Goal: Register for event/course: Register for event/course

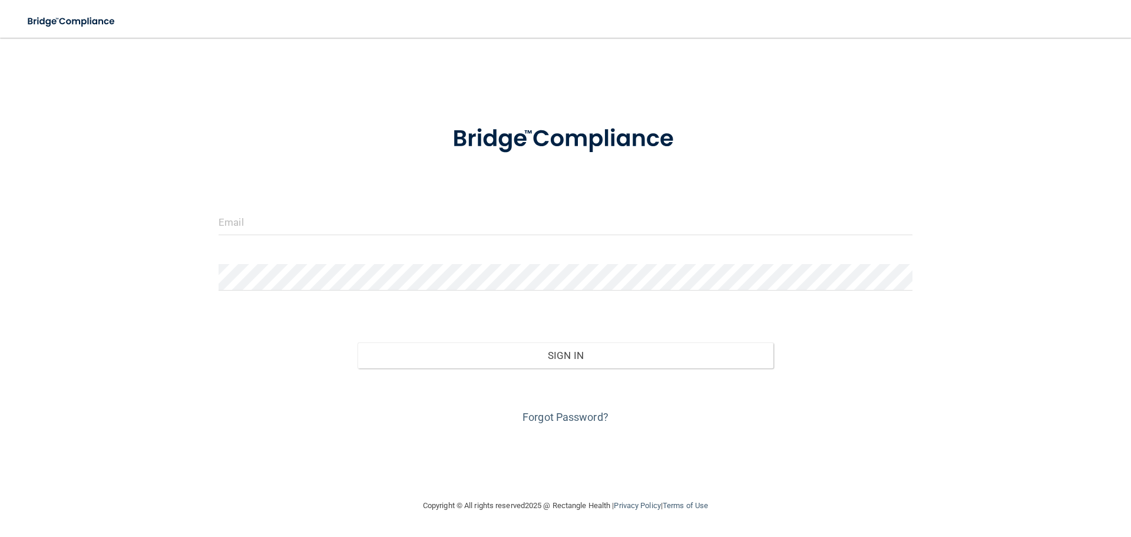
drag, startPoint x: 212, startPoint y: 209, endPoint x: 262, endPoint y: 220, distance: 50.6
click at [217, 209] on div at bounding box center [566, 226] width 712 height 35
click at [262, 220] on input "email" at bounding box center [566, 222] width 694 height 27
type input "[EMAIL_ADDRESS][DOMAIN_NAME]"
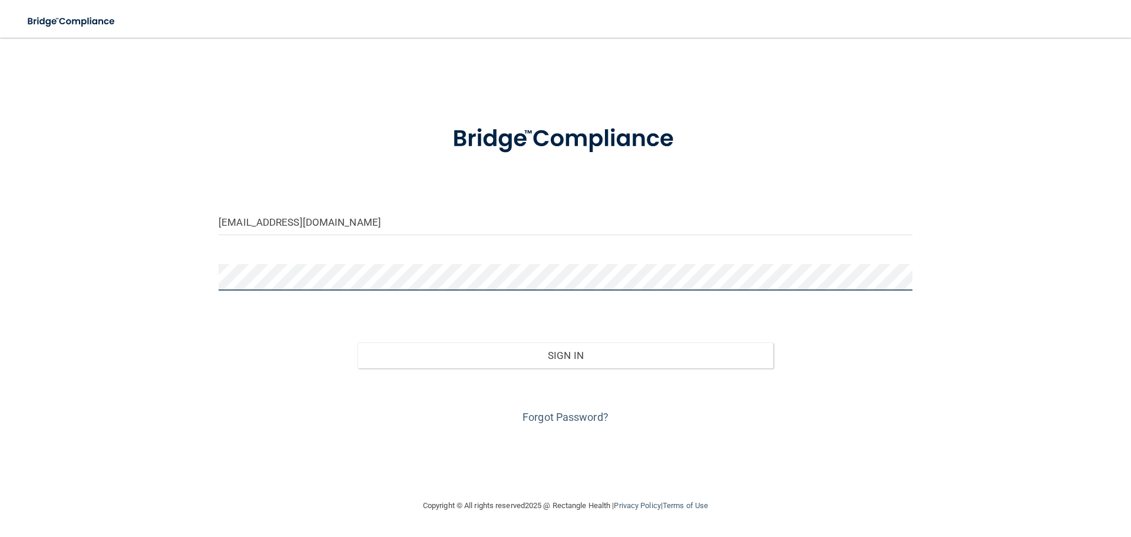
click at [358, 342] on button "Sign In" at bounding box center [566, 355] width 416 height 26
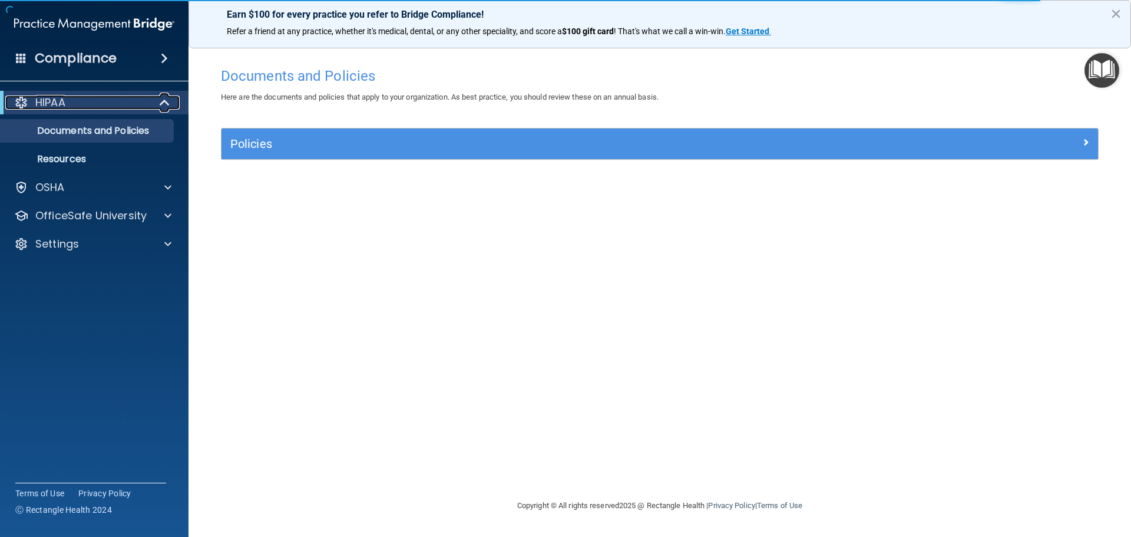
click at [81, 103] on div "HIPAA" at bounding box center [77, 102] width 145 height 14
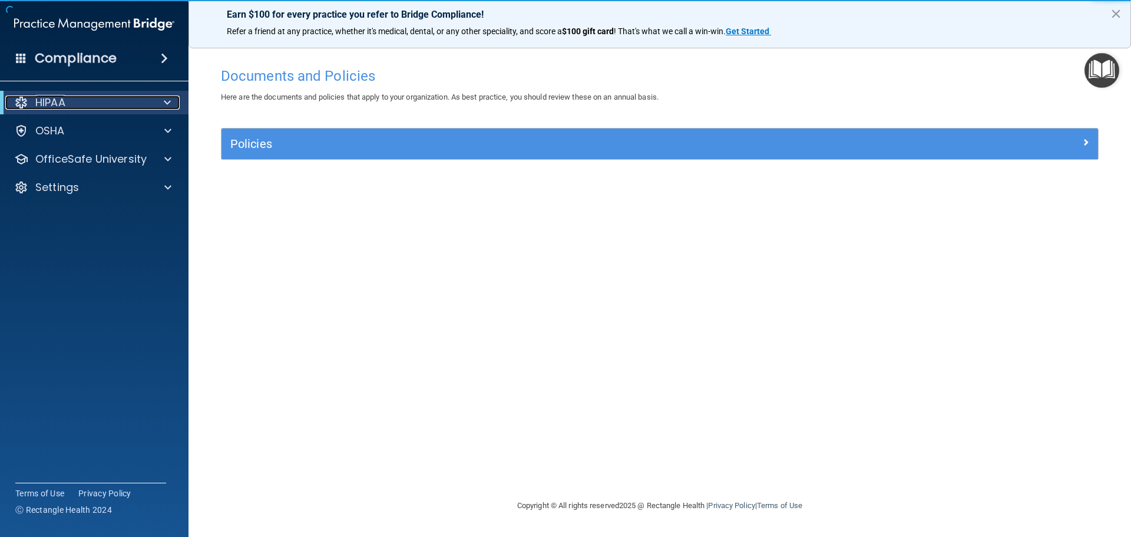
click at [81, 103] on div "HIPAA" at bounding box center [77, 102] width 145 height 14
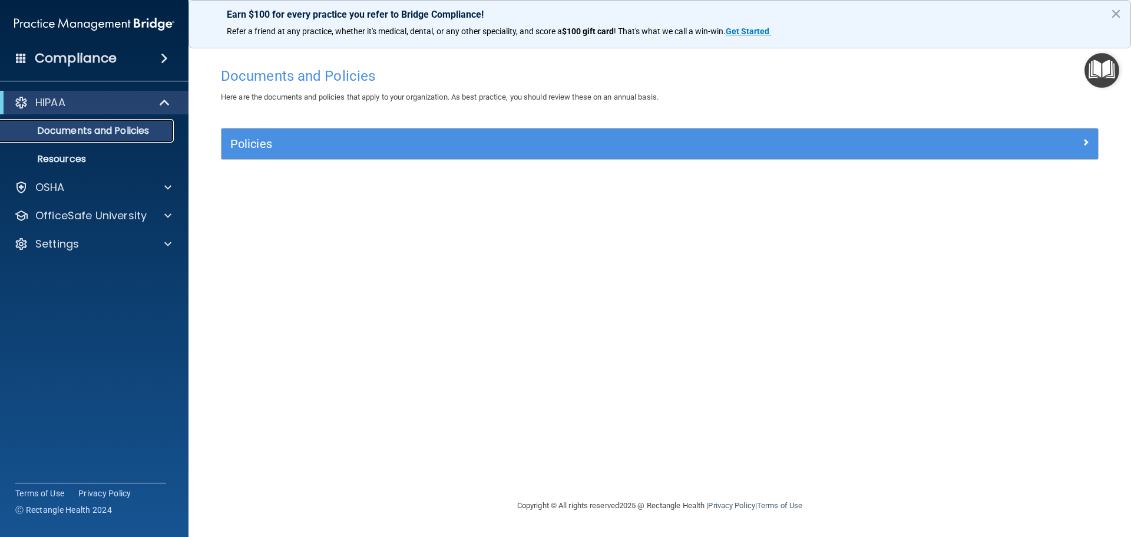
click at [81, 133] on p "Documents and Policies" at bounding box center [88, 131] width 161 height 12
click at [85, 163] on p "Resources" at bounding box center [88, 159] width 161 height 12
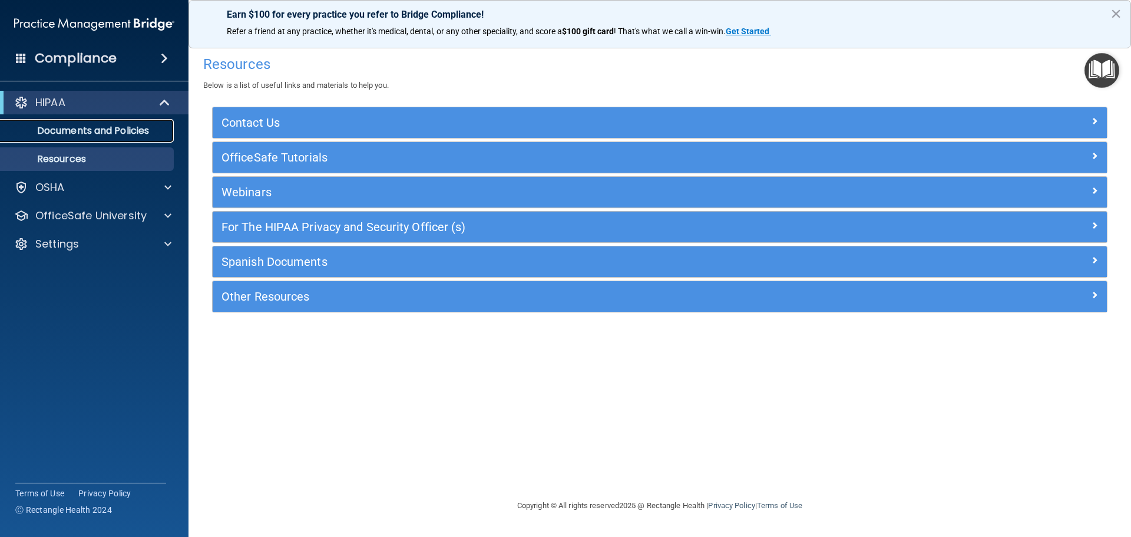
click at [102, 138] on link "Documents and Policies" at bounding box center [81, 131] width 186 height 24
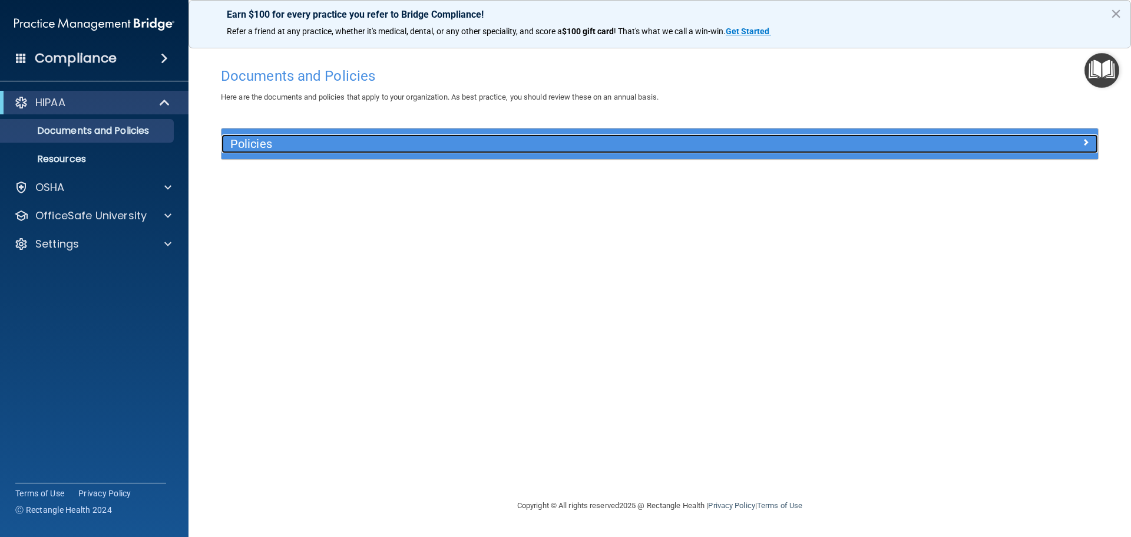
click at [1085, 141] on span at bounding box center [1085, 142] width 7 height 14
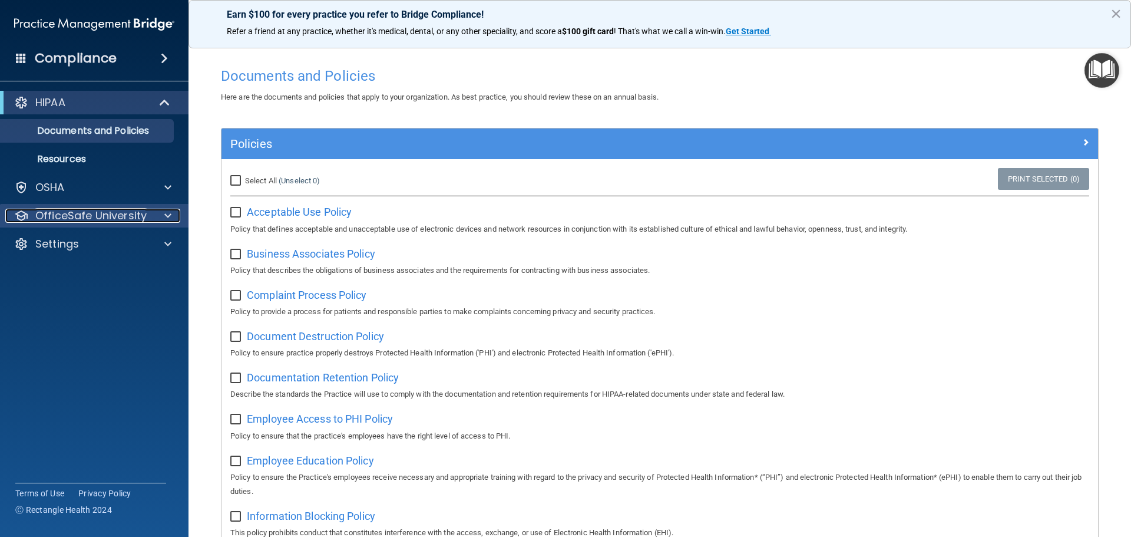
click at [125, 217] on p "OfficeSafe University" at bounding box center [90, 216] width 111 height 14
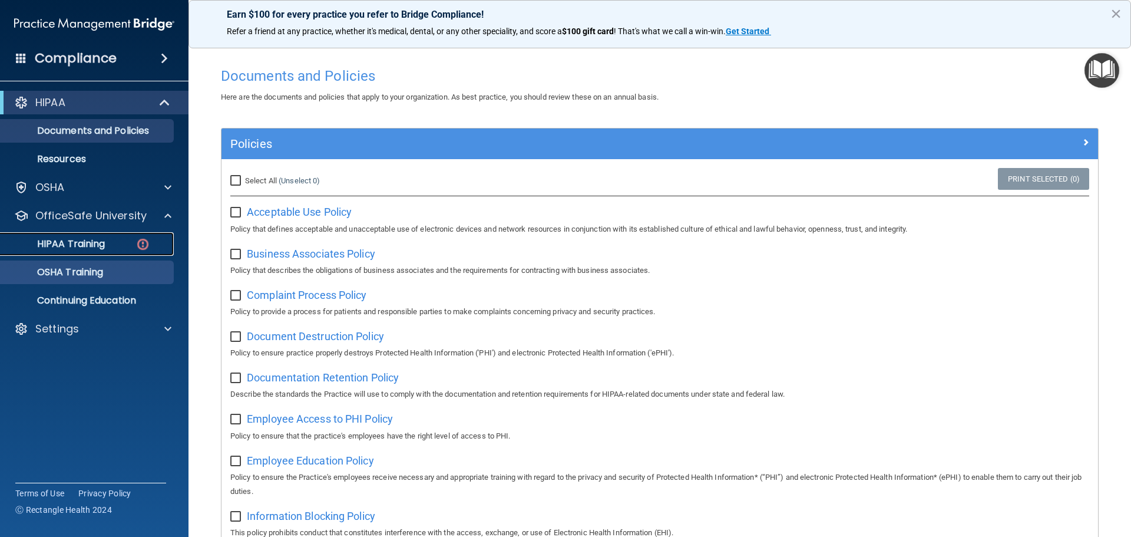
drag, startPoint x: 96, startPoint y: 247, endPoint x: 102, endPoint y: 247, distance: 6.5
click at [96, 247] on p "HIPAA Training" at bounding box center [56, 244] width 97 height 12
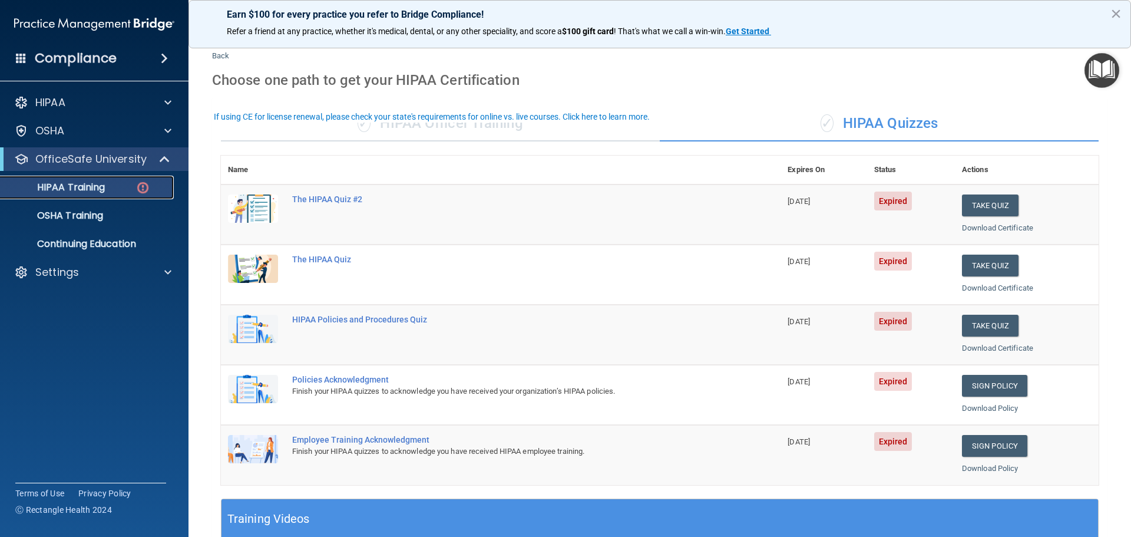
scroll to position [59, 0]
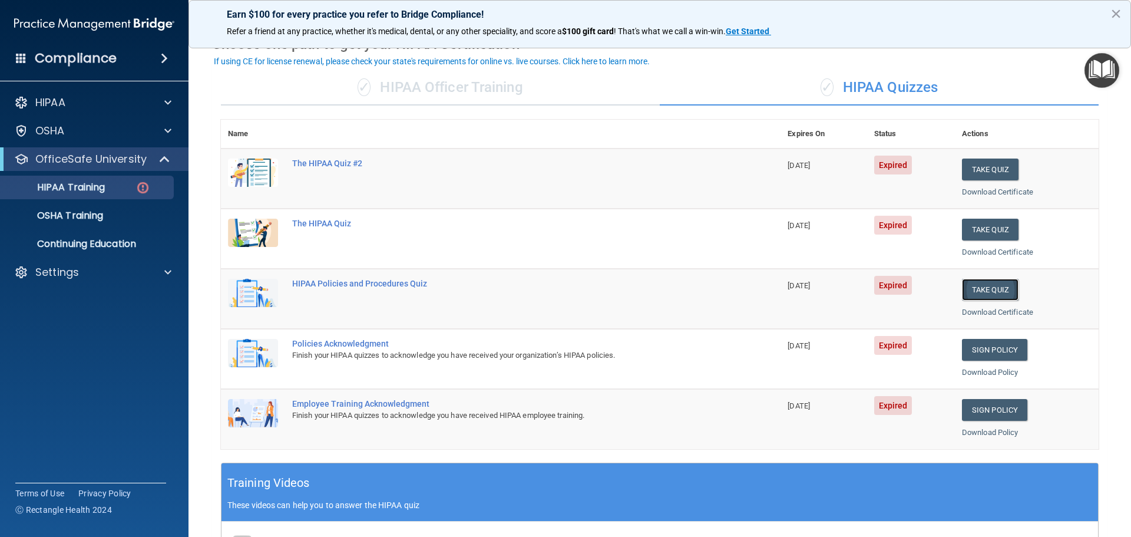
click at [969, 283] on button "Take Quiz" at bounding box center [990, 290] width 57 height 22
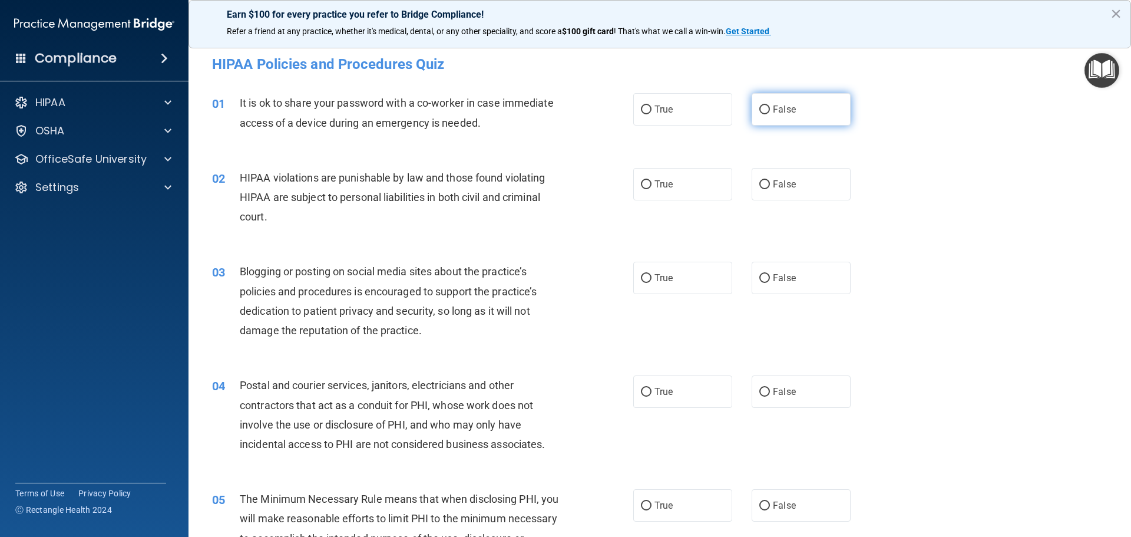
click at [799, 111] on label "False" at bounding box center [801, 109] width 99 height 32
click at [770, 111] on input "False" at bounding box center [764, 109] width 11 height 9
radio input "true"
drag, startPoint x: 637, startPoint y: 190, endPoint x: 660, endPoint y: 194, distance: 22.8
click at [639, 190] on label "True" at bounding box center [682, 184] width 99 height 32
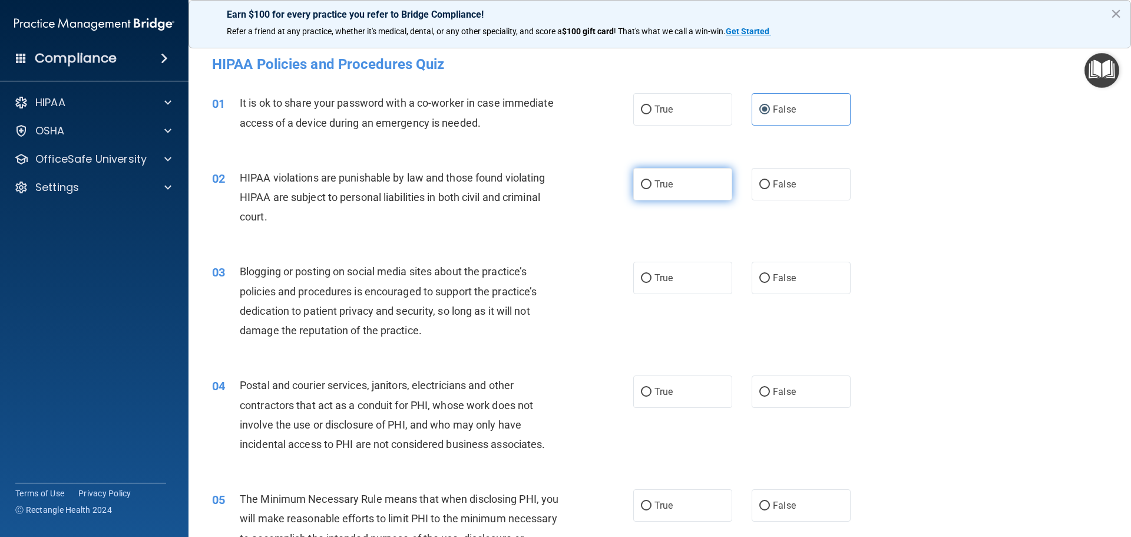
click at [641, 189] on input "True" at bounding box center [646, 184] width 11 height 9
radio input "true"
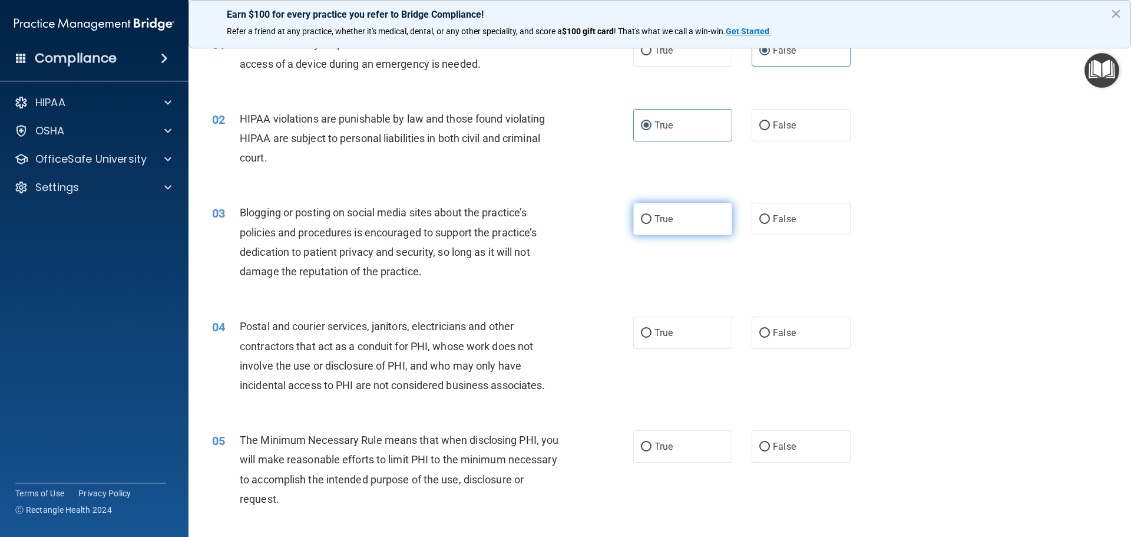
click at [696, 226] on label "True" at bounding box center [682, 219] width 99 height 32
click at [651, 224] on input "True" at bounding box center [646, 219] width 11 height 9
radio input "true"
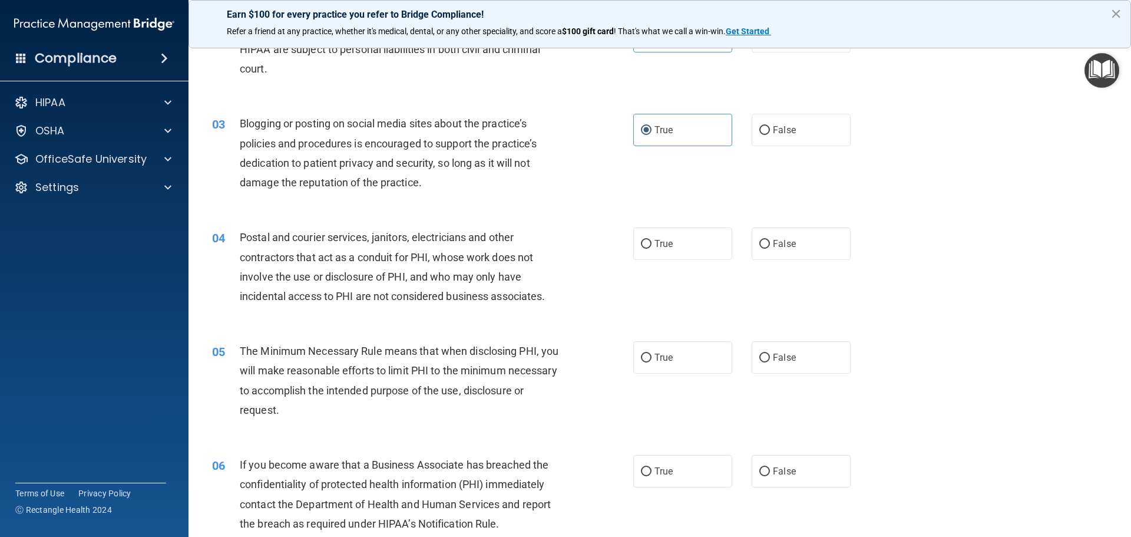
scroll to position [177, 0]
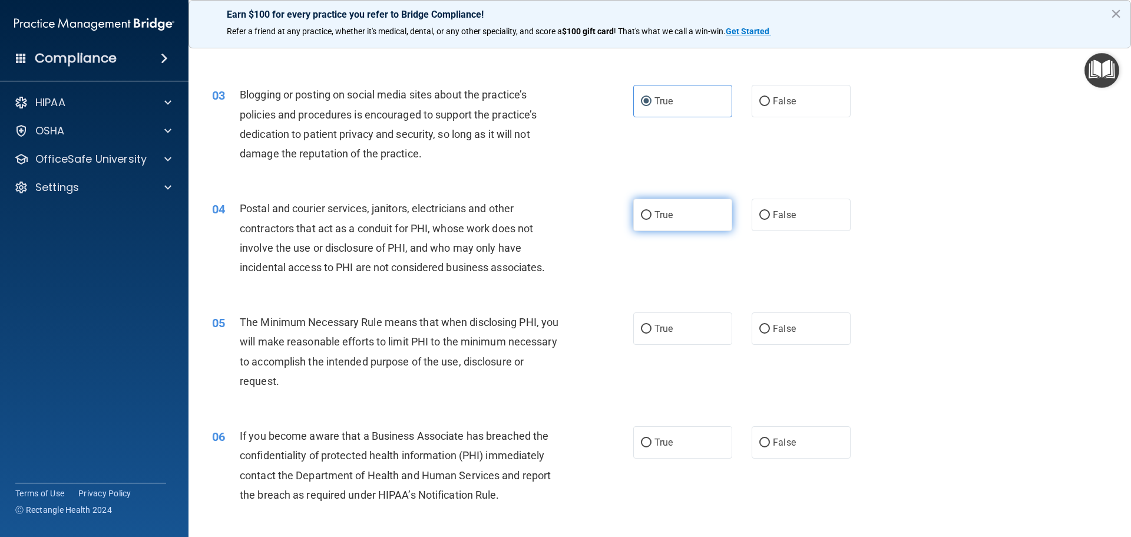
click at [676, 207] on label "True" at bounding box center [682, 215] width 99 height 32
click at [651, 211] on input "True" at bounding box center [646, 215] width 11 height 9
radio input "true"
click at [1005, 267] on div "04 Postal and courier services, janitors, electricians and other contractors th…" at bounding box center [659, 241] width 913 height 114
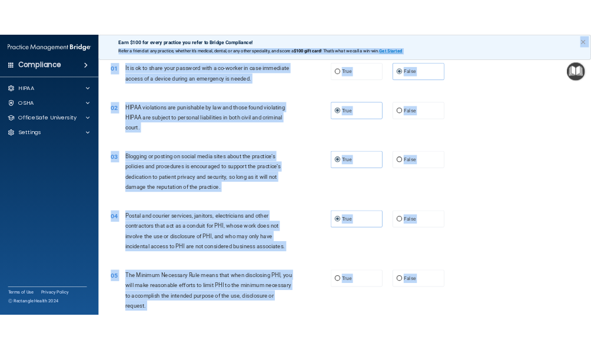
scroll to position [1, 0]
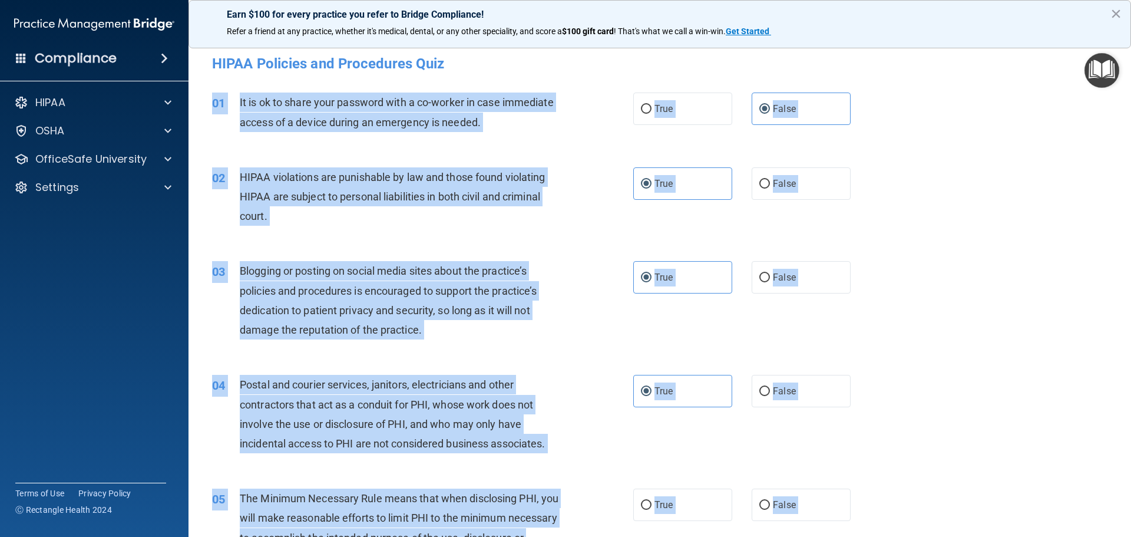
drag, startPoint x: 420, startPoint y: 429, endPoint x: 213, endPoint y: 97, distance: 391.3
copy div "01 It is ok to share your password with a co-worker in case immediate access of…"
click at [963, 199] on div "02 HIPAA violations are punishable by law and those found violating HIPAA are s…" at bounding box center [659, 200] width 913 height 94
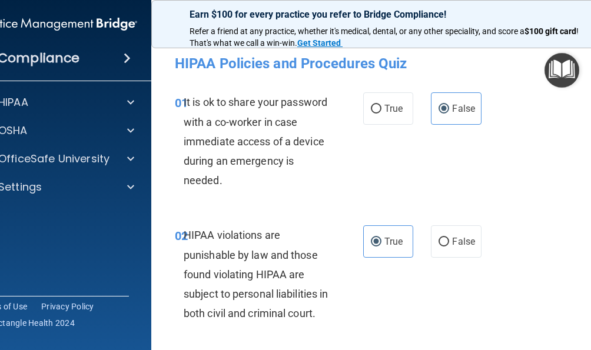
click at [505, 123] on div "01 It is ok to share your password with a co-worker in case immediate access of…" at bounding box center [390, 144] width 448 height 133
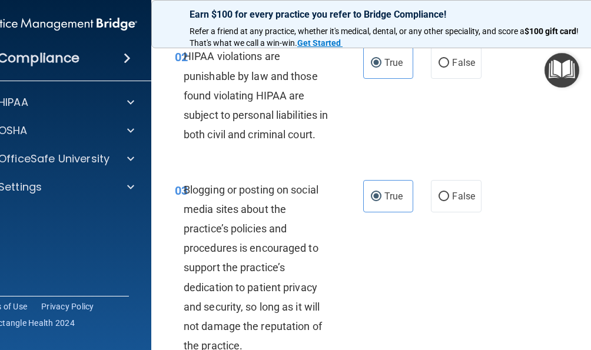
scroll to position [236, 0]
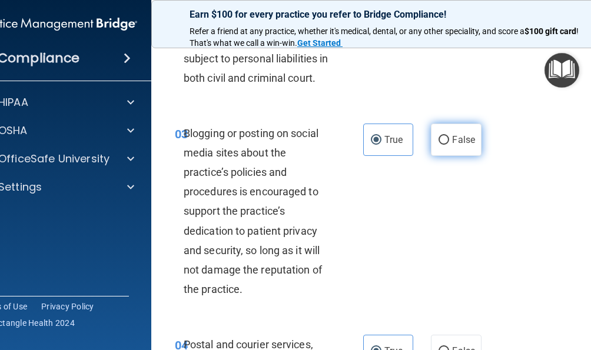
click at [439, 145] on input "False" at bounding box center [444, 140] width 11 height 9
radio input "true"
radio input "false"
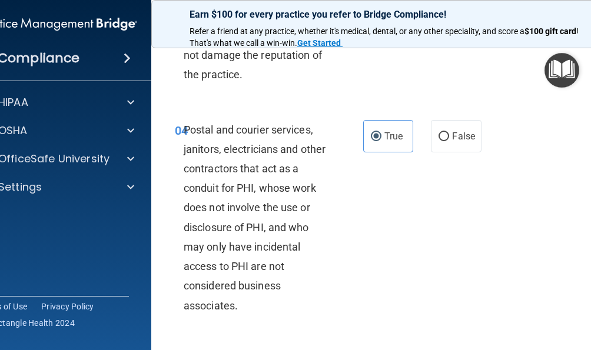
scroll to position [472, 0]
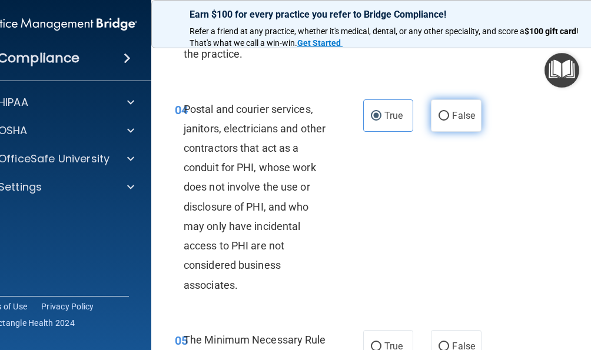
click at [435, 132] on label "False" at bounding box center [456, 116] width 50 height 32
click at [439, 121] on input "False" at bounding box center [444, 116] width 11 height 9
radio input "true"
radio input "false"
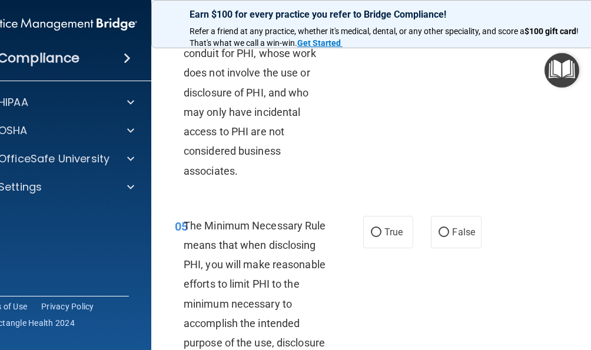
scroll to position [590, 0]
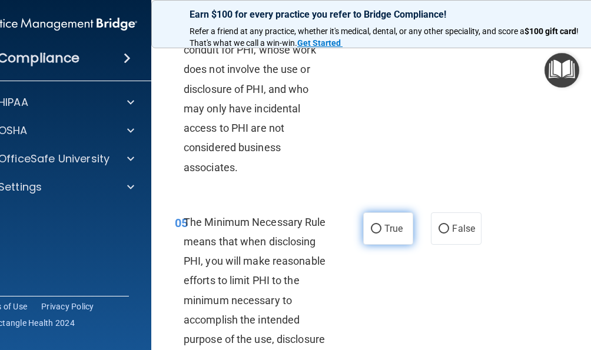
click at [371, 234] on input "True" at bounding box center [376, 229] width 11 height 9
radio input "true"
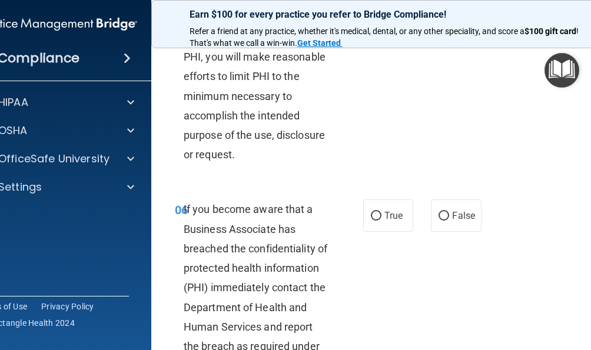
scroll to position [825, 0]
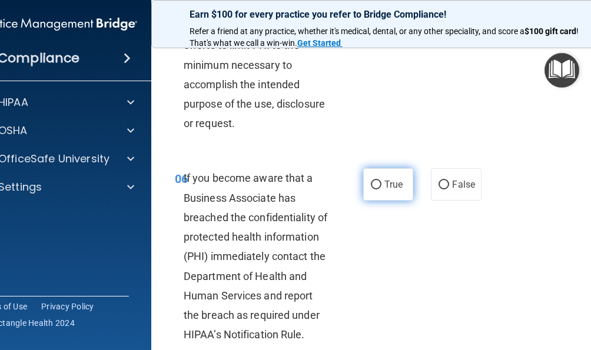
click at [385, 190] on span "True" at bounding box center [394, 184] width 18 height 11
click at [381, 190] on input "True" at bounding box center [376, 185] width 11 height 9
radio input "true"
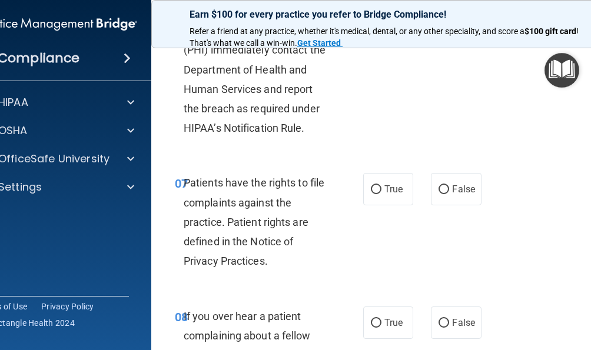
scroll to position [1061, 0]
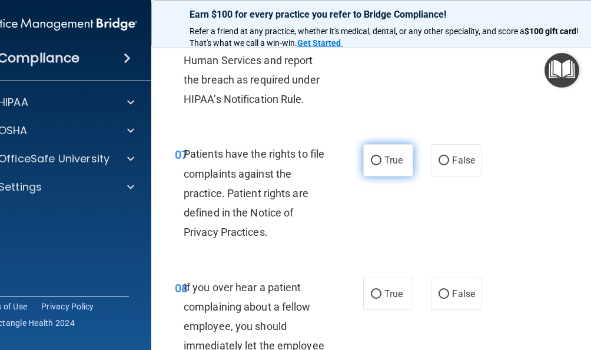
click at [375, 177] on label "True" at bounding box center [388, 160] width 50 height 32
click at [375, 166] on input "True" at bounding box center [376, 161] width 11 height 9
radio input "true"
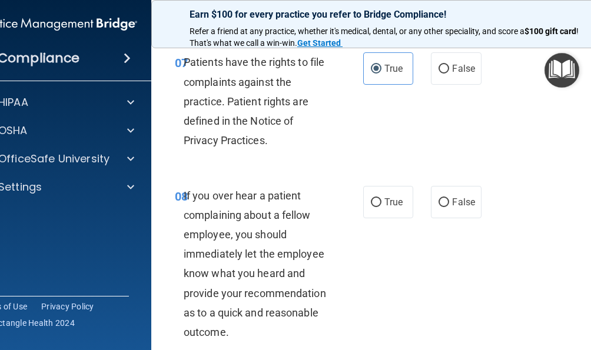
scroll to position [1179, 0]
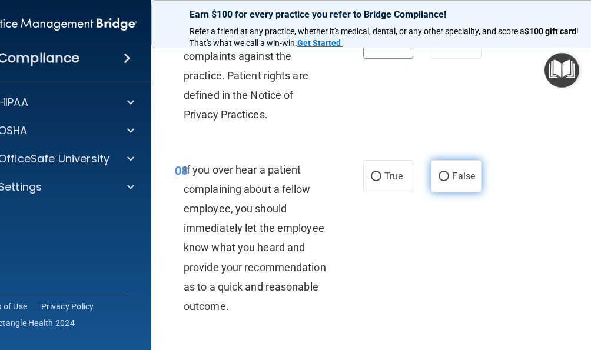
click at [437, 193] on label "False" at bounding box center [456, 176] width 50 height 32
click at [439, 181] on input "False" at bounding box center [444, 177] width 11 height 9
radio input "true"
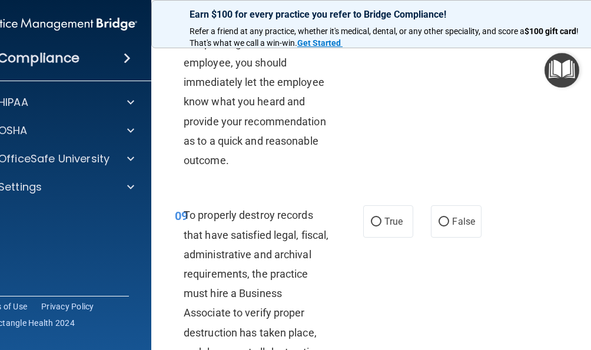
scroll to position [1355, 0]
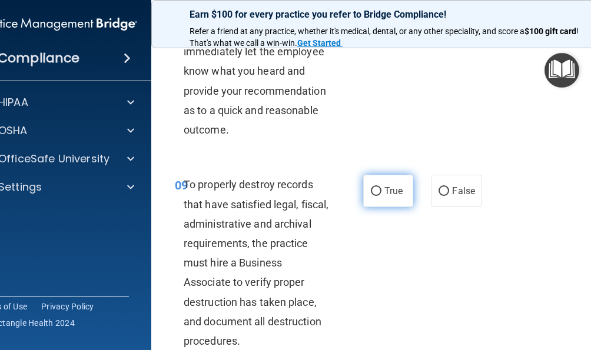
click at [376, 196] on input "True" at bounding box center [376, 191] width 11 height 9
radio input "true"
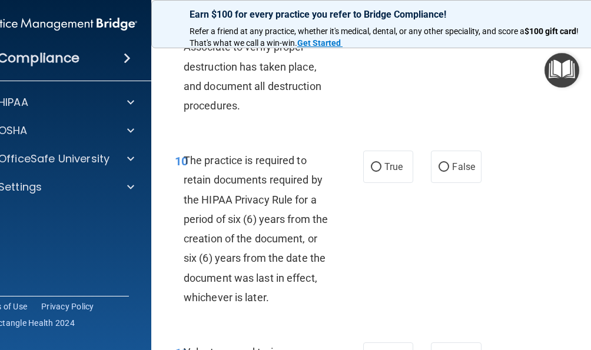
drag, startPoint x: 384, startPoint y: 190, endPoint x: 507, endPoint y: 184, distance: 123.3
click at [386, 173] on span "True" at bounding box center [394, 166] width 18 height 11
click at [382, 172] on input "True" at bounding box center [376, 167] width 11 height 9
radio input "true"
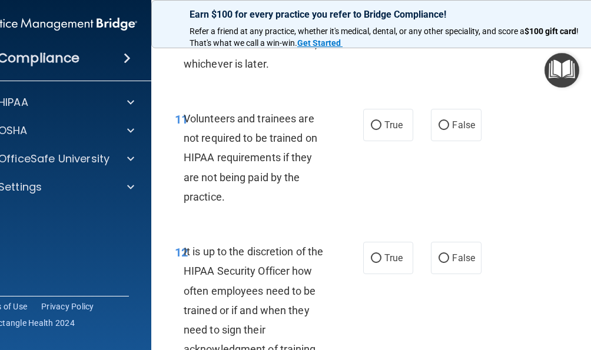
scroll to position [1827, 0]
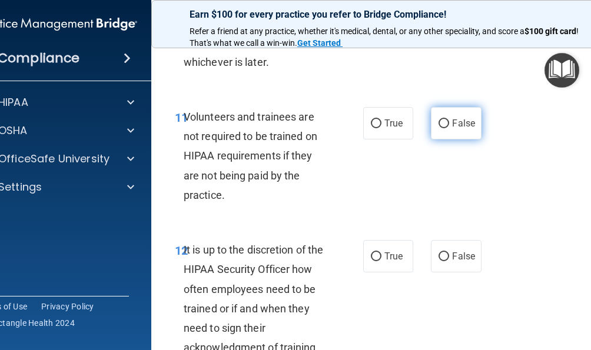
click at [466, 140] on label "False" at bounding box center [456, 123] width 50 height 32
click at [449, 128] on input "False" at bounding box center [444, 124] width 11 height 9
radio input "true"
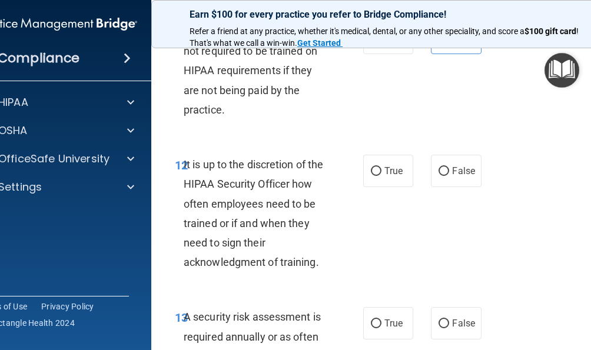
scroll to position [1944, 0]
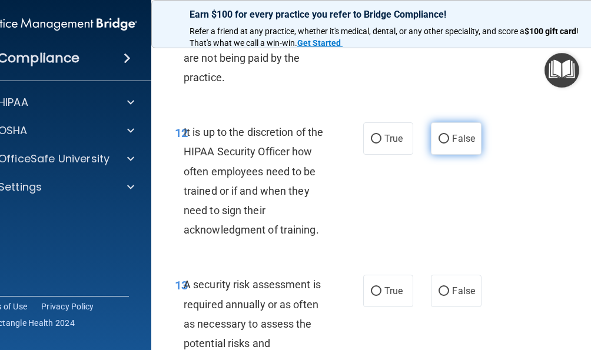
click at [448, 155] on label "False" at bounding box center [456, 139] width 50 height 32
click at [448, 144] on input "False" at bounding box center [444, 139] width 11 height 9
radio input "true"
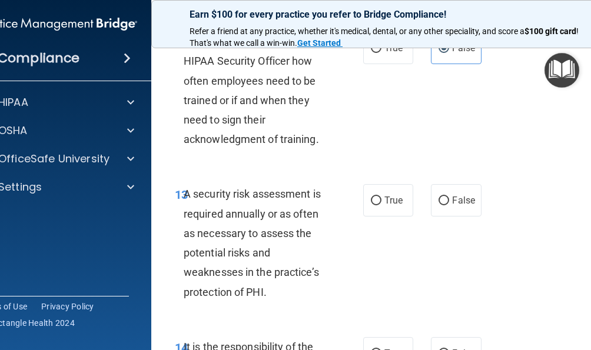
scroll to position [2062, 0]
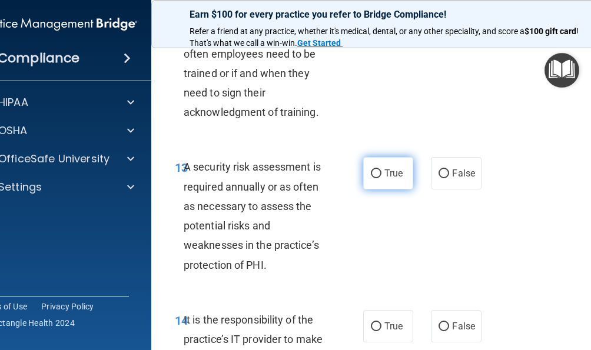
click at [381, 183] on label "True" at bounding box center [388, 173] width 50 height 32
click at [381, 178] on input "True" at bounding box center [376, 174] width 11 height 9
radio input "true"
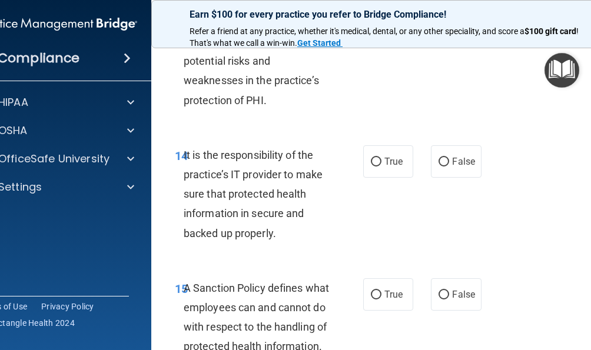
scroll to position [2239, 0]
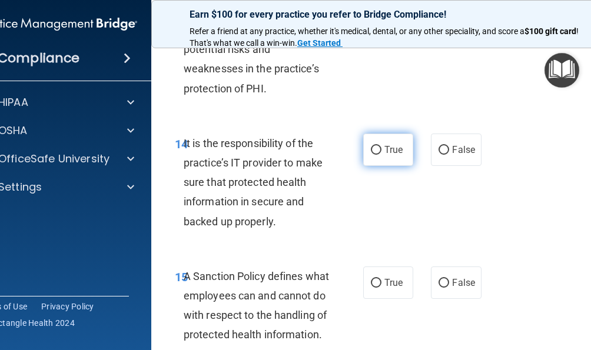
click at [391, 166] on label "True" at bounding box center [388, 150] width 50 height 32
click at [382, 155] on input "True" at bounding box center [376, 150] width 11 height 9
radio input "true"
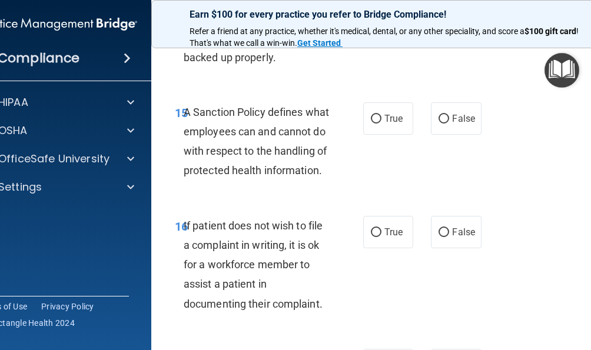
scroll to position [2416, 0]
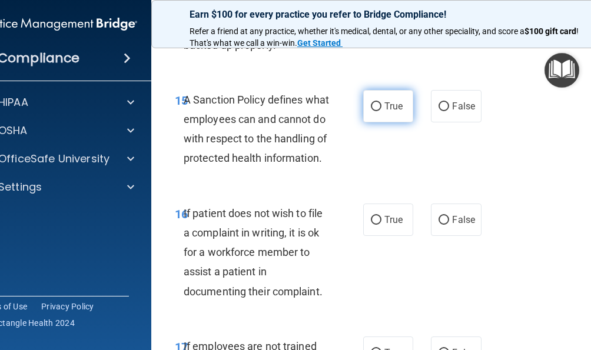
click at [371, 111] on input "True" at bounding box center [376, 106] width 11 height 9
radio input "true"
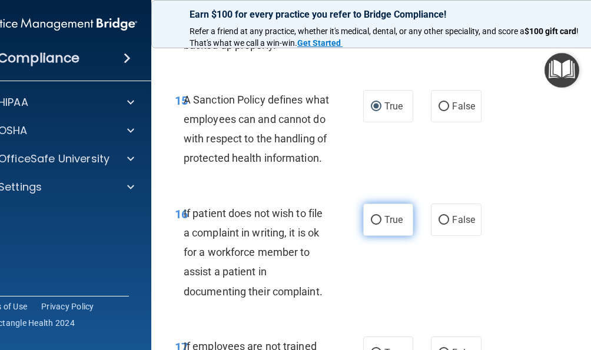
click at [371, 225] on input "True" at bounding box center [376, 220] width 11 height 9
radio input "true"
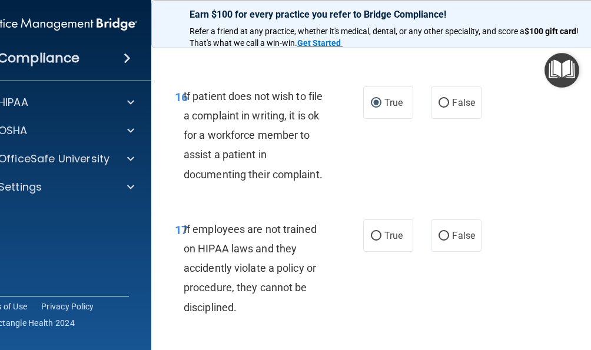
scroll to position [2533, 0]
click at [439, 252] on label "False" at bounding box center [456, 235] width 50 height 32
click at [439, 240] on input "False" at bounding box center [444, 235] width 11 height 9
radio input "true"
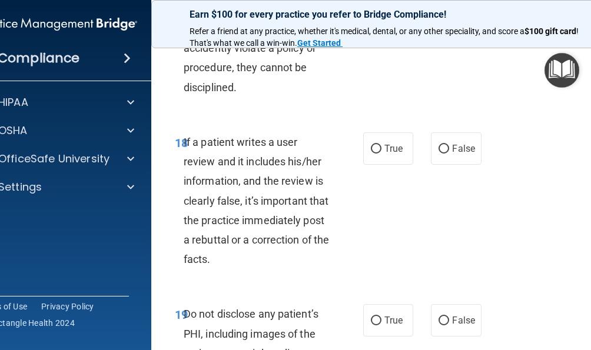
scroll to position [2769, 0]
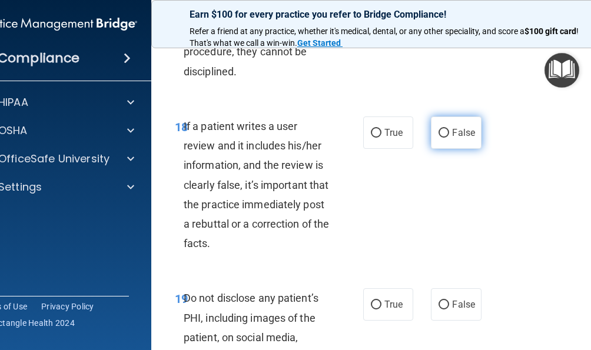
click at [459, 149] on label "False" at bounding box center [456, 133] width 50 height 32
click at [449, 138] on input "False" at bounding box center [444, 133] width 11 height 9
radio input "true"
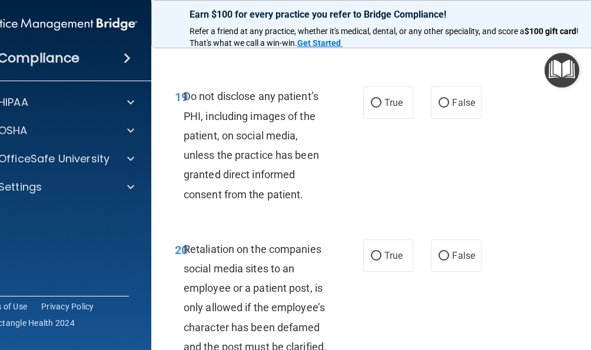
scroll to position [3005, 0]
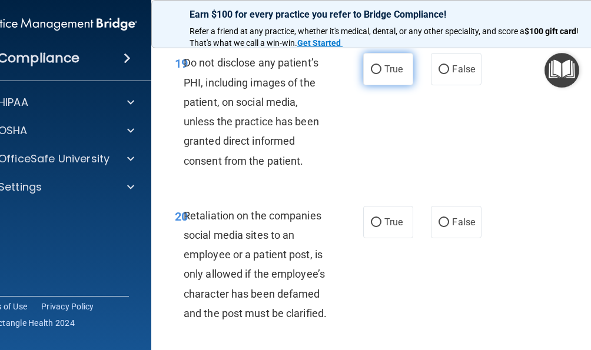
click at [383, 85] on label "True" at bounding box center [388, 69] width 50 height 32
click at [382, 74] on input "True" at bounding box center [376, 69] width 11 height 9
radio input "true"
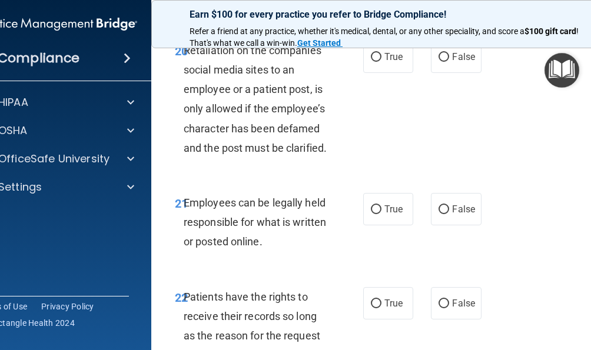
scroll to position [3181, 0]
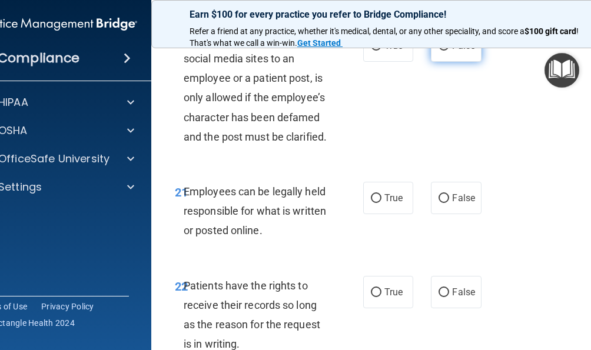
click at [444, 62] on label "False" at bounding box center [456, 45] width 50 height 32
click at [444, 51] on input "False" at bounding box center [444, 46] width 11 height 9
radio input "true"
click at [373, 203] on input "True" at bounding box center [376, 198] width 11 height 9
radio input "true"
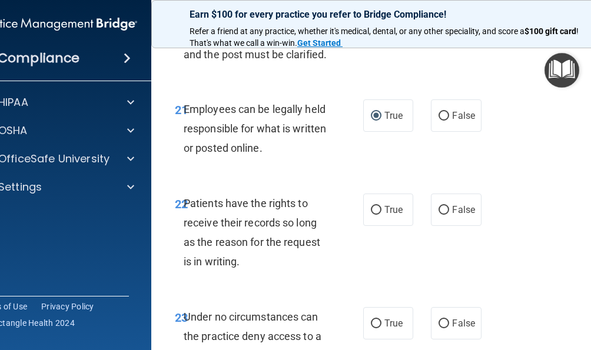
scroll to position [3299, 0]
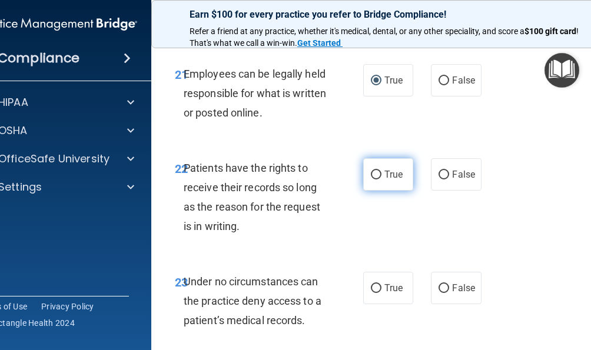
click at [379, 191] on label "True" at bounding box center [388, 174] width 50 height 32
click at [379, 180] on input "True" at bounding box center [376, 175] width 11 height 9
radio input "true"
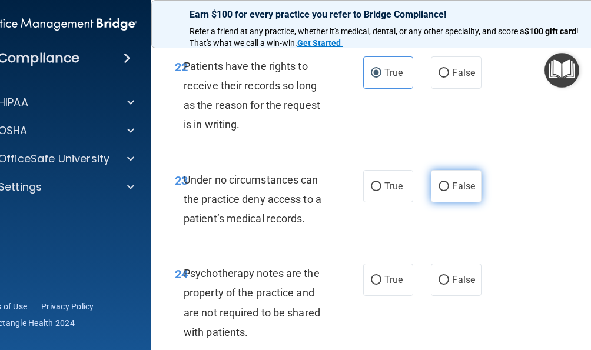
scroll to position [3417, 0]
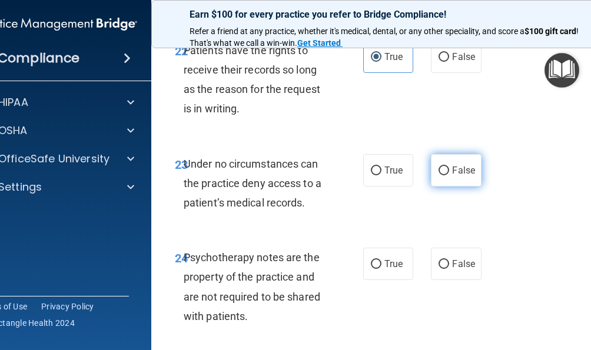
click at [442, 176] on input "False" at bounding box center [444, 171] width 11 height 9
radio input "true"
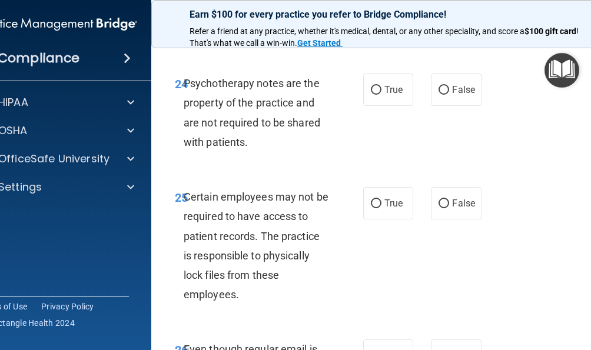
scroll to position [3594, 0]
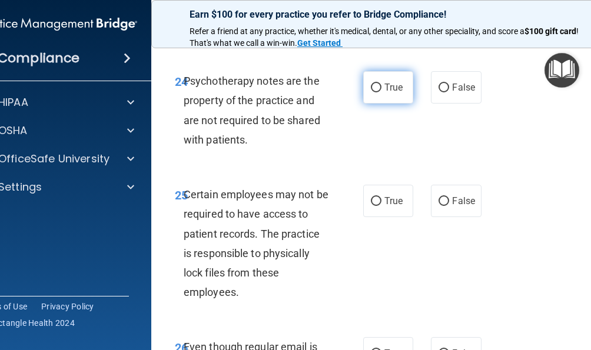
drag, startPoint x: 374, startPoint y: 135, endPoint x: 381, endPoint y: 202, distance: 67.5
click at [374, 104] on label "True" at bounding box center [388, 87] width 50 height 32
click at [374, 92] on input "True" at bounding box center [376, 88] width 11 height 9
radio input "true"
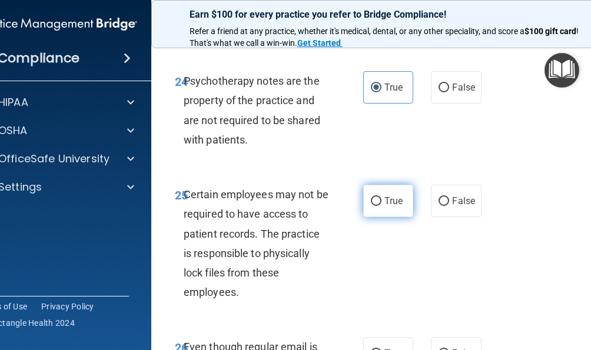
click at [385, 217] on label "True" at bounding box center [388, 201] width 50 height 32
click at [382, 206] on input "True" at bounding box center [376, 201] width 11 height 9
radio input "true"
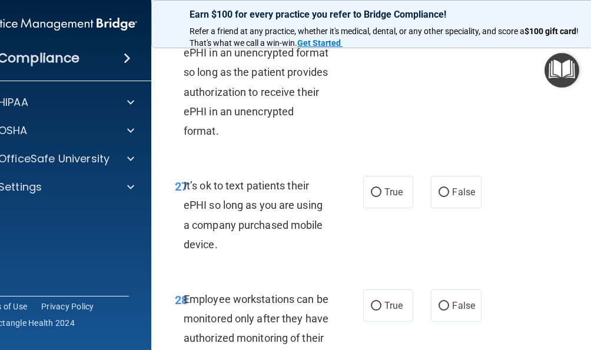
scroll to position [3888, 0]
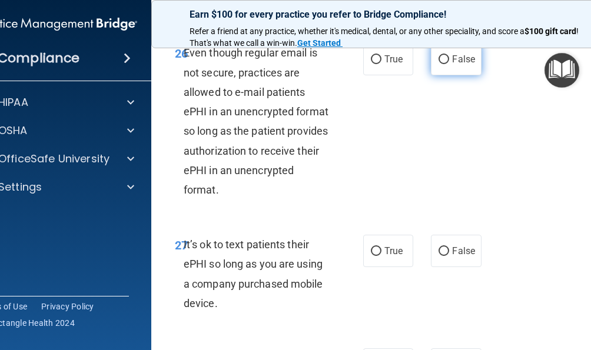
click at [448, 75] on label "False" at bounding box center [456, 59] width 50 height 32
click at [448, 64] on input "False" at bounding box center [444, 59] width 11 height 9
radio input "true"
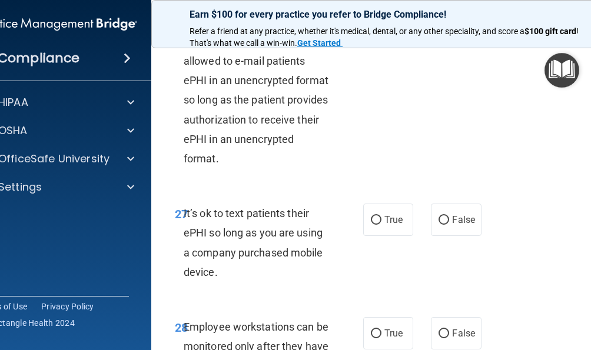
scroll to position [4006, 0]
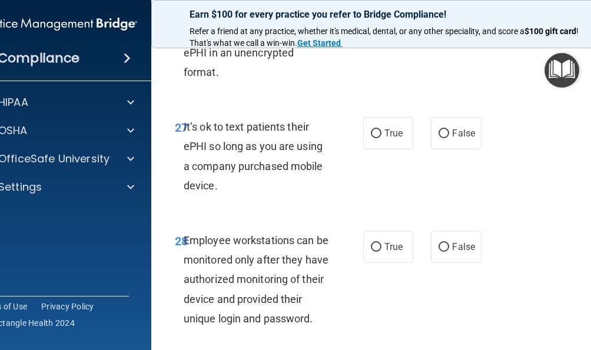
drag, startPoint x: 446, startPoint y: 178, endPoint x: 522, endPoint y: 199, distance: 78.9
click at [446, 150] on label "False" at bounding box center [456, 133] width 50 height 32
click at [446, 138] on input "False" at bounding box center [444, 134] width 11 height 9
radio input "true"
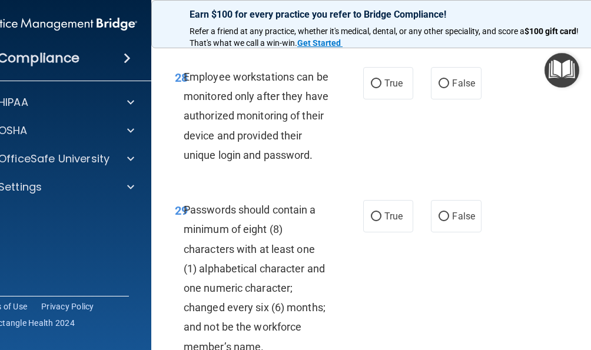
scroll to position [4183, 0]
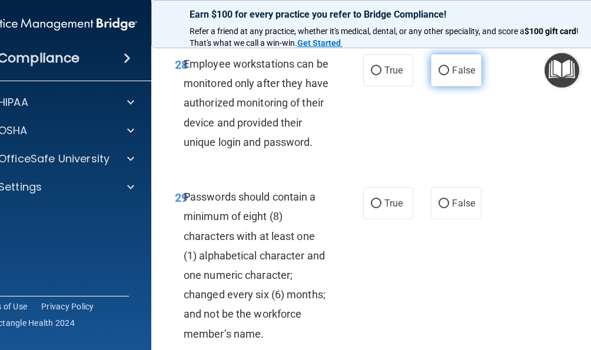
click at [453, 87] on label "False" at bounding box center [456, 70] width 50 height 32
click at [449, 75] on input "False" at bounding box center [444, 71] width 11 height 9
radio input "true"
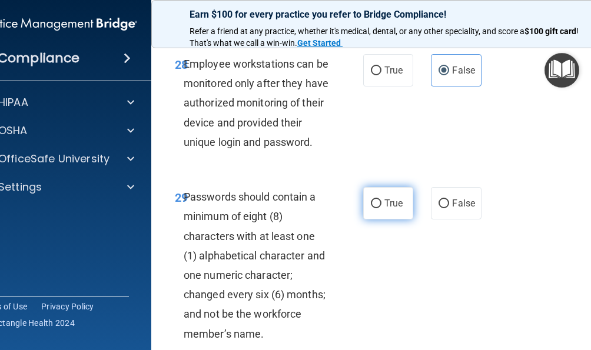
click at [396, 209] on span "True" at bounding box center [394, 203] width 18 height 11
click at [382, 209] on input "True" at bounding box center [376, 204] width 11 height 9
radio input "true"
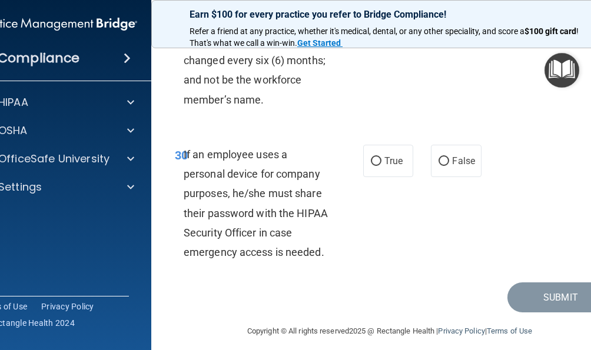
scroll to position [4418, 0]
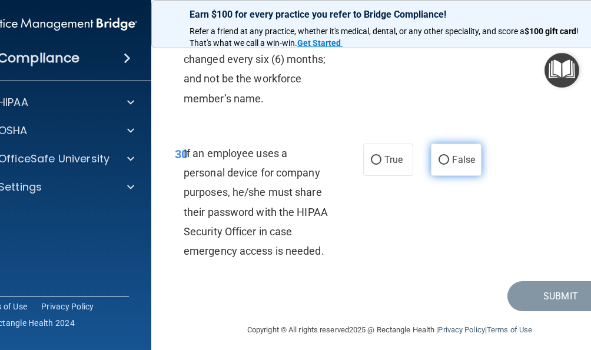
drag, startPoint x: 445, startPoint y: 191, endPoint x: 465, endPoint y: 196, distance: 20.6
click at [445, 176] on label "False" at bounding box center [456, 160] width 50 height 32
click at [445, 165] on input "False" at bounding box center [444, 160] width 11 height 9
radio input "true"
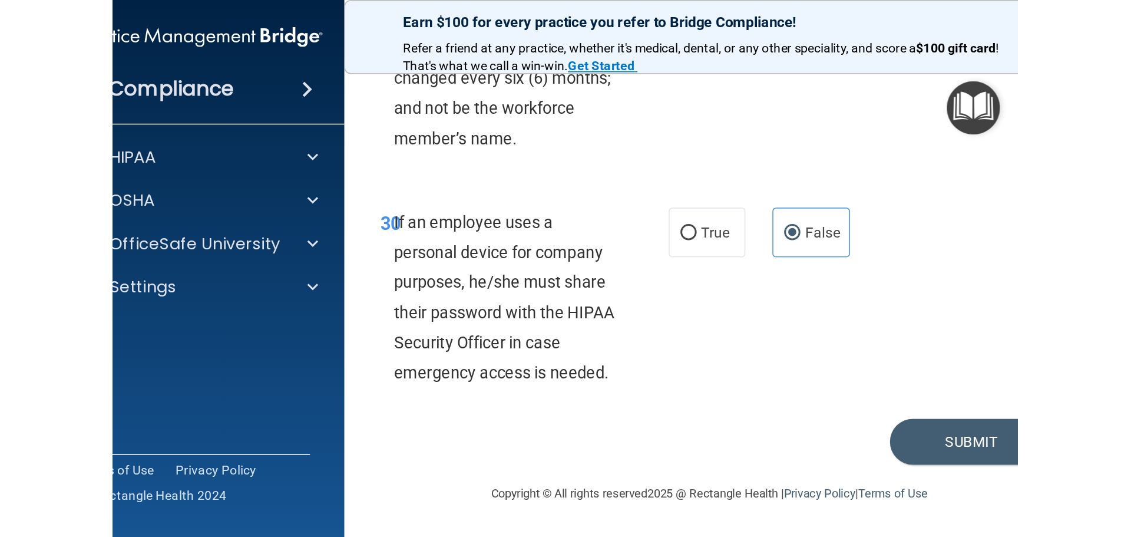
scroll to position [2420, 0]
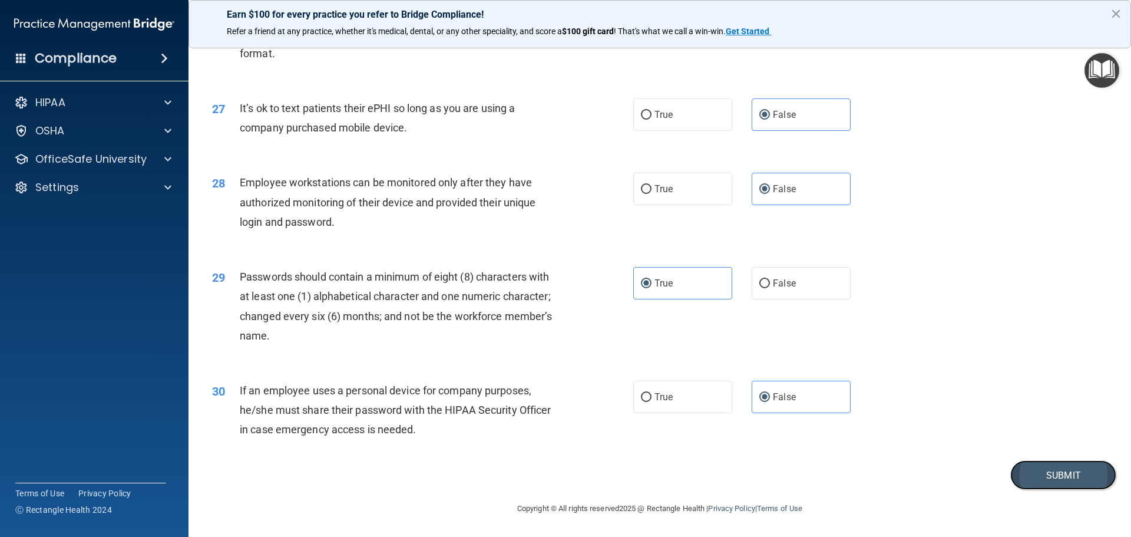
click at [1024, 473] on button "Submit" at bounding box center [1063, 475] width 106 height 30
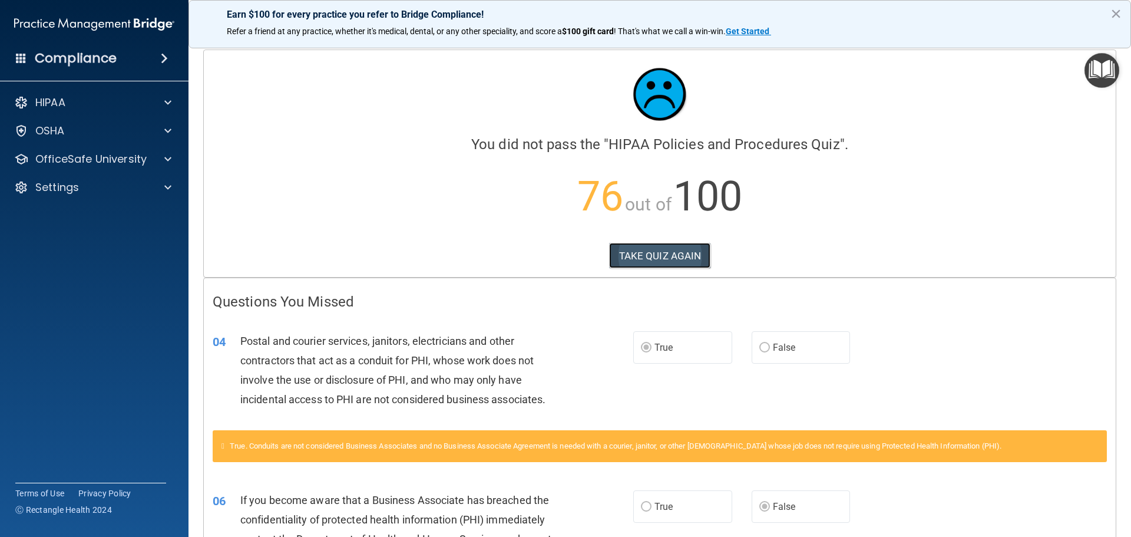
click at [687, 261] on button "TAKE QUIZ AGAIN" at bounding box center [660, 256] width 102 height 26
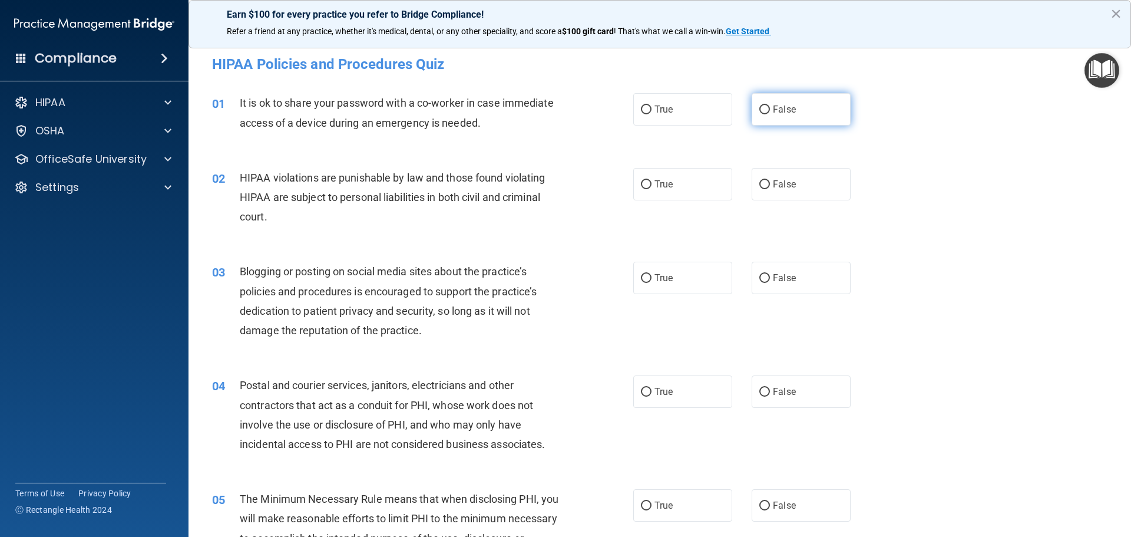
click at [781, 118] on label "False" at bounding box center [801, 109] width 99 height 32
click at [770, 114] on input "False" at bounding box center [764, 109] width 11 height 9
radio input "true"
click at [673, 191] on label "True" at bounding box center [682, 184] width 99 height 32
click at [651, 189] on input "True" at bounding box center [646, 184] width 11 height 9
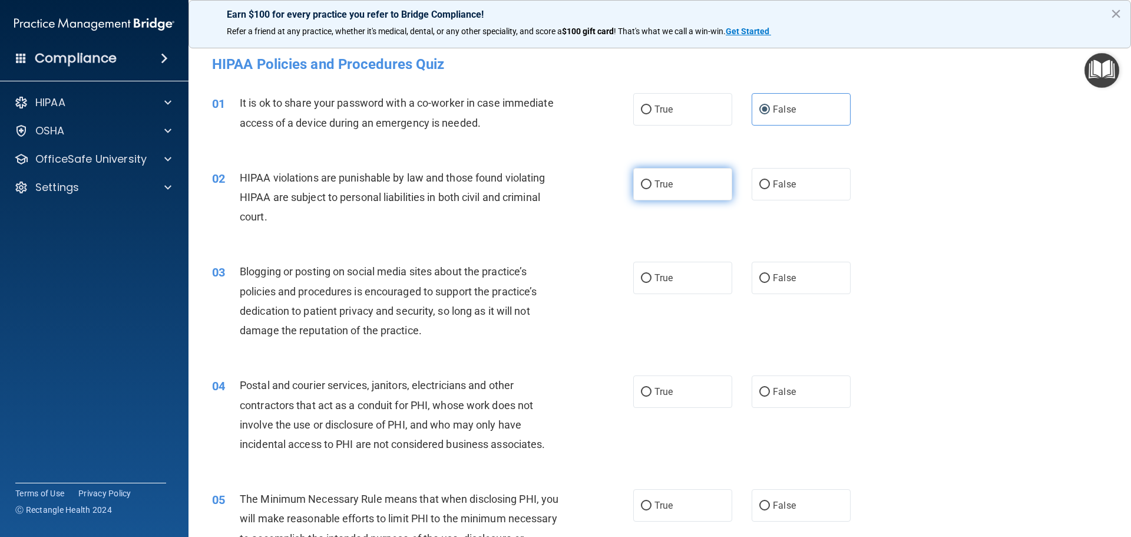
radio input "true"
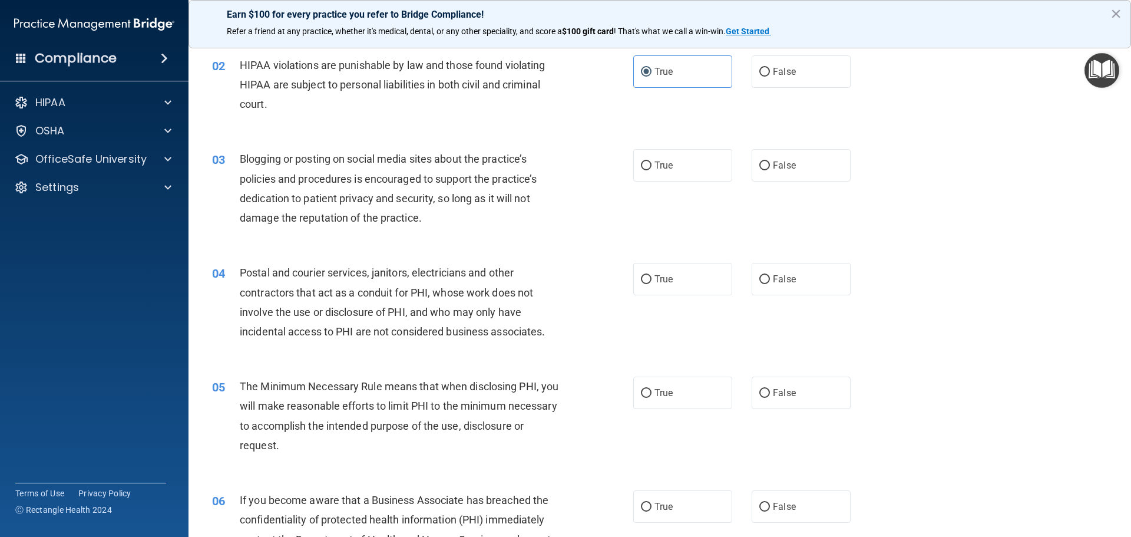
scroll to position [177, 0]
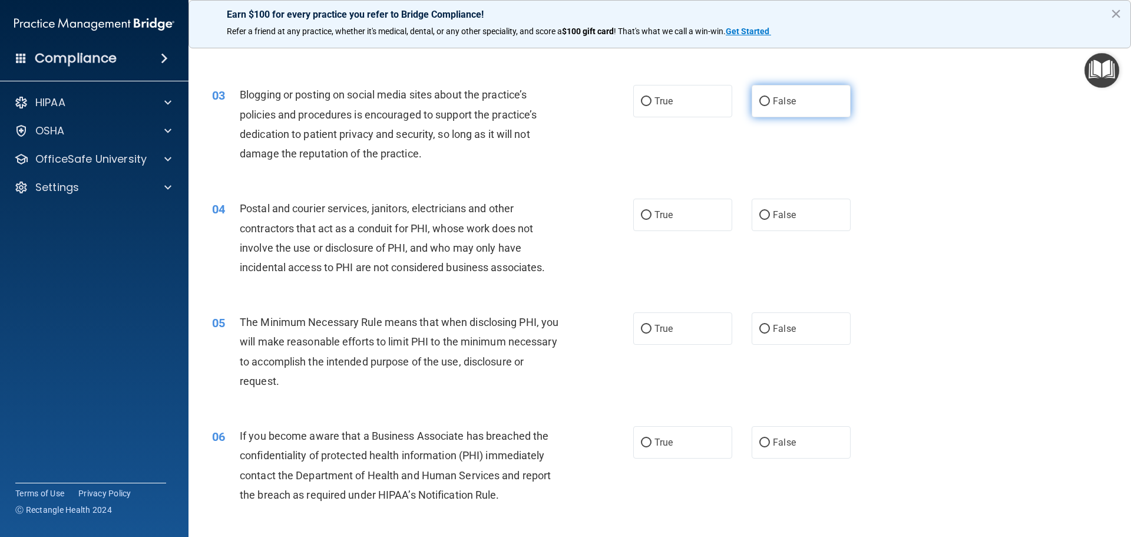
click at [764, 113] on label "False" at bounding box center [801, 101] width 99 height 32
click at [764, 106] on input "False" at bounding box center [764, 101] width 11 height 9
radio input "true"
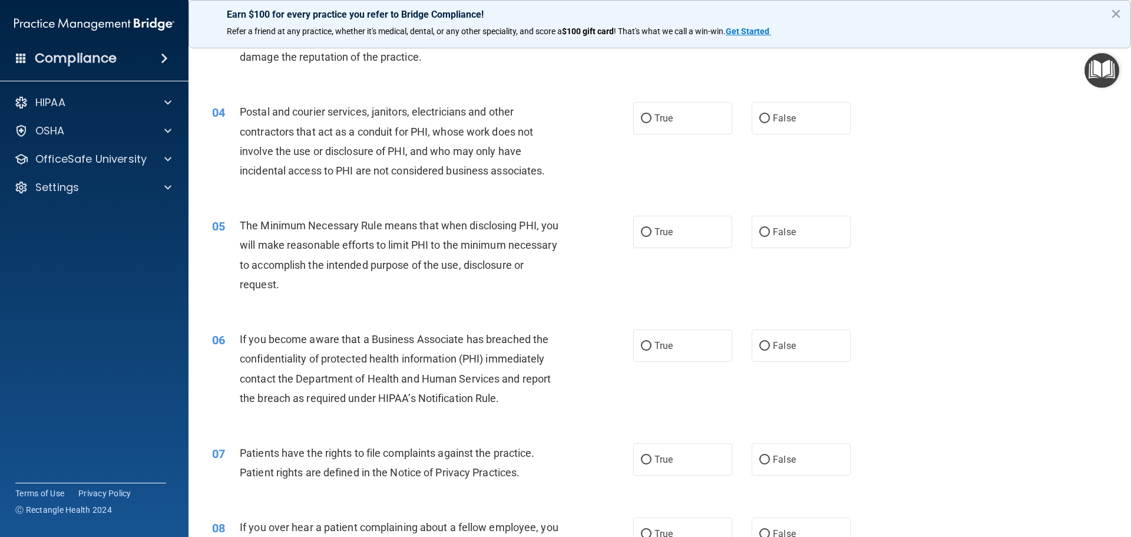
scroll to position [295, 0]
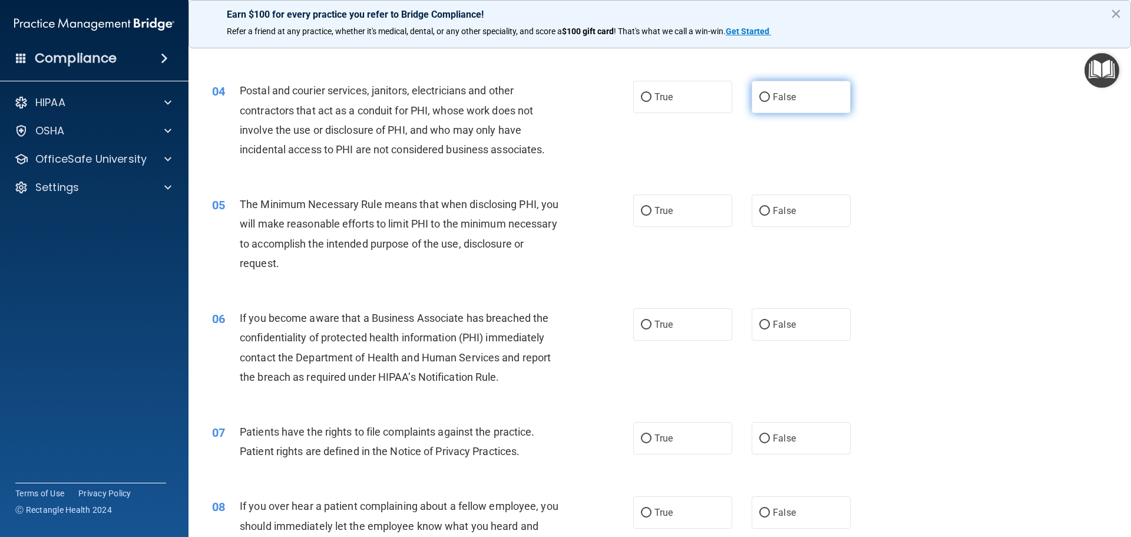
click at [787, 100] on span "False" at bounding box center [784, 96] width 23 height 11
click at [770, 100] on input "False" at bounding box center [764, 97] width 11 height 9
radio input "true"
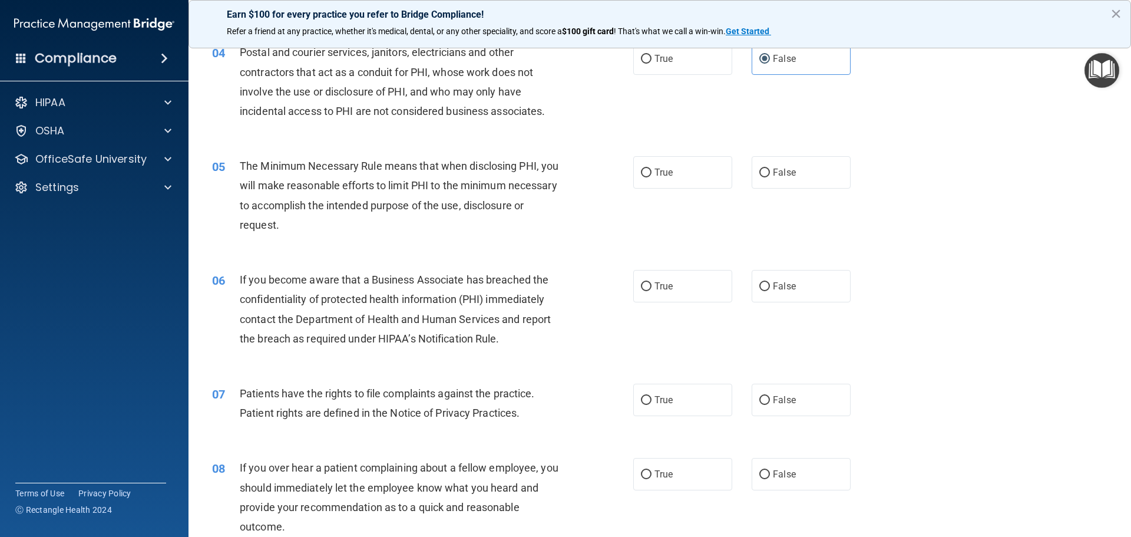
scroll to position [353, 0]
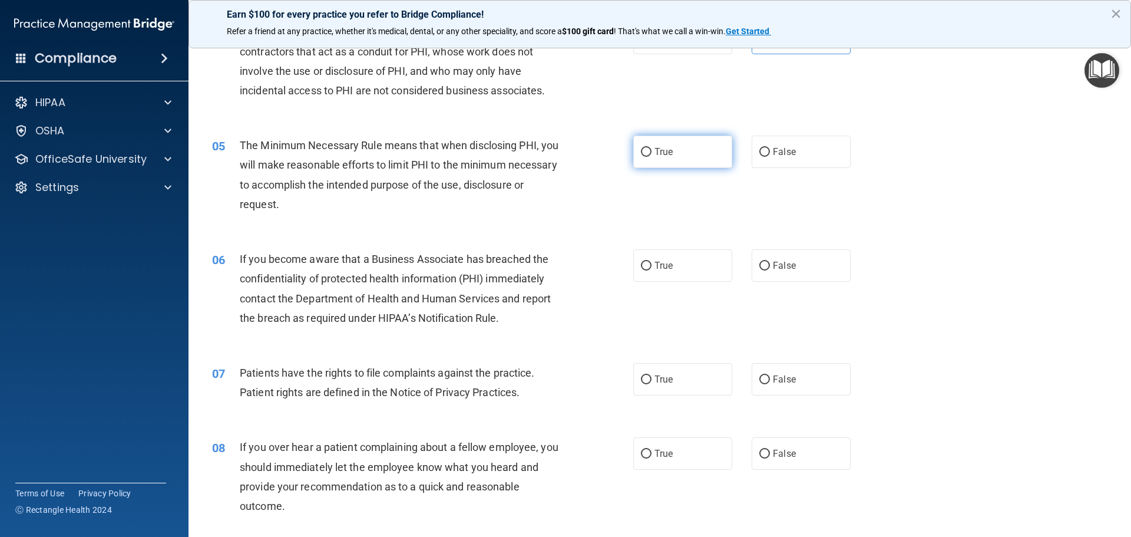
click at [682, 159] on label "True" at bounding box center [682, 151] width 99 height 32
click at [651, 157] on input "True" at bounding box center [646, 152] width 11 height 9
radio input "true"
click at [677, 270] on label "True" at bounding box center [682, 265] width 99 height 32
click at [651, 270] on input "True" at bounding box center [646, 266] width 11 height 9
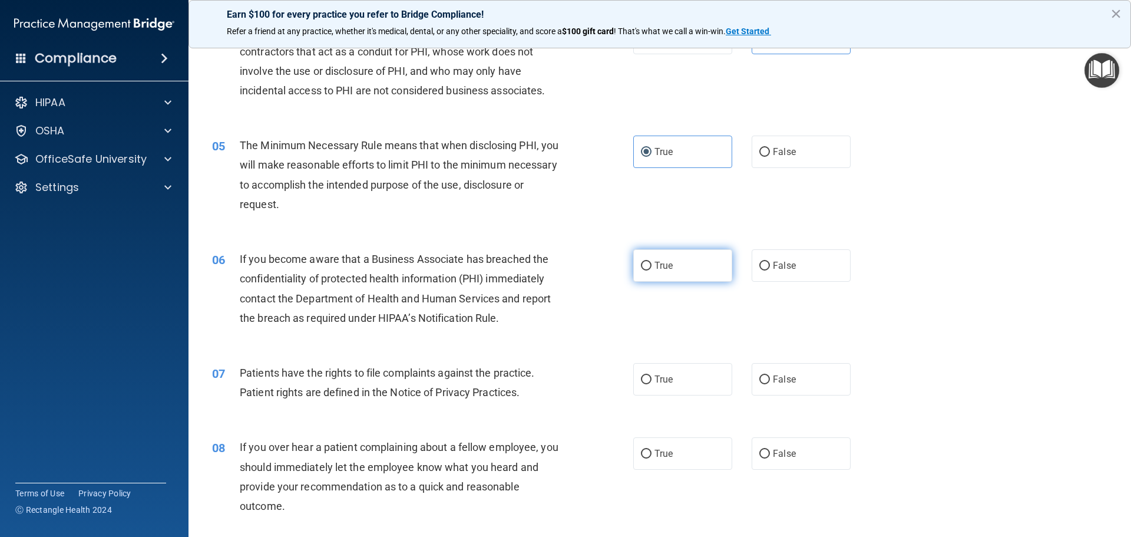
radio input "true"
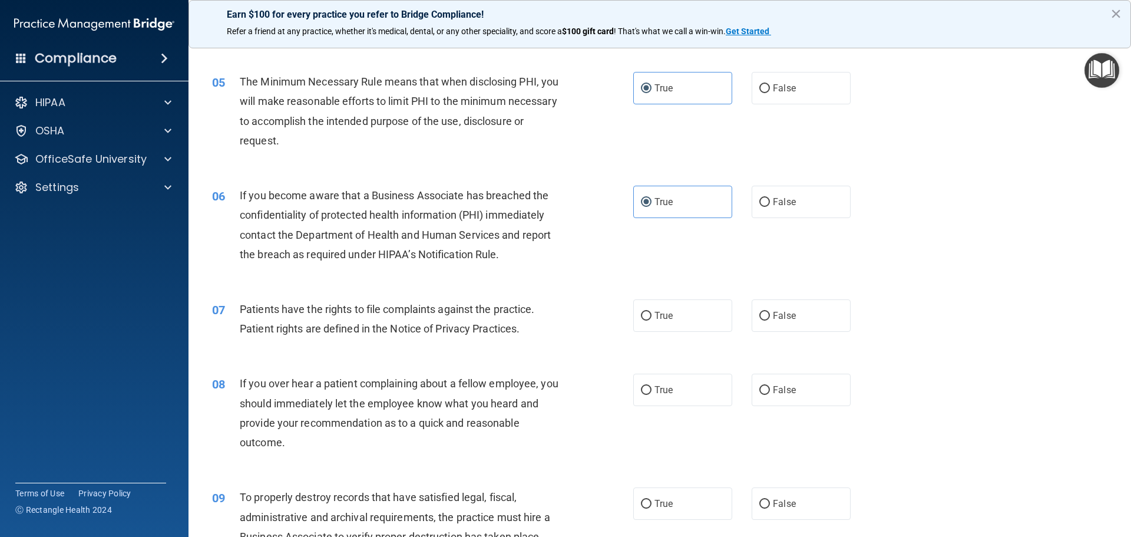
scroll to position [471, 0]
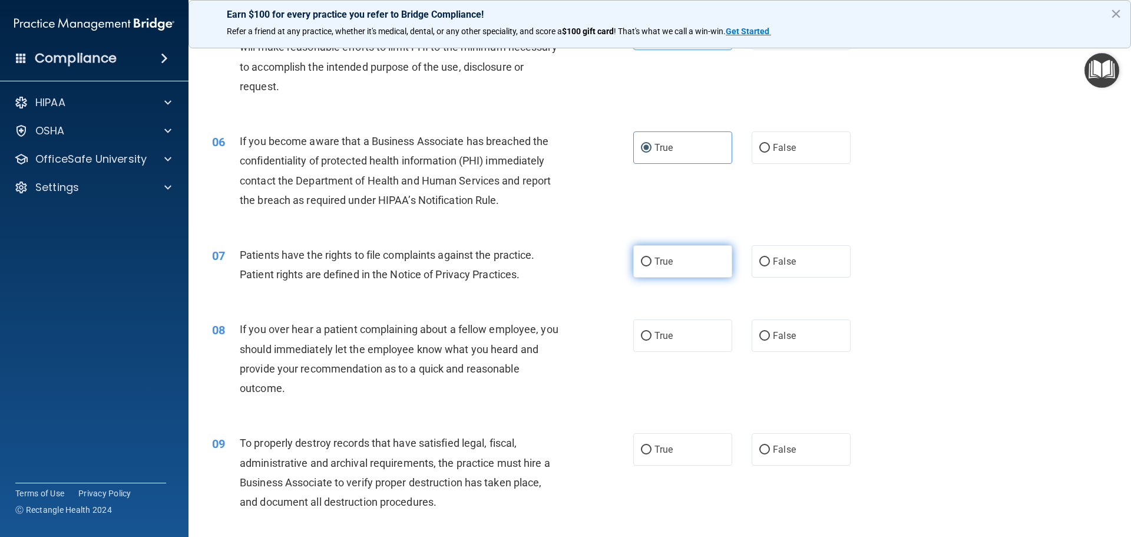
click at [667, 272] on label "True" at bounding box center [682, 261] width 99 height 32
click at [651, 266] on input "True" at bounding box center [646, 261] width 11 height 9
radio input "true"
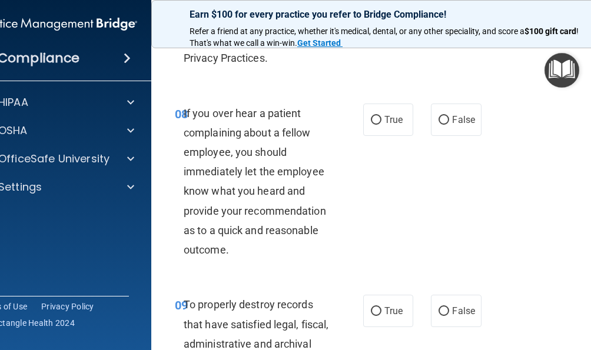
scroll to position [1236, 0]
click at [432, 135] on label "False" at bounding box center [456, 119] width 50 height 32
click at [439, 124] on input "False" at bounding box center [444, 119] width 11 height 9
radio input "true"
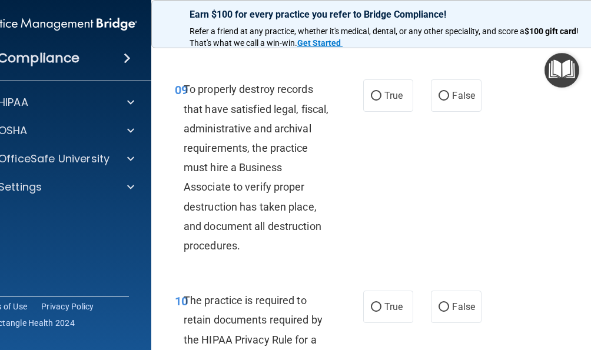
scroll to position [1471, 0]
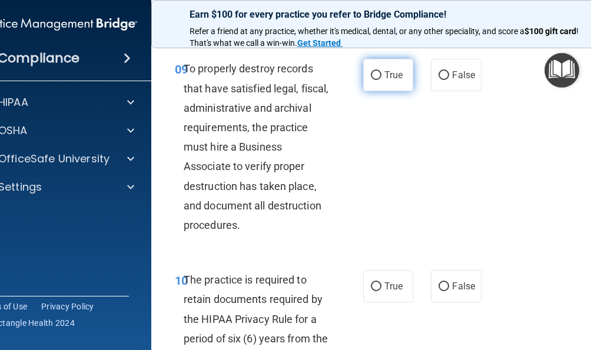
click at [392, 91] on label "True" at bounding box center [388, 75] width 50 height 32
click at [382, 80] on input "True" at bounding box center [376, 75] width 11 height 9
radio input "true"
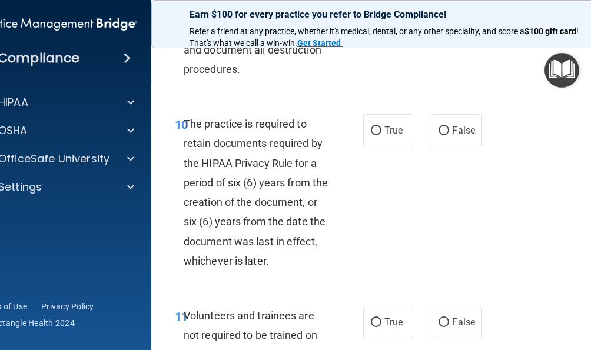
scroll to position [1648, 0]
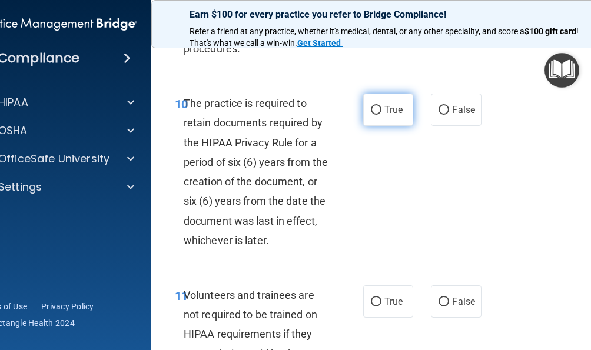
click at [379, 126] on label "True" at bounding box center [388, 110] width 50 height 32
click at [379, 115] on input "True" at bounding box center [376, 110] width 11 height 9
radio input "true"
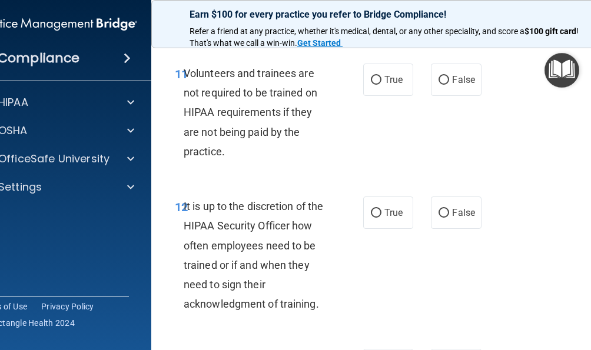
scroll to position [1884, 0]
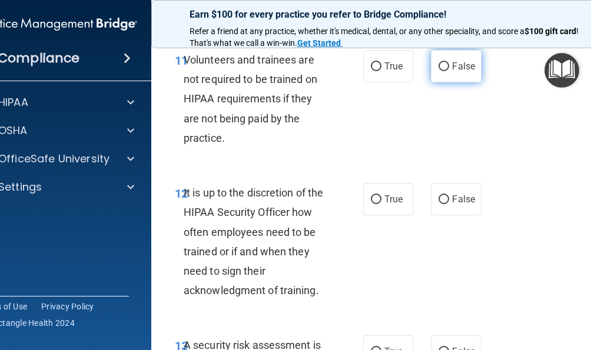
click at [441, 75] on label "False" at bounding box center [456, 66] width 50 height 32
click at [441, 71] on input "False" at bounding box center [444, 66] width 11 height 9
radio input "true"
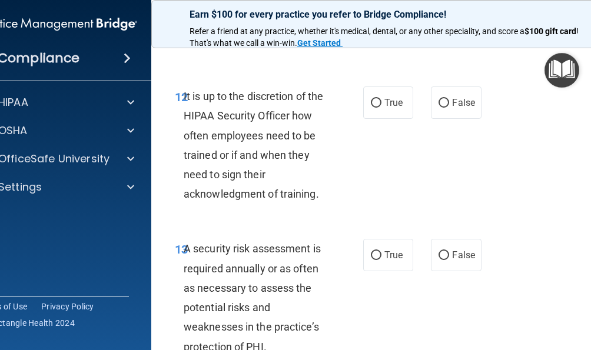
scroll to position [2002, 0]
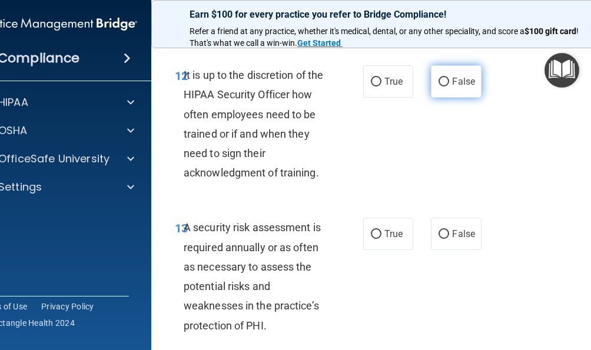
click at [467, 98] on label "False" at bounding box center [456, 81] width 50 height 32
click at [449, 87] on input "False" at bounding box center [444, 82] width 11 height 9
radio input "true"
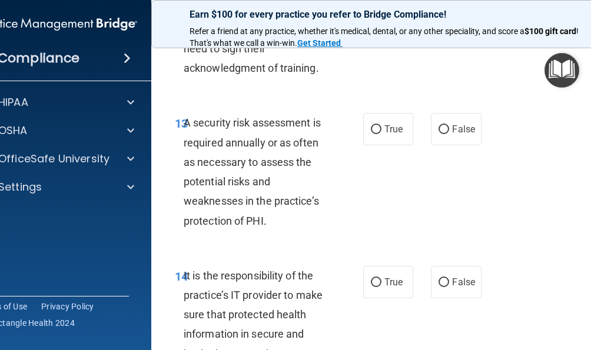
scroll to position [2119, 0]
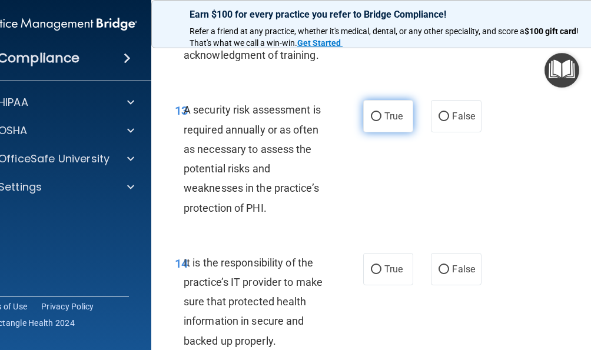
click at [371, 121] on input "True" at bounding box center [376, 117] width 11 height 9
radio input "true"
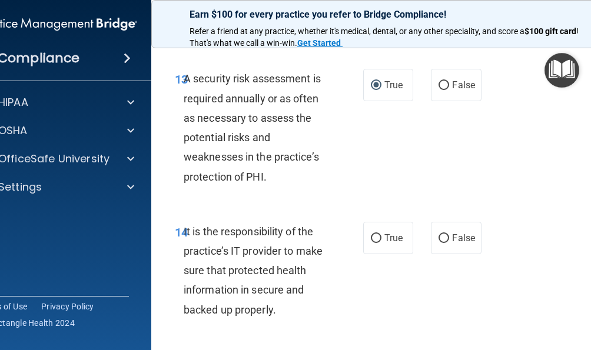
scroll to position [2178, 0]
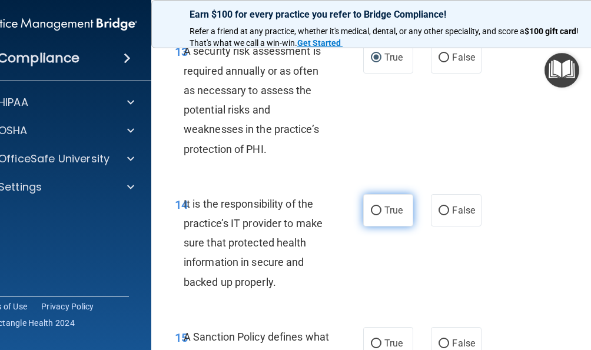
click at [391, 216] on span "True" at bounding box center [394, 210] width 18 height 11
click at [382, 216] on input "True" at bounding box center [376, 211] width 11 height 9
radio input "true"
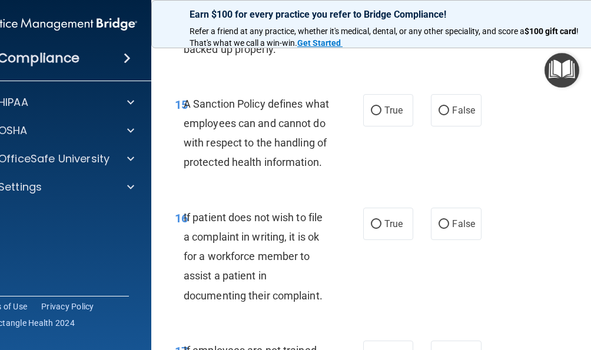
scroll to position [2414, 0]
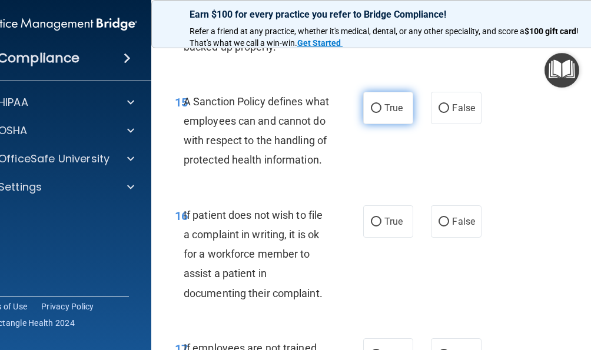
click at [386, 114] on span "True" at bounding box center [394, 107] width 18 height 11
click at [382, 113] on input "True" at bounding box center [376, 108] width 11 height 9
radio input "true"
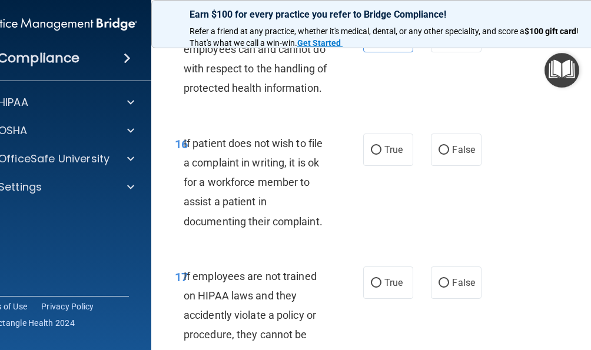
scroll to position [2532, 0]
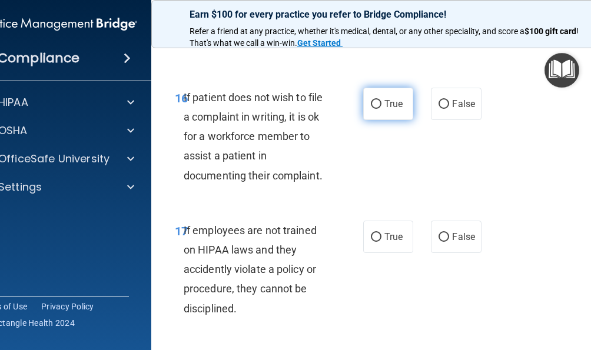
click at [389, 110] on span "True" at bounding box center [394, 103] width 18 height 11
click at [382, 109] on input "True" at bounding box center [376, 104] width 11 height 9
radio input "true"
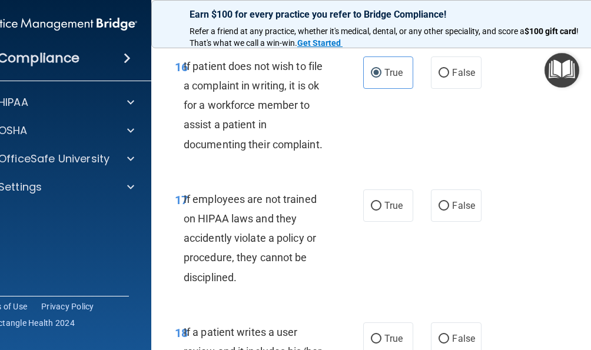
scroll to position [2591, 0]
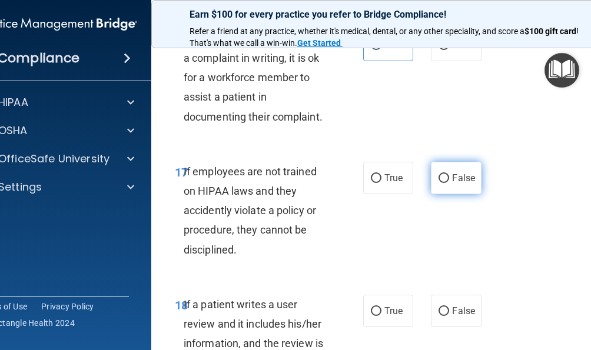
click at [457, 194] on label "False" at bounding box center [456, 178] width 50 height 32
click at [449, 183] on input "False" at bounding box center [444, 178] width 11 height 9
radio input "true"
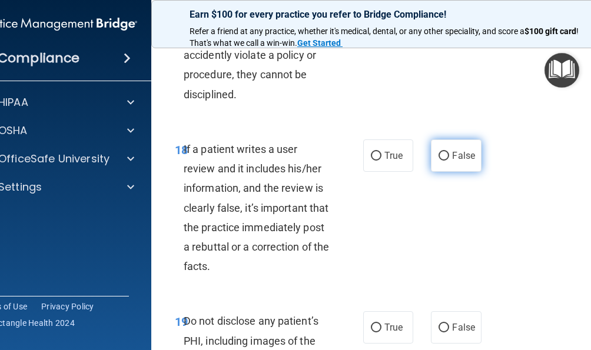
scroll to position [2767, 0]
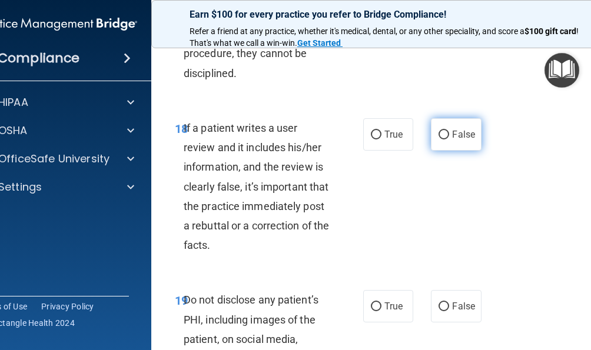
click at [452, 151] on label "False" at bounding box center [456, 134] width 50 height 32
click at [449, 140] on input "False" at bounding box center [444, 135] width 11 height 9
radio input "true"
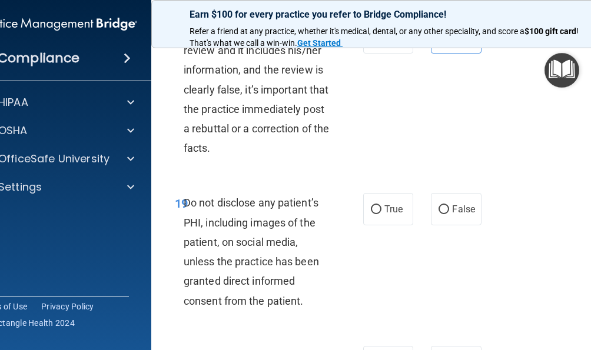
scroll to position [2885, 0]
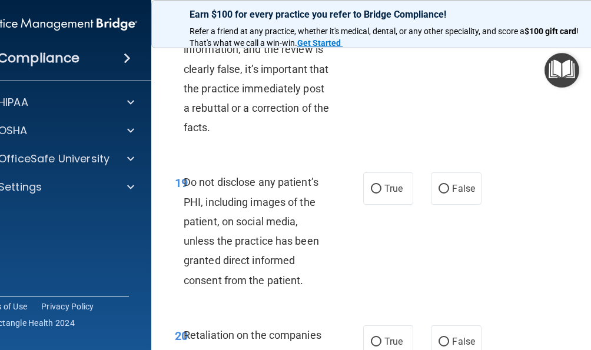
click at [356, 223] on div "19 Do not disclose any patient’s PHI, including images of the patient, on socia…" at bounding box center [269, 234] width 224 height 123
click at [385, 194] on span "True" at bounding box center [394, 188] width 18 height 11
click at [382, 194] on input "True" at bounding box center [376, 189] width 11 height 9
radio input "true"
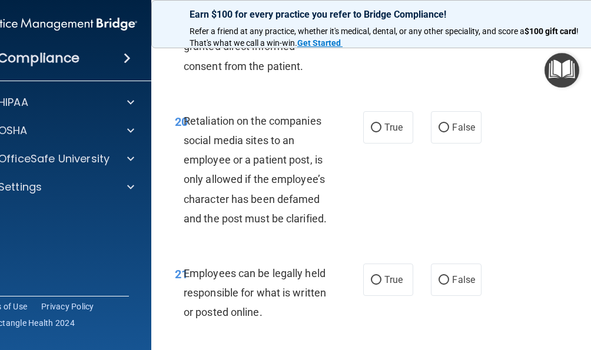
scroll to position [3121, 0]
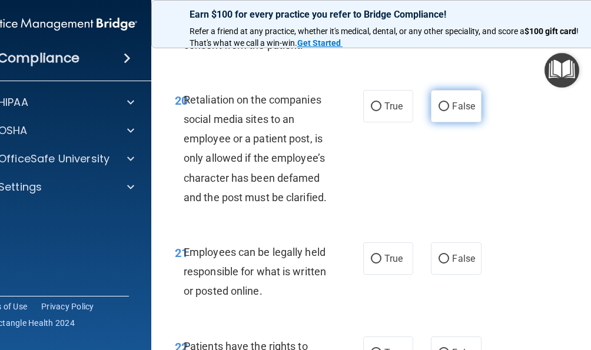
click at [452, 112] on span "False" at bounding box center [463, 106] width 23 height 11
click at [449, 111] on input "False" at bounding box center [444, 106] width 11 height 9
radio input "true"
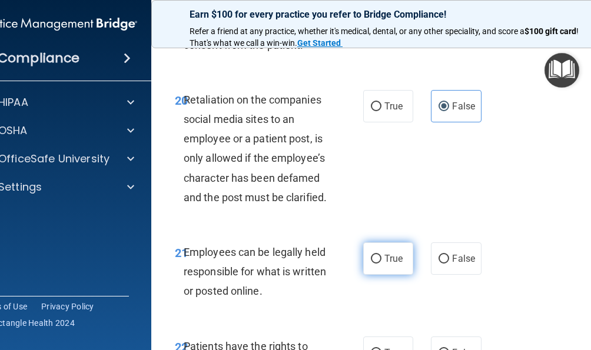
click at [385, 264] on span "True" at bounding box center [394, 258] width 18 height 11
click at [381, 264] on input "True" at bounding box center [376, 259] width 11 height 9
radio input "true"
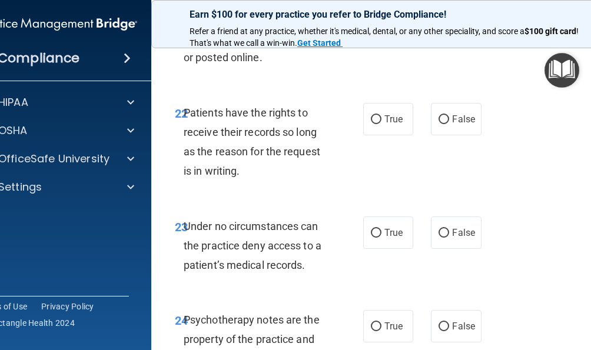
scroll to position [3356, 0]
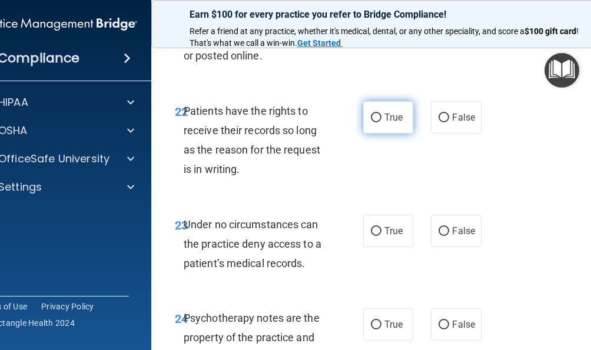
click at [385, 123] on span "True" at bounding box center [394, 117] width 18 height 11
click at [381, 123] on input "True" at bounding box center [376, 118] width 11 height 9
radio input "true"
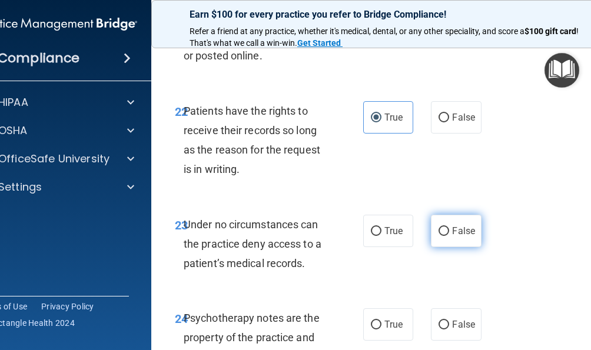
click at [443, 236] on input "False" at bounding box center [444, 231] width 11 height 9
radio input "true"
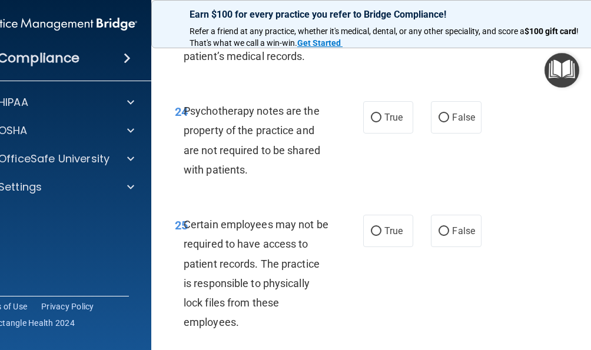
scroll to position [3592, 0]
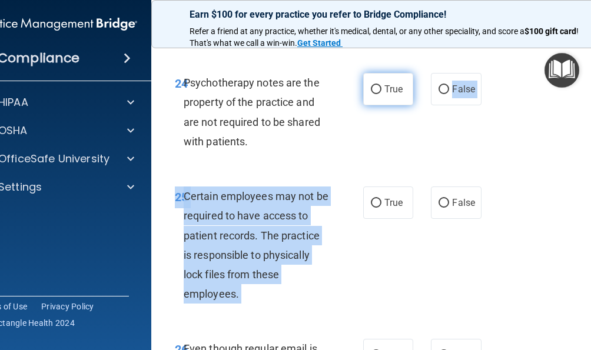
drag, startPoint x: 381, startPoint y: 235, endPoint x: 397, endPoint y: 138, distance: 98.5
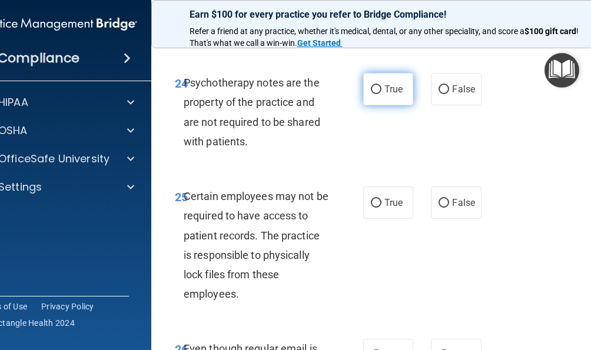
click at [396, 105] on label "True" at bounding box center [388, 89] width 50 height 32
click at [382, 94] on input "True" at bounding box center [376, 89] width 11 height 9
radio input "true"
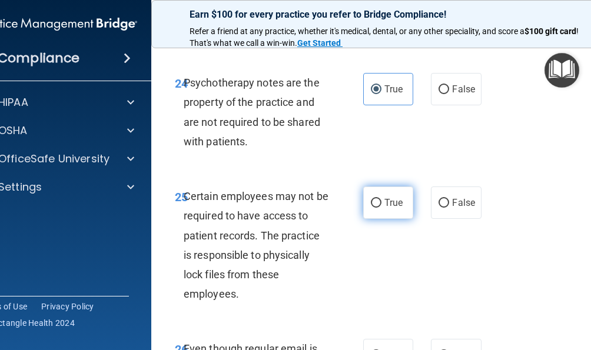
click at [385, 209] on span "True" at bounding box center [394, 202] width 18 height 11
click at [382, 208] on input "True" at bounding box center [376, 203] width 11 height 9
radio input "true"
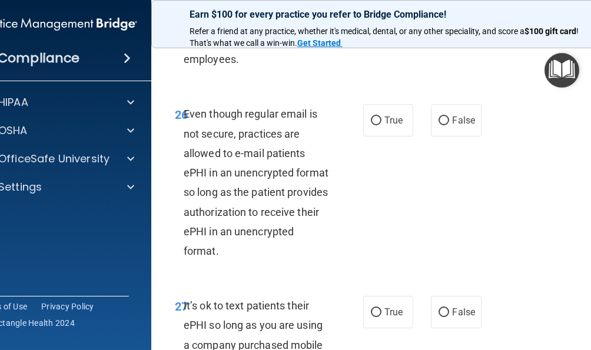
scroll to position [3828, 0]
click at [452, 125] on span "False" at bounding box center [463, 119] width 23 height 11
click at [448, 125] on input "False" at bounding box center [444, 120] width 11 height 9
radio input "true"
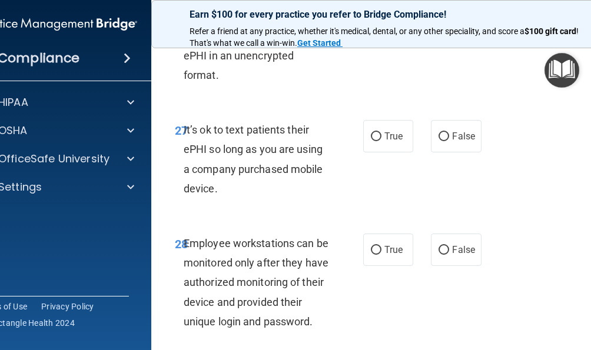
scroll to position [4004, 0]
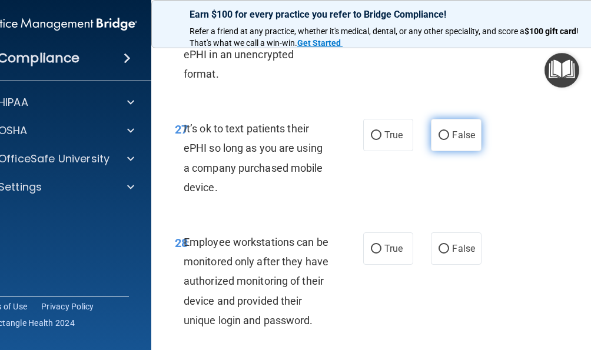
click at [452, 141] on span "False" at bounding box center [463, 135] width 23 height 11
click at [449, 140] on input "False" at bounding box center [444, 135] width 11 height 9
radio input "true"
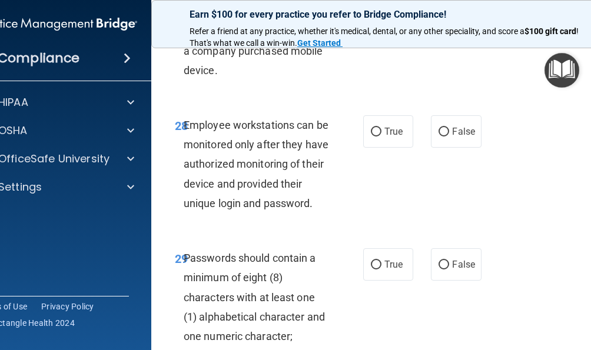
scroll to position [4122, 0]
click at [446, 147] on label "False" at bounding box center [456, 131] width 50 height 32
click at [446, 136] on input "False" at bounding box center [444, 131] width 11 height 9
radio input "true"
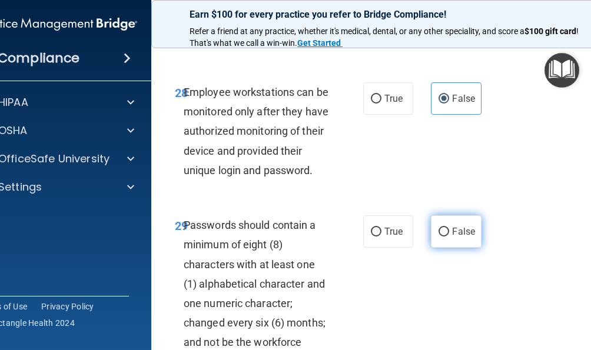
scroll to position [4181, 0]
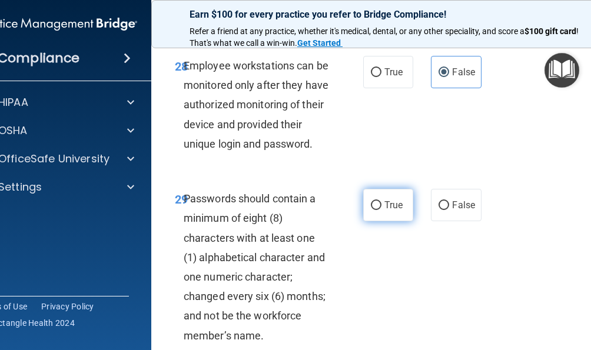
click at [378, 221] on label "True" at bounding box center [388, 205] width 50 height 32
click at [378, 210] on input "True" at bounding box center [376, 205] width 11 height 9
radio input "true"
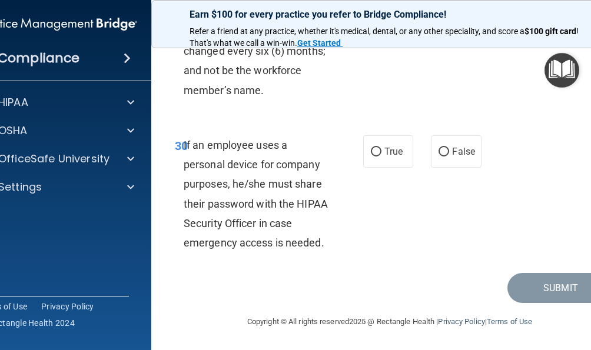
scroll to position [4466, 0]
click at [457, 154] on span "False" at bounding box center [463, 151] width 23 height 11
click at [449, 154] on input "False" at bounding box center [444, 152] width 11 height 9
radio input "true"
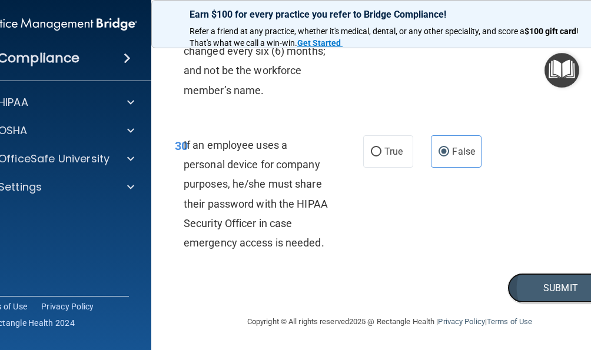
click at [519, 293] on button "Submit" at bounding box center [561, 288] width 106 height 30
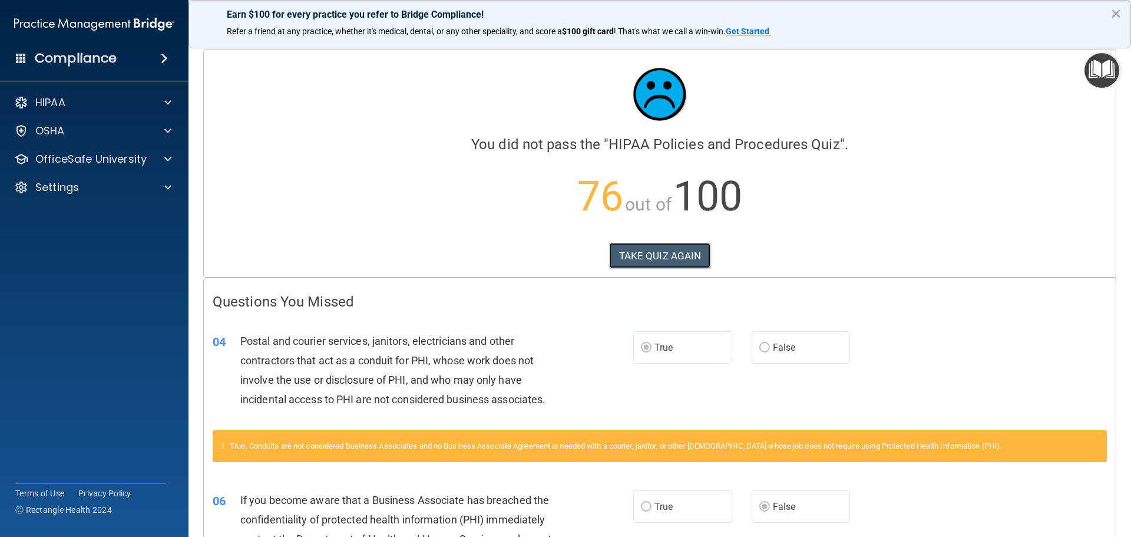
drag, startPoint x: 646, startPoint y: 257, endPoint x: 342, endPoint y: 171, distance: 315.5
click at [342, 171] on div "You did not pass the " HIPAA Policies and Procedures Quiz ". 76 out of 100 TAKE…" at bounding box center [660, 147] width 894 height 176
click at [662, 253] on button "TAKE QUIZ AGAIN" at bounding box center [660, 256] width 102 height 26
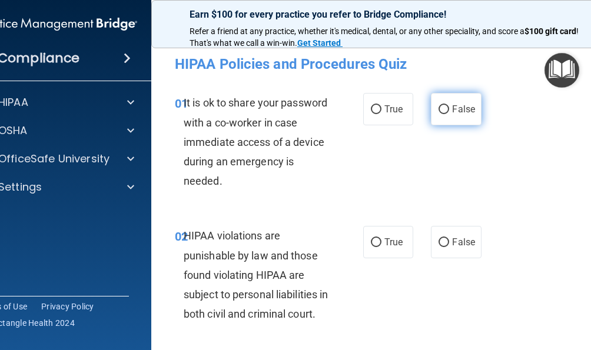
click at [452, 115] on label "False" at bounding box center [456, 109] width 50 height 32
click at [449, 114] on input "False" at bounding box center [444, 109] width 11 height 9
radio input "true"
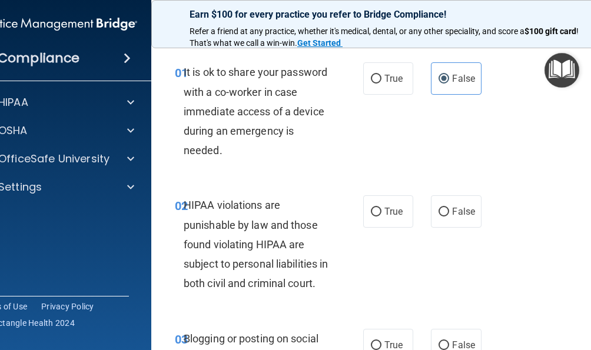
scroll to position [59, 0]
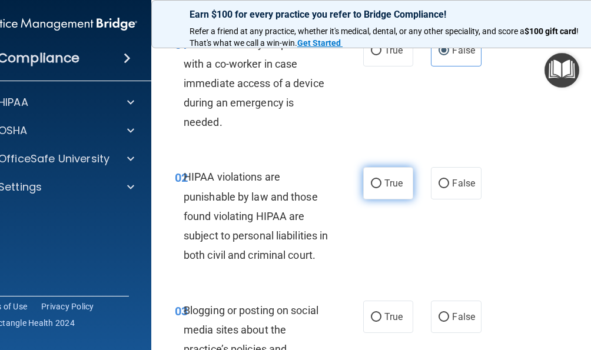
click at [385, 182] on span "True" at bounding box center [394, 183] width 18 height 11
click at [382, 182] on input "True" at bounding box center [376, 184] width 11 height 9
radio input "true"
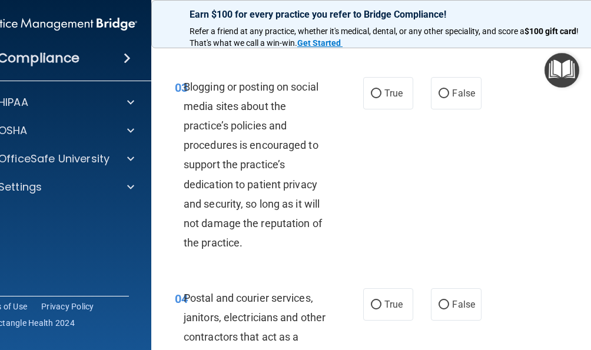
scroll to position [295, 0]
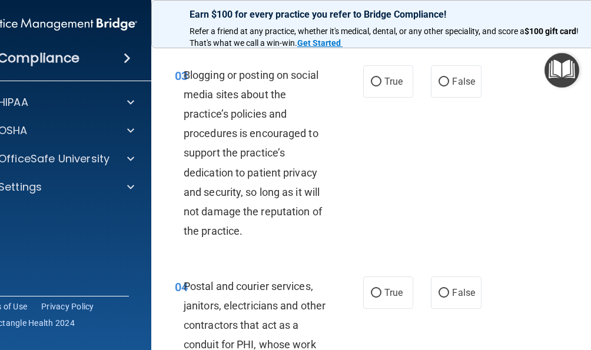
drag, startPoint x: 449, startPoint y: 101, endPoint x: 480, endPoint y: 134, distance: 45.0
click at [452, 87] on span "False" at bounding box center [463, 81] width 23 height 11
click at [449, 87] on input "False" at bounding box center [444, 82] width 11 height 9
radio input "true"
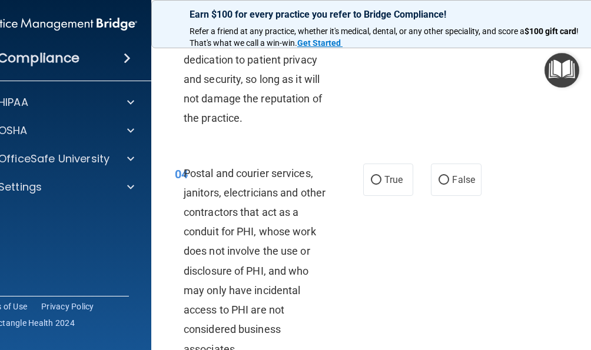
scroll to position [412, 0]
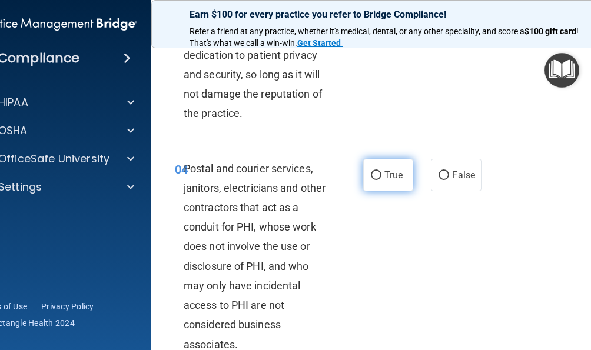
click at [385, 181] on span "True" at bounding box center [394, 175] width 18 height 11
click at [382, 180] on input "True" at bounding box center [376, 175] width 11 height 9
radio input "true"
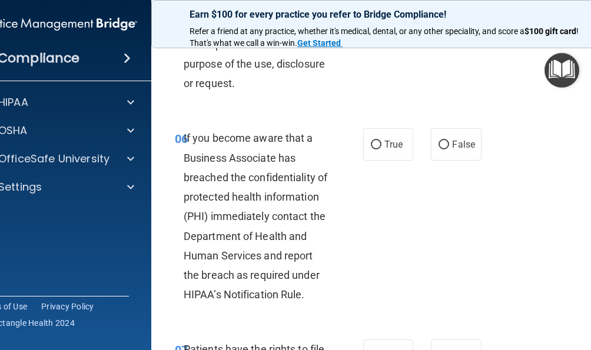
scroll to position [884, 0]
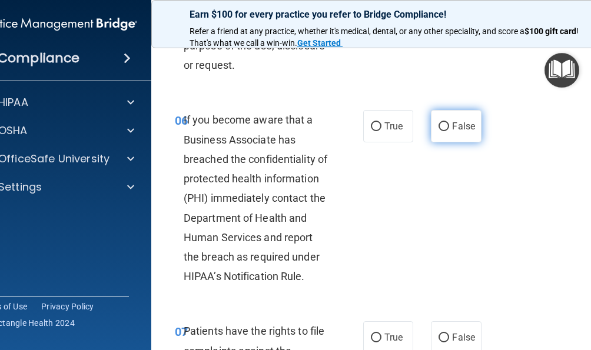
drag, startPoint x: 451, startPoint y: 142, endPoint x: 458, endPoint y: 155, distance: 14.8
click at [452, 132] on span "False" at bounding box center [463, 126] width 23 height 11
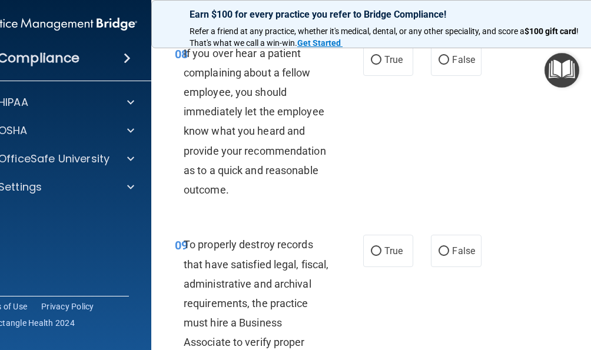
scroll to position [1355, 0]
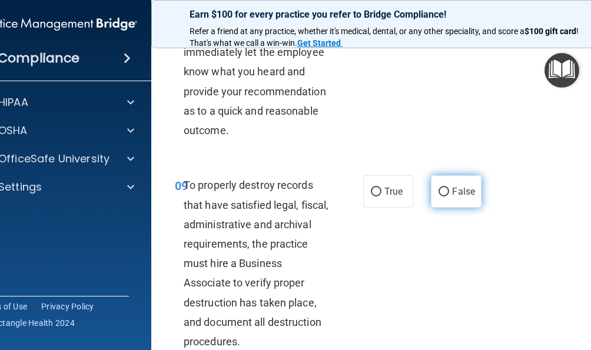
click at [464, 208] on label "False" at bounding box center [456, 192] width 50 height 32
click at [449, 197] on input "False" at bounding box center [444, 192] width 11 height 9
radio input "true"
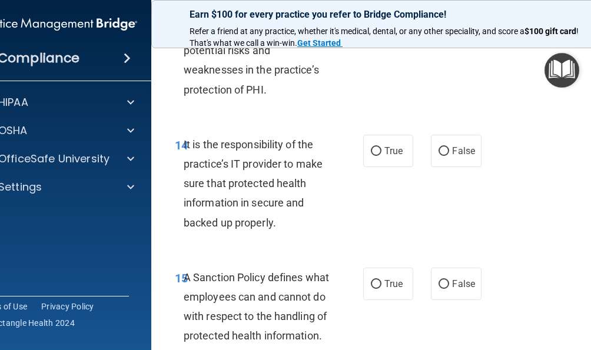
scroll to position [2238, 0]
click at [438, 167] on label "False" at bounding box center [456, 150] width 50 height 32
click at [439, 156] on input "False" at bounding box center [444, 151] width 11 height 9
radio input "true"
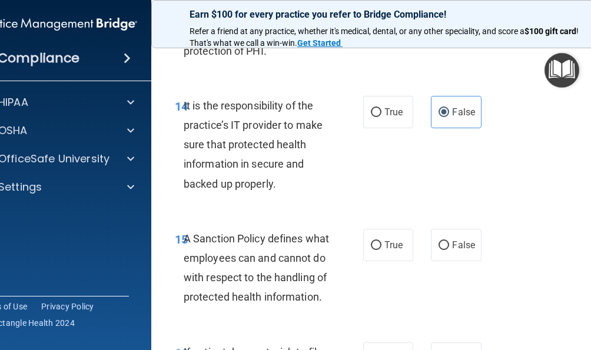
scroll to position [2356, 0]
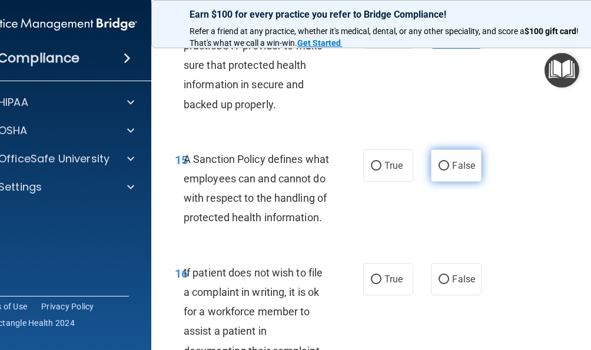
click at [449, 182] on label "False" at bounding box center [456, 166] width 50 height 32
click at [449, 171] on input "False" at bounding box center [444, 166] width 11 height 9
radio input "true"
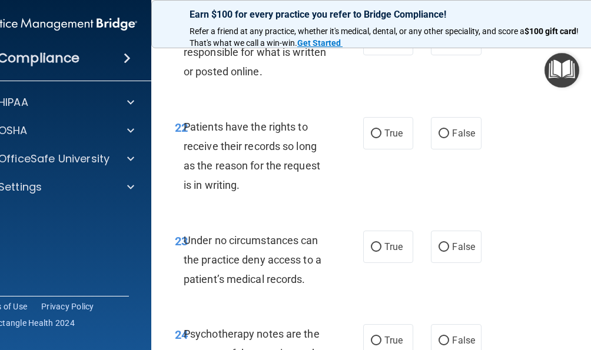
scroll to position [3358, 0]
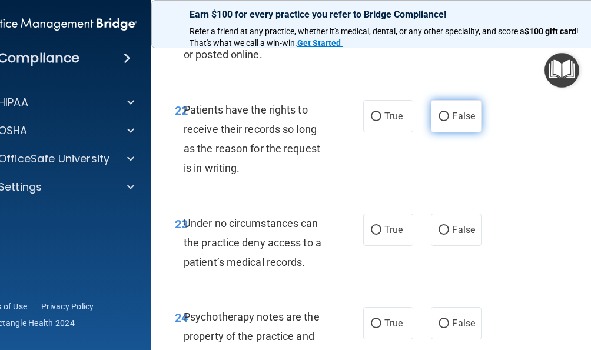
click at [455, 122] on span "False" at bounding box center [463, 116] width 23 height 11
click at [449, 121] on input "False" at bounding box center [444, 117] width 11 height 9
radio input "true"
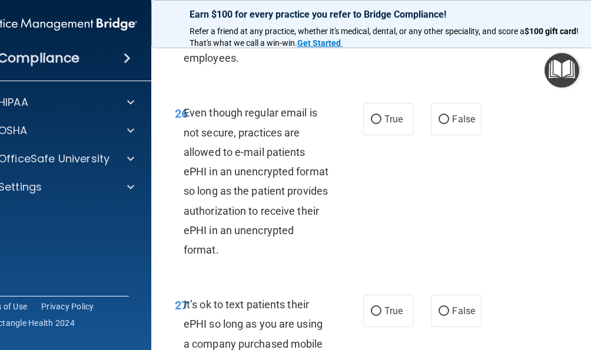
scroll to position [3829, 0]
click at [371, 135] on label "True" at bounding box center [388, 118] width 50 height 32
click at [371, 124] on input "True" at bounding box center [376, 119] width 11 height 9
radio input "true"
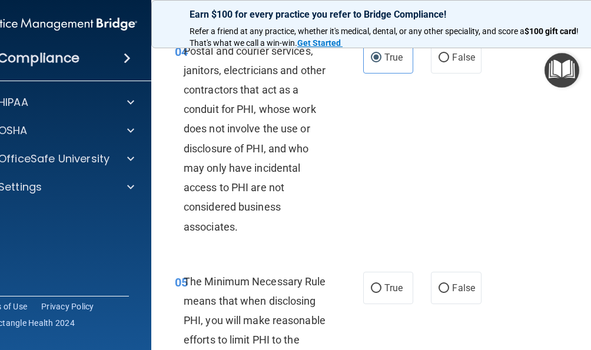
scroll to position [648, 0]
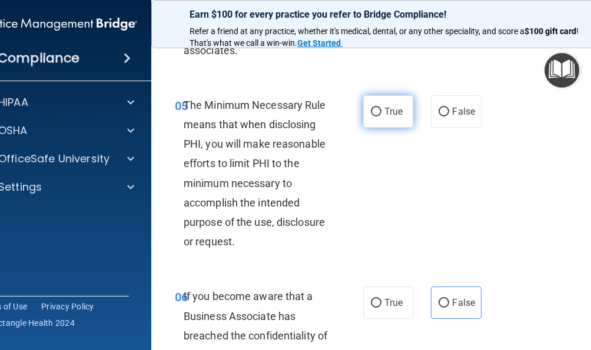
click at [392, 128] on label "True" at bounding box center [388, 111] width 50 height 32
click at [382, 117] on input "True" at bounding box center [376, 112] width 11 height 9
radio input "true"
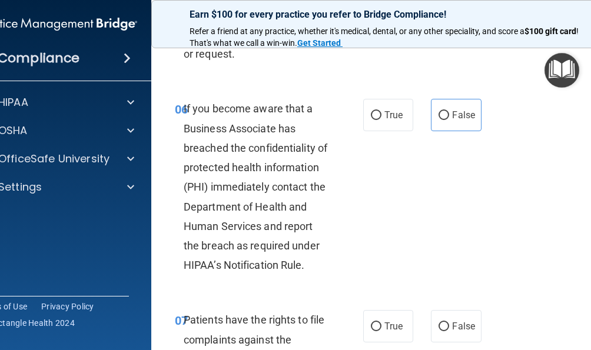
scroll to position [942, 0]
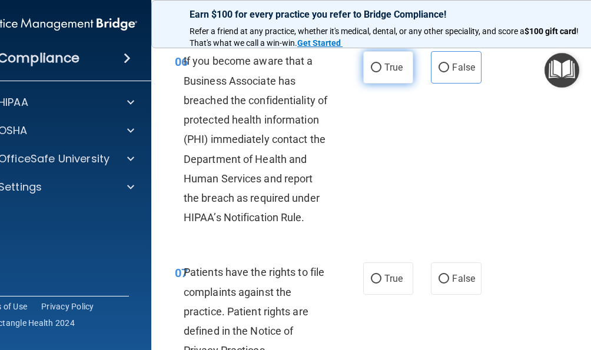
click at [380, 84] on label "True" at bounding box center [388, 67] width 50 height 32
click at [380, 72] on input "True" at bounding box center [376, 68] width 11 height 9
radio input "true"
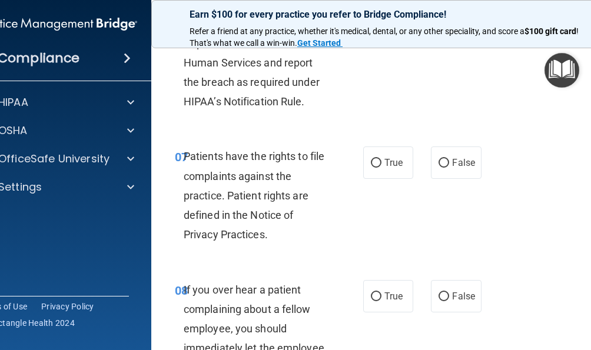
scroll to position [1060, 0]
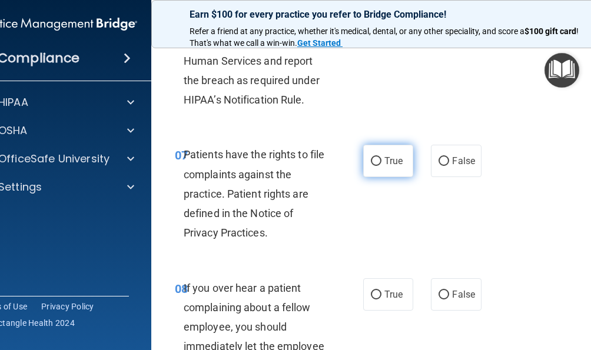
click at [363, 177] on label "True" at bounding box center [388, 161] width 50 height 32
click at [371, 166] on input "True" at bounding box center [376, 161] width 11 height 9
radio input "true"
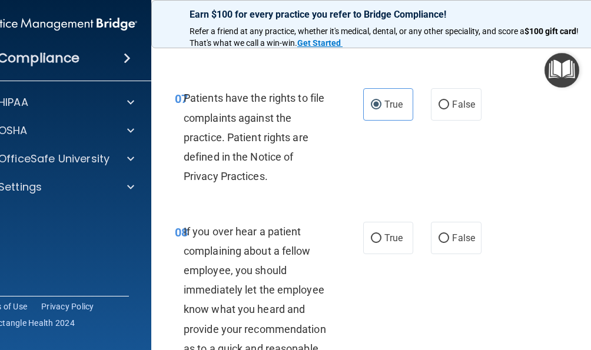
scroll to position [1178, 0]
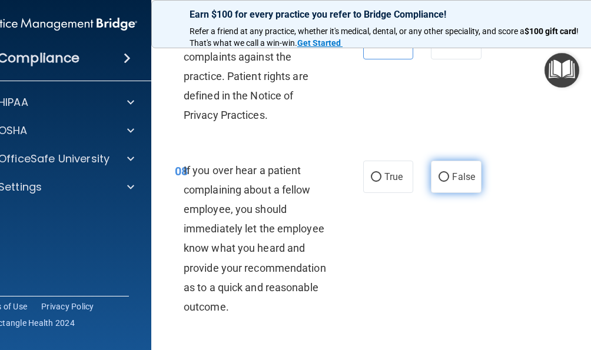
click at [455, 183] on span "False" at bounding box center [463, 176] width 23 height 11
click at [449, 182] on input "False" at bounding box center [444, 177] width 11 height 9
radio input "true"
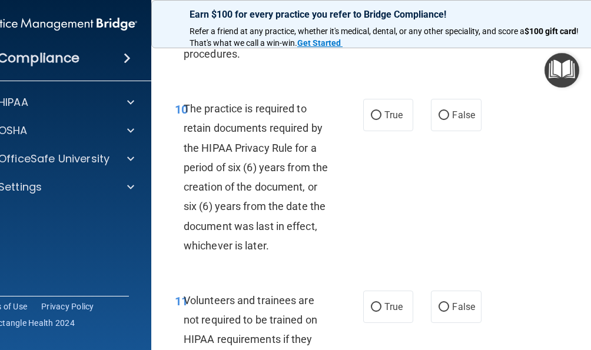
scroll to position [1649, 0]
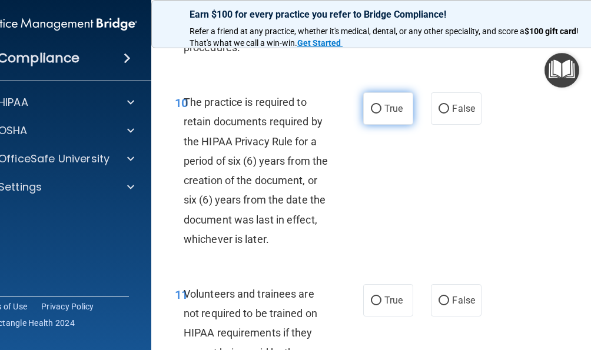
click at [385, 114] on span "True" at bounding box center [394, 108] width 18 height 11
click at [382, 114] on input "True" at bounding box center [376, 109] width 11 height 9
radio input "true"
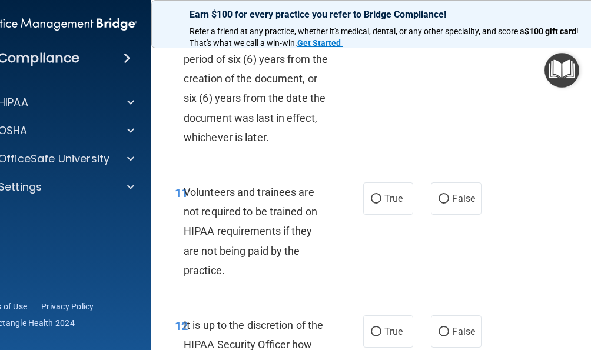
scroll to position [1767, 0]
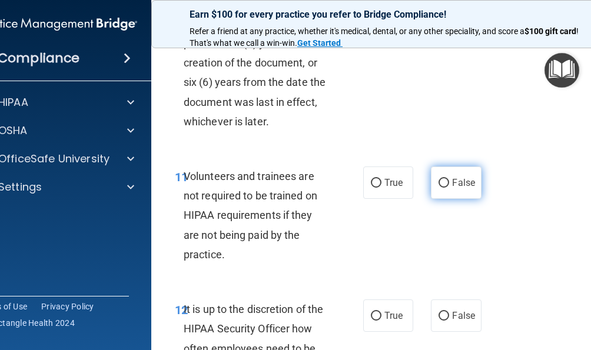
click at [468, 199] on label "False" at bounding box center [456, 183] width 50 height 32
click at [449, 188] on input "False" at bounding box center [444, 183] width 11 height 9
radio input "true"
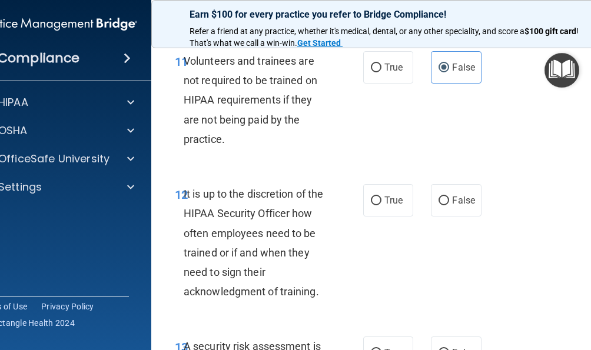
scroll to position [1885, 0]
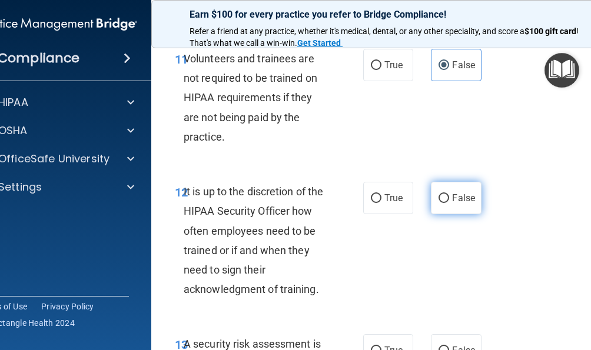
click at [461, 204] on span "False" at bounding box center [463, 198] width 23 height 11
click at [449, 203] on input "False" at bounding box center [444, 198] width 11 height 9
radio input "true"
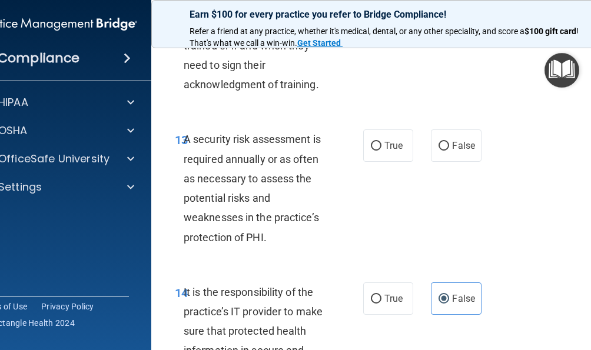
scroll to position [2121, 0]
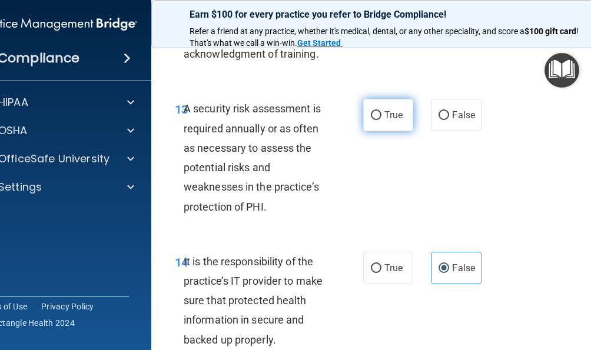
click at [381, 131] on label "True" at bounding box center [388, 115] width 50 height 32
click at [381, 120] on input "True" at bounding box center [376, 115] width 11 height 9
radio input "true"
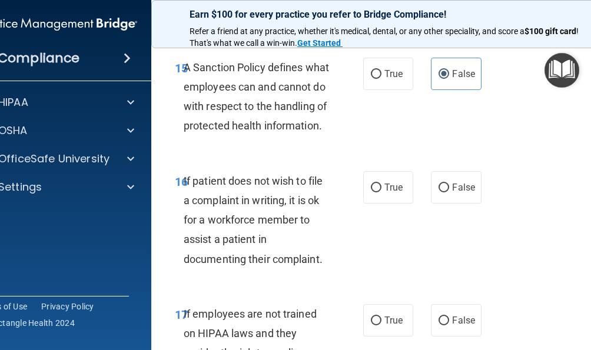
scroll to position [2474, 0]
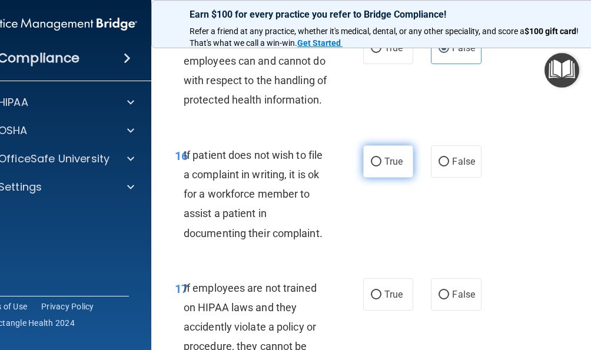
click at [372, 167] on input "True" at bounding box center [376, 162] width 11 height 9
radio input "true"
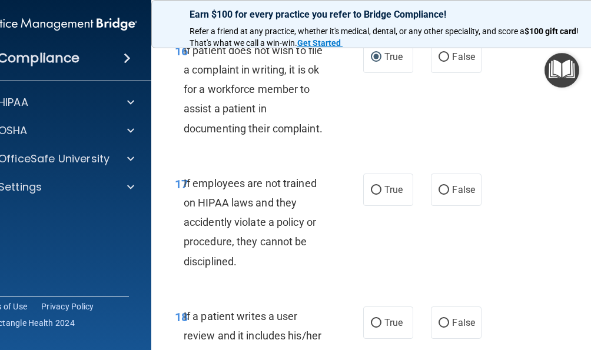
scroll to position [2592, 0]
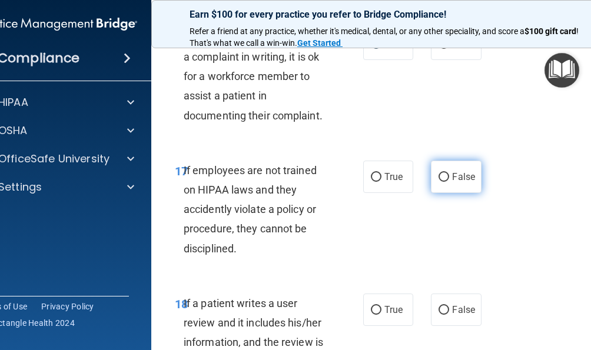
click at [465, 183] on span "False" at bounding box center [463, 176] width 23 height 11
click at [449, 182] on input "False" at bounding box center [444, 177] width 11 height 9
radio input "true"
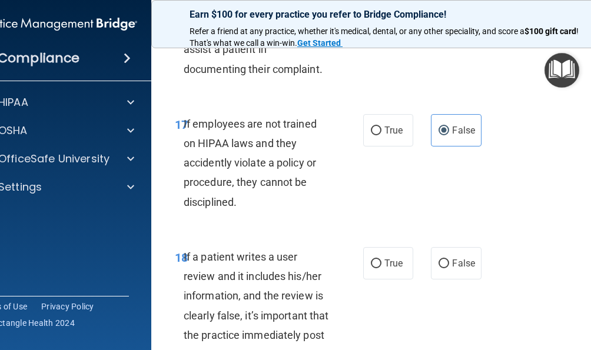
scroll to position [2710, 0]
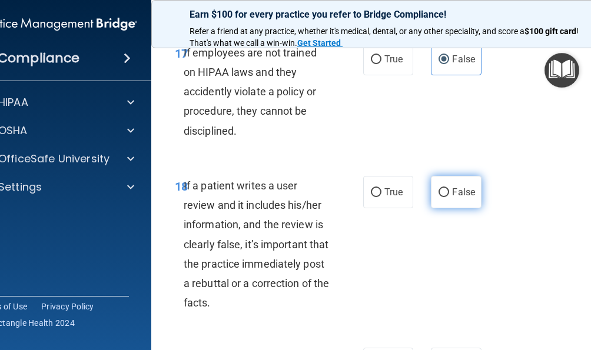
click at [469, 198] on span "False" at bounding box center [463, 192] width 23 height 11
click at [449, 197] on input "False" at bounding box center [444, 192] width 11 height 9
radio input "true"
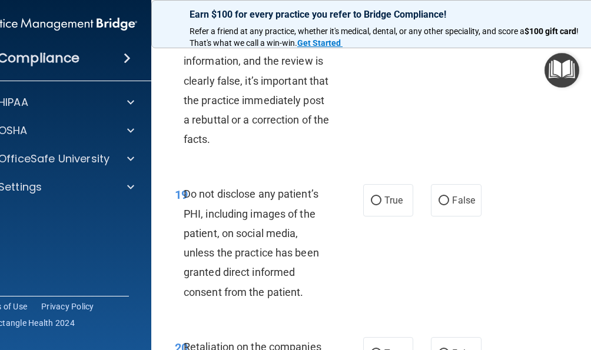
scroll to position [2886, 0]
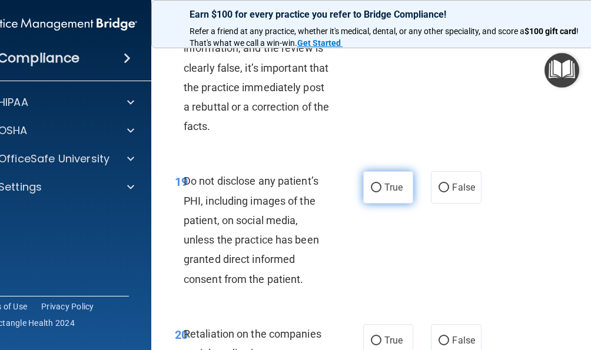
click at [392, 193] on span "True" at bounding box center [394, 187] width 18 height 11
click at [382, 193] on input "True" at bounding box center [376, 188] width 11 height 9
radio input "true"
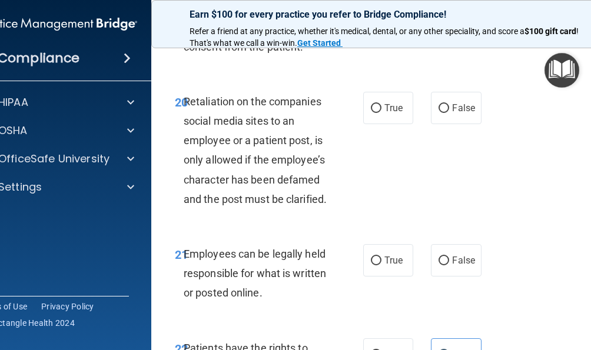
scroll to position [3122, 0]
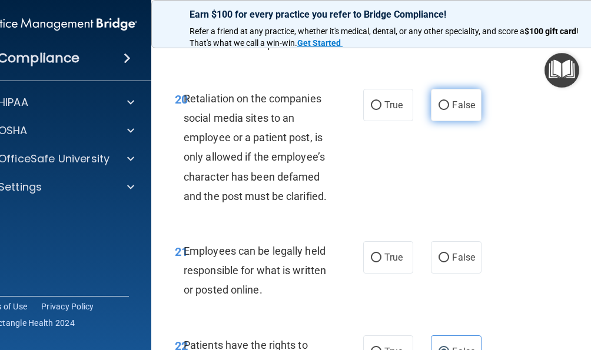
click at [452, 111] on span "False" at bounding box center [463, 105] width 23 height 11
click at [448, 110] on input "False" at bounding box center [444, 105] width 11 height 9
radio input "true"
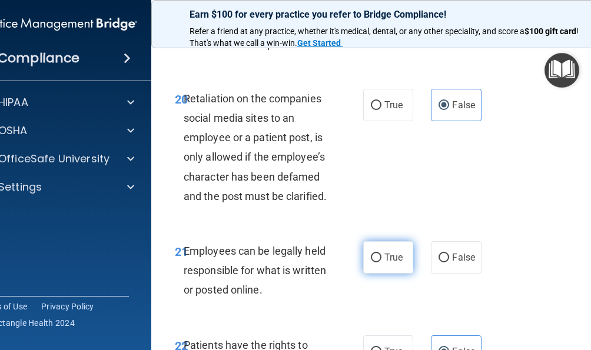
click at [386, 263] on span "True" at bounding box center [394, 257] width 18 height 11
click at [382, 263] on input "True" at bounding box center [376, 258] width 11 height 9
radio input "true"
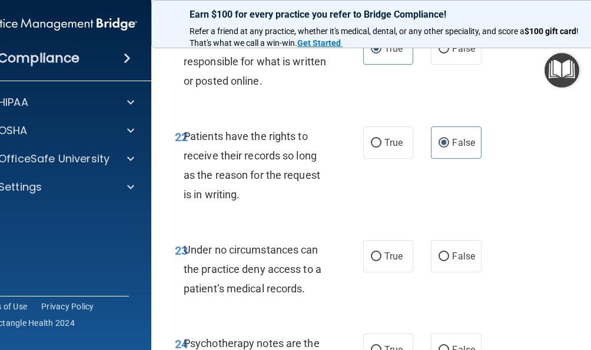
scroll to position [3475, 0]
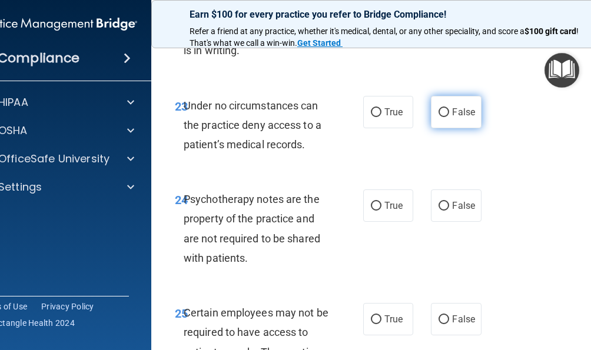
click at [460, 118] on span "False" at bounding box center [463, 112] width 23 height 11
click at [449, 117] on input "False" at bounding box center [444, 112] width 11 height 9
radio input "true"
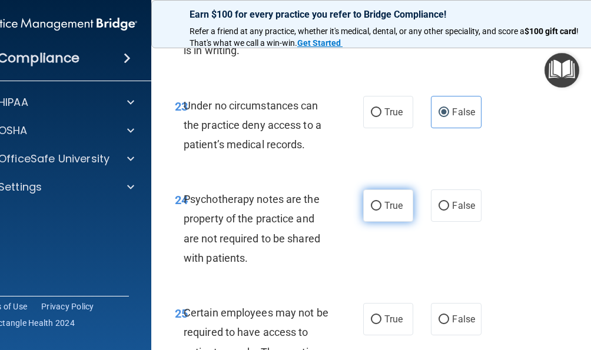
click at [385, 222] on label "True" at bounding box center [388, 206] width 50 height 32
click at [382, 211] on input "True" at bounding box center [376, 206] width 11 height 9
radio input "true"
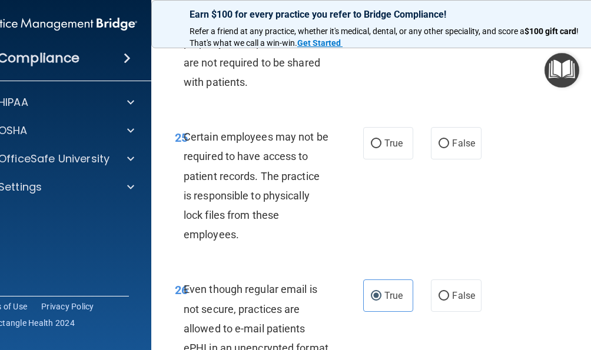
scroll to position [3652, 0]
click at [385, 159] on label "True" at bounding box center [388, 143] width 50 height 32
click at [382, 148] on input "True" at bounding box center [376, 143] width 11 height 9
radio input "true"
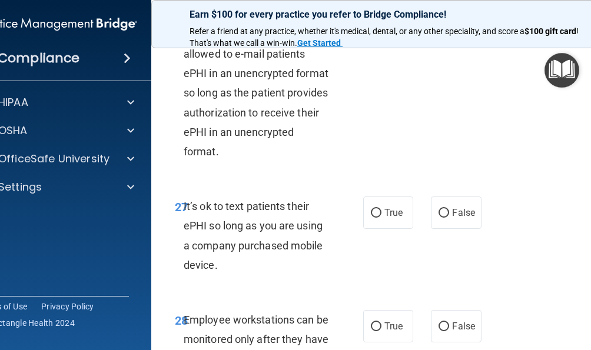
scroll to position [4006, 0]
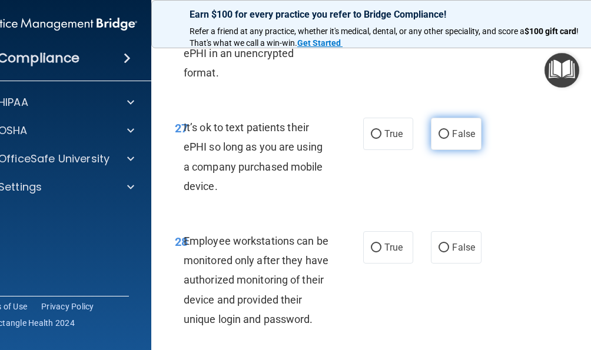
click at [449, 150] on label "False" at bounding box center [456, 134] width 50 height 32
click at [449, 139] on input "False" at bounding box center [444, 134] width 11 height 9
radio input "true"
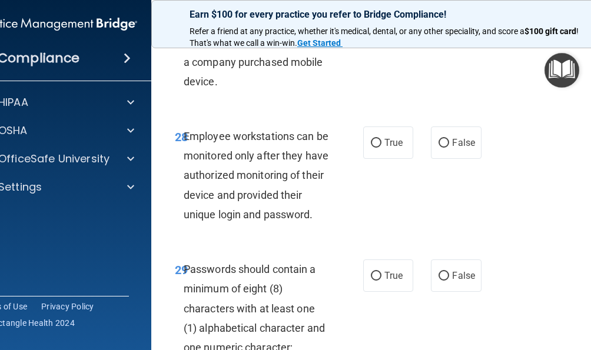
scroll to position [4123, 0]
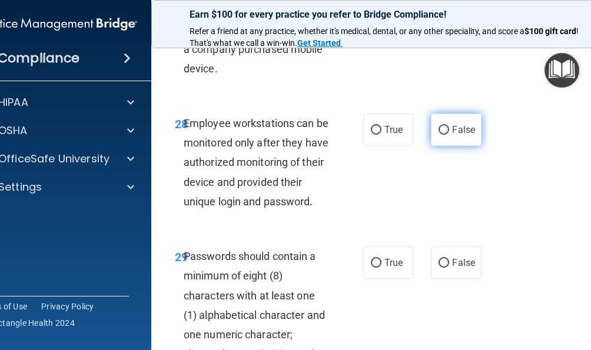
click at [441, 146] on label "False" at bounding box center [456, 130] width 50 height 32
click at [441, 135] on input "False" at bounding box center [444, 130] width 11 height 9
radio input "true"
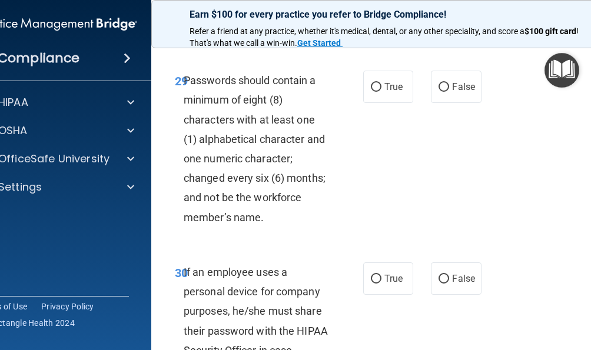
scroll to position [4300, 0]
drag, startPoint x: 385, startPoint y: 132, endPoint x: 445, endPoint y: 170, distance: 71.7
click at [386, 102] on label "True" at bounding box center [388, 86] width 50 height 32
click at [382, 91] on input "True" at bounding box center [376, 86] width 11 height 9
radio input "true"
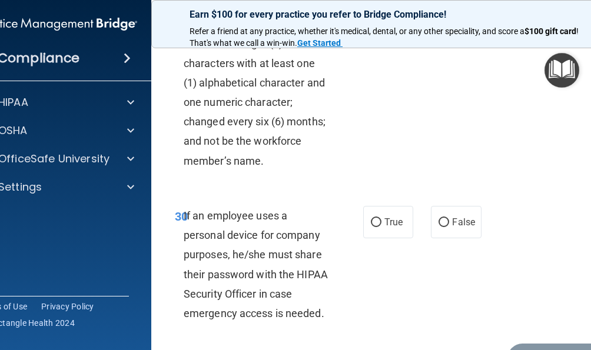
scroll to position [4466, 0]
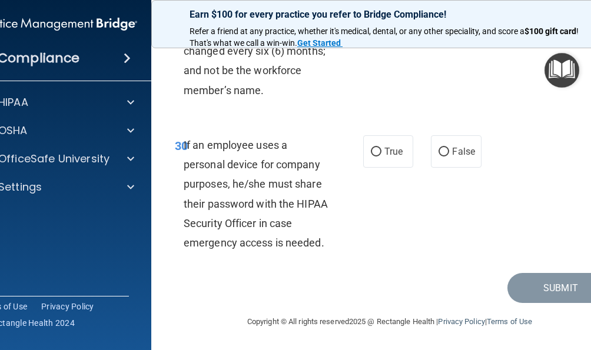
drag, startPoint x: 451, startPoint y: 160, endPoint x: 508, endPoint y: 216, distance: 80.0
click at [451, 160] on label "False" at bounding box center [456, 151] width 50 height 32
click at [442, 163] on label "False" at bounding box center [456, 151] width 50 height 32
click at [442, 157] on input "False" at bounding box center [444, 152] width 11 height 9
radio input "true"
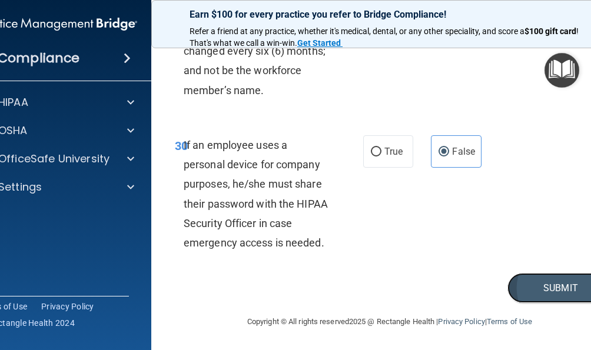
click at [516, 292] on button "Submit" at bounding box center [561, 288] width 106 height 30
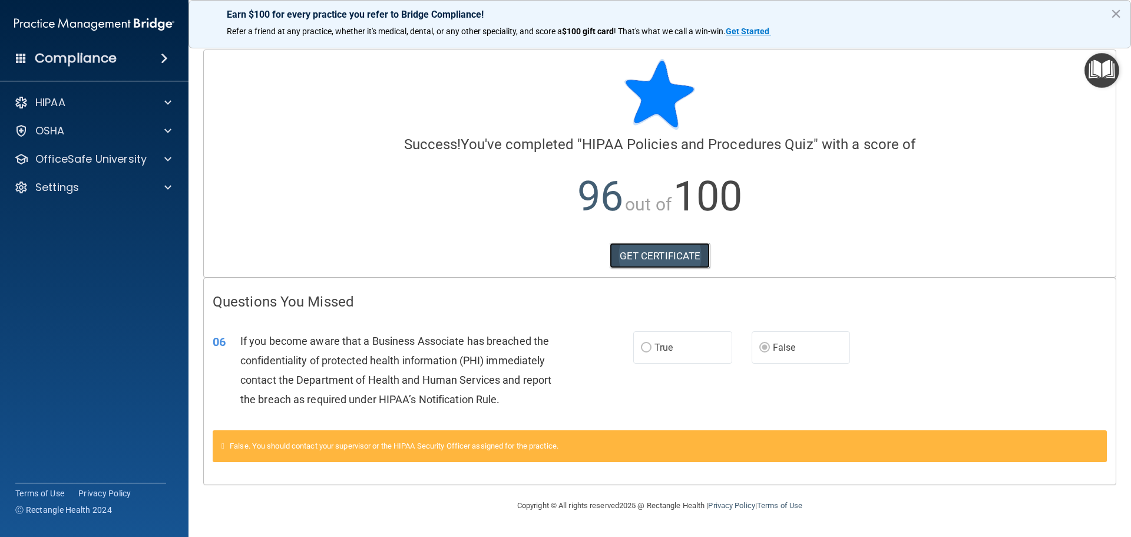
click at [669, 257] on link "GET CERTIFICATE" at bounding box center [660, 256] width 101 height 26
click at [65, 101] on p "HIPAA" at bounding box center [50, 102] width 30 height 14
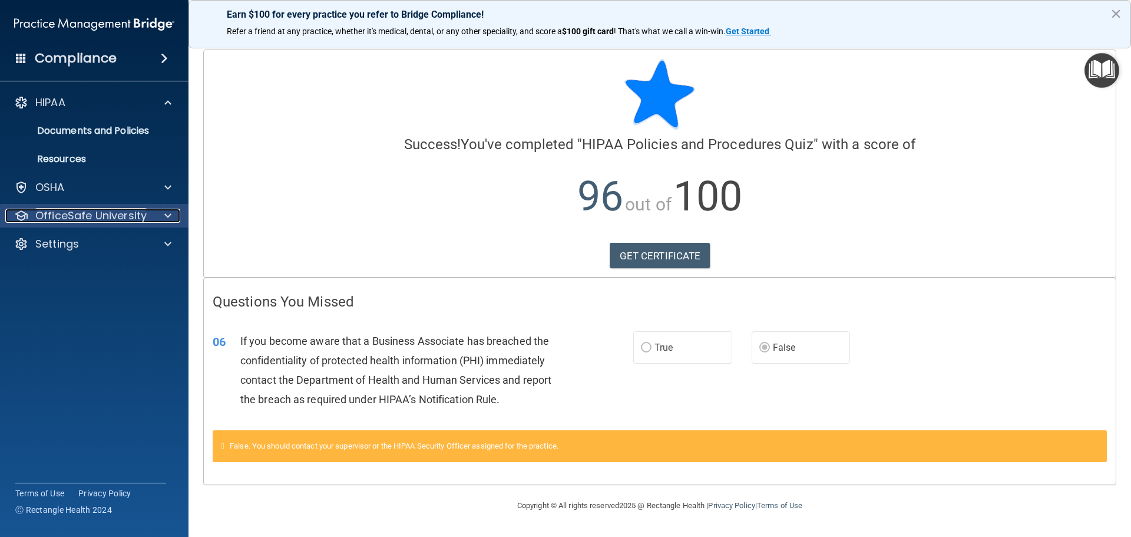
click at [74, 218] on p "OfficeSafe University" at bounding box center [90, 216] width 111 height 14
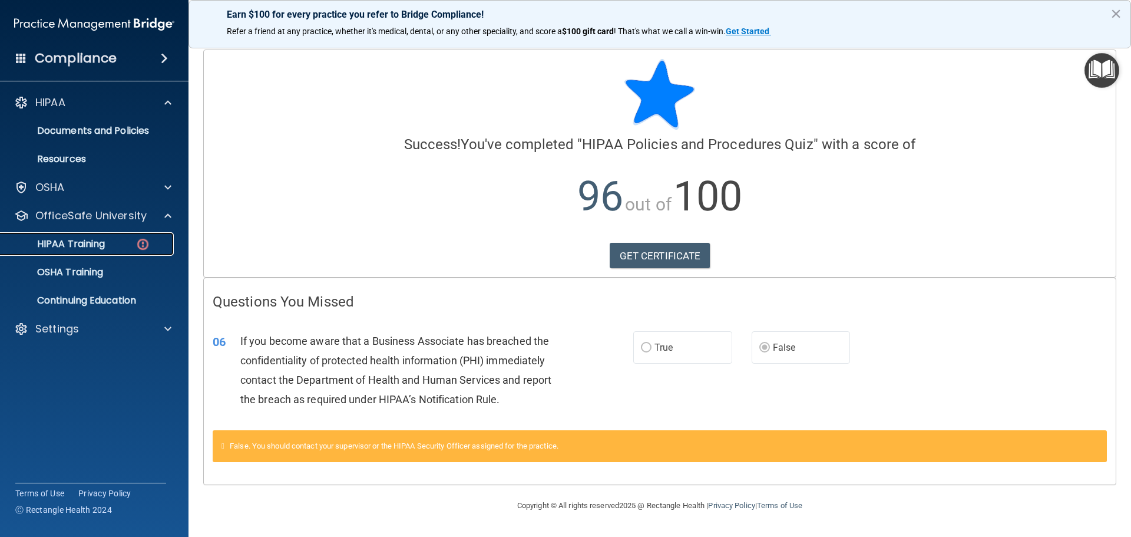
click at [101, 241] on p "HIPAA Training" at bounding box center [56, 244] width 97 height 12
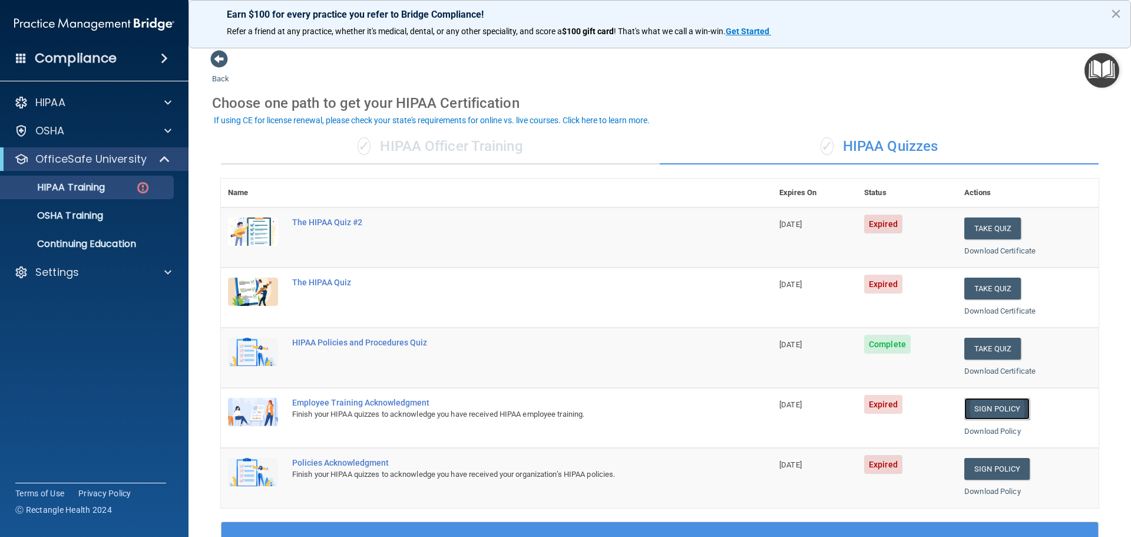
click at [984, 405] on link "Sign Policy" at bounding box center [996, 409] width 65 height 22
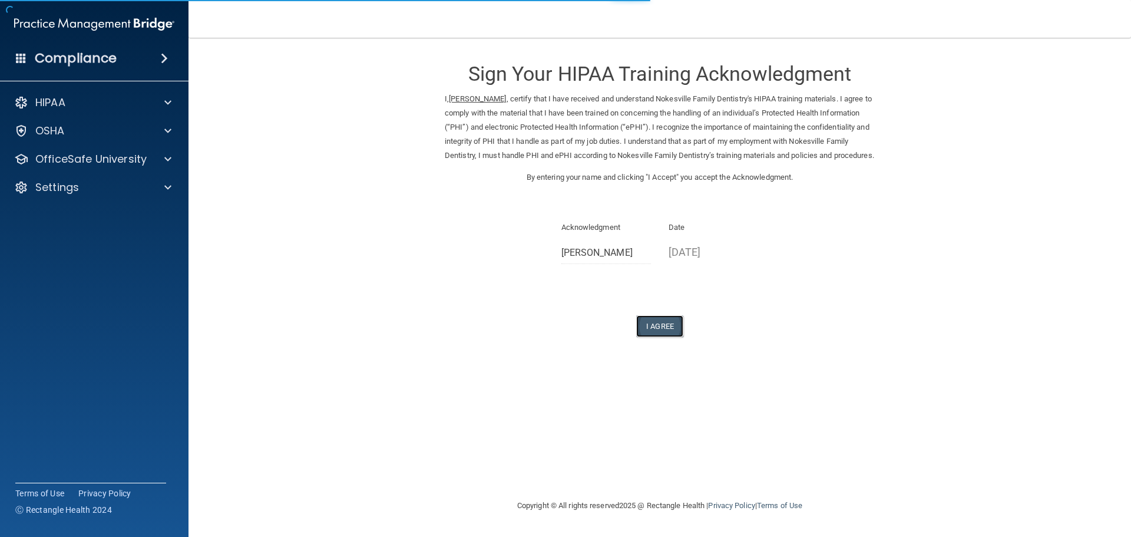
click at [666, 337] on button "I Agree" at bounding box center [659, 326] width 47 height 22
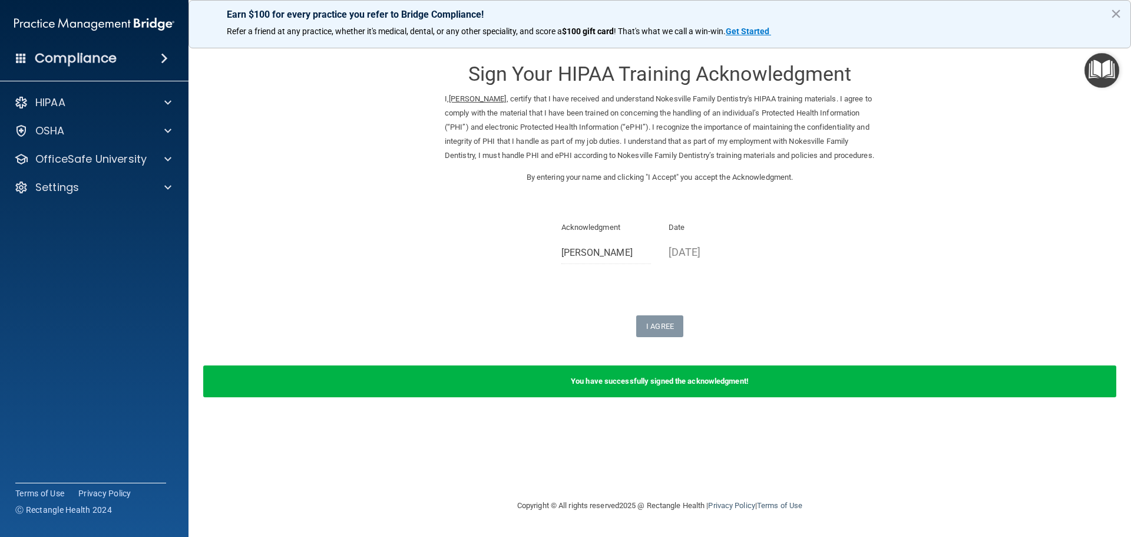
click at [537, 214] on div "Sign Your HIPAA Training Acknowledgment I, Emily Villatoro , certify that I hav…" at bounding box center [660, 192] width 430 height 287
click at [101, 101] on div "HIPAA" at bounding box center [78, 102] width 146 height 14
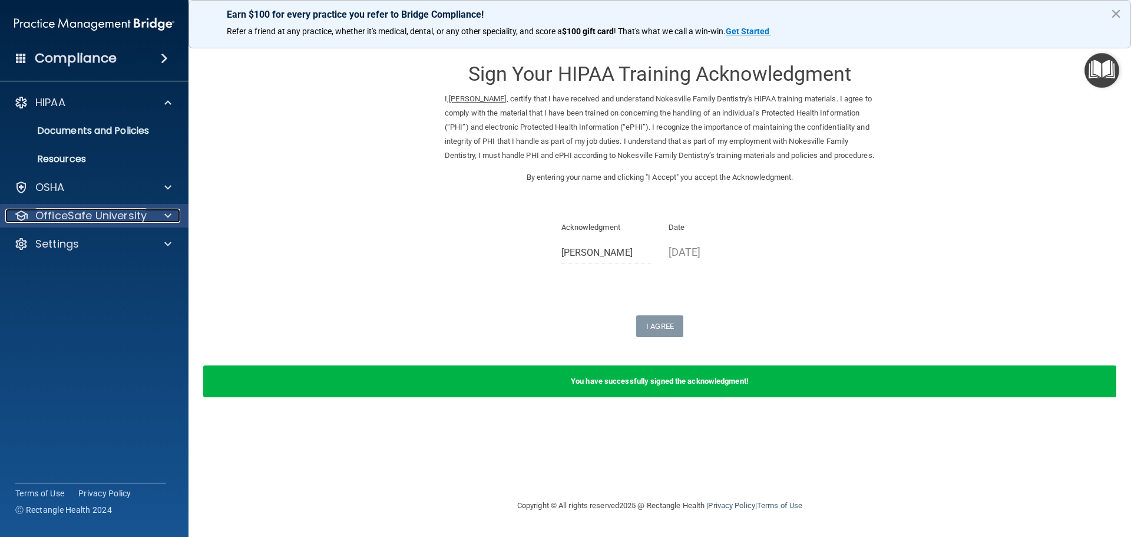
click at [130, 213] on p "OfficeSafe University" at bounding box center [90, 216] width 111 height 14
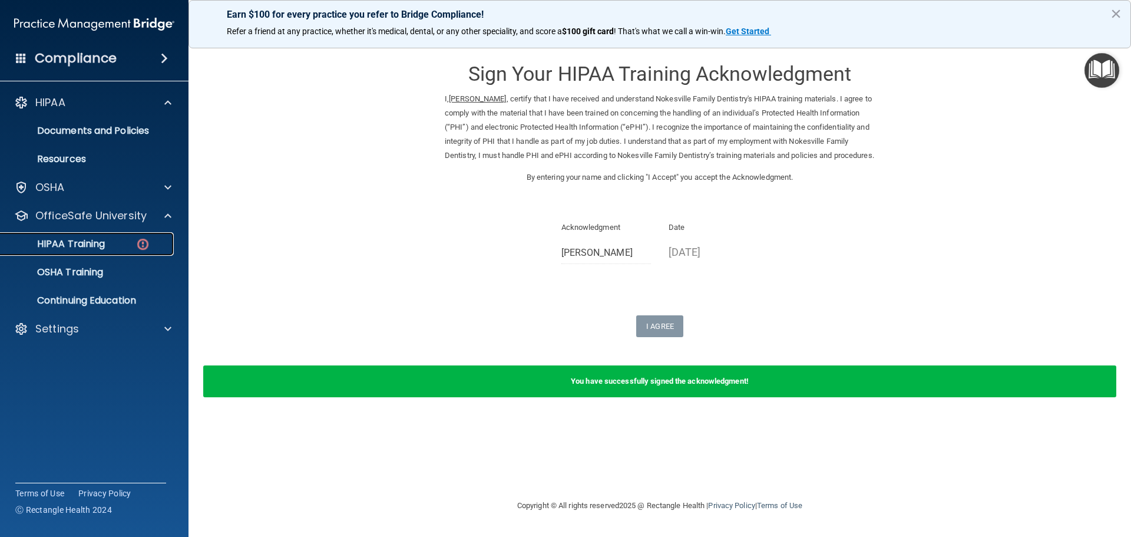
click at [128, 242] on div "HIPAA Training" at bounding box center [88, 244] width 161 height 12
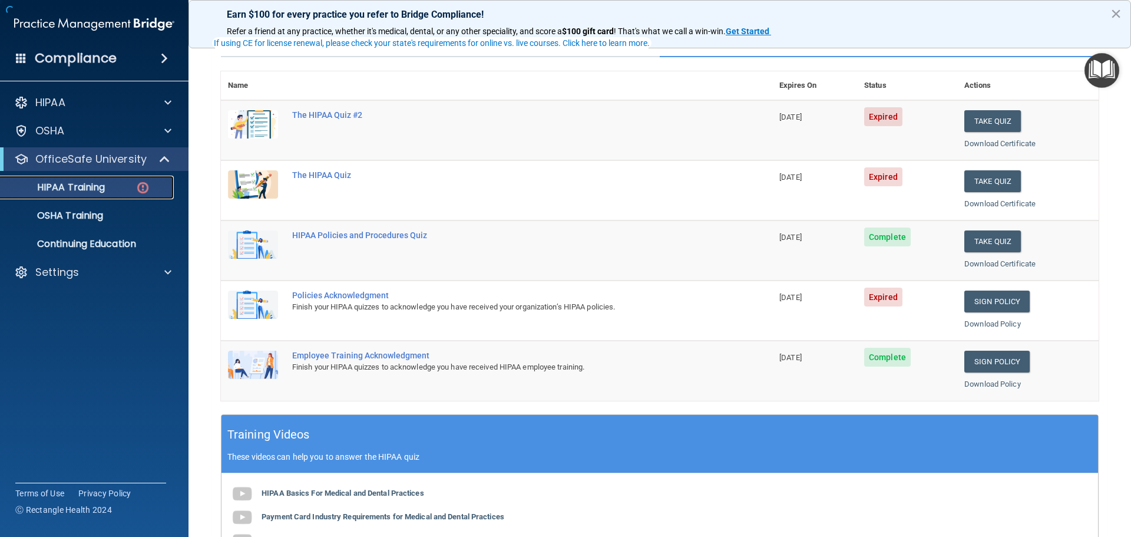
scroll to position [118, 0]
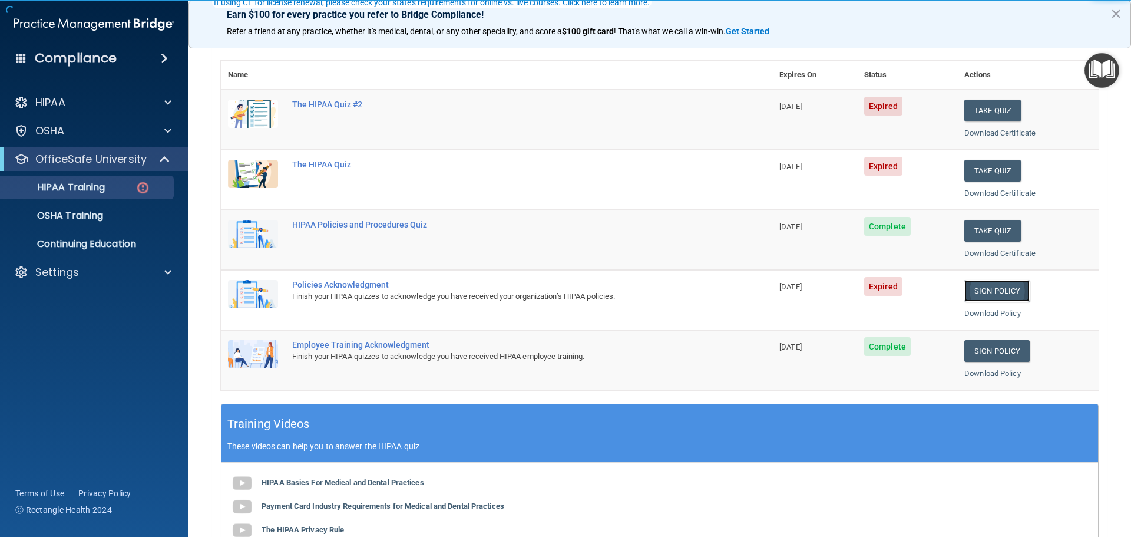
click at [1006, 291] on link "Sign Policy" at bounding box center [996, 291] width 65 height 22
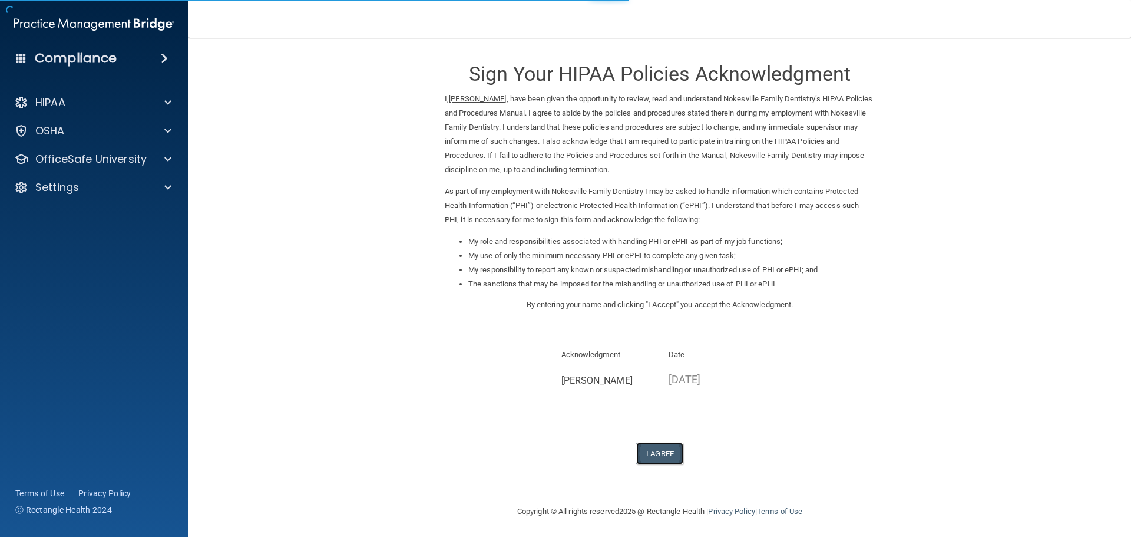
click at [662, 452] on button "I Agree" at bounding box center [659, 453] width 47 height 22
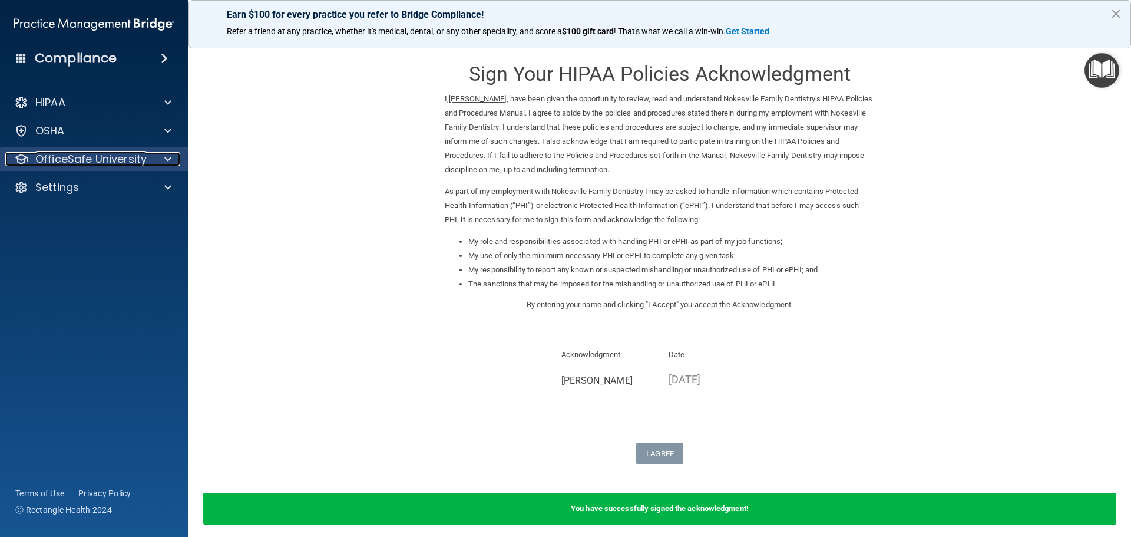
click at [84, 159] on p "OfficeSafe University" at bounding box center [90, 159] width 111 height 14
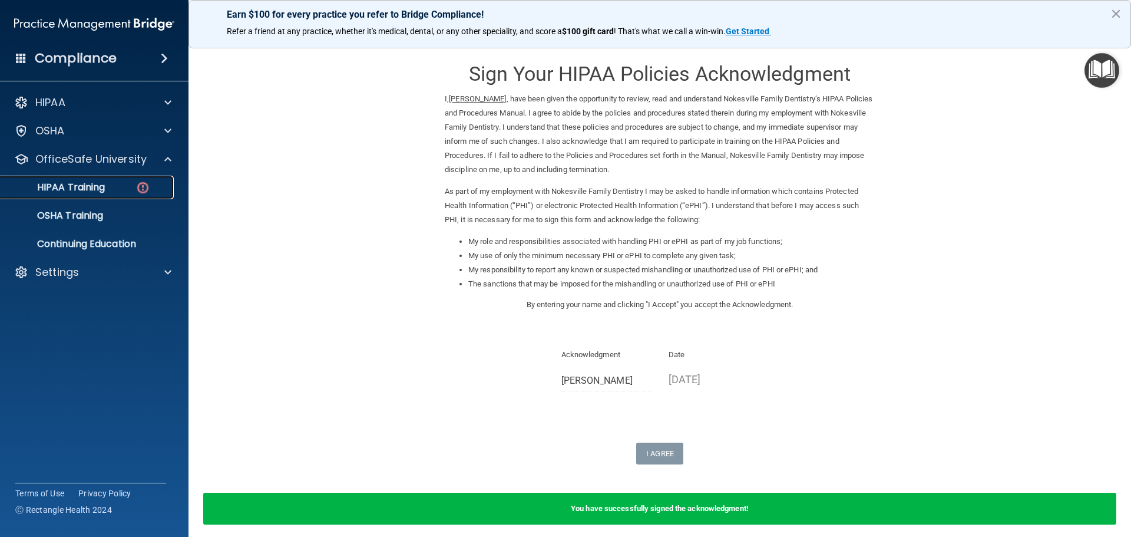
click at [107, 187] on div "HIPAA Training" at bounding box center [88, 187] width 161 height 12
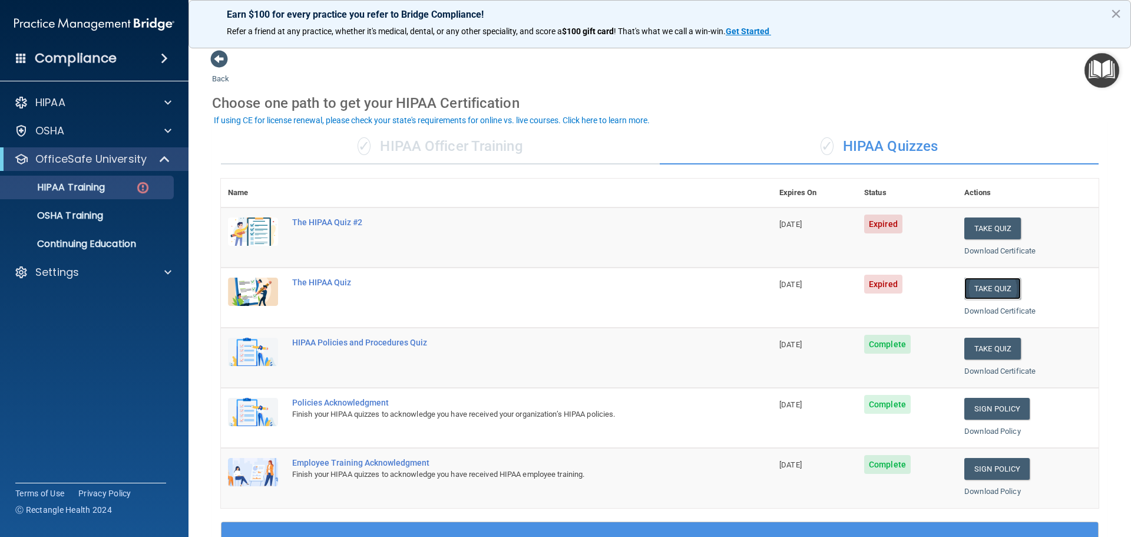
click at [978, 292] on button "Take Quiz" at bounding box center [992, 288] width 57 height 22
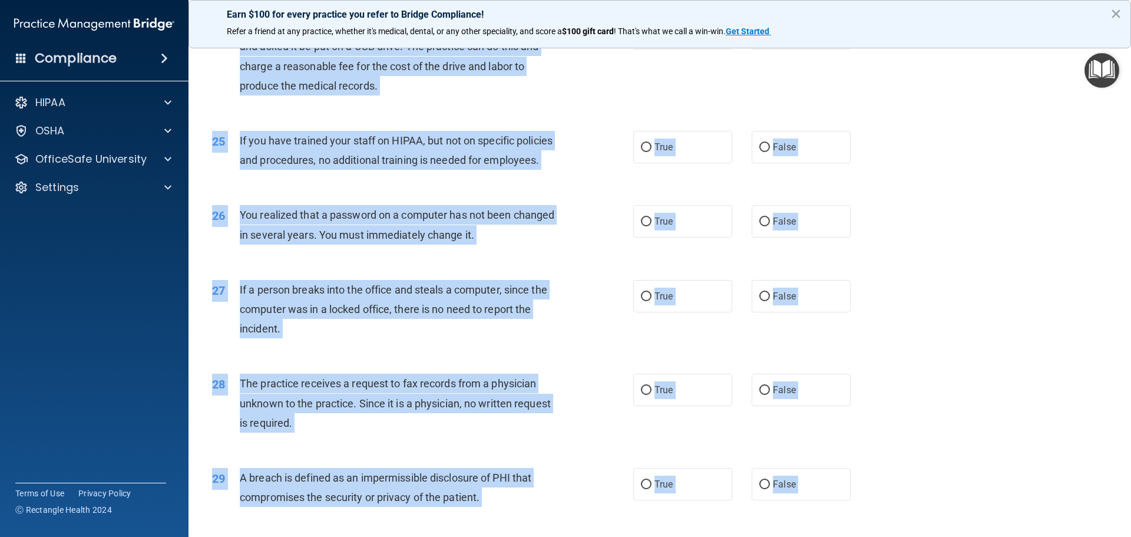
scroll to position [2251, 0]
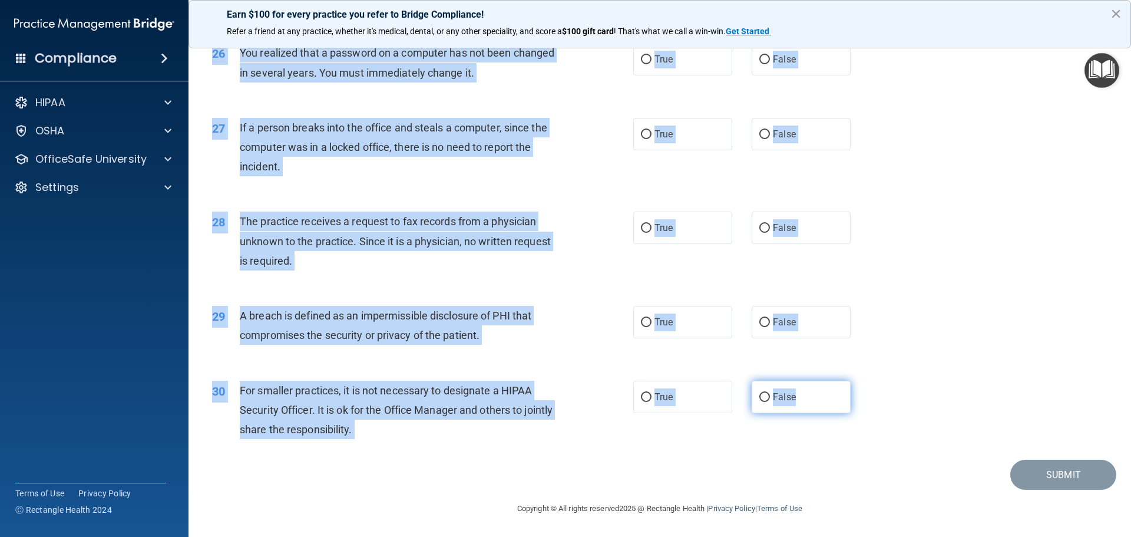
drag, startPoint x: 213, startPoint y: 100, endPoint x: 832, endPoint y: 399, distance: 687.4
copy div "01 Patients who believe that their PHI has been compromised have the right to m…"
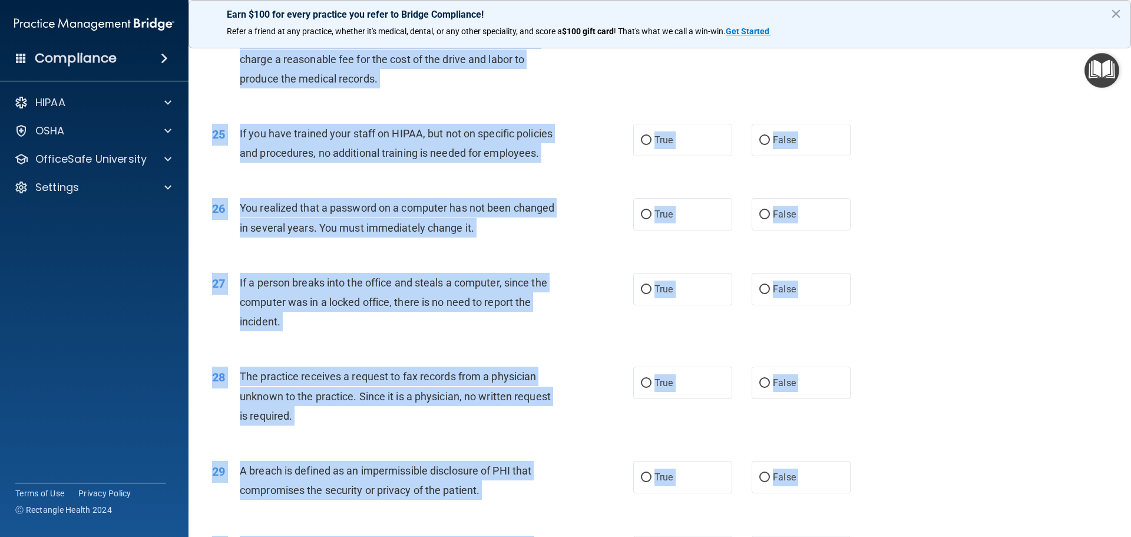
click at [983, 183] on div "25 If you have trained your staff on HIPAA, but not on specific policies and pr…" at bounding box center [659, 146] width 913 height 74
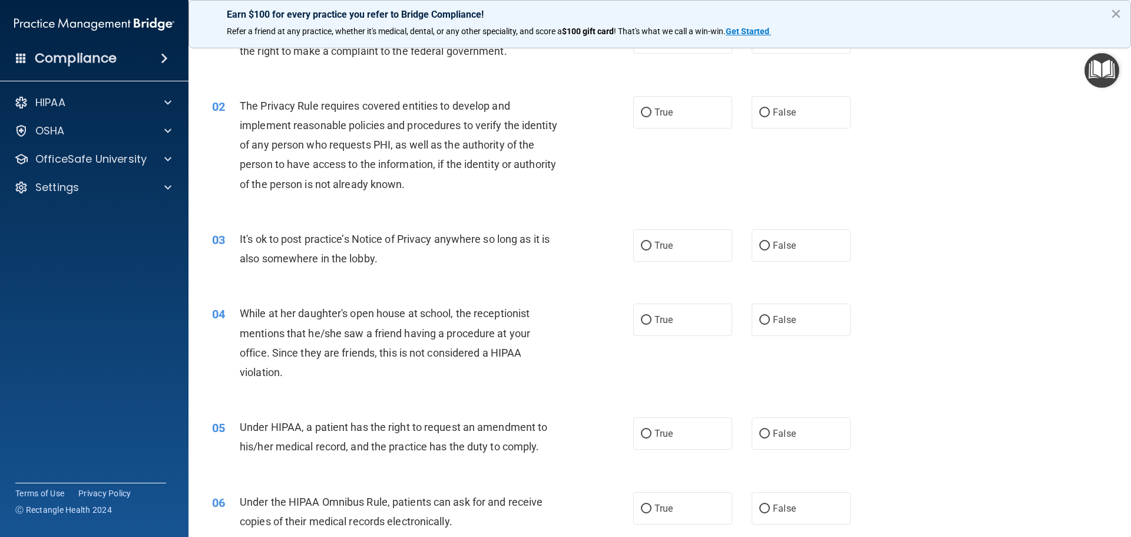
scroll to position [0, 0]
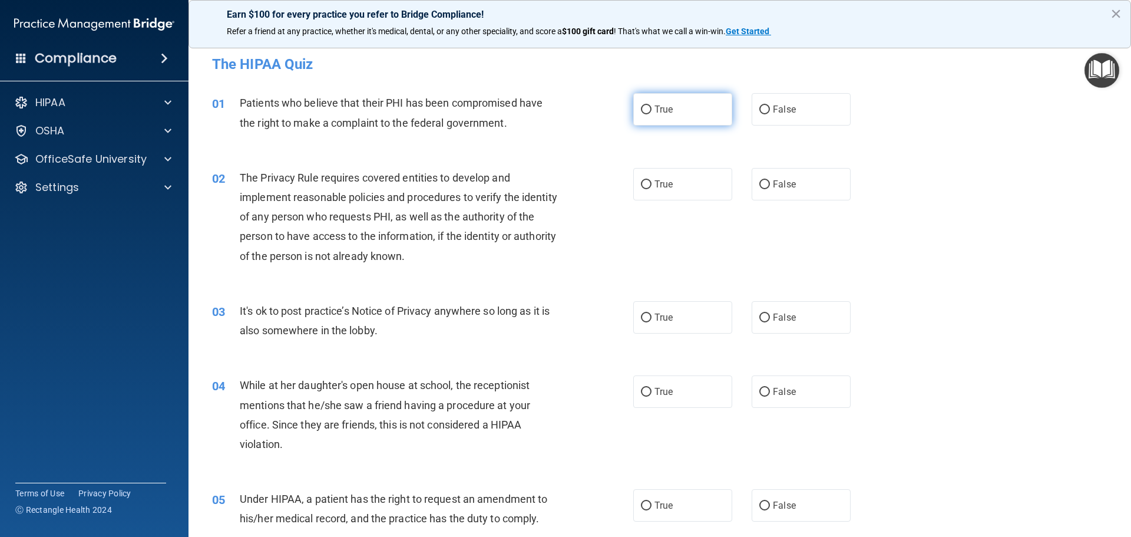
click at [674, 115] on label "True" at bounding box center [682, 109] width 99 height 32
click at [651, 114] on input "True" at bounding box center [646, 109] width 11 height 9
radio input "true"
click at [675, 187] on label "True" at bounding box center [682, 184] width 99 height 32
click at [651, 187] on input "True" at bounding box center [646, 184] width 11 height 9
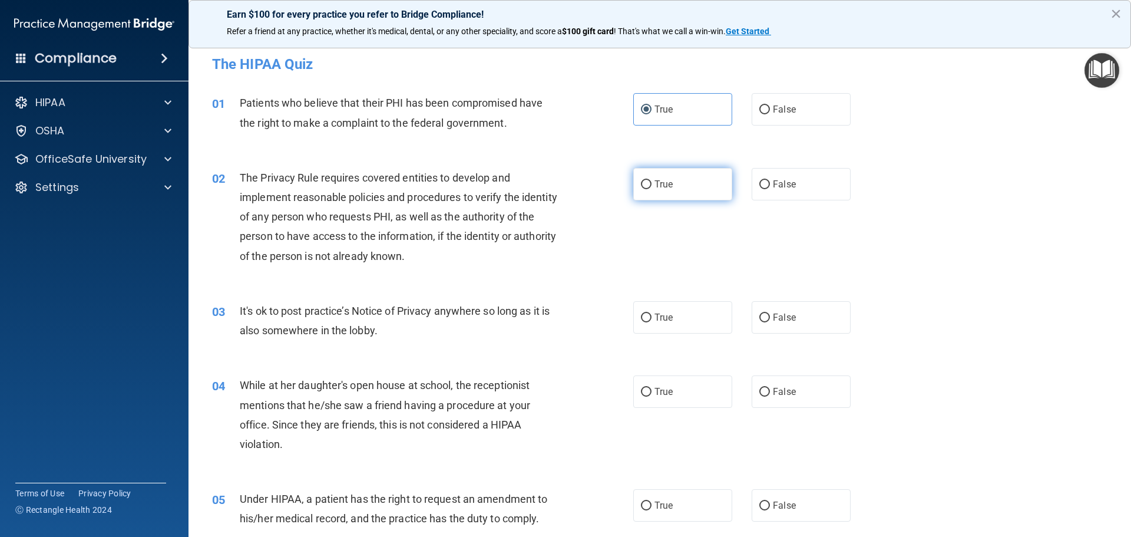
radio input "true"
click at [774, 313] on span "False" at bounding box center [784, 317] width 23 height 11
click at [770, 313] on input "False" at bounding box center [764, 317] width 11 height 9
radio input "true"
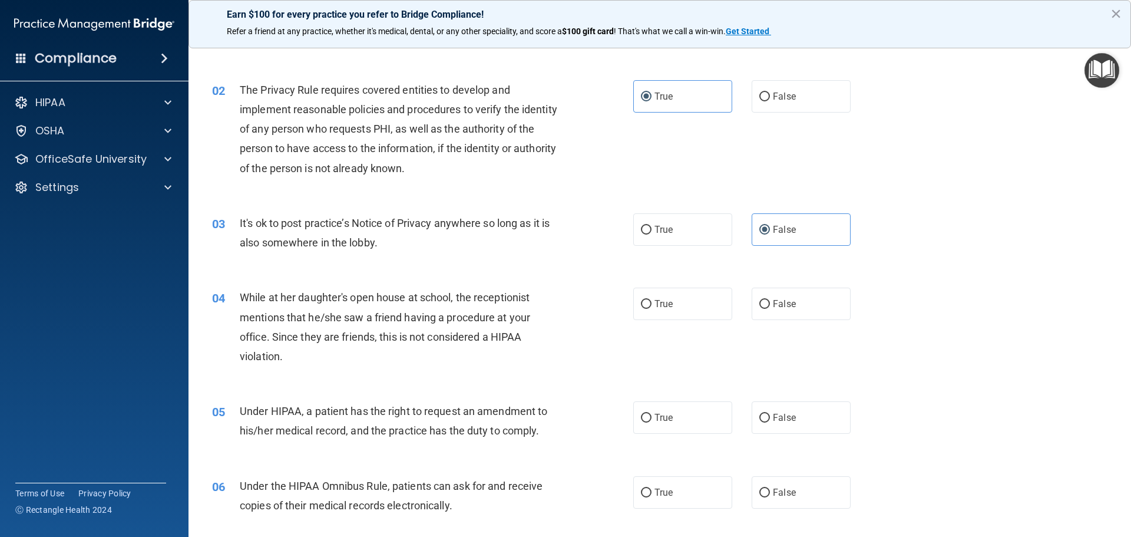
scroll to position [118, 0]
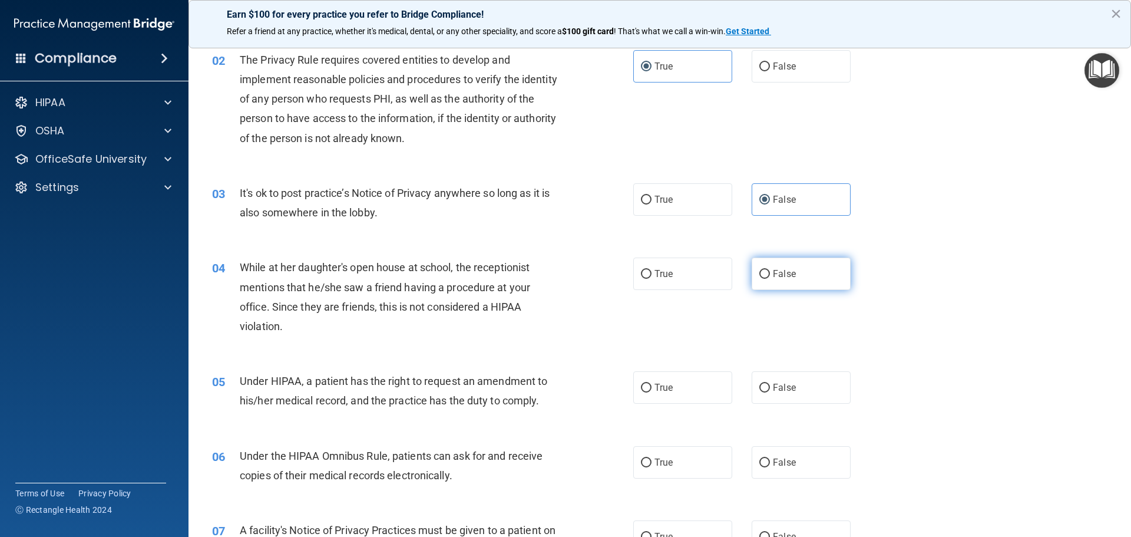
click at [785, 270] on span "False" at bounding box center [784, 273] width 23 height 11
click at [770, 270] on input "False" at bounding box center [764, 274] width 11 height 9
radio input "true"
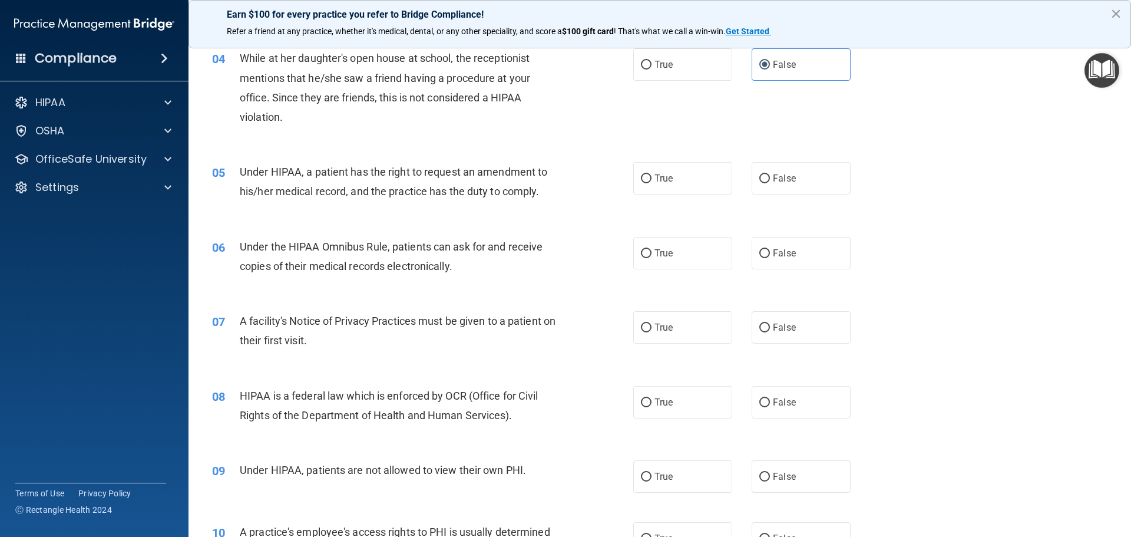
scroll to position [353, 0]
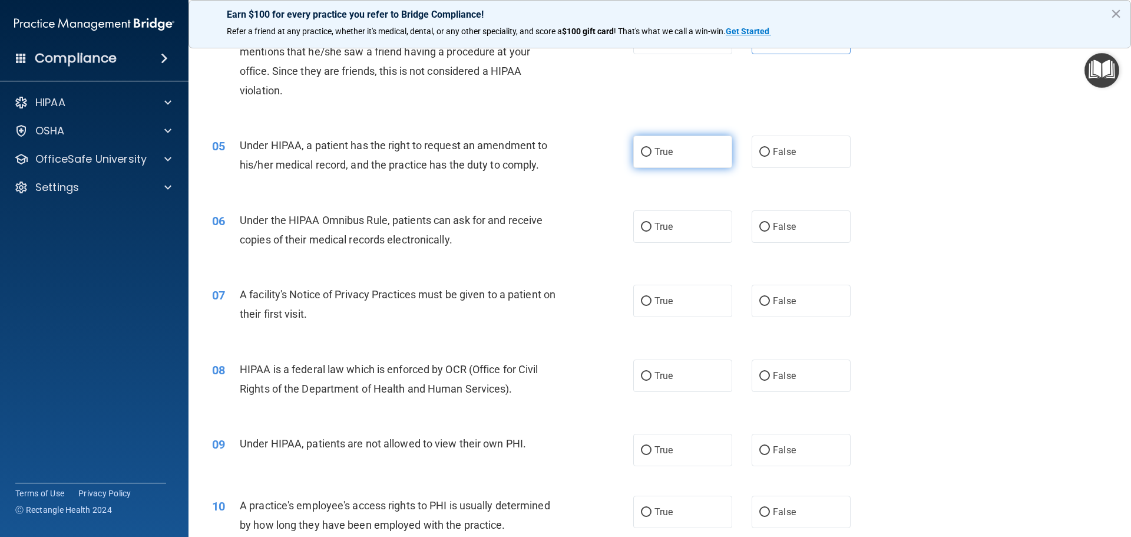
click at [677, 153] on label "True" at bounding box center [682, 151] width 99 height 32
click at [651, 153] on input "True" at bounding box center [646, 152] width 11 height 9
radio input "true"
click at [669, 221] on span "True" at bounding box center [663, 226] width 18 height 11
click at [651, 223] on input "True" at bounding box center [646, 227] width 11 height 9
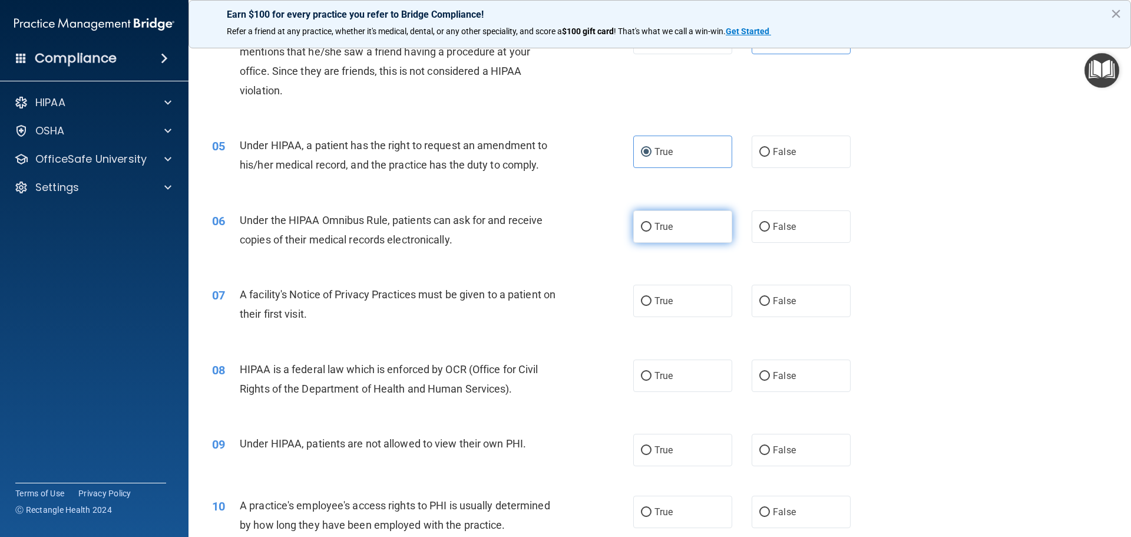
radio input "true"
click at [666, 306] on span "True" at bounding box center [663, 300] width 18 height 11
click at [651, 306] on input "True" at bounding box center [646, 301] width 11 height 9
radio input "true"
drag, startPoint x: 656, startPoint y: 368, endPoint x: 674, endPoint y: 361, distance: 19.6
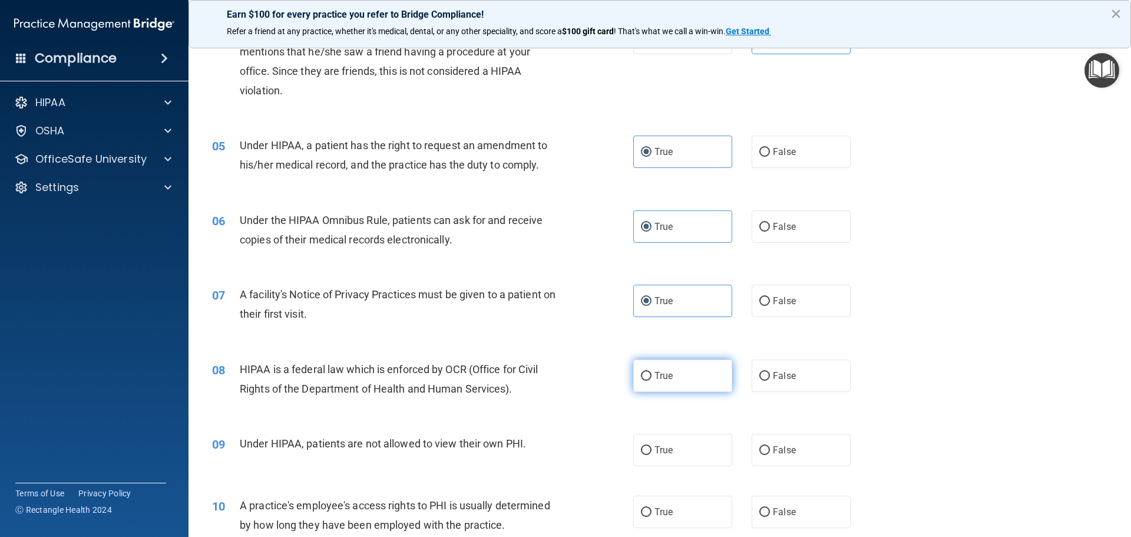
click at [657, 368] on label "True" at bounding box center [682, 375] width 99 height 32
click at [651, 372] on input "True" at bounding box center [646, 376] width 11 height 9
radio input "true"
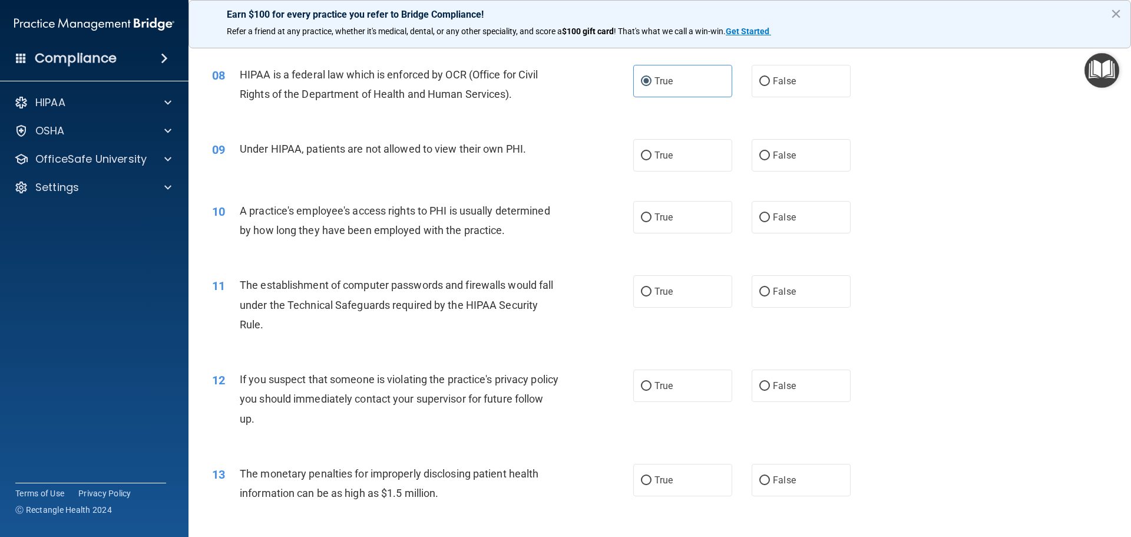
scroll to position [707, 0]
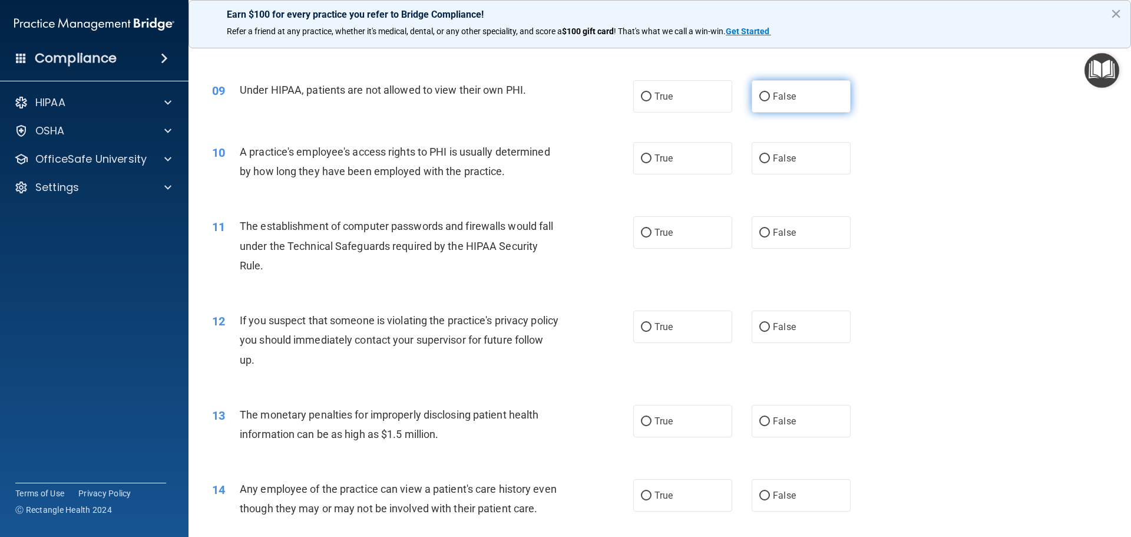
click at [779, 100] on span "False" at bounding box center [784, 96] width 23 height 11
click at [770, 100] on input "False" at bounding box center [764, 96] width 11 height 9
radio input "true"
click at [781, 161] on span "False" at bounding box center [784, 158] width 23 height 11
click at [770, 161] on input "False" at bounding box center [764, 158] width 11 height 9
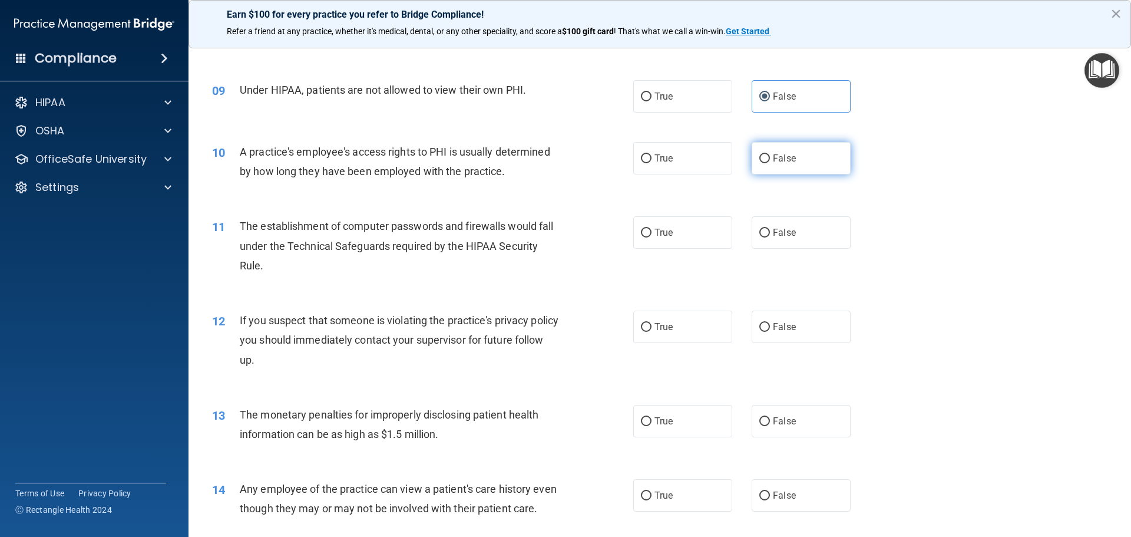
radio input "true"
click at [660, 229] on span "True" at bounding box center [663, 232] width 18 height 11
click at [651, 229] on input "True" at bounding box center [646, 233] width 11 height 9
radio input "true"
click at [667, 320] on label "True" at bounding box center [682, 326] width 99 height 32
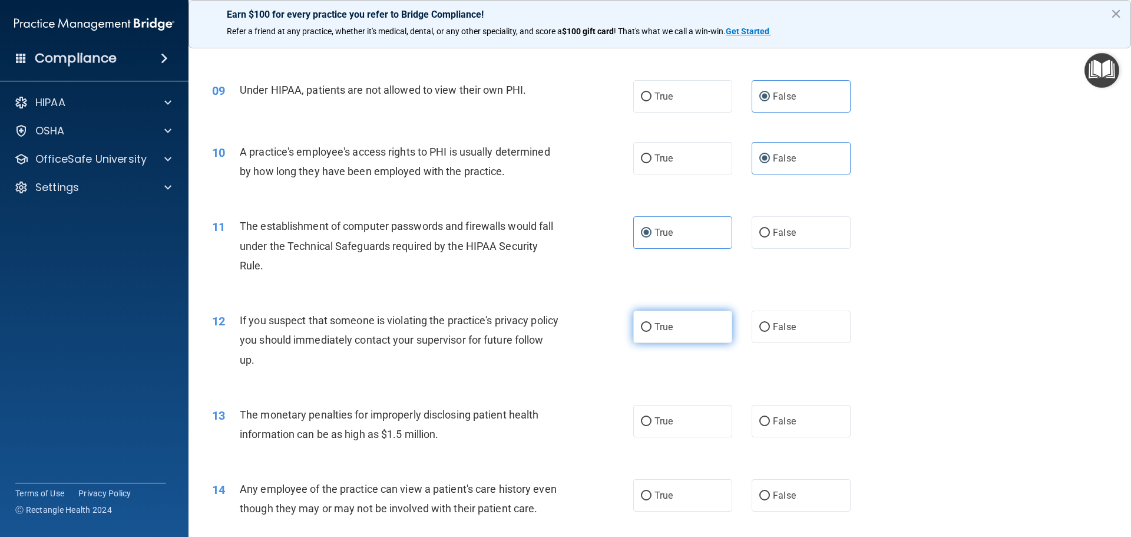
click at [651, 323] on input "True" at bounding box center [646, 327] width 11 height 9
radio input "true"
click at [655, 426] on label "True" at bounding box center [682, 421] width 99 height 32
click at [651, 426] on input "True" at bounding box center [646, 421] width 11 height 9
radio input "true"
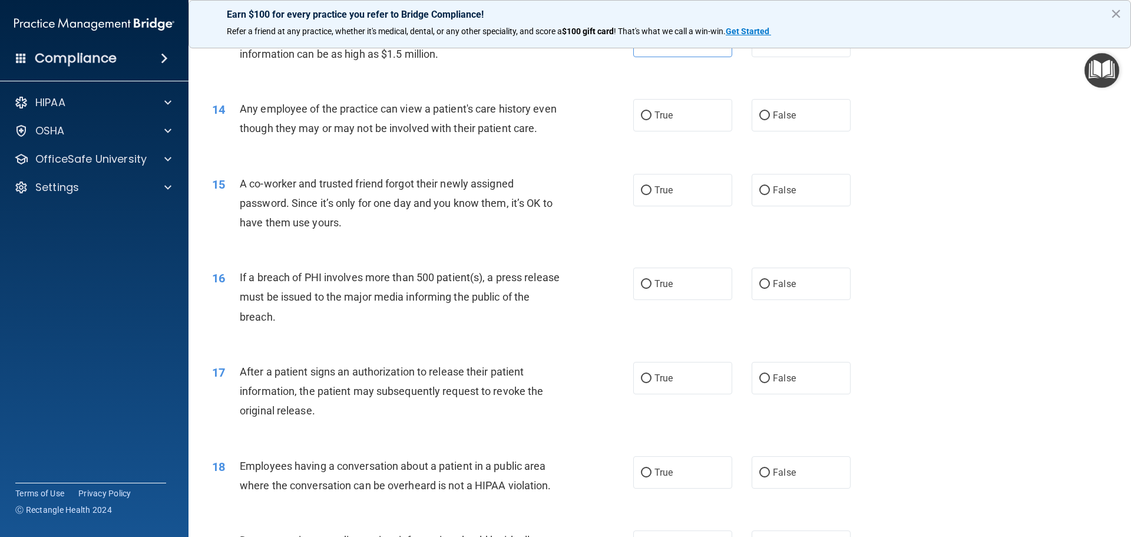
scroll to position [1060, 0]
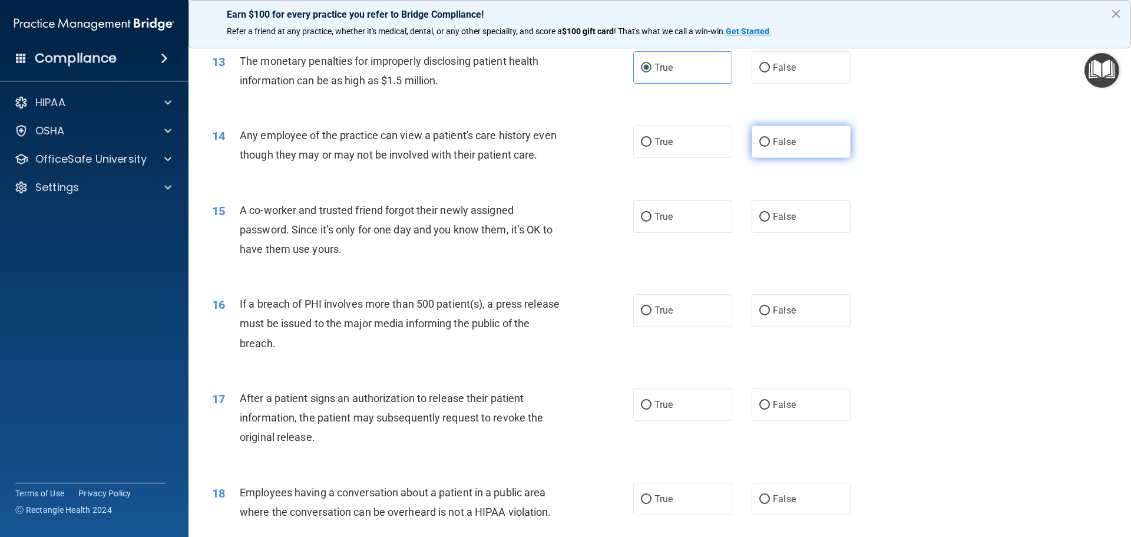
click at [776, 150] on label "False" at bounding box center [801, 141] width 99 height 32
click at [770, 147] on input "False" at bounding box center [764, 142] width 11 height 9
radio input "true"
click at [773, 230] on label "False" at bounding box center [801, 216] width 99 height 32
click at [770, 221] on input "False" at bounding box center [764, 217] width 11 height 9
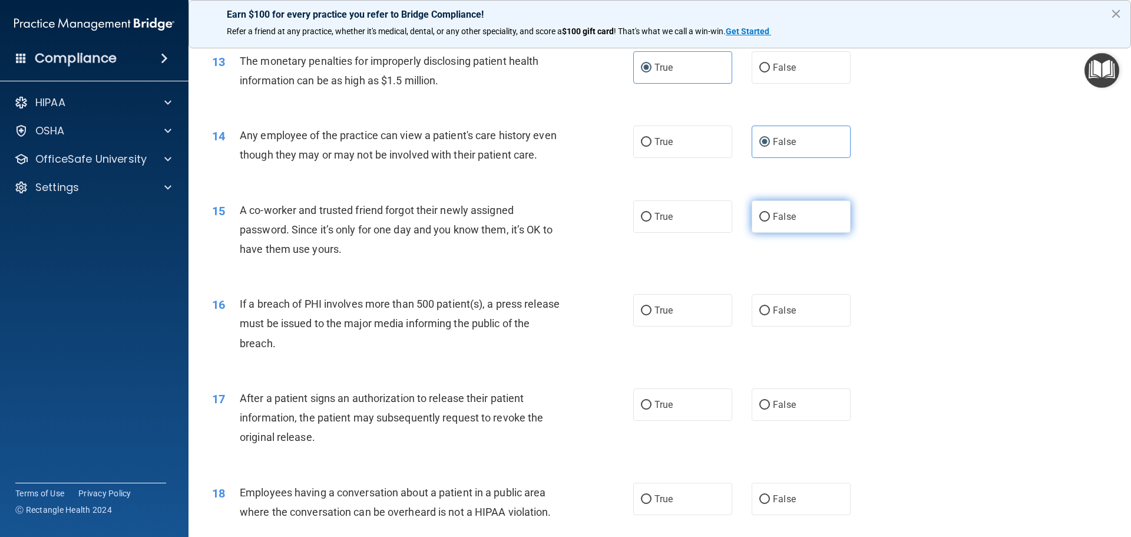
radio input "true"
click at [672, 326] on label "True" at bounding box center [682, 310] width 99 height 32
click at [651, 315] on input "True" at bounding box center [646, 310] width 11 height 9
radio input "true"
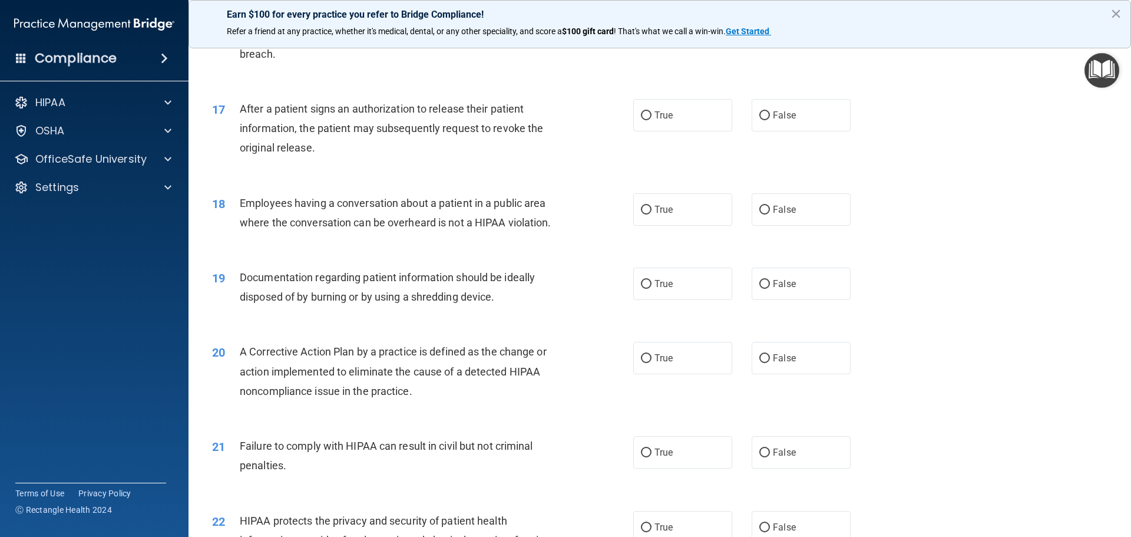
scroll to position [1355, 0]
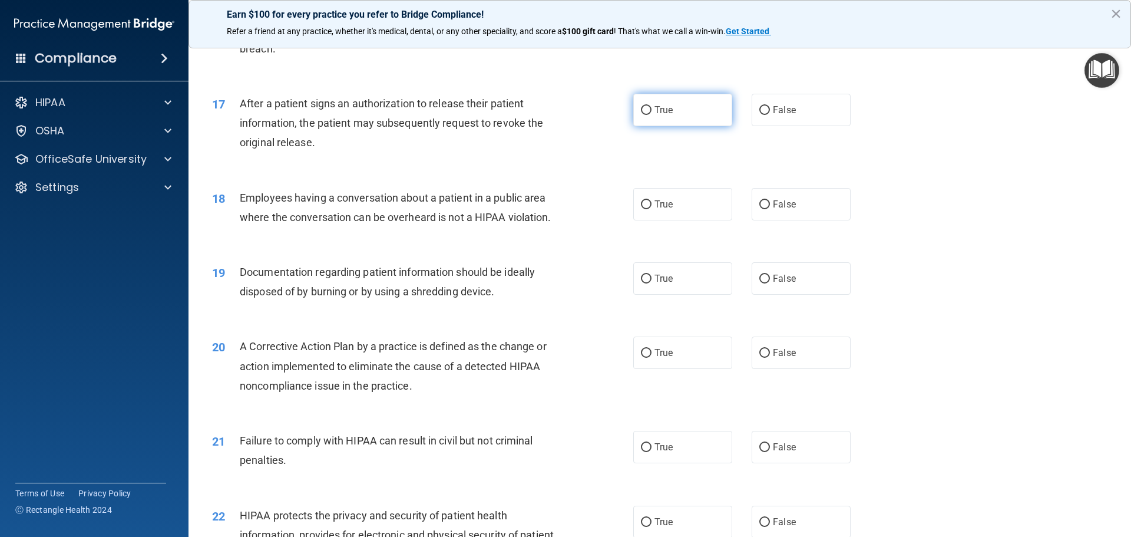
click at [649, 126] on label "True" at bounding box center [682, 110] width 99 height 32
click at [649, 115] on input "True" at bounding box center [646, 110] width 11 height 9
radio input "true"
click at [759, 209] on input "False" at bounding box center [764, 204] width 11 height 9
radio input "true"
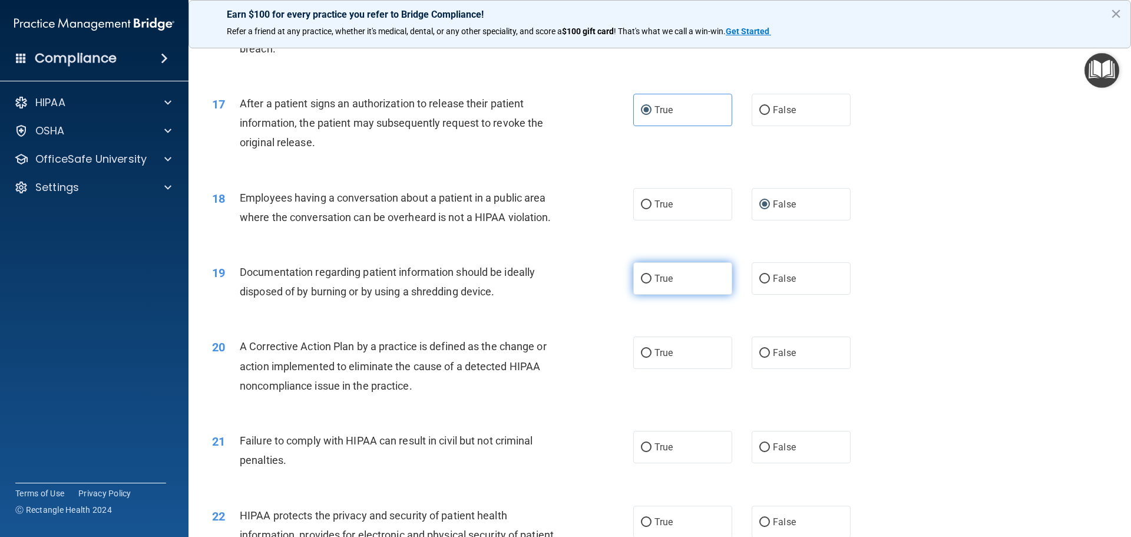
click at [675, 295] on label "True" at bounding box center [682, 278] width 99 height 32
click at [651, 283] on input "True" at bounding box center [646, 278] width 11 height 9
radio input "true"
click at [646, 369] on label "True" at bounding box center [682, 352] width 99 height 32
click at [646, 358] on input "True" at bounding box center [646, 353] width 11 height 9
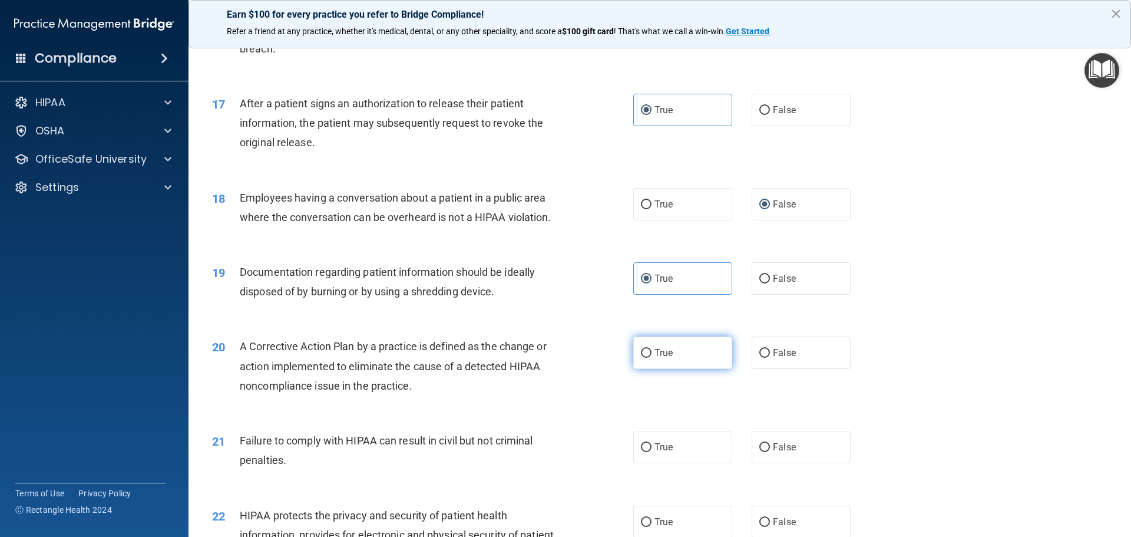
radio input "true"
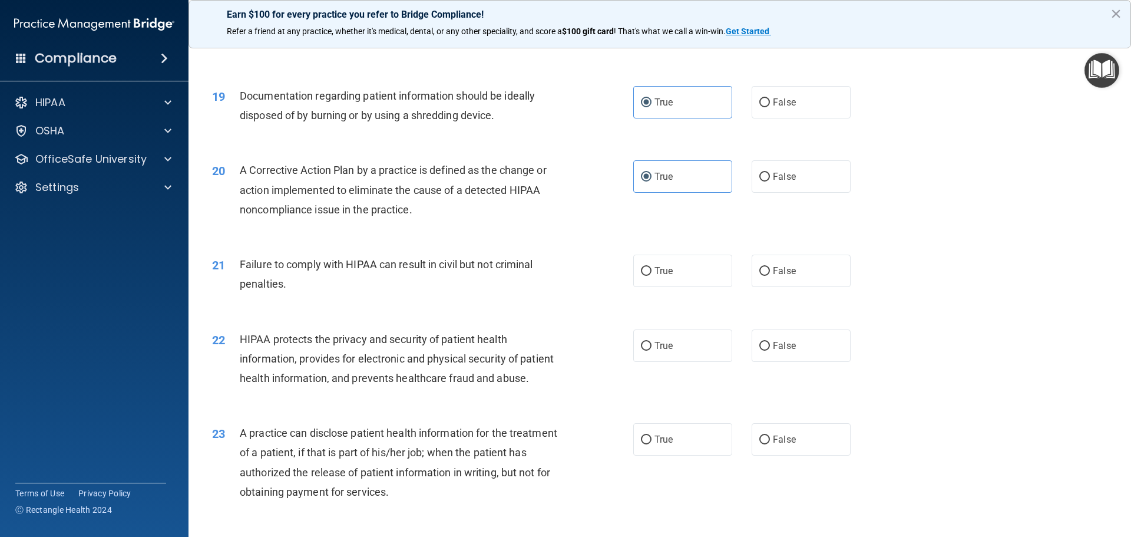
scroll to position [1532, 0]
click at [791, 286] on label "False" at bounding box center [801, 270] width 99 height 32
click at [770, 275] on input "False" at bounding box center [764, 270] width 11 height 9
radio input "true"
click at [655, 361] on label "True" at bounding box center [682, 345] width 99 height 32
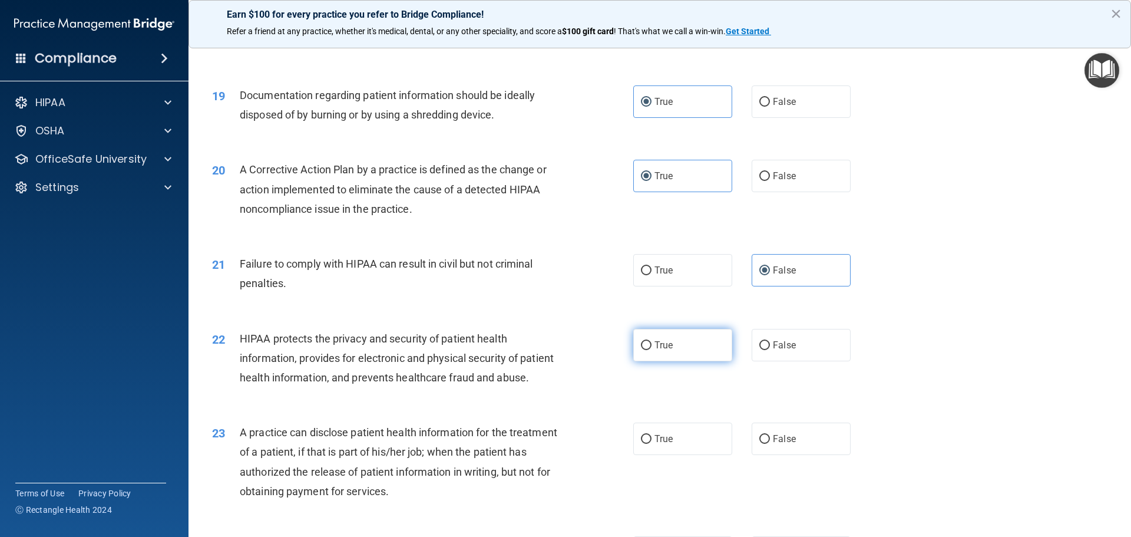
click at [651, 350] on input "True" at bounding box center [646, 345] width 11 height 9
radio input "true"
click at [780, 455] on label "False" at bounding box center [801, 438] width 99 height 32
click at [770, 444] on input "False" at bounding box center [764, 439] width 11 height 9
radio input "true"
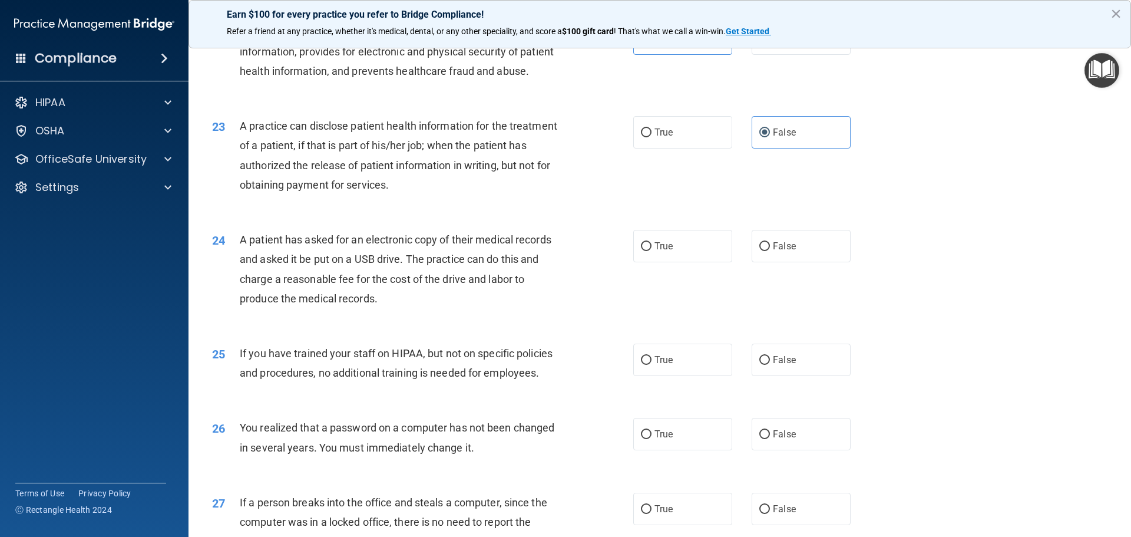
scroll to position [1885, 0]
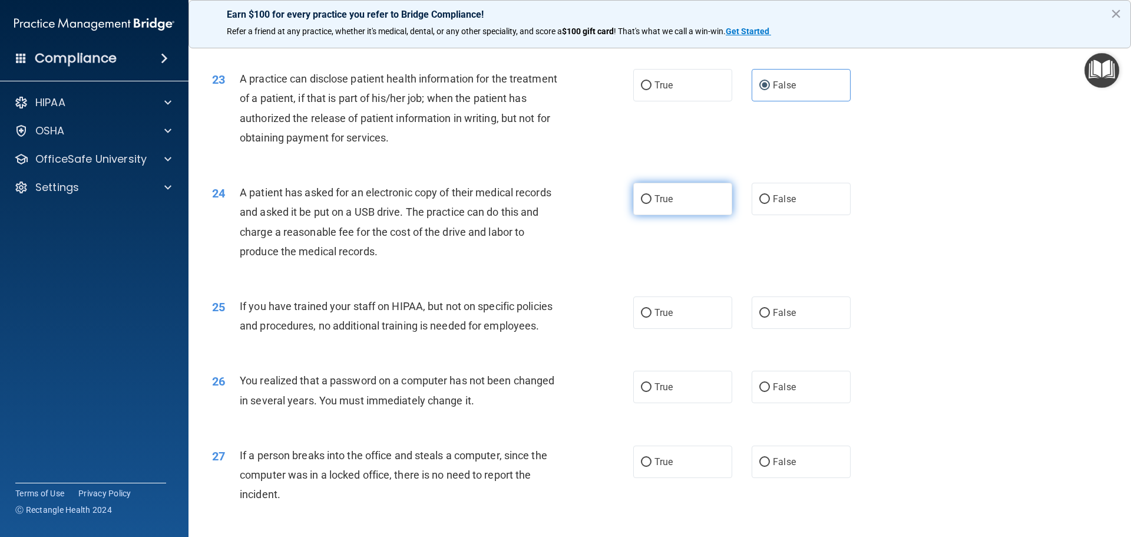
click at [683, 215] on label "True" at bounding box center [682, 199] width 99 height 32
click at [651, 204] on input "True" at bounding box center [646, 199] width 11 height 9
radio input "true"
click at [777, 329] on label "False" at bounding box center [801, 312] width 99 height 32
click at [770, 317] on input "False" at bounding box center [764, 313] width 11 height 9
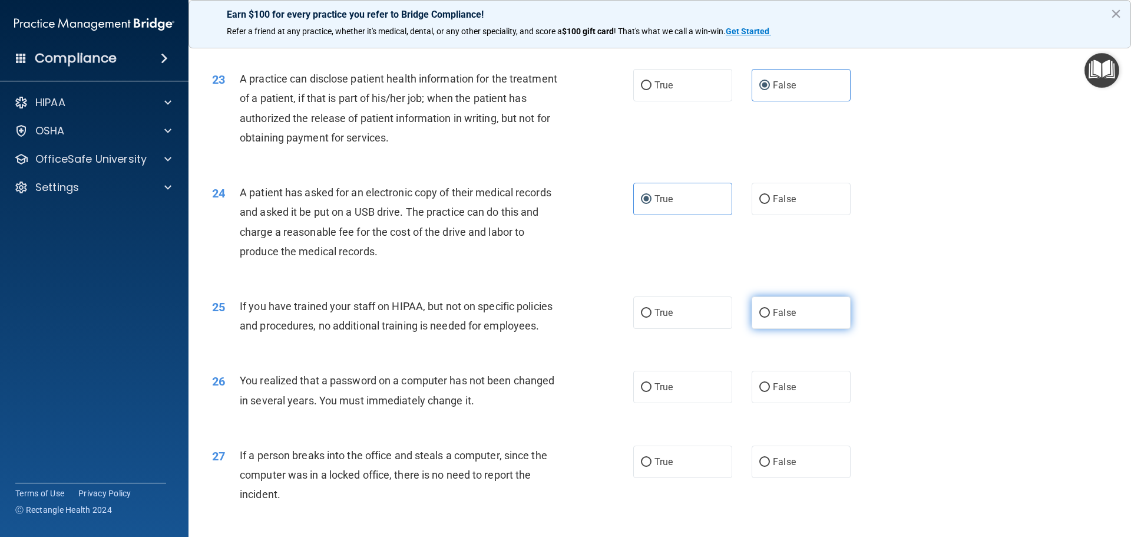
radio input "true"
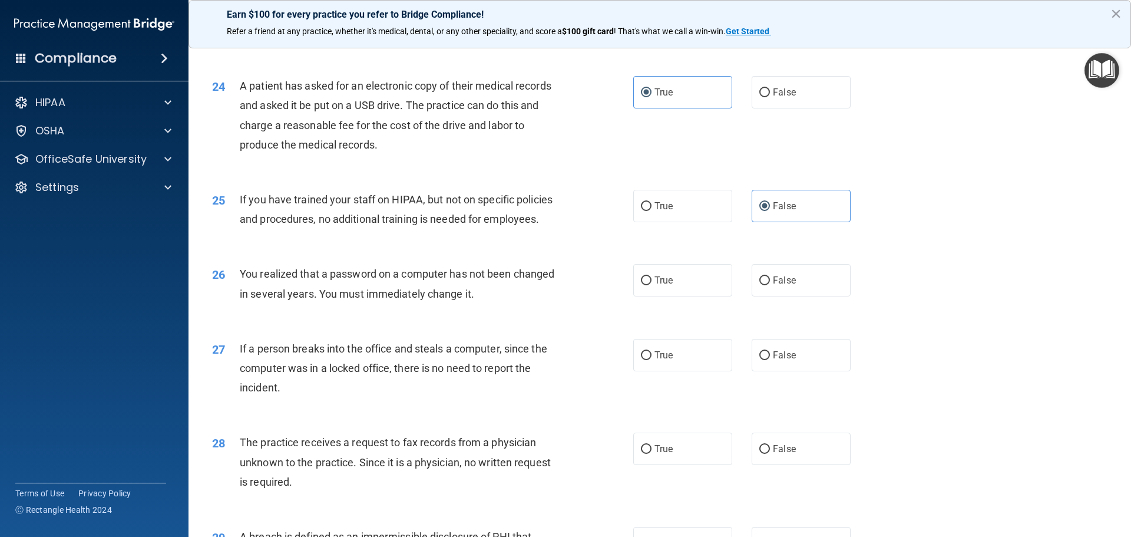
scroll to position [2003, 0]
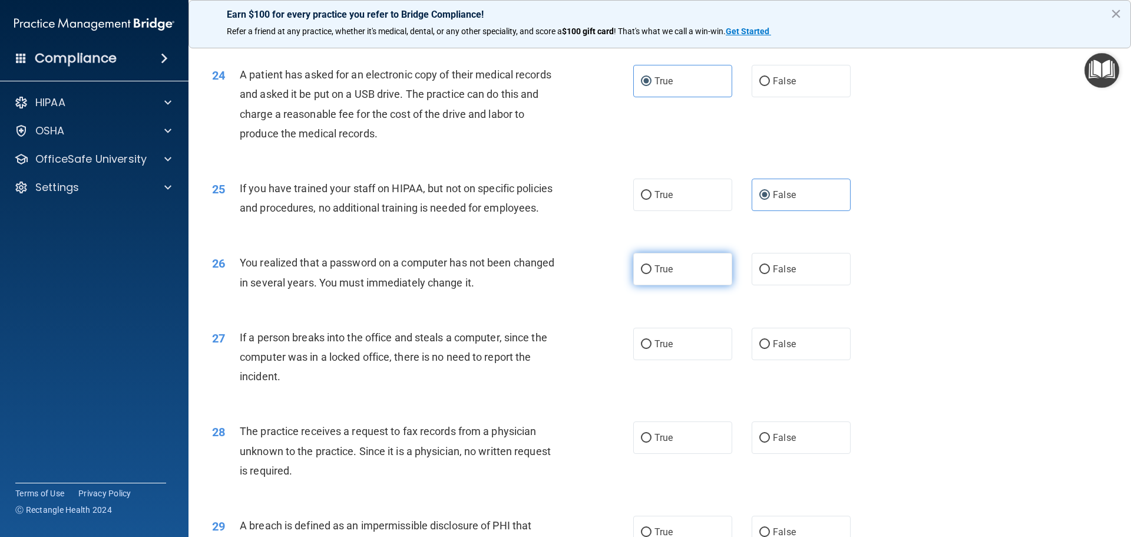
click at [670, 285] on label "True" at bounding box center [682, 269] width 99 height 32
click at [651, 274] on input "True" at bounding box center [646, 269] width 11 height 9
radio input "true"
click at [773, 349] on span "False" at bounding box center [784, 343] width 23 height 11
click at [770, 349] on input "False" at bounding box center [764, 344] width 11 height 9
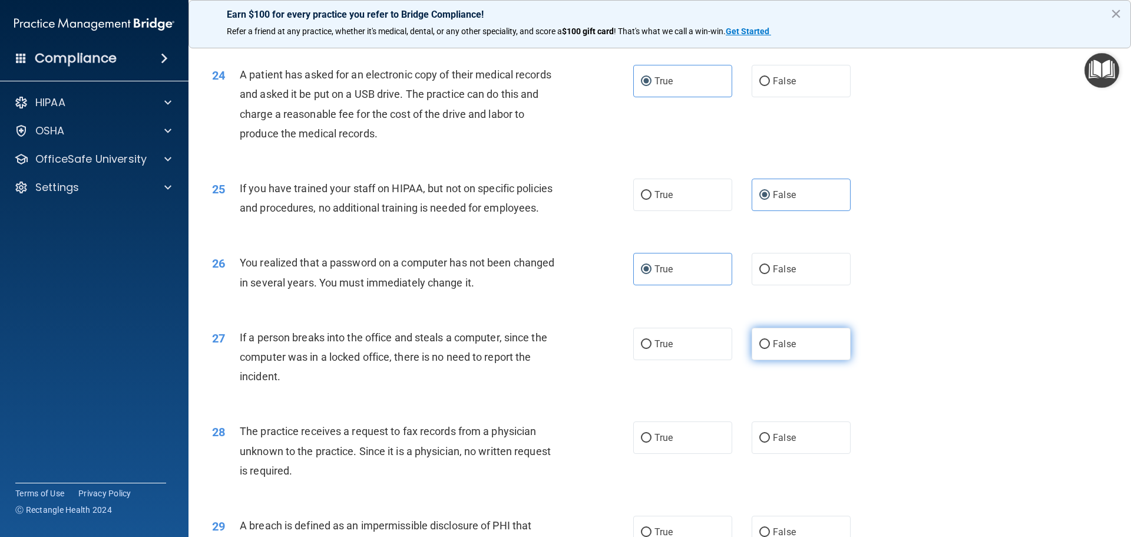
radio input "true"
click at [767, 454] on label "False" at bounding box center [801, 437] width 99 height 32
click at [767, 442] on input "False" at bounding box center [764, 438] width 11 height 9
radio input "true"
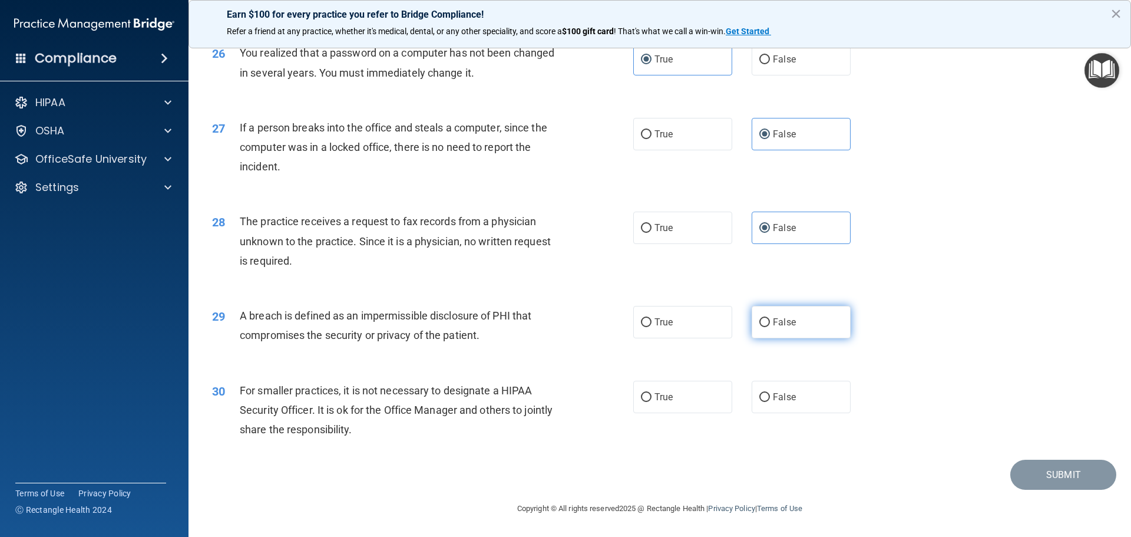
scroll to position [2238, 0]
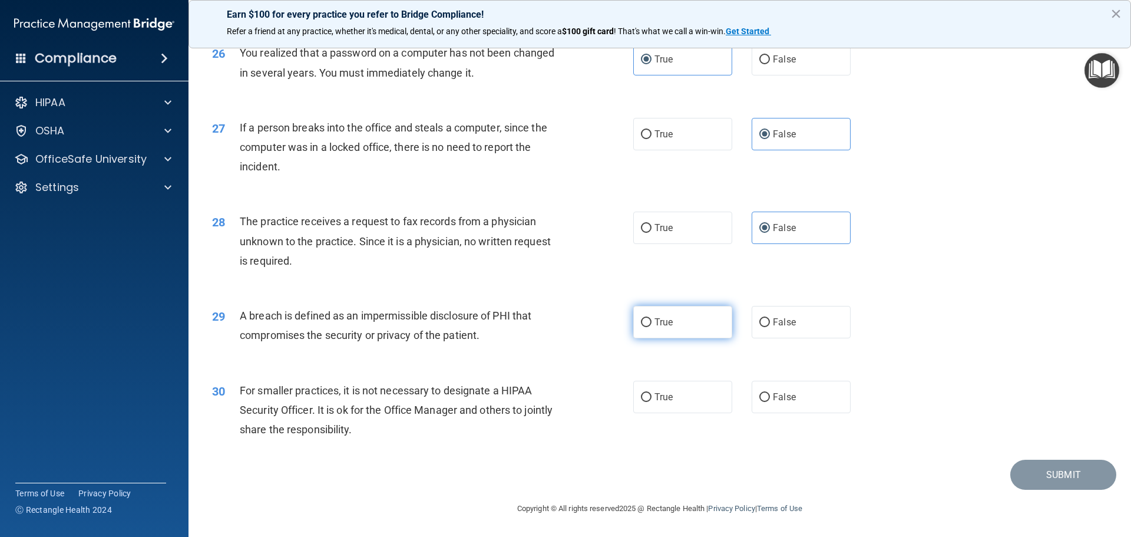
click at [705, 332] on label "True" at bounding box center [682, 322] width 99 height 32
click at [651, 327] on input "True" at bounding box center [646, 322] width 11 height 9
radio input "true"
drag, startPoint x: 790, startPoint y: 406, endPoint x: 974, endPoint y: 357, distance: 190.9
click at [792, 405] on label "False" at bounding box center [801, 397] width 99 height 32
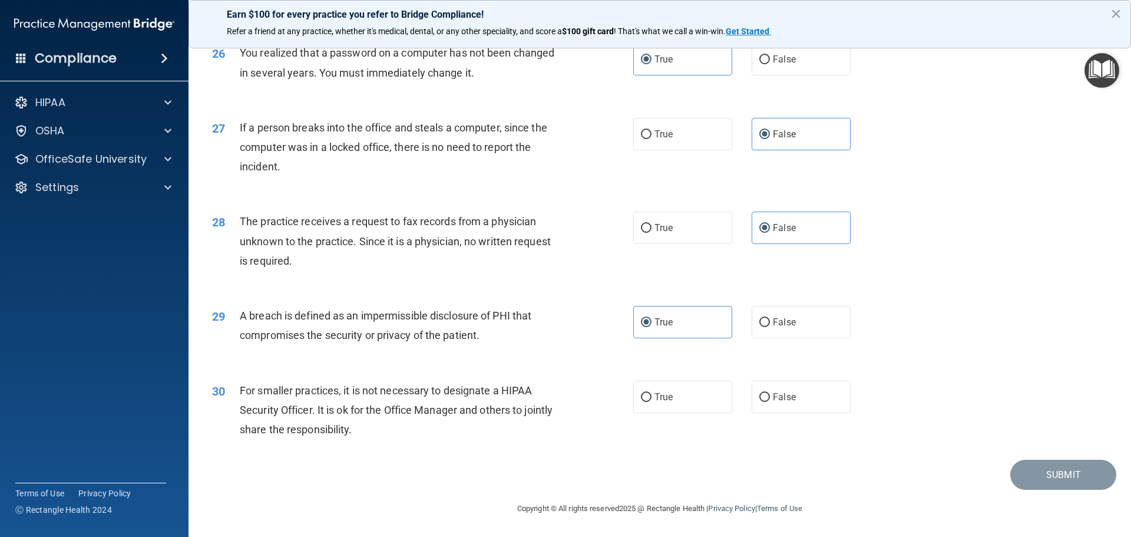
click at [770, 402] on input "False" at bounding box center [764, 397] width 11 height 9
radio input "true"
drag, startPoint x: 1054, startPoint y: 476, endPoint x: 1075, endPoint y: 449, distance: 34.0
click at [1055, 475] on button "Submit" at bounding box center [1063, 474] width 106 height 30
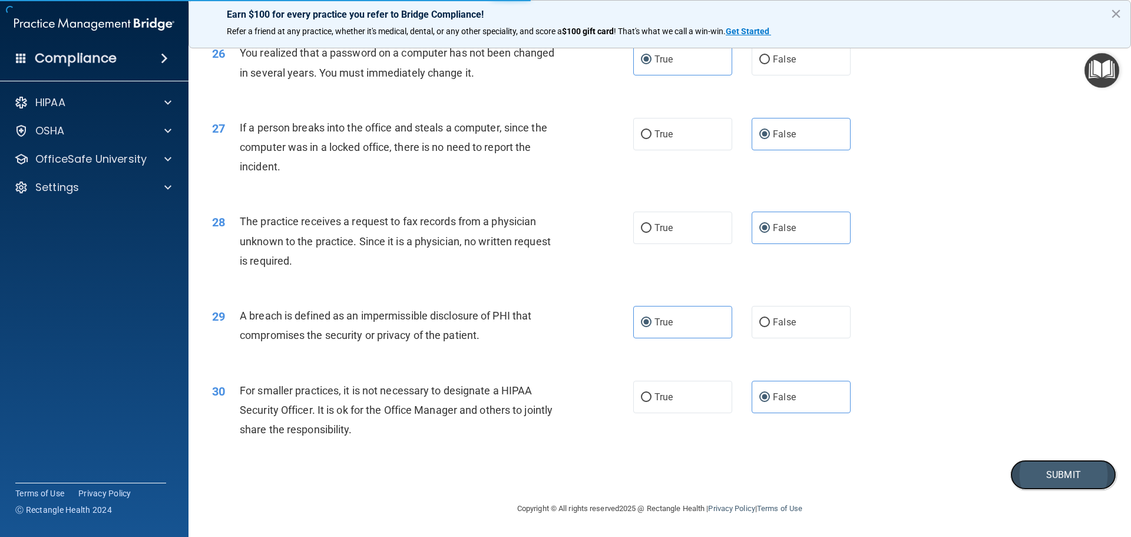
click at [1037, 475] on button "Submit" at bounding box center [1063, 474] width 106 height 30
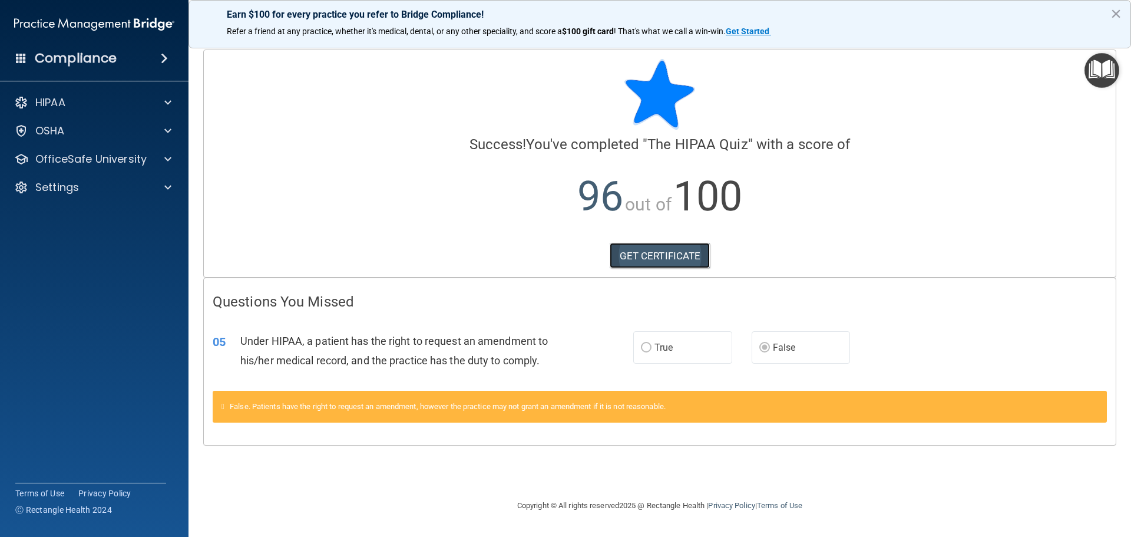
click at [691, 256] on link "GET CERTIFICATE" at bounding box center [660, 256] width 101 height 26
drag, startPoint x: 82, startPoint y: 153, endPoint x: 209, endPoint y: 193, distance: 132.3
click at [83, 154] on p "OfficeSafe University" at bounding box center [90, 159] width 111 height 14
click at [49, 181] on p "HIPAA Training" at bounding box center [56, 187] width 97 height 12
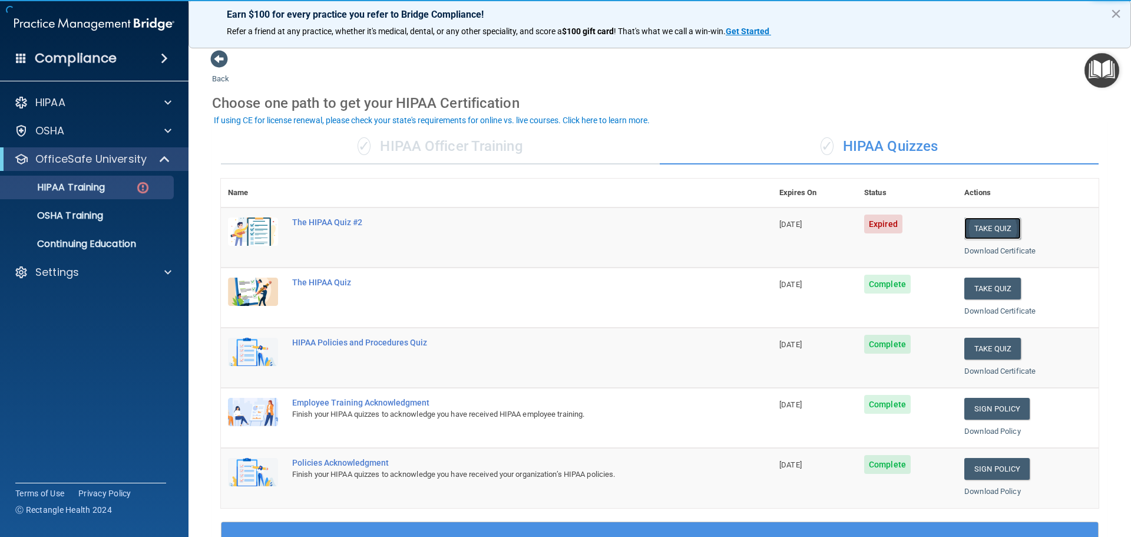
click at [993, 230] on button "Take Quiz" at bounding box center [992, 228] width 57 height 22
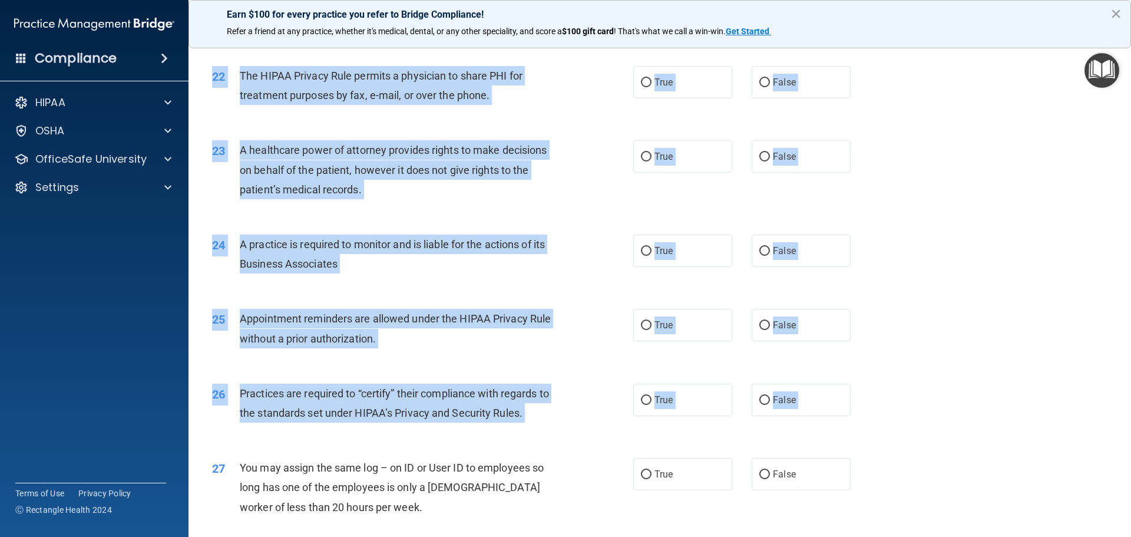
scroll to position [2205, 0]
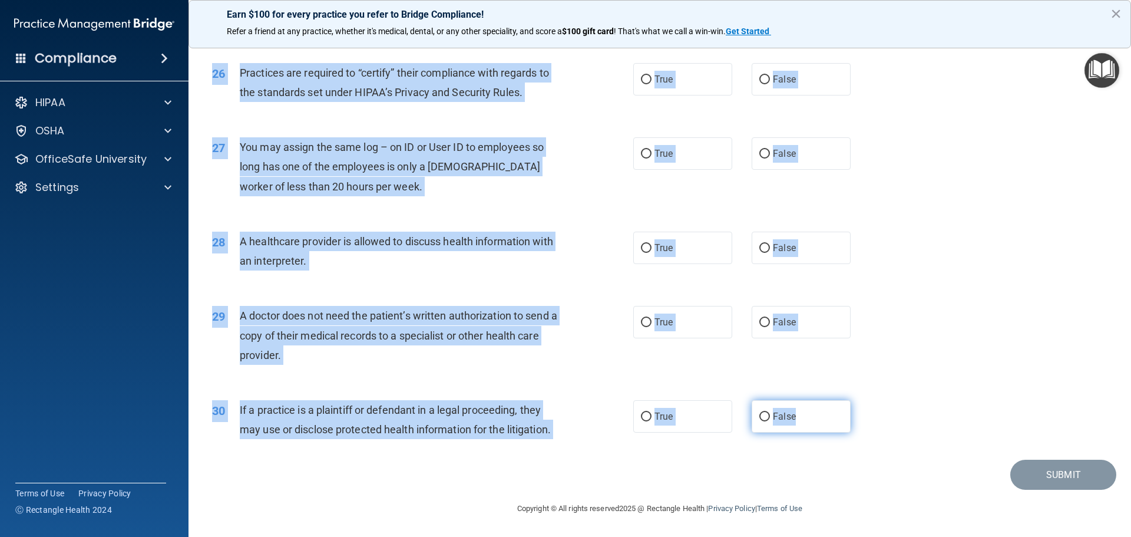
drag, startPoint x: 236, startPoint y: 92, endPoint x: 811, endPoint y: 423, distance: 663.9
copy div "01 A business associate agreement is required with organizations or persons whe…"
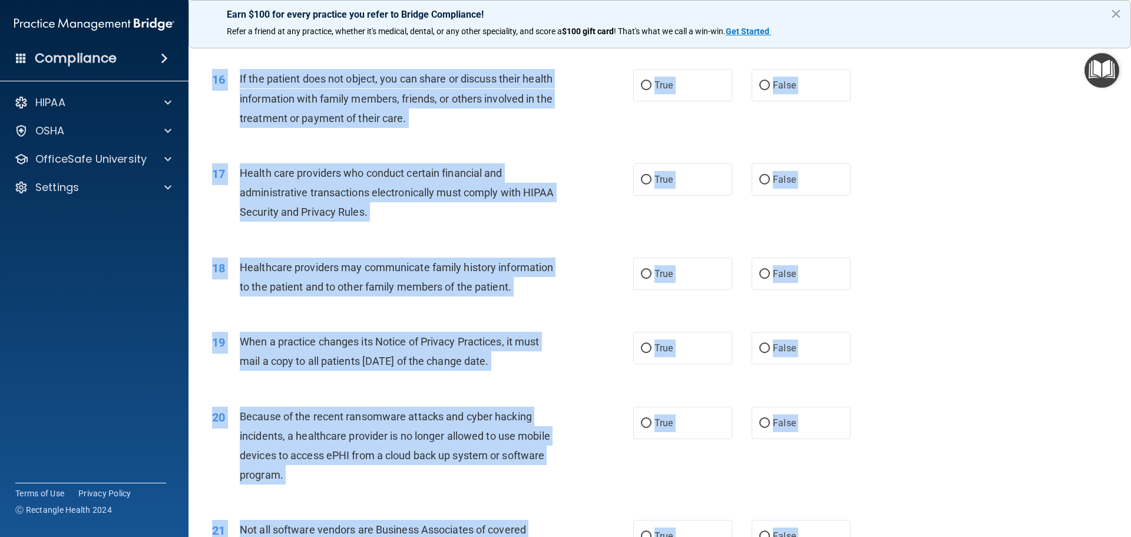
click at [928, 244] on div "18 Healthcare providers may communicate family history information to the patie…" at bounding box center [659, 280] width 913 height 74
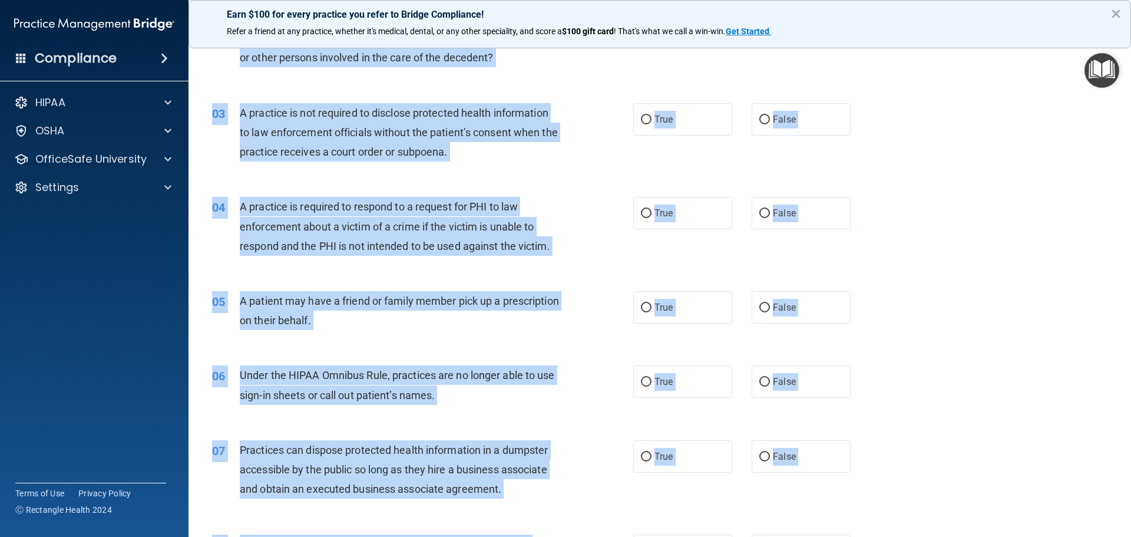
click at [954, 232] on div "04 A practice is required to respond to a request for PHI to law enforcement ab…" at bounding box center [659, 229] width 913 height 94
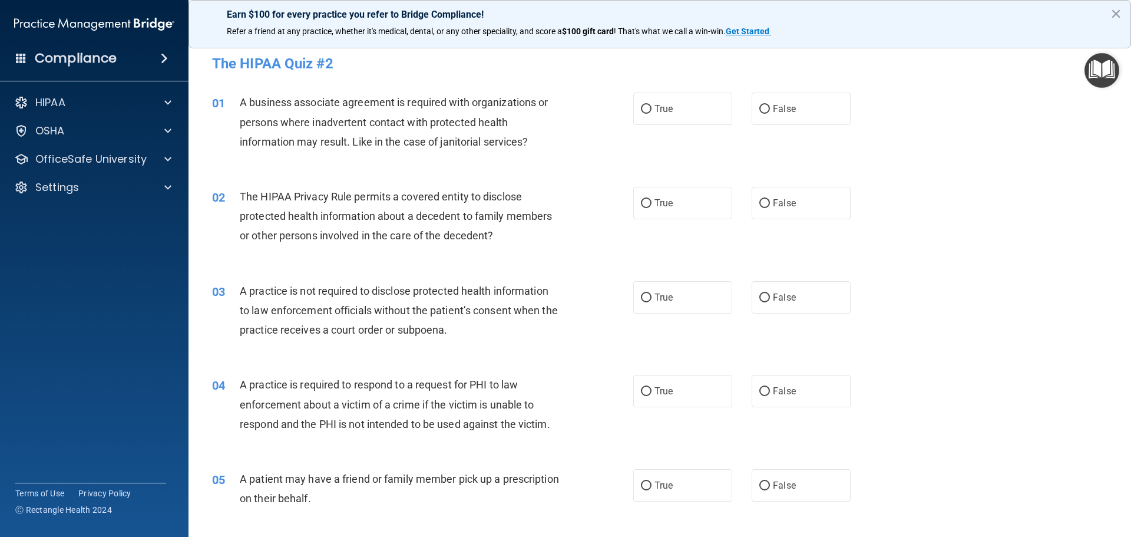
scroll to position [0, 0]
click at [688, 108] on label "True" at bounding box center [682, 109] width 99 height 32
click at [651, 108] on input "True" at bounding box center [646, 109] width 11 height 9
radio input "true"
click at [684, 214] on label "True" at bounding box center [682, 203] width 99 height 32
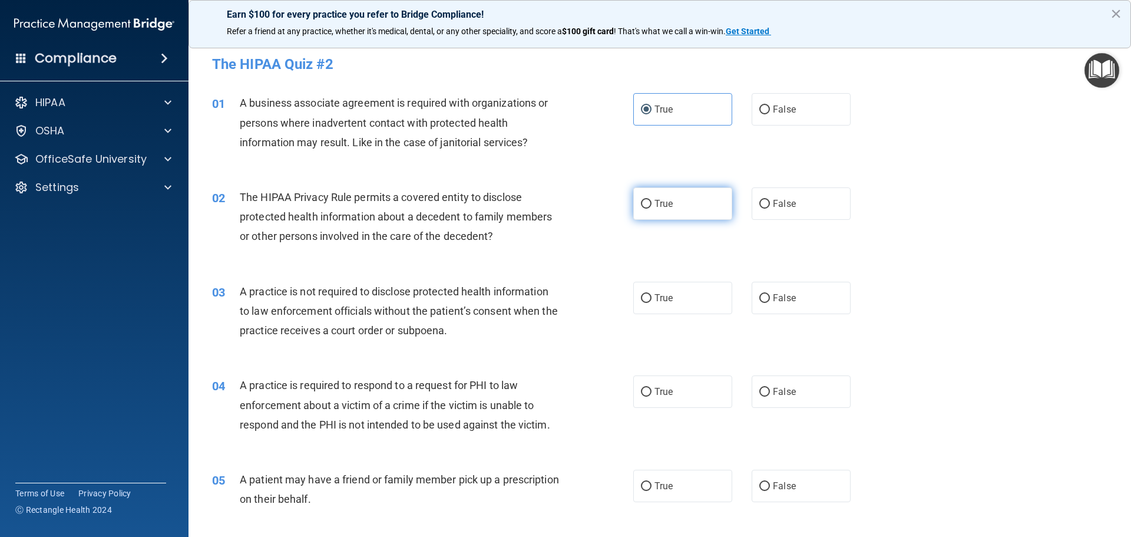
click at [651, 209] on input "True" at bounding box center [646, 204] width 11 height 9
radio input "true"
drag, startPoint x: 676, startPoint y: 305, endPoint x: 672, endPoint y: 319, distance: 15.1
click at [674, 305] on label "True" at bounding box center [682, 298] width 99 height 32
click at [651, 303] on input "True" at bounding box center [646, 298] width 11 height 9
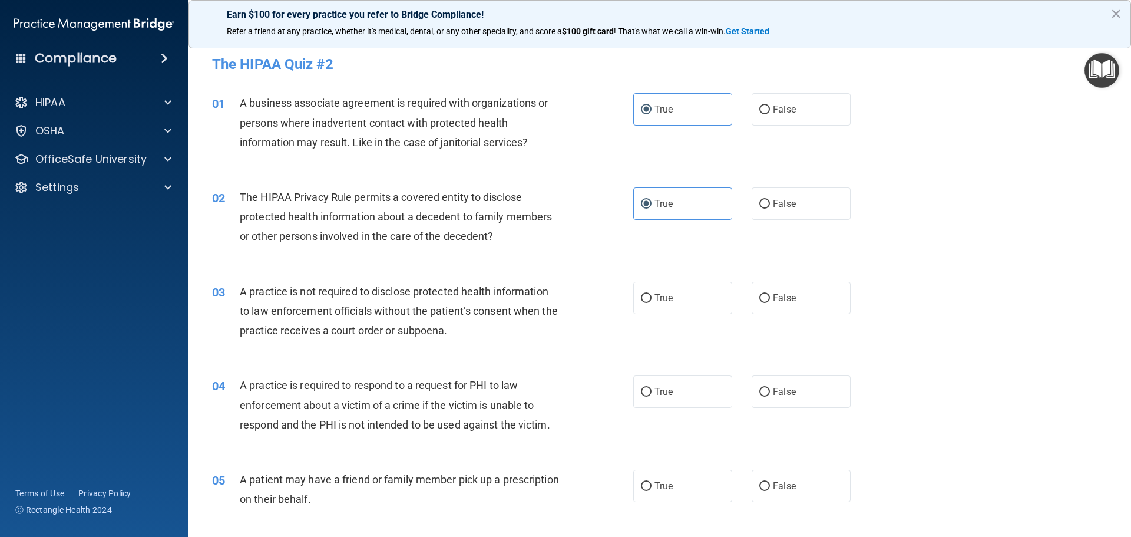
radio input "true"
click at [665, 389] on span "True" at bounding box center [663, 391] width 18 height 11
click at [651, 389] on input "True" at bounding box center [646, 392] width 11 height 9
radio input "true"
drag, startPoint x: 661, startPoint y: 472, endPoint x: 726, endPoint y: 442, distance: 72.2
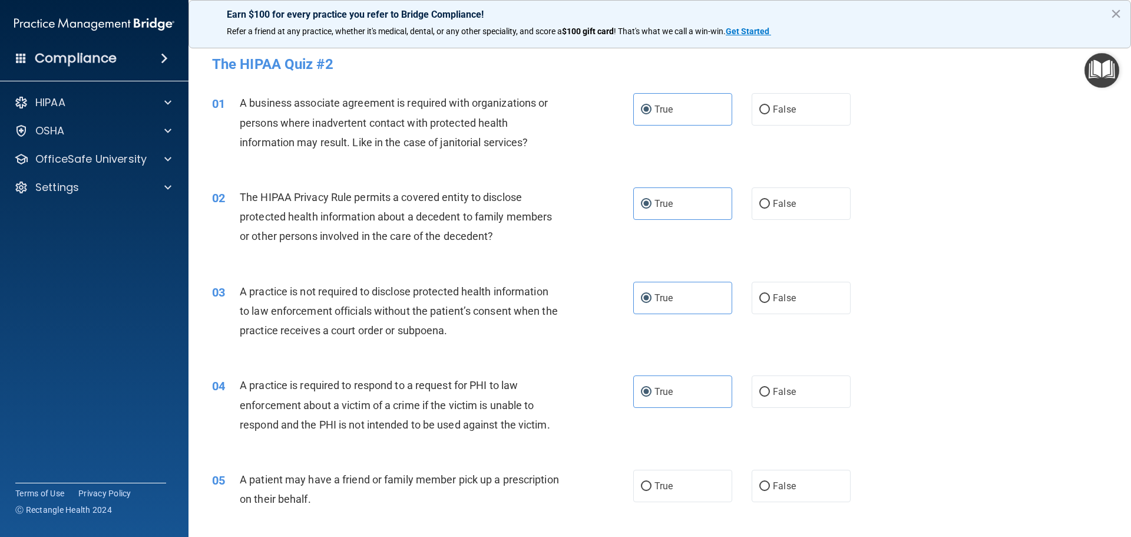
click at [661, 473] on label "True" at bounding box center [682, 485] width 99 height 32
click at [651, 482] on input "True" at bounding box center [646, 486] width 11 height 9
radio input "true"
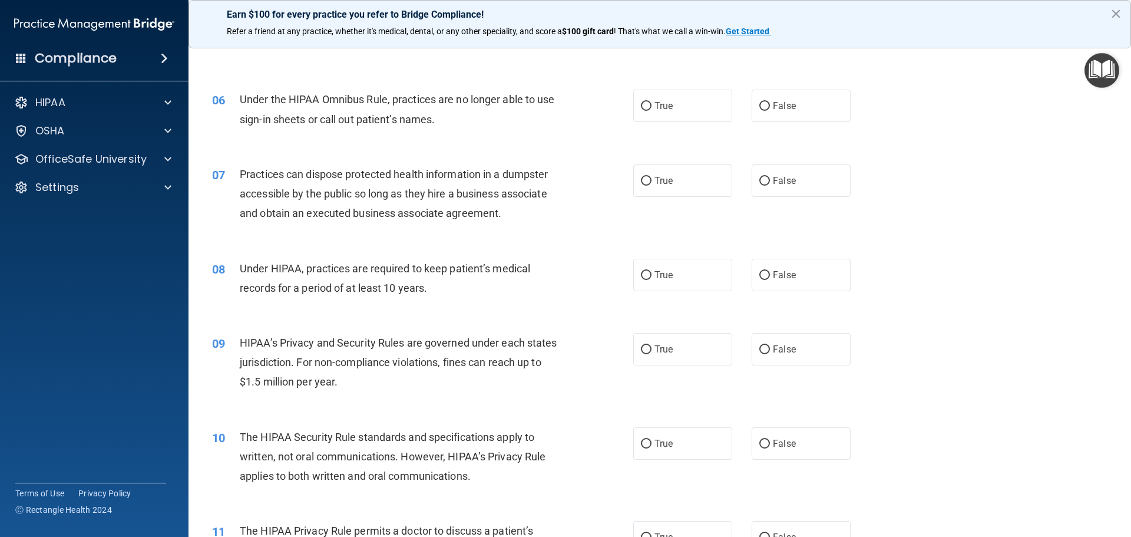
scroll to position [471, 0]
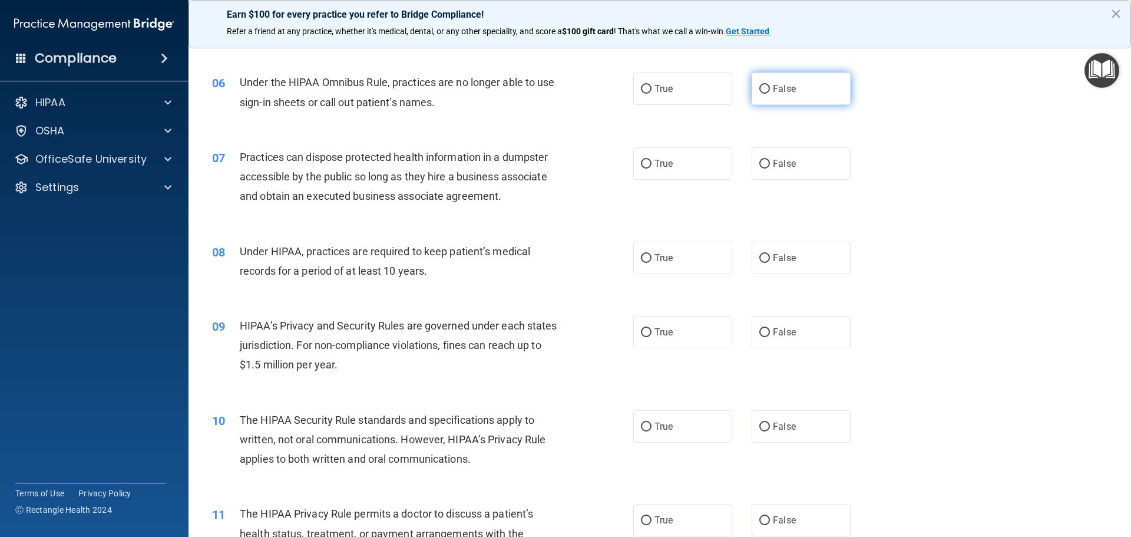
click at [769, 95] on label "False" at bounding box center [801, 88] width 99 height 32
click at [769, 94] on input "False" at bounding box center [764, 89] width 11 height 9
radio input "true"
click at [775, 168] on span "False" at bounding box center [784, 163] width 23 height 11
click at [770, 168] on input "False" at bounding box center [764, 164] width 11 height 9
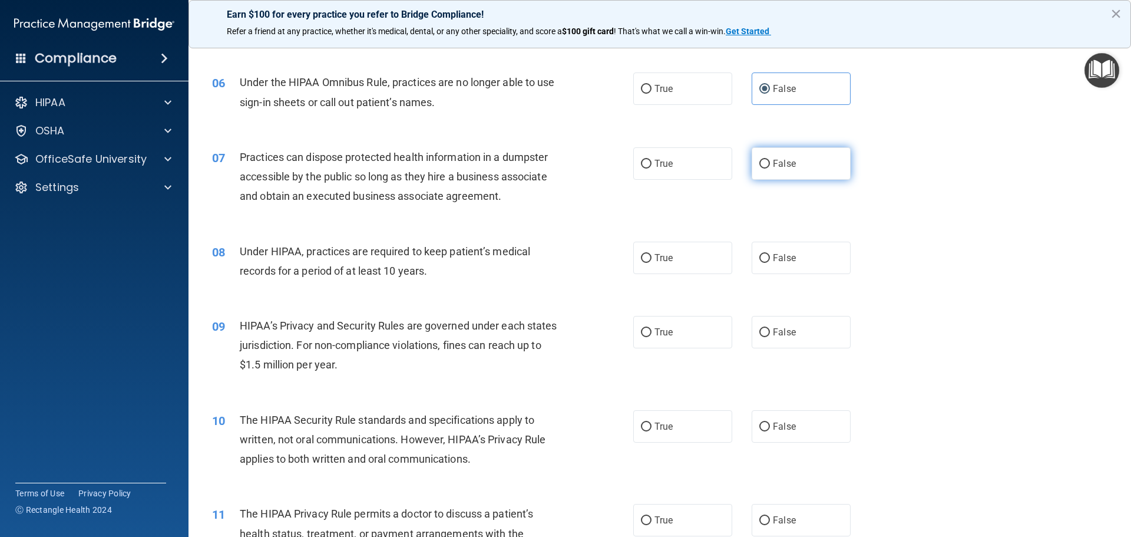
radio input "true"
click at [786, 270] on label "False" at bounding box center [801, 258] width 99 height 32
click at [770, 263] on input "False" at bounding box center [764, 258] width 11 height 9
radio input "true"
click at [658, 329] on span "True" at bounding box center [663, 331] width 18 height 11
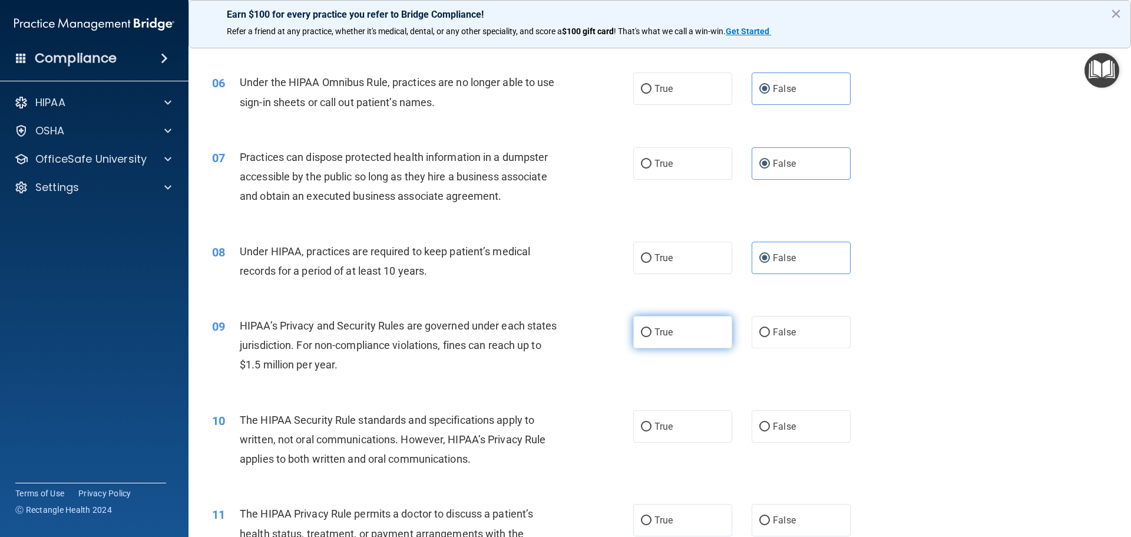
click at [651, 329] on input "True" at bounding box center [646, 332] width 11 height 9
radio input "true"
click at [790, 423] on label "False" at bounding box center [801, 426] width 99 height 32
click at [770, 423] on input "False" at bounding box center [764, 426] width 11 height 9
radio input "true"
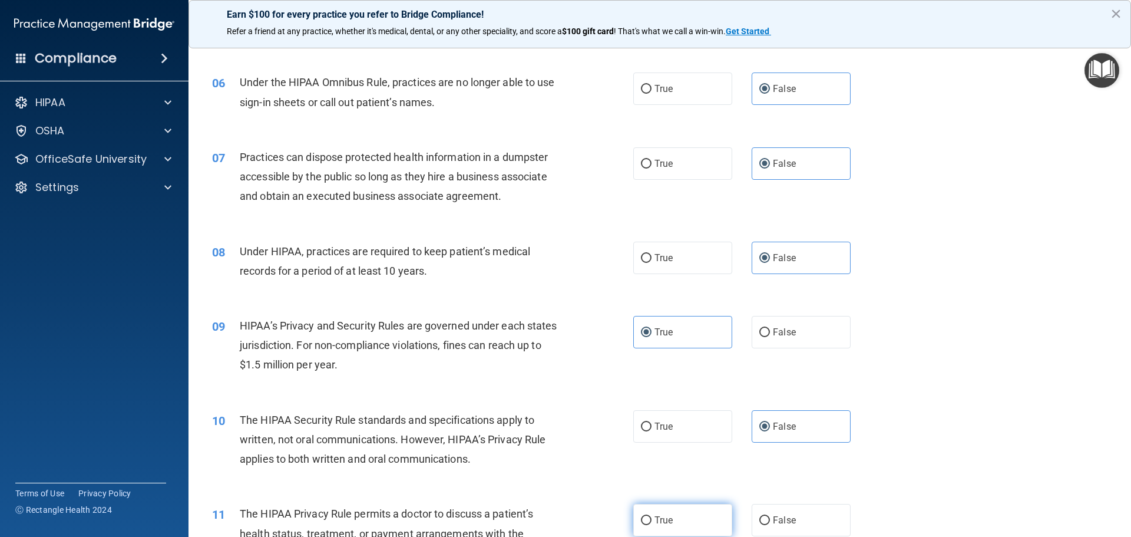
click at [666, 514] on label "True" at bounding box center [682, 520] width 99 height 32
click at [651, 516] on input "True" at bounding box center [646, 520] width 11 height 9
radio input "true"
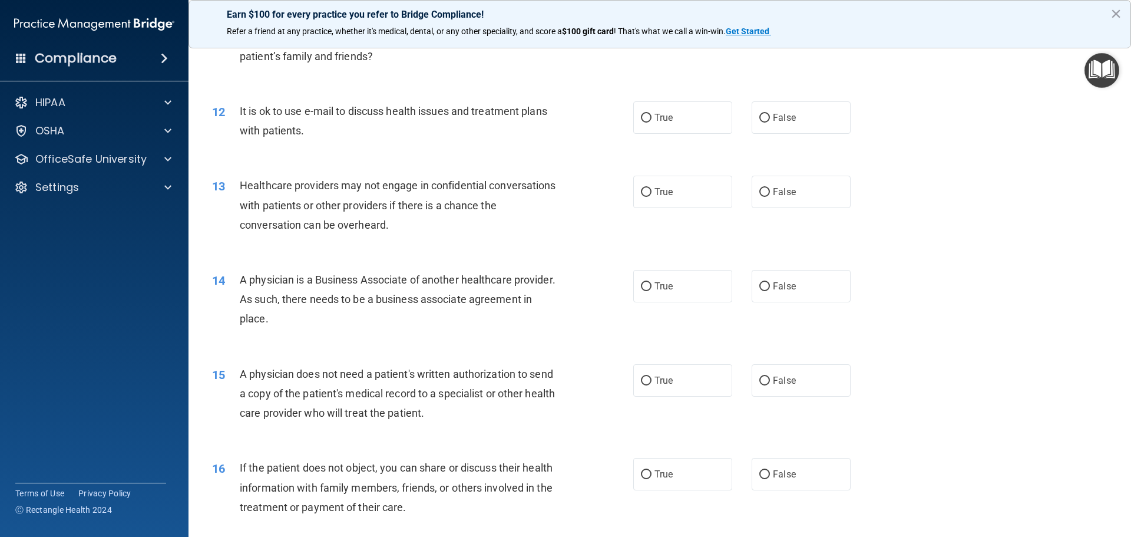
scroll to position [1001, 0]
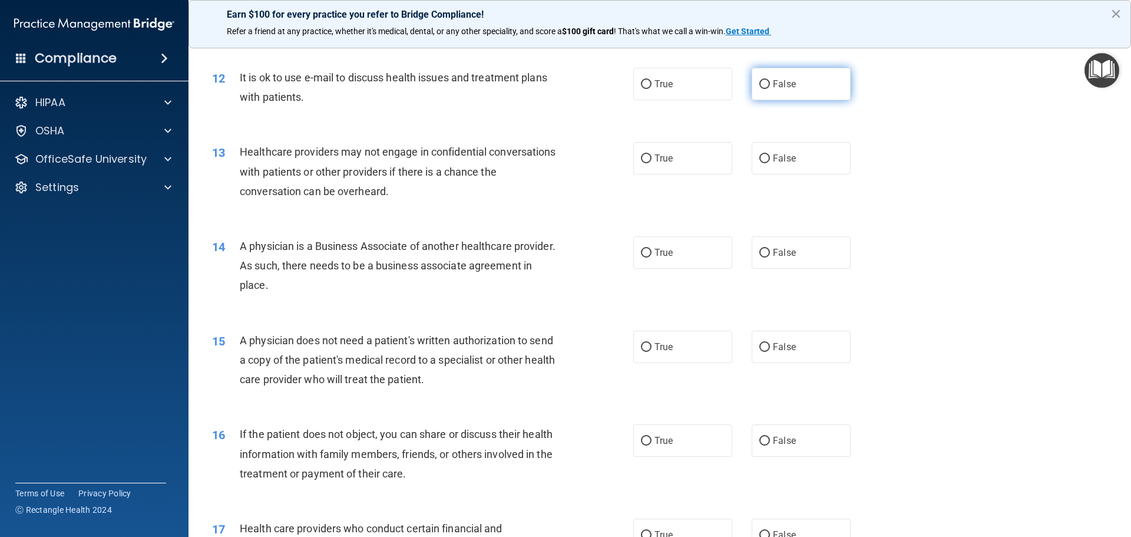
click at [776, 85] on span "False" at bounding box center [784, 83] width 23 height 11
click at [770, 85] on input "False" at bounding box center [764, 84] width 11 height 9
radio input "true"
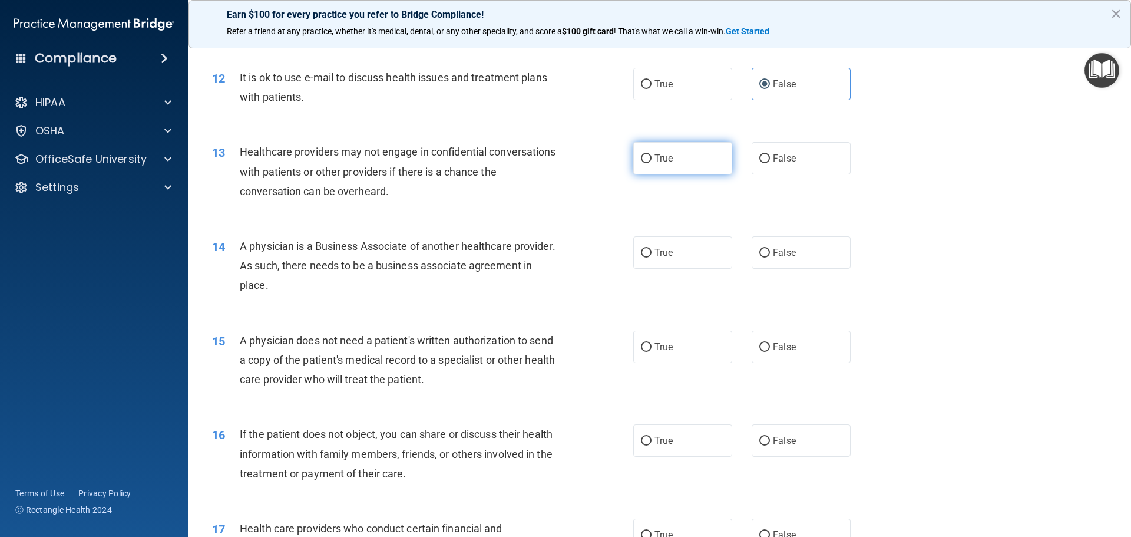
click at [683, 156] on label "True" at bounding box center [682, 158] width 99 height 32
click at [651, 156] on input "True" at bounding box center [646, 158] width 11 height 9
radio input "true"
click at [671, 246] on label "True" at bounding box center [682, 252] width 99 height 32
click at [651, 249] on input "True" at bounding box center [646, 253] width 11 height 9
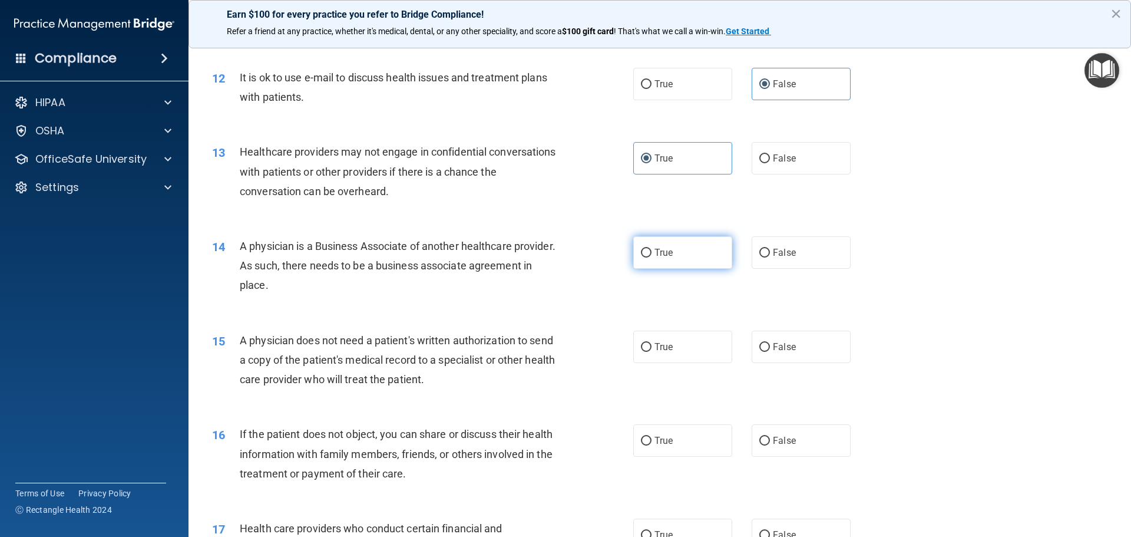
radio input "true"
click at [650, 337] on label "True" at bounding box center [682, 346] width 99 height 32
click at [650, 343] on input "True" at bounding box center [646, 347] width 11 height 9
radio input "true"
click at [669, 452] on label "True" at bounding box center [682, 440] width 99 height 32
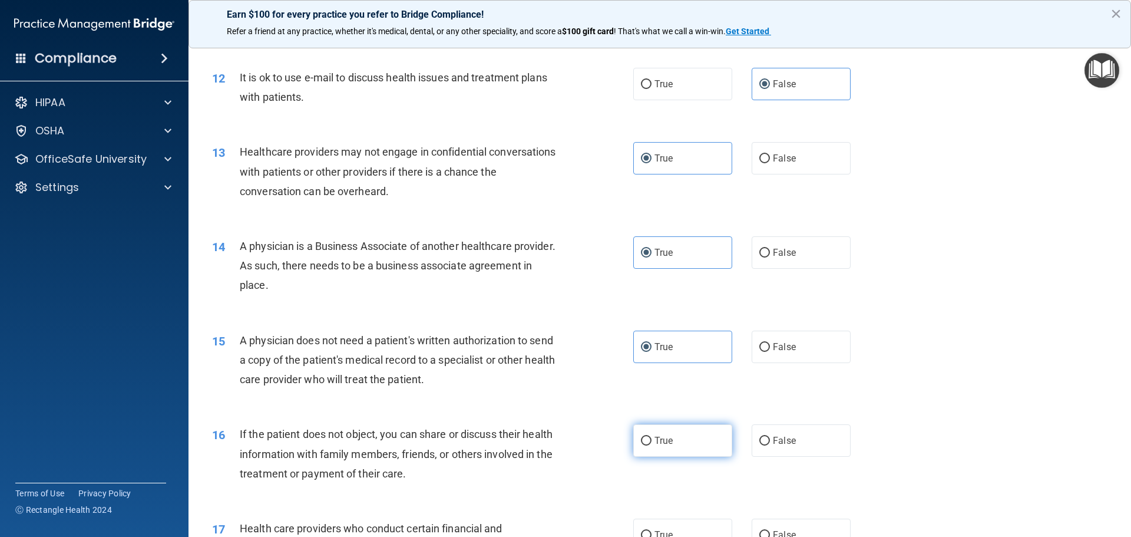
click at [651, 445] on input "True" at bounding box center [646, 440] width 11 height 9
radio input "true"
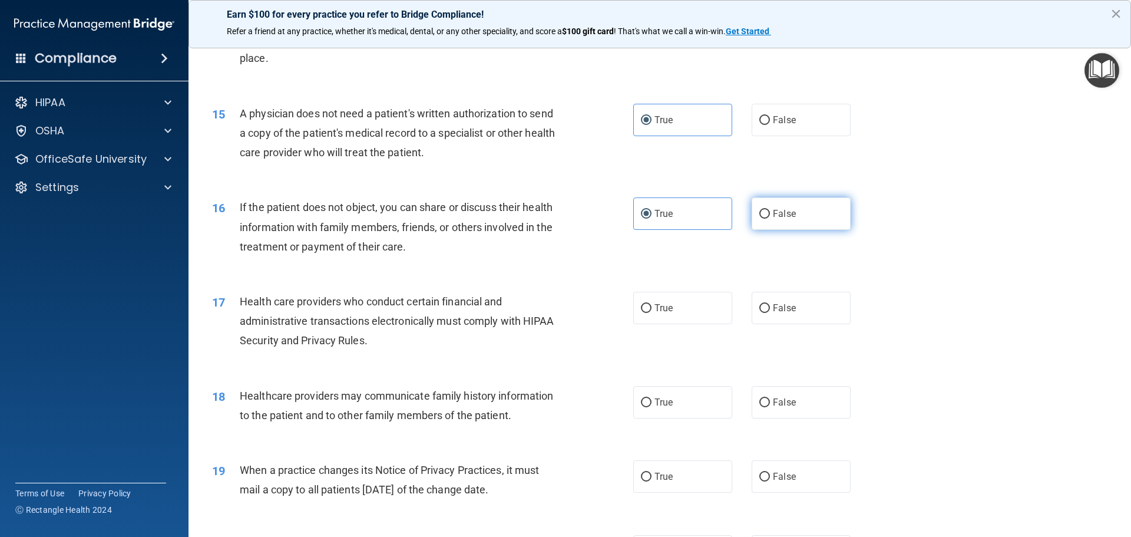
scroll to position [1237, 0]
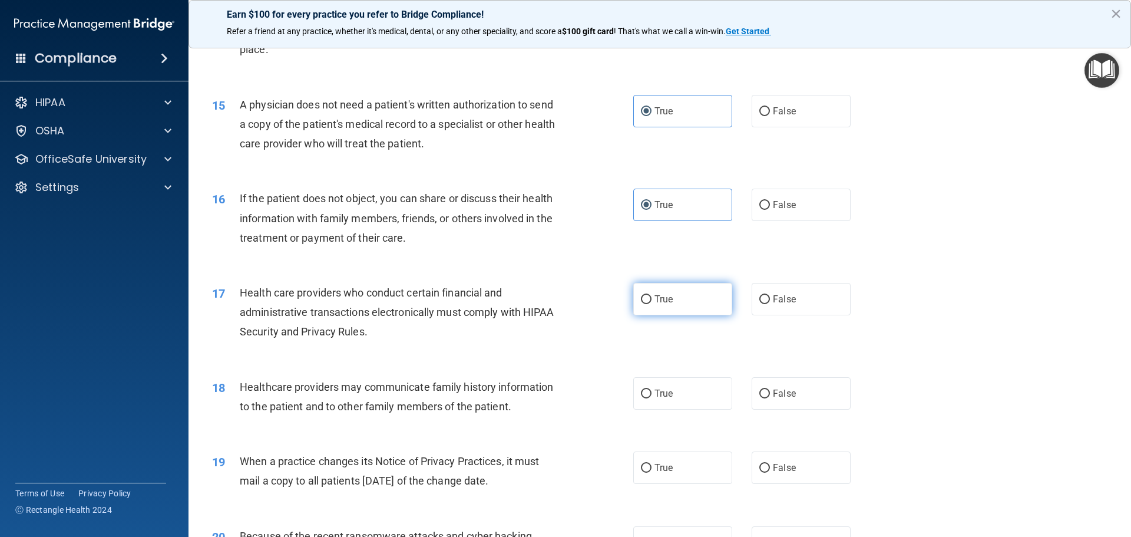
click at [651, 314] on label "True" at bounding box center [682, 299] width 99 height 32
click at [651, 304] on input "True" at bounding box center [646, 299] width 11 height 9
radio input "true"
click at [657, 390] on span "True" at bounding box center [663, 393] width 18 height 11
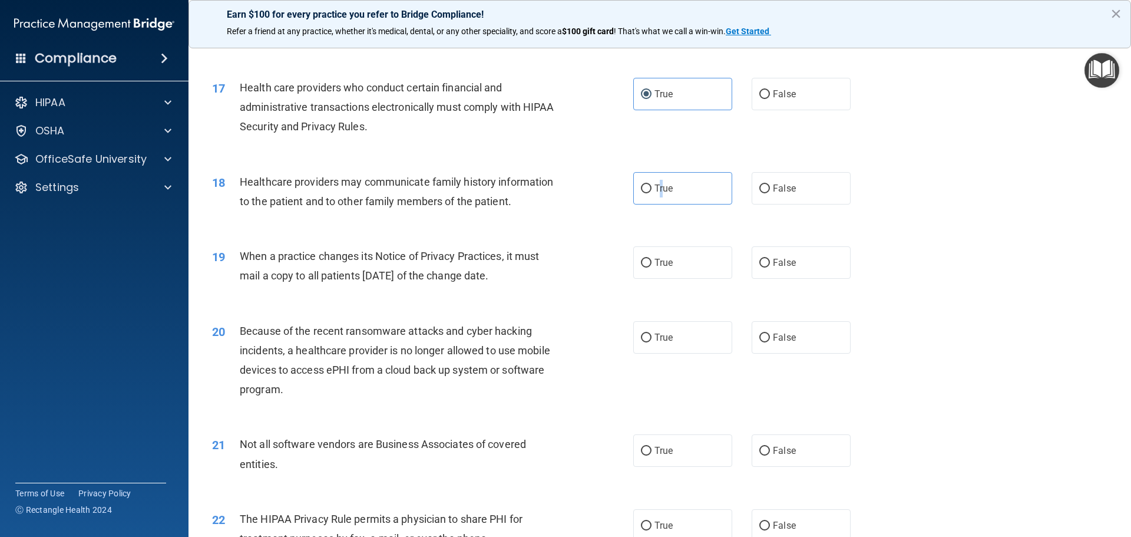
scroll to position [1473, 0]
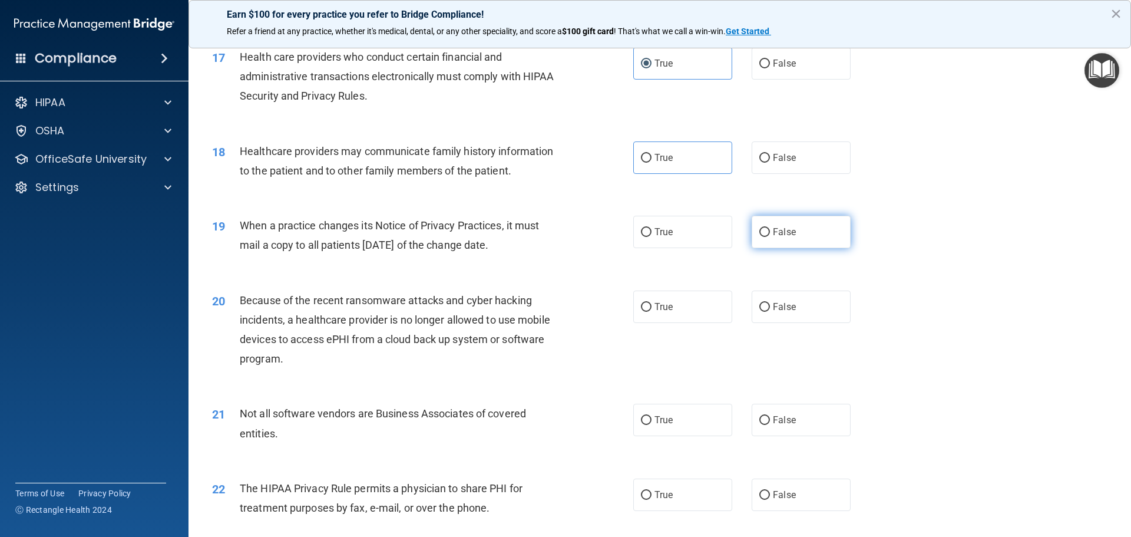
click at [776, 233] on span "False" at bounding box center [784, 231] width 23 height 11
click at [770, 233] on input "False" at bounding box center [764, 232] width 11 height 9
radio input "true"
click at [689, 156] on label "True" at bounding box center [682, 157] width 99 height 32
click at [651, 156] on input "True" at bounding box center [646, 158] width 11 height 9
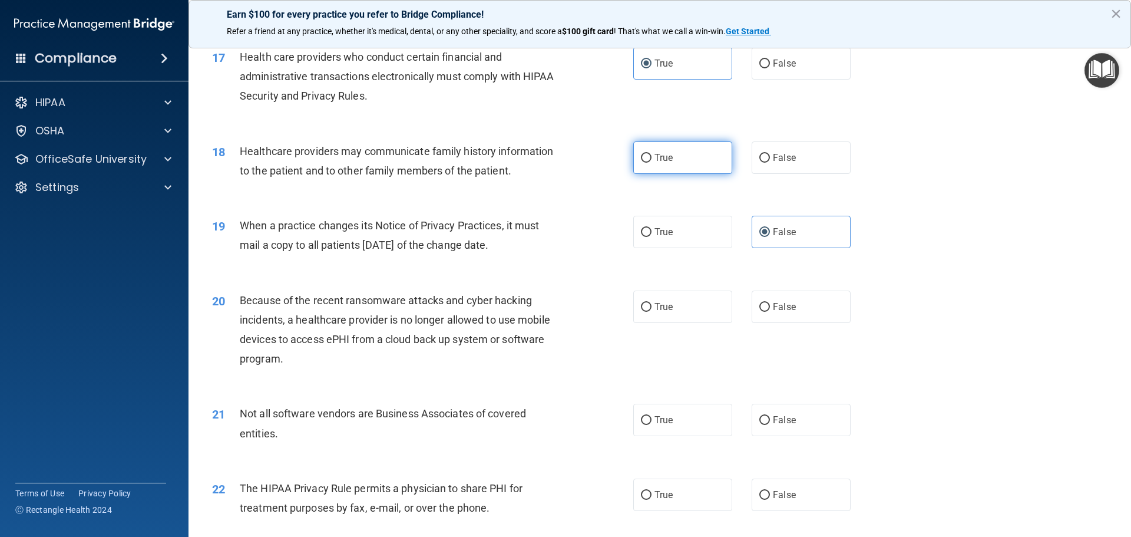
radio input "true"
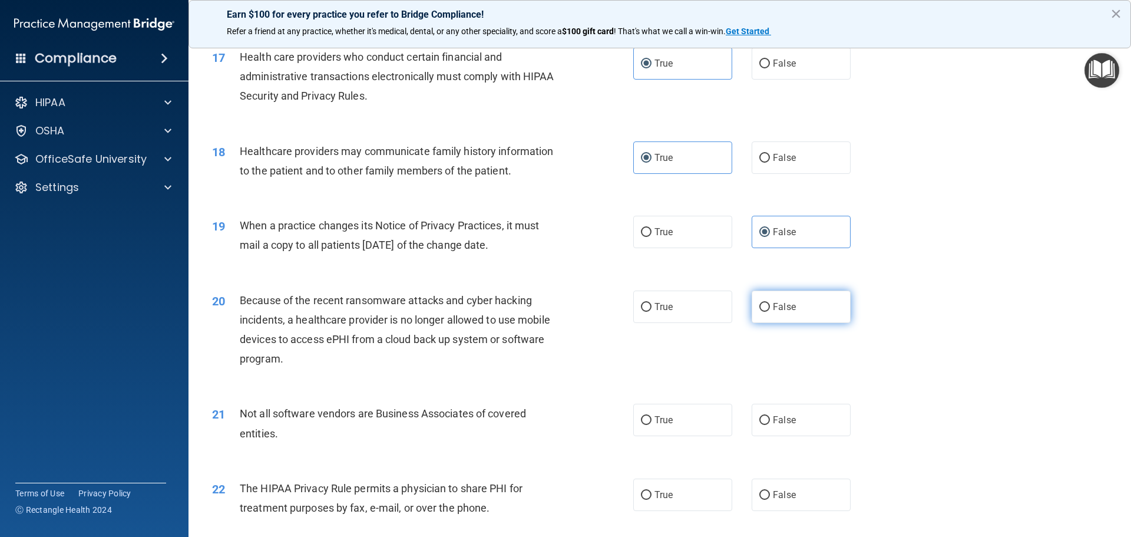
click at [795, 297] on label "False" at bounding box center [801, 306] width 99 height 32
click at [770, 303] on input "False" at bounding box center [764, 307] width 11 height 9
radio input "true"
click at [648, 427] on label "True" at bounding box center [682, 419] width 99 height 32
click at [648, 425] on input "True" at bounding box center [646, 420] width 11 height 9
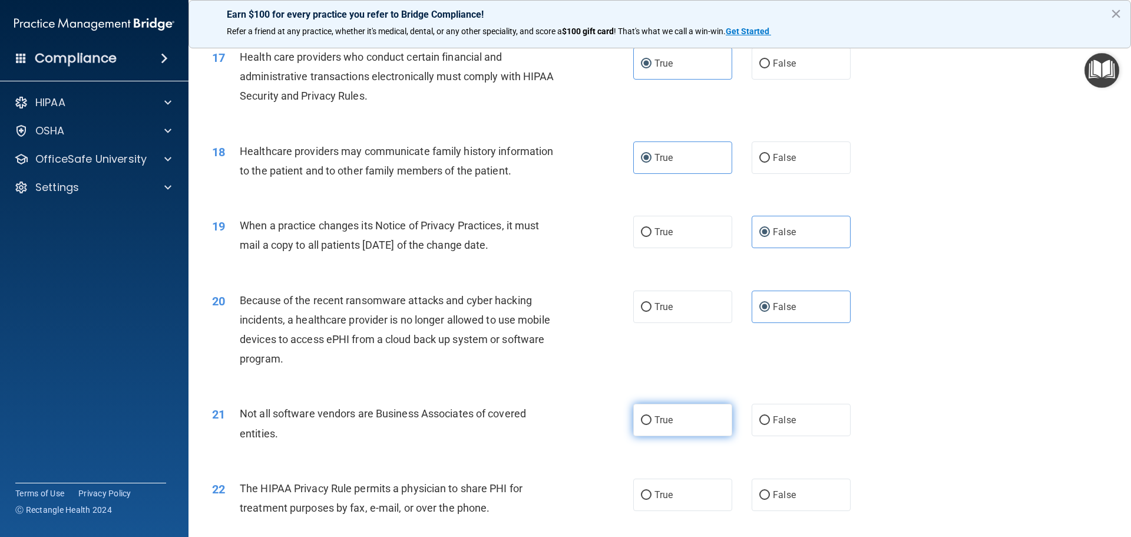
radio input "true"
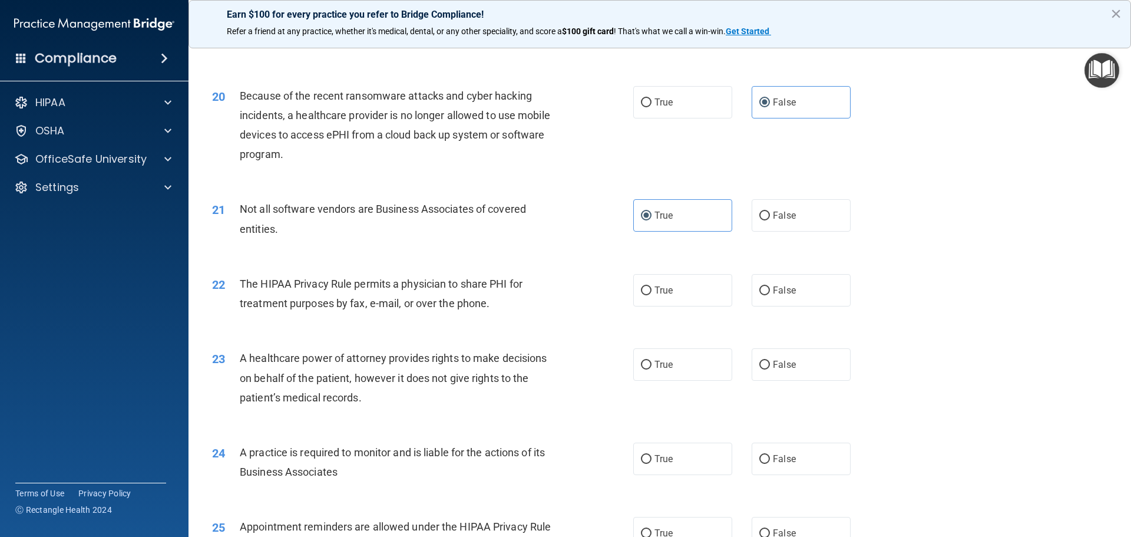
scroll to position [1708, 0]
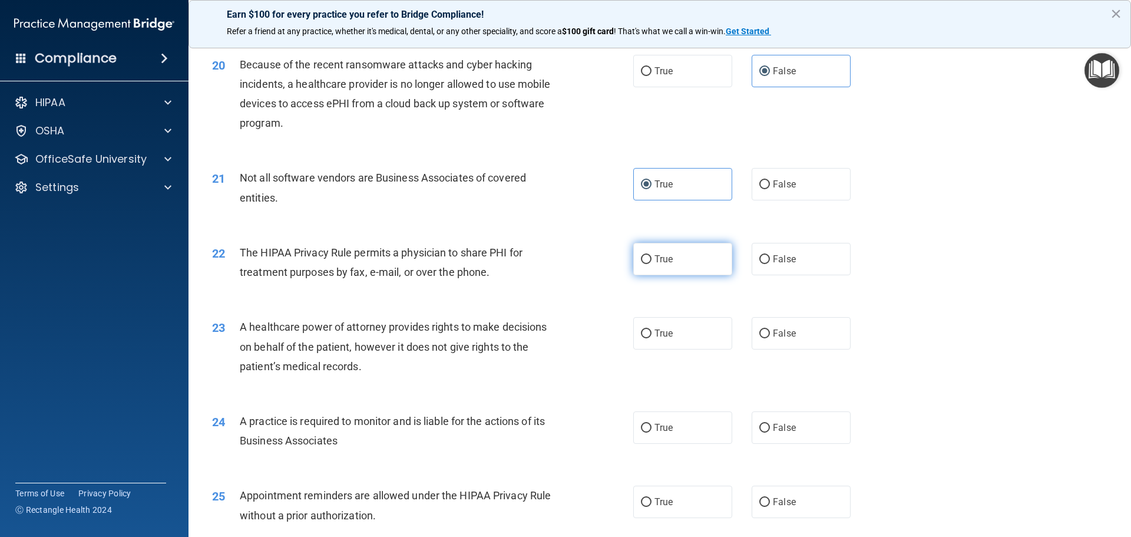
click at [663, 260] on span "True" at bounding box center [663, 258] width 18 height 11
click at [651, 260] on input "True" at bounding box center [646, 259] width 11 height 9
radio input "true"
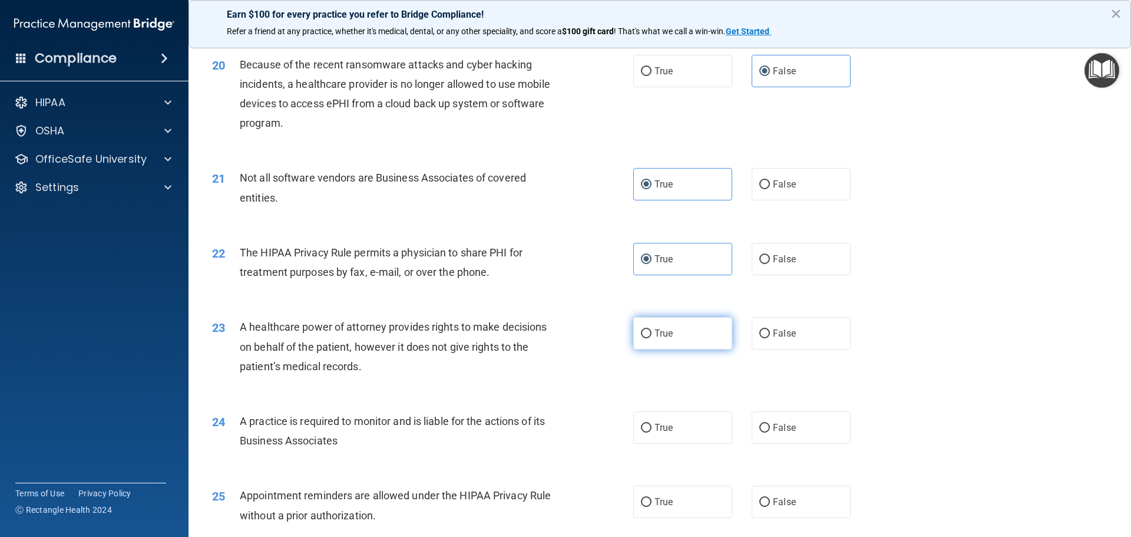
click at [661, 334] on span "True" at bounding box center [663, 333] width 18 height 11
click at [651, 334] on input "True" at bounding box center [646, 333] width 11 height 9
radio input "true"
click at [657, 436] on label "True" at bounding box center [682, 427] width 99 height 32
click at [651, 432] on input "True" at bounding box center [646, 428] width 11 height 9
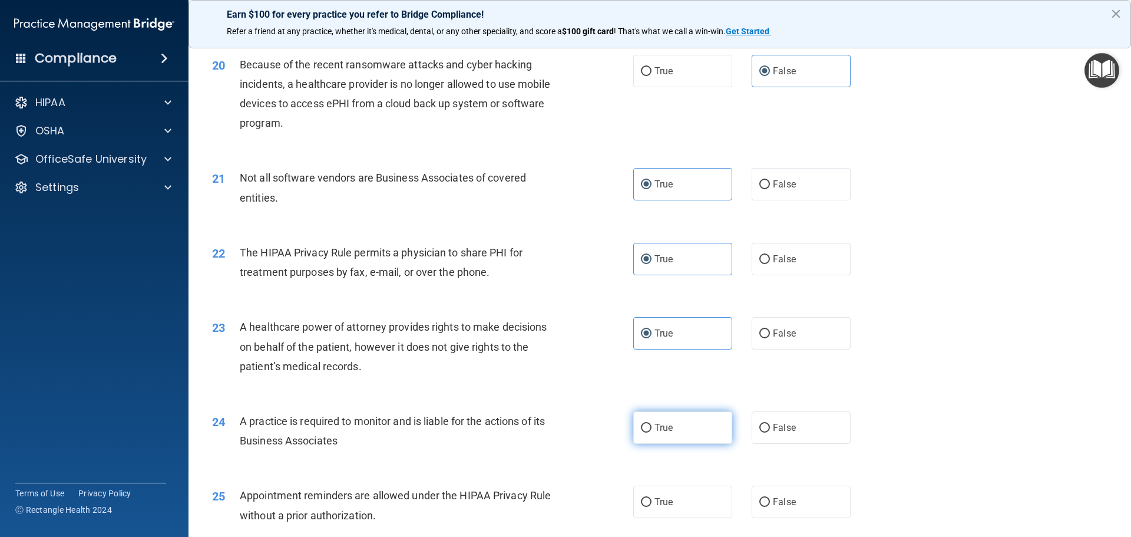
radio input "true"
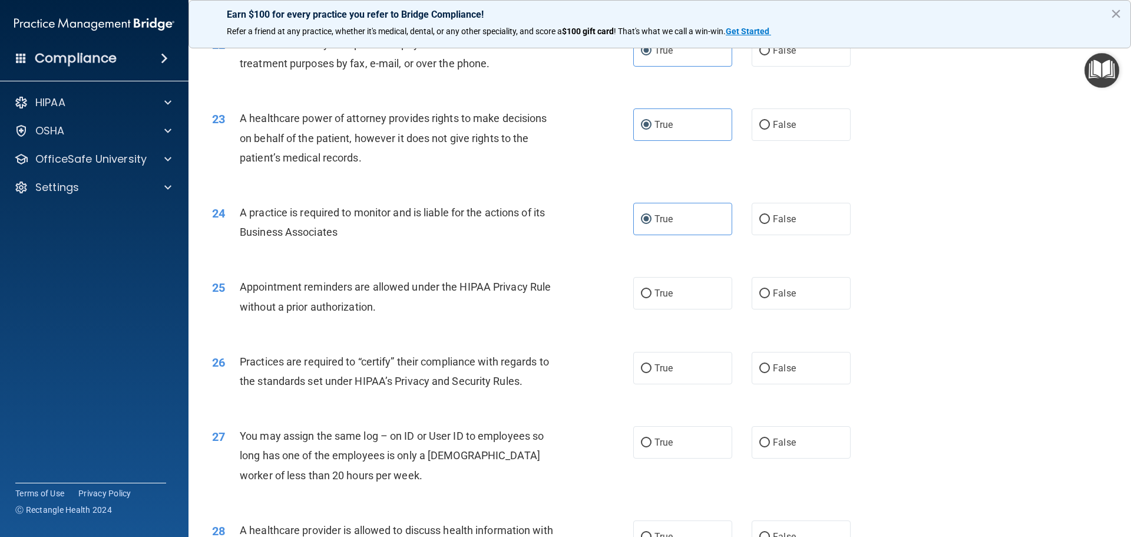
scroll to position [1944, 0]
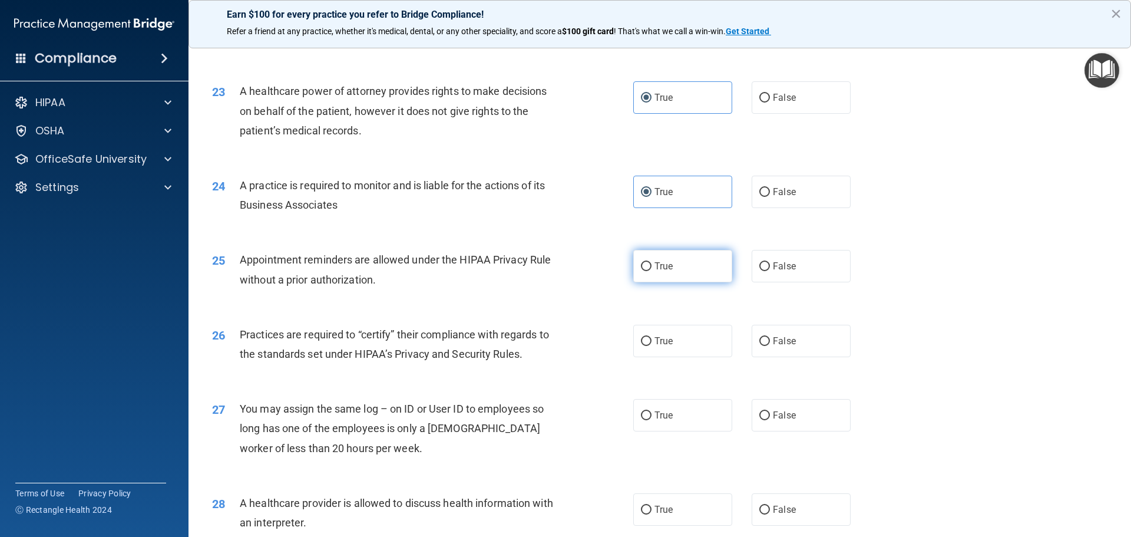
click at [666, 264] on span "True" at bounding box center [663, 265] width 18 height 11
click at [651, 264] on input "True" at bounding box center [646, 266] width 11 height 9
radio input "true"
click at [763, 339] on input "False" at bounding box center [764, 341] width 11 height 9
radio input "true"
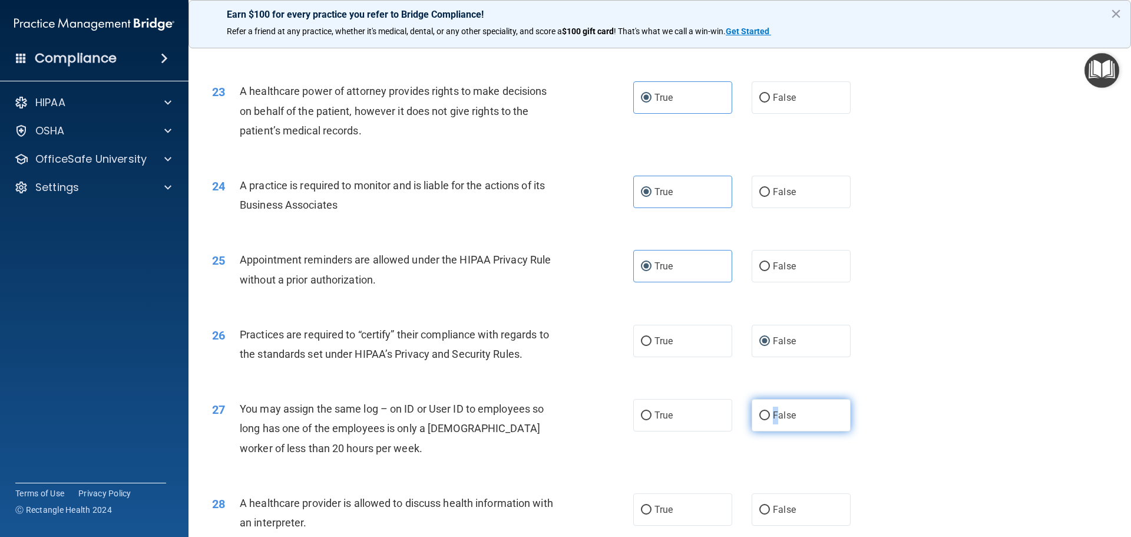
click at [770, 408] on label "False" at bounding box center [801, 415] width 99 height 32
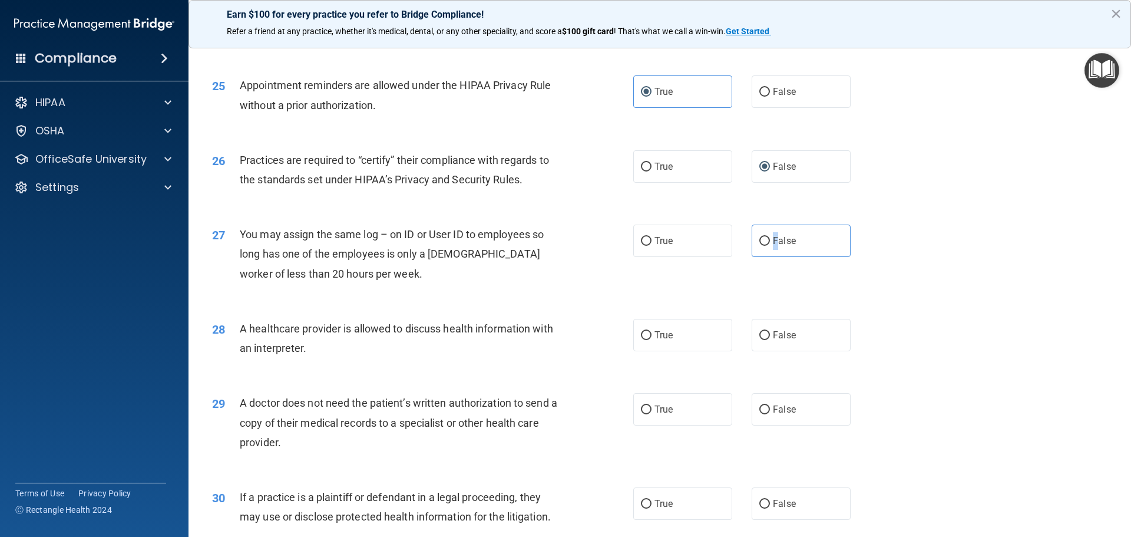
scroll to position [2121, 0]
click at [773, 234] on span "False" at bounding box center [784, 238] width 23 height 11
click at [770, 234] on input "False" at bounding box center [764, 238] width 11 height 9
radio input "true"
click at [684, 330] on label "True" at bounding box center [682, 332] width 99 height 32
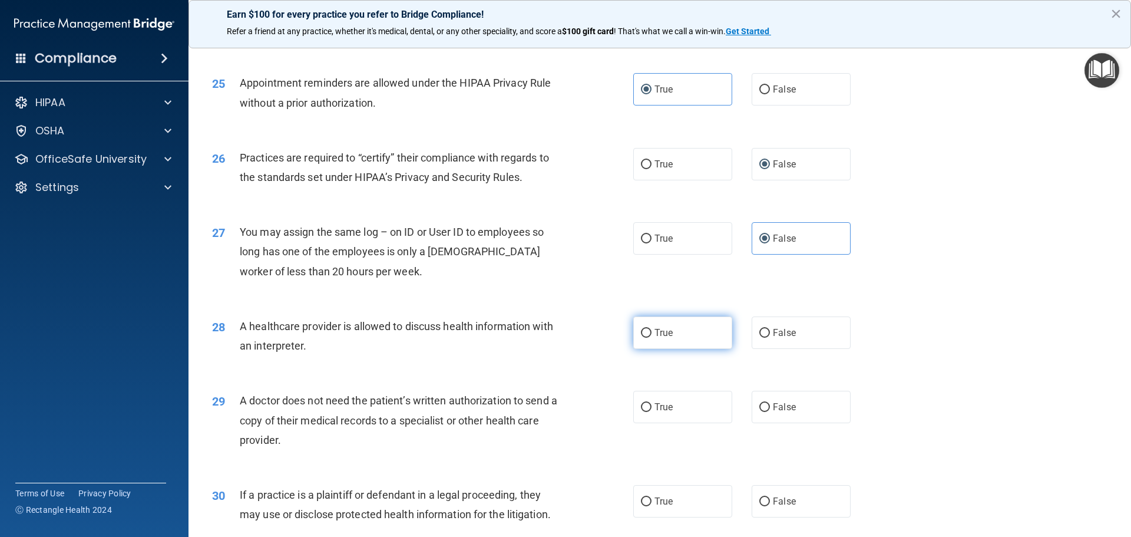
click at [651, 330] on input "True" at bounding box center [646, 333] width 11 height 9
radio input "true"
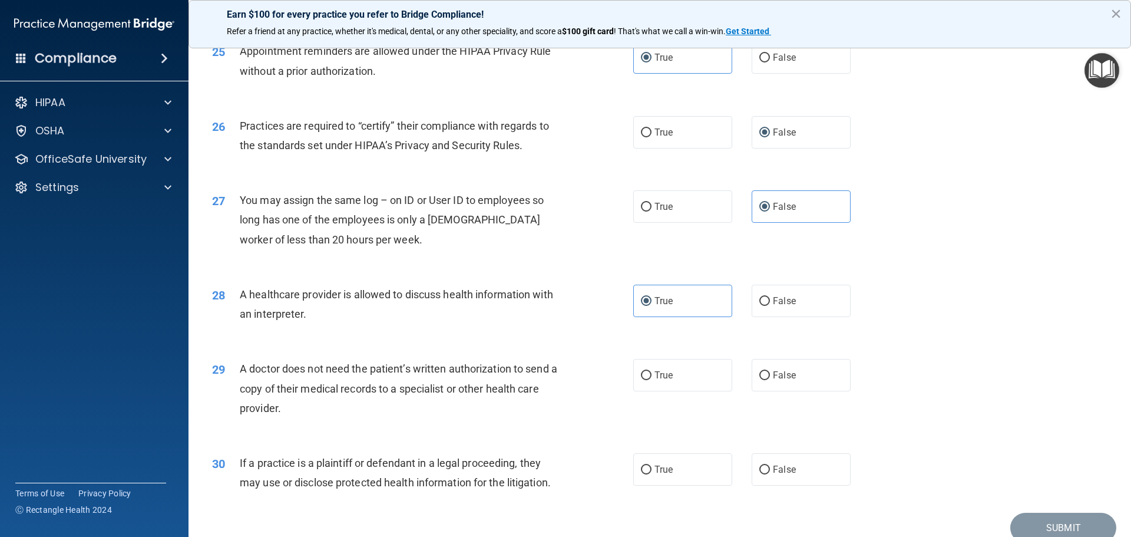
scroll to position [2179, 0]
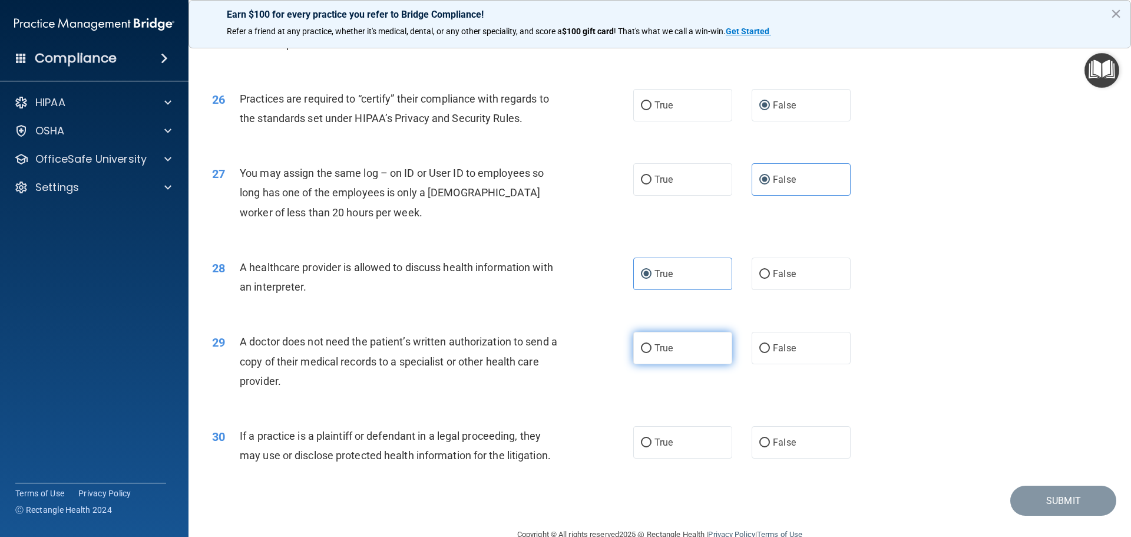
click at [643, 347] on input "True" at bounding box center [646, 348] width 11 height 9
radio input "true"
click at [649, 442] on label "True" at bounding box center [682, 442] width 99 height 32
click at [649, 442] on input "True" at bounding box center [646, 442] width 11 height 9
radio input "true"
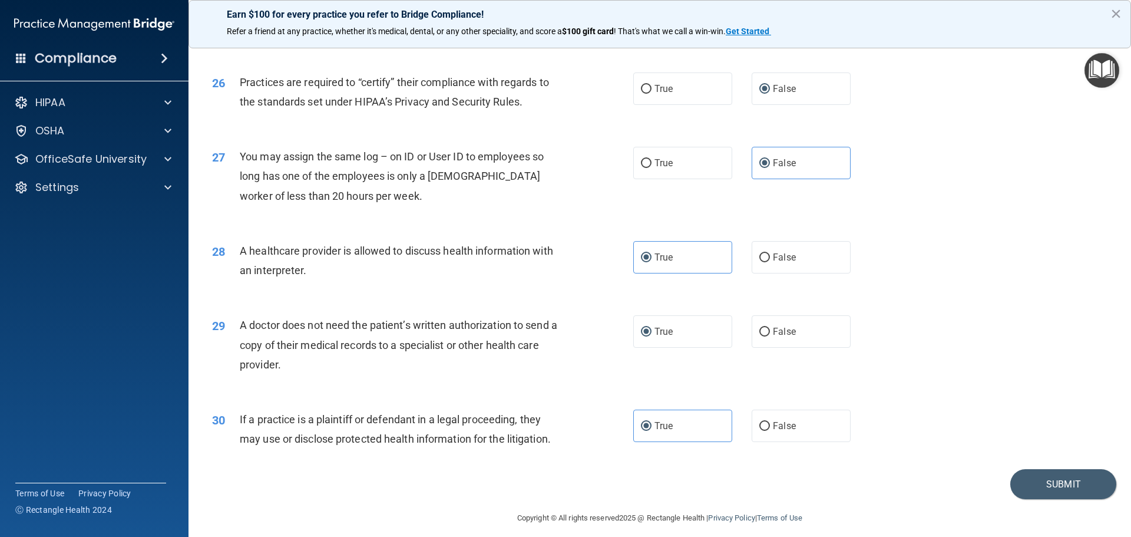
scroll to position [2205, 0]
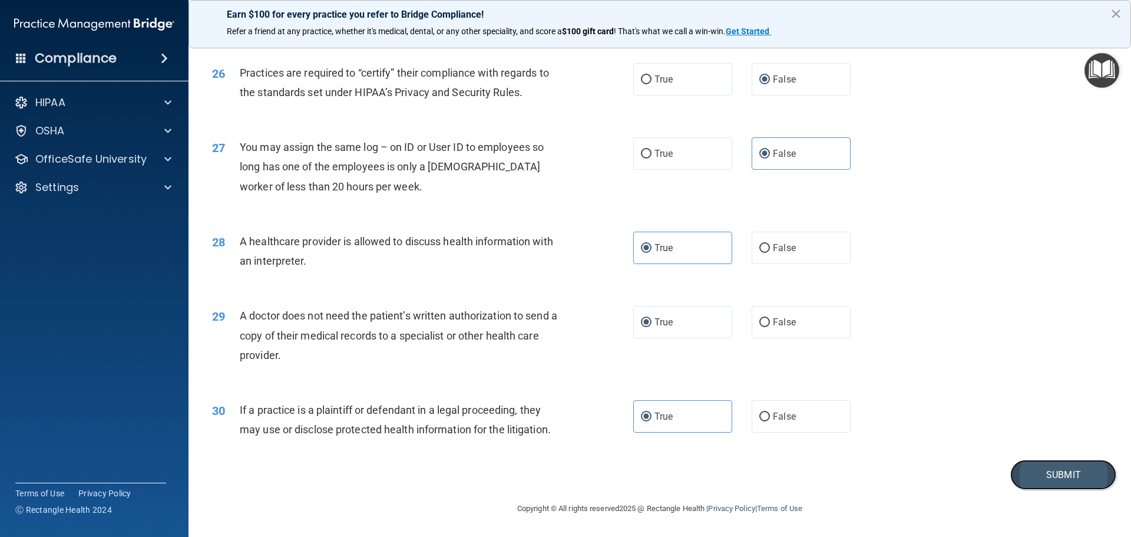
click at [1037, 478] on button "Submit" at bounding box center [1063, 474] width 106 height 30
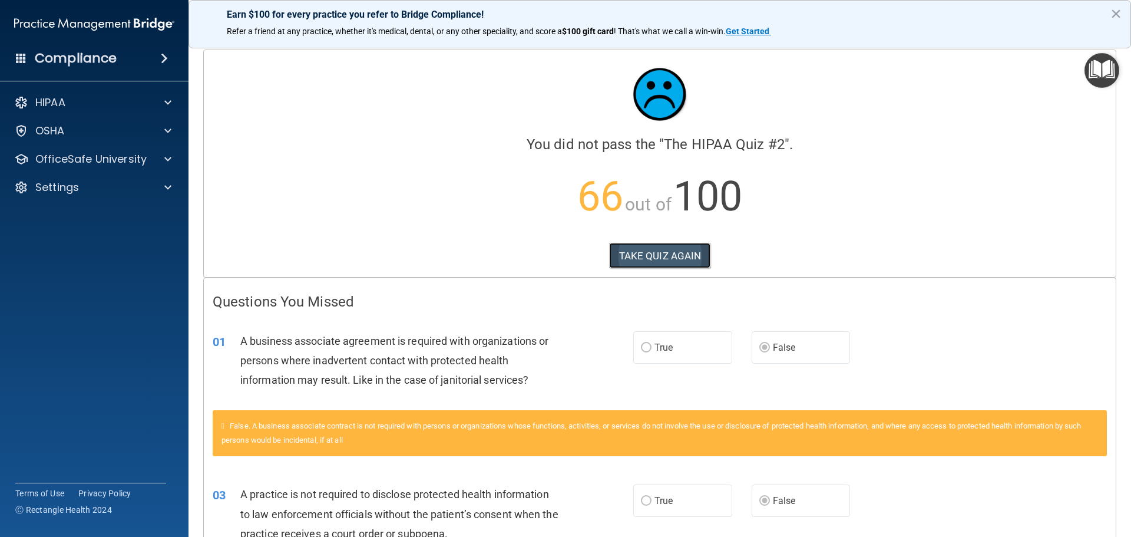
click at [666, 253] on button "TAKE QUIZ AGAIN" at bounding box center [660, 256] width 102 height 26
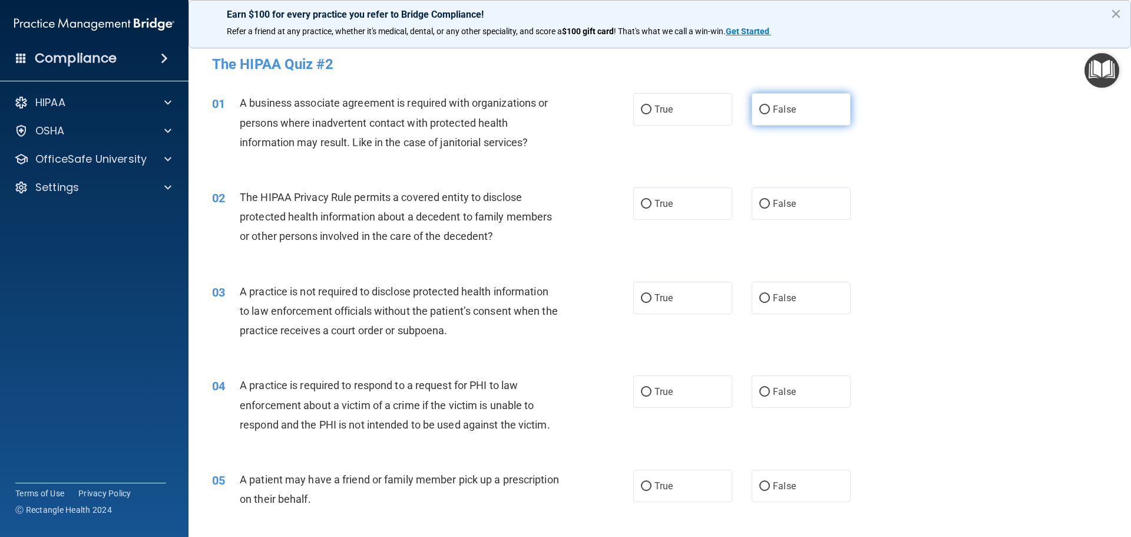
click at [799, 101] on label "False" at bounding box center [801, 109] width 99 height 32
click at [770, 105] on input "False" at bounding box center [764, 109] width 11 height 9
radio input "true"
click at [773, 301] on span "False" at bounding box center [784, 297] width 23 height 11
click at [770, 301] on input "False" at bounding box center [764, 298] width 11 height 9
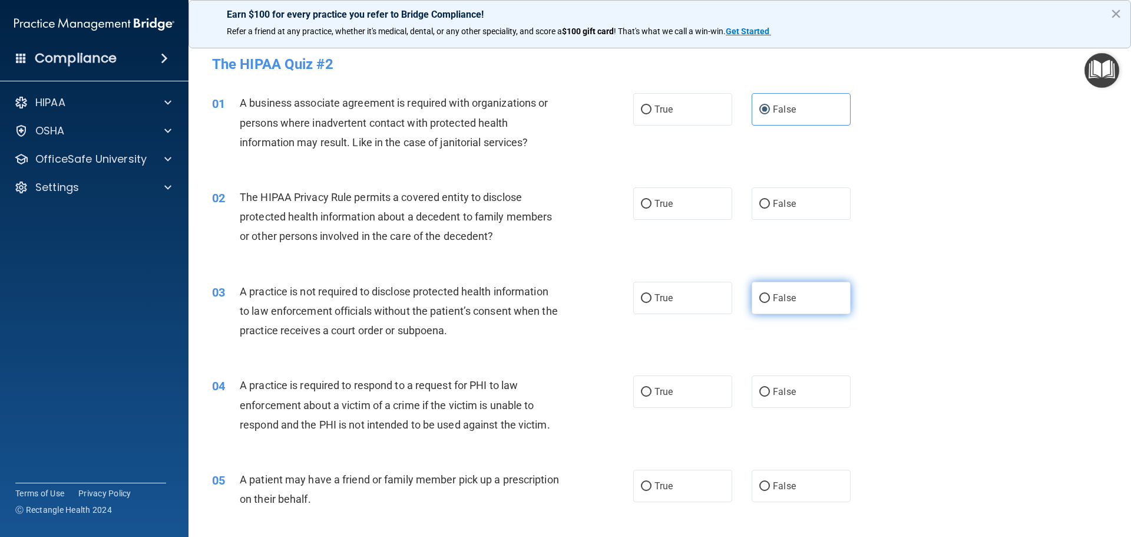
radio input "true"
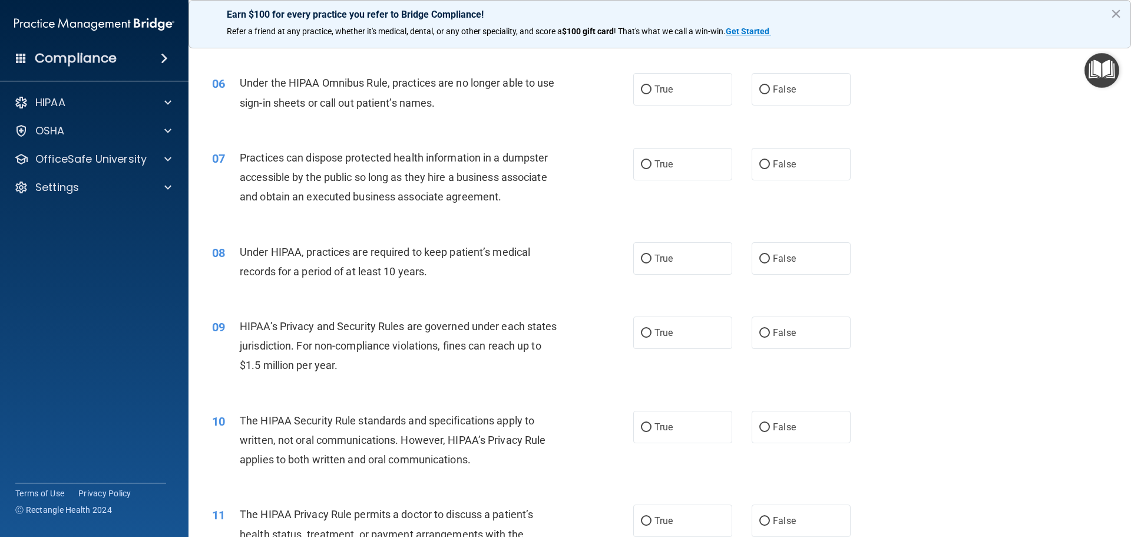
scroll to position [471, 0]
click at [786, 338] on label "False" at bounding box center [801, 332] width 99 height 32
click at [770, 337] on input "False" at bounding box center [764, 332] width 11 height 9
radio input "true"
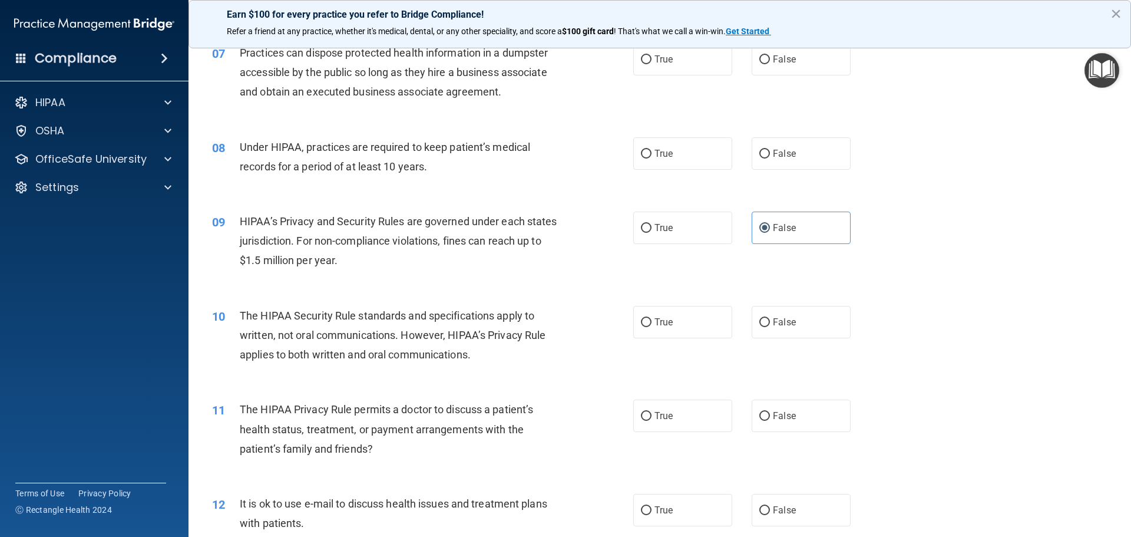
scroll to position [589, 0]
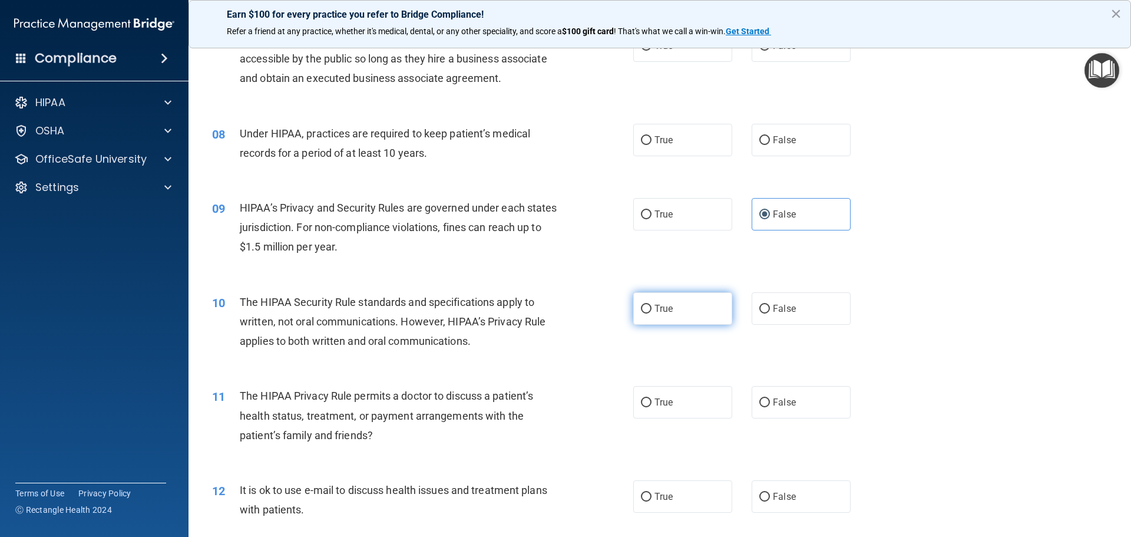
click at [703, 319] on label "True" at bounding box center [682, 308] width 99 height 32
click at [651, 313] on input "True" at bounding box center [646, 309] width 11 height 9
radio input "true"
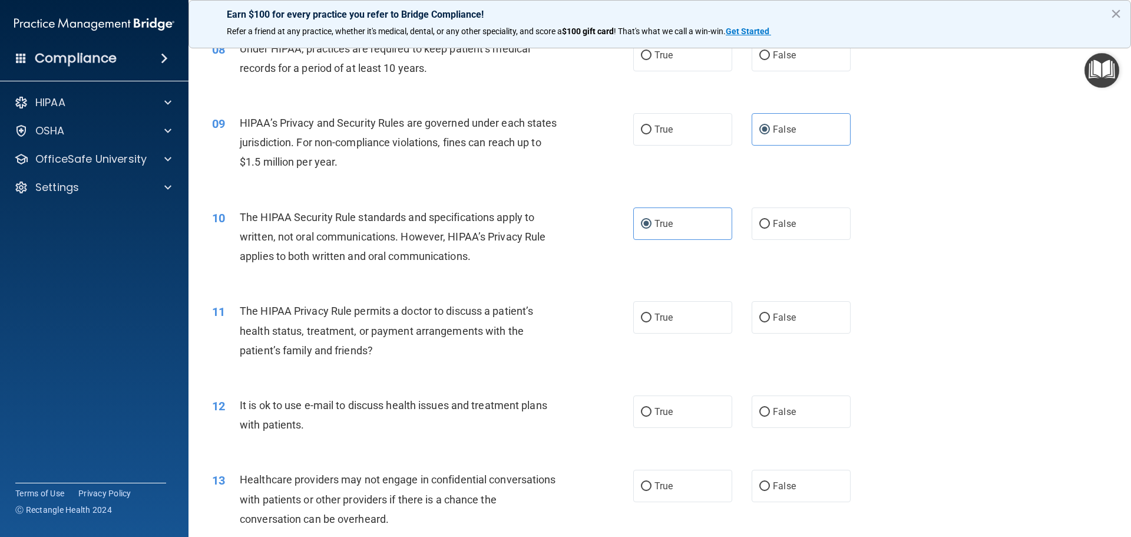
scroll to position [707, 0]
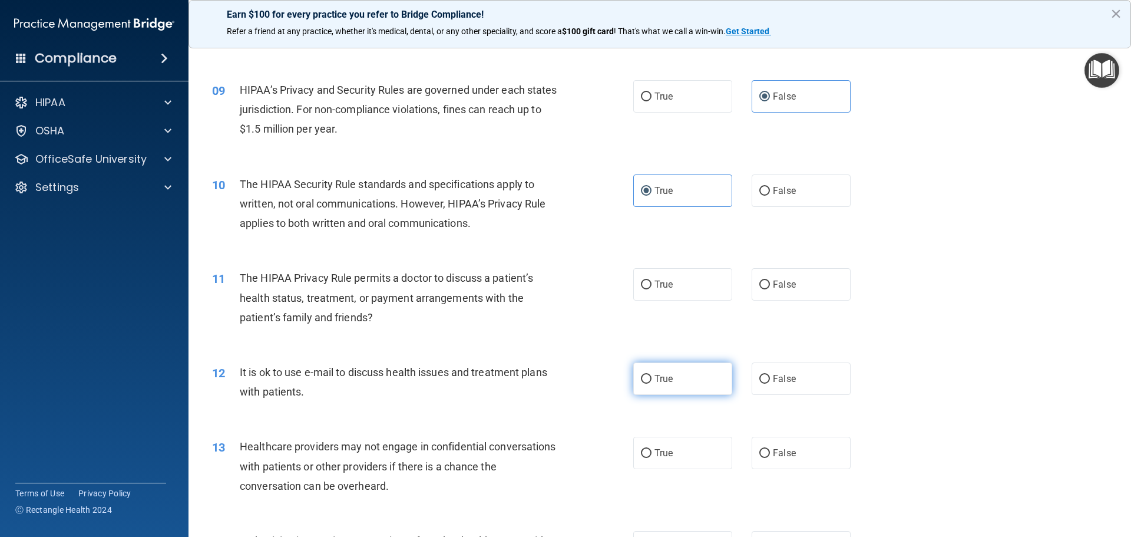
click at [697, 376] on label "True" at bounding box center [682, 378] width 99 height 32
click at [651, 376] on input "True" at bounding box center [646, 379] width 11 height 9
radio input "true"
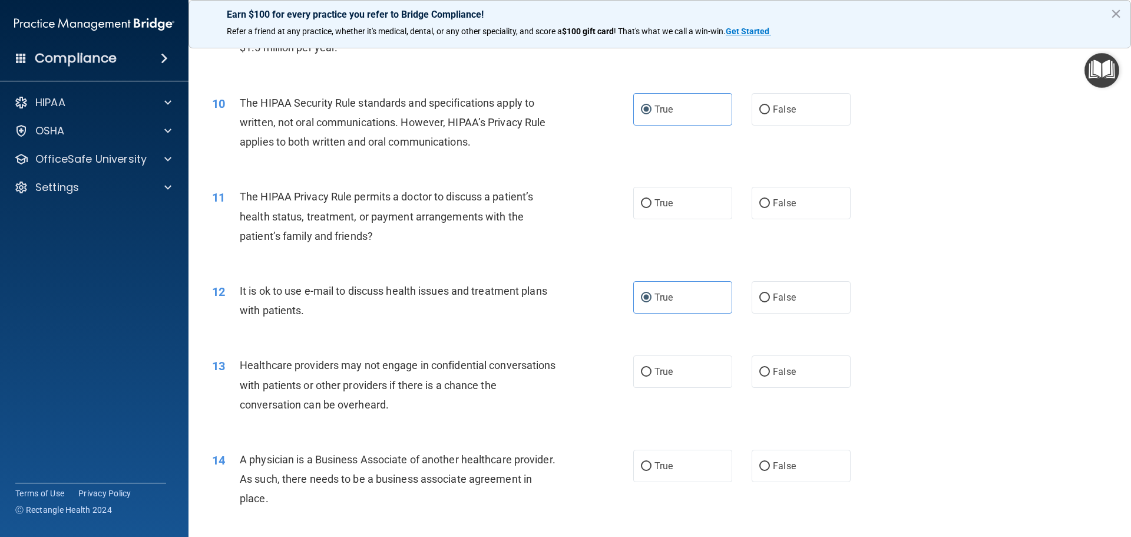
scroll to position [825, 0]
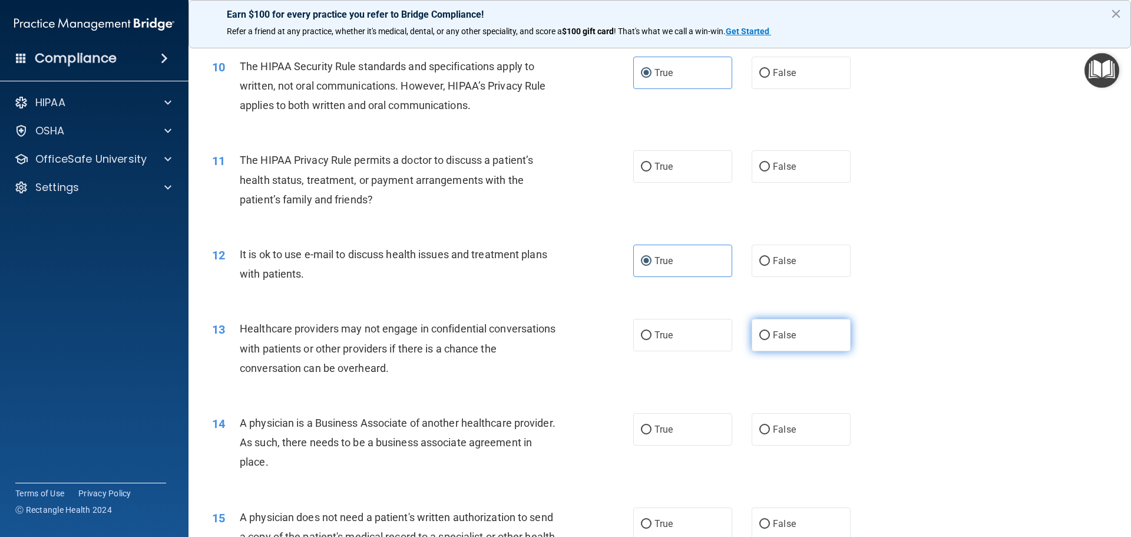
click at [779, 330] on span "False" at bounding box center [784, 334] width 23 height 11
click at [770, 331] on input "False" at bounding box center [764, 335] width 11 height 9
radio input "true"
click at [787, 422] on label "False" at bounding box center [801, 429] width 99 height 32
click at [770, 425] on input "False" at bounding box center [764, 429] width 11 height 9
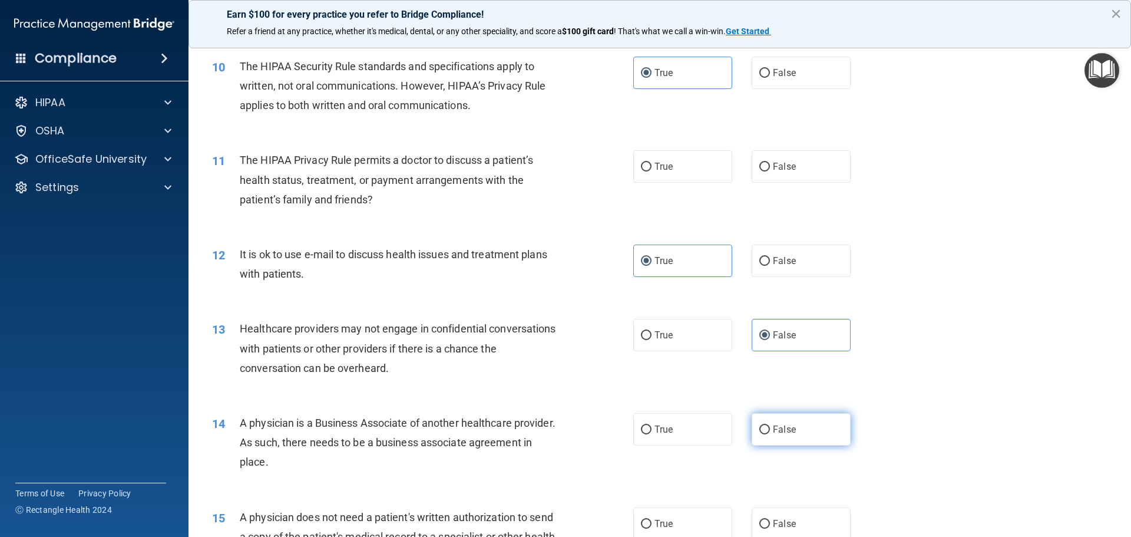
radio input "true"
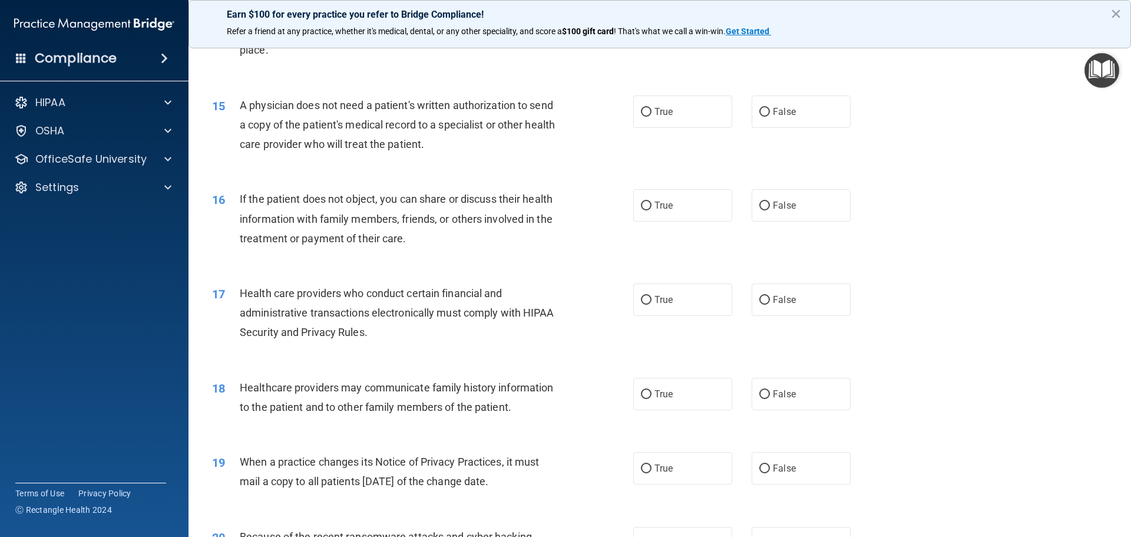
scroll to position [1237, 0]
click at [788, 396] on span "False" at bounding box center [784, 393] width 23 height 11
click at [770, 396] on input "False" at bounding box center [764, 393] width 11 height 9
radio input "true"
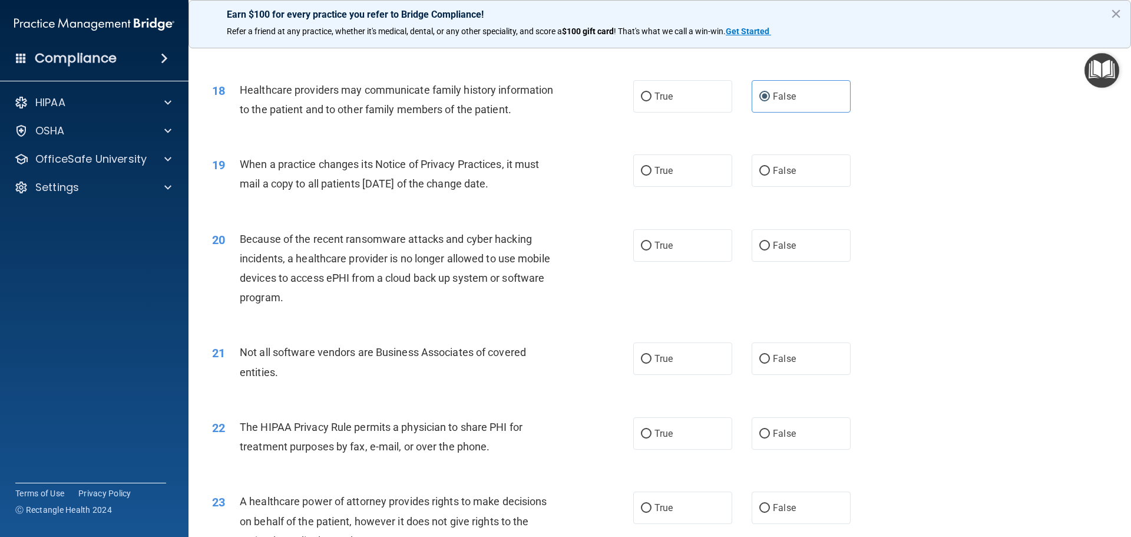
scroll to position [1590, 0]
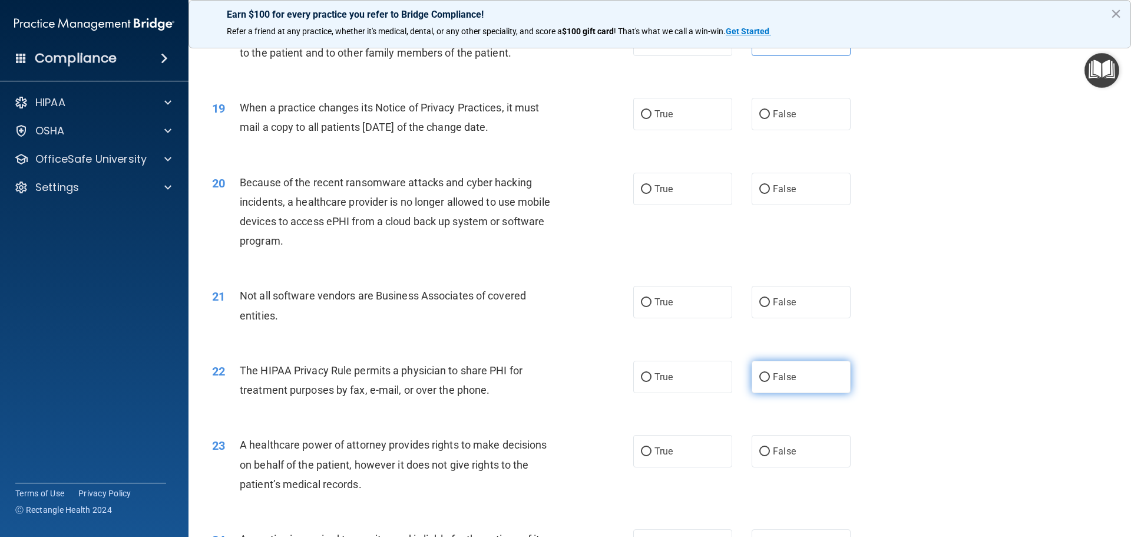
click at [762, 378] on input "False" at bounding box center [764, 377] width 11 height 9
radio input "true"
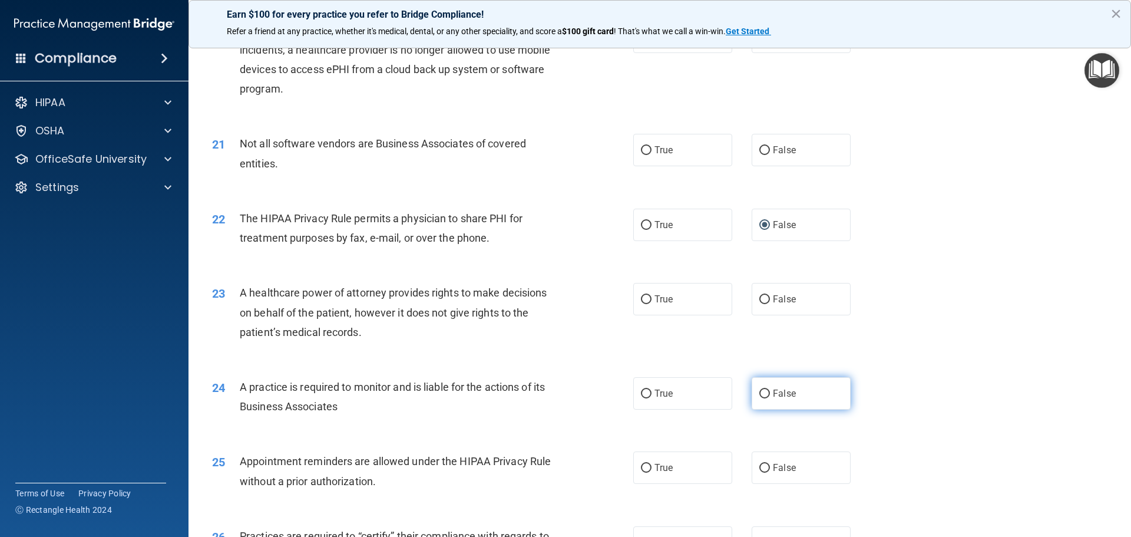
scroll to position [1767, 0]
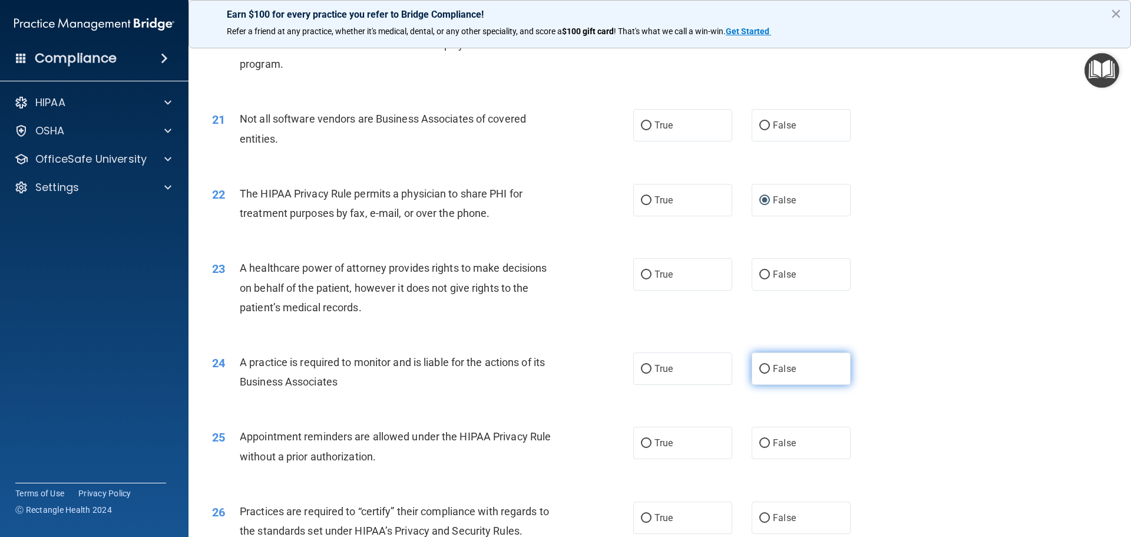
click at [787, 375] on label "False" at bounding box center [801, 368] width 99 height 32
click at [770, 373] on input "False" at bounding box center [764, 369] width 11 height 9
radio input "true"
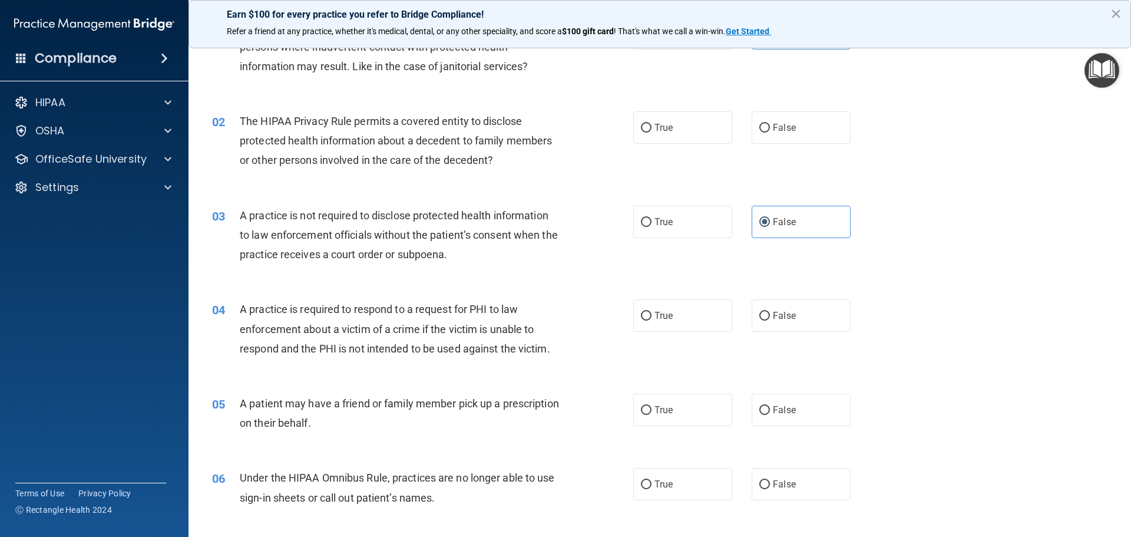
scroll to position [0, 0]
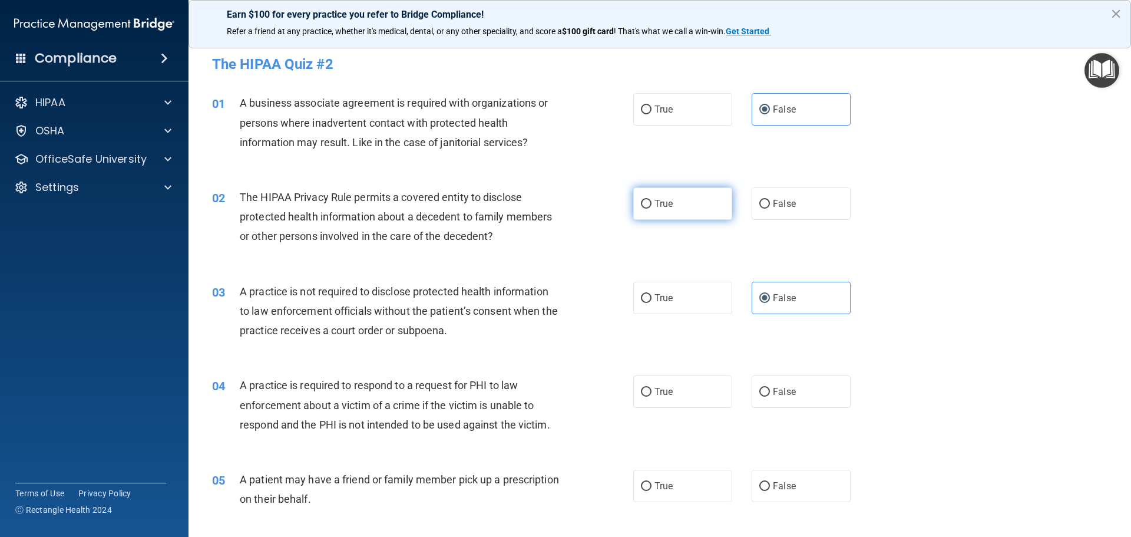
drag, startPoint x: 640, startPoint y: 206, endPoint x: 669, endPoint y: 213, distance: 29.7
click at [641, 206] on input "True" at bounding box center [646, 204] width 11 height 9
radio input "true"
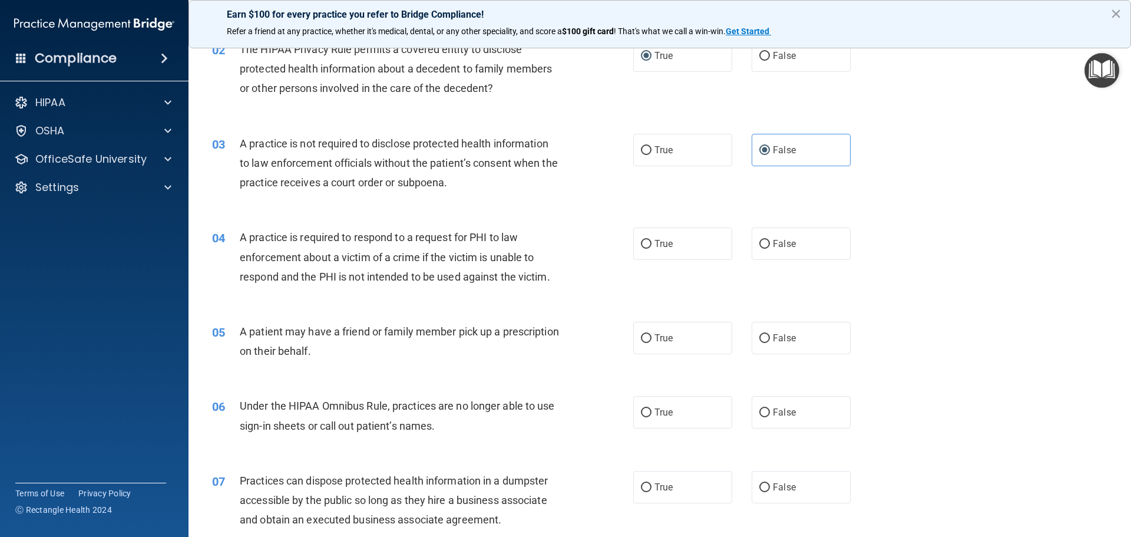
scroll to position [177, 0]
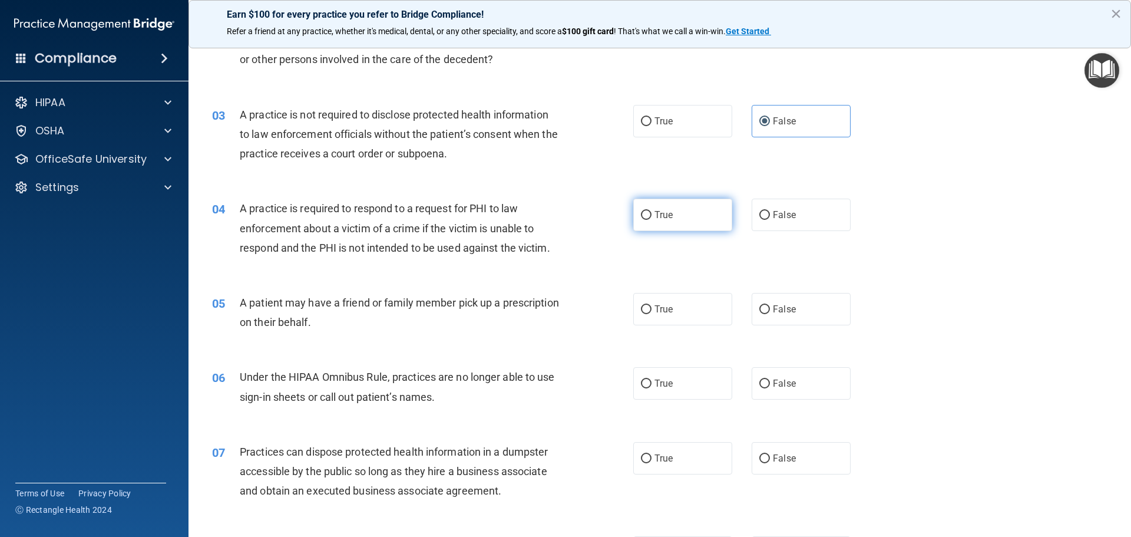
click at [682, 212] on label "True" at bounding box center [682, 215] width 99 height 32
click at [651, 212] on input "True" at bounding box center [646, 215] width 11 height 9
radio input "true"
click at [644, 305] on input "True" at bounding box center [646, 309] width 11 height 9
radio input "true"
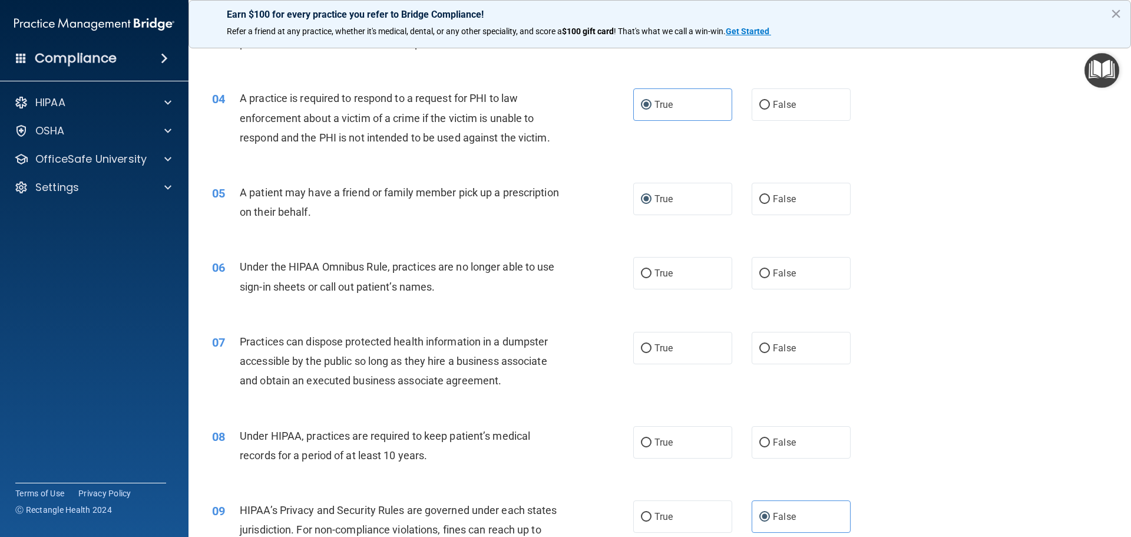
scroll to position [295, 0]
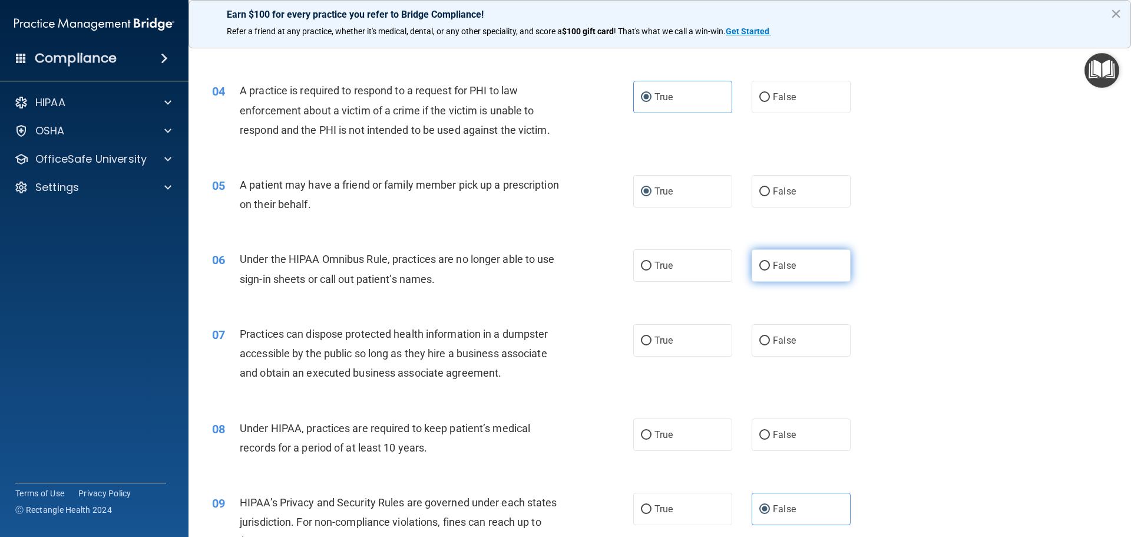
click at [773, 270] on span "False" at bounding box center [784, 265] width 23 height 11
click at [768, 270] on input "False" at bounding box center [764, 266] width 11 height 9
radio input "true"
click at [768, 348] on label "False" at bounding box center [801, 340] width 99 height 32
click at [768, 345] on input "False" at bounding box center [764, 340] width 11 height 9
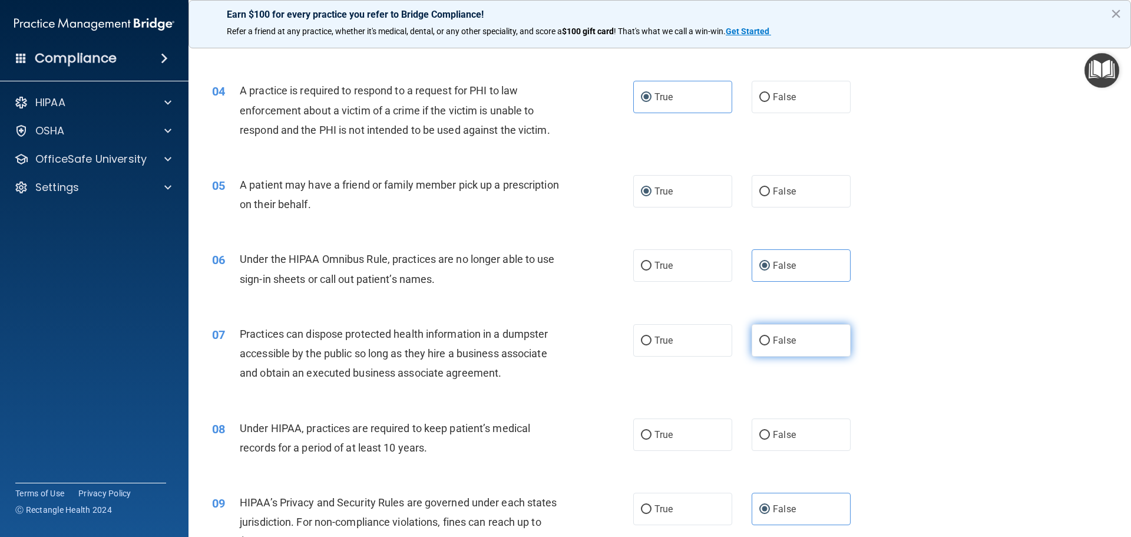
radio input "true"
click at [785, 445] on label "False" at bounding box center [801, 434] width 99 height 32
click at [770, 439] on input "False" at bounding box center [764, 435] width 11 height 9
radio input "true"
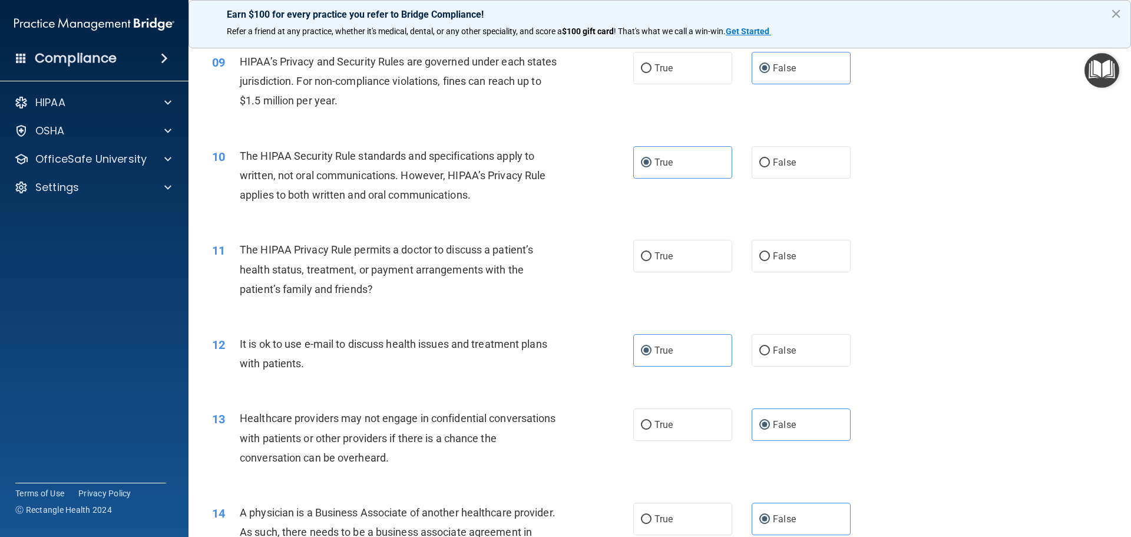
scroll to position [766, 0]
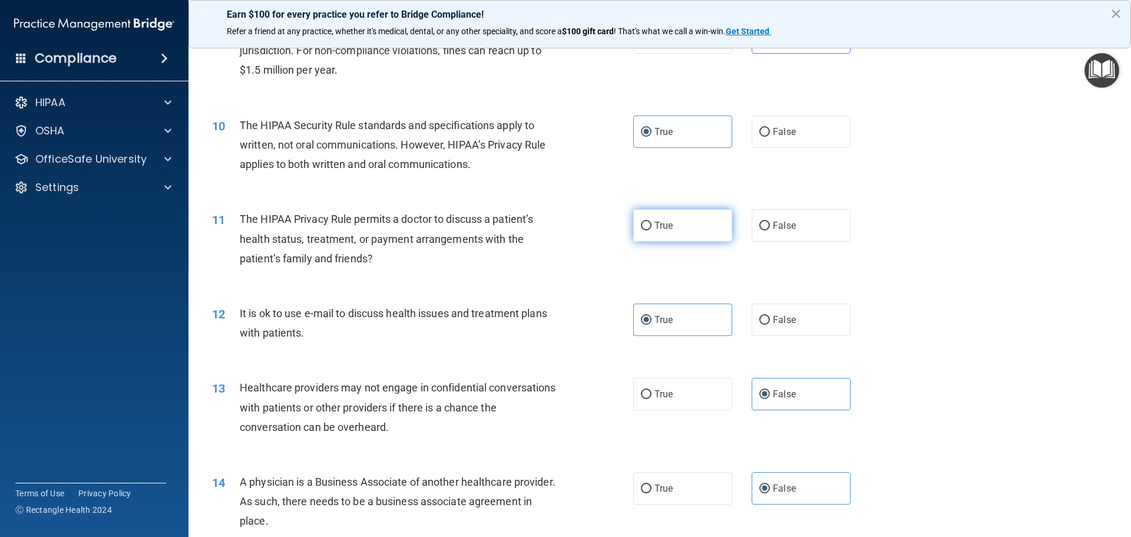
click at [644, 227] on input "True" at bounding box center [646, 225] width 11 height 9
radio input "true"
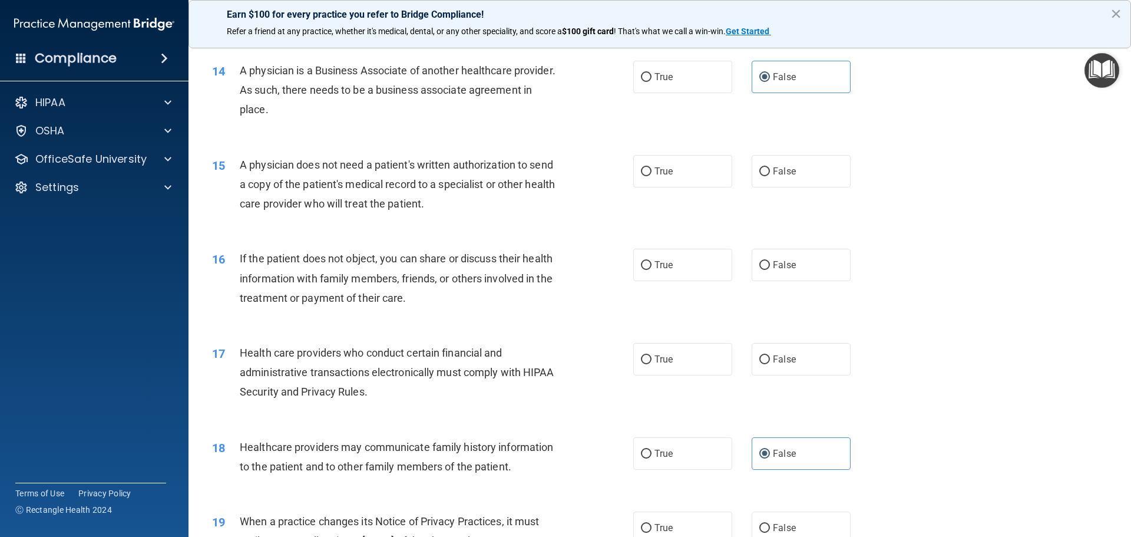
scroll to position [1178, 0]
click at [683, 175] on label "True" at bounding box center [682, 170] width 99 height 32
click at [651, 175] on input "True" at bounding box center [646, 170] width 11 height 9
radio input "true"
click at [669, 260] on span "True" at bounding box center [663, 263] width 18 height 11
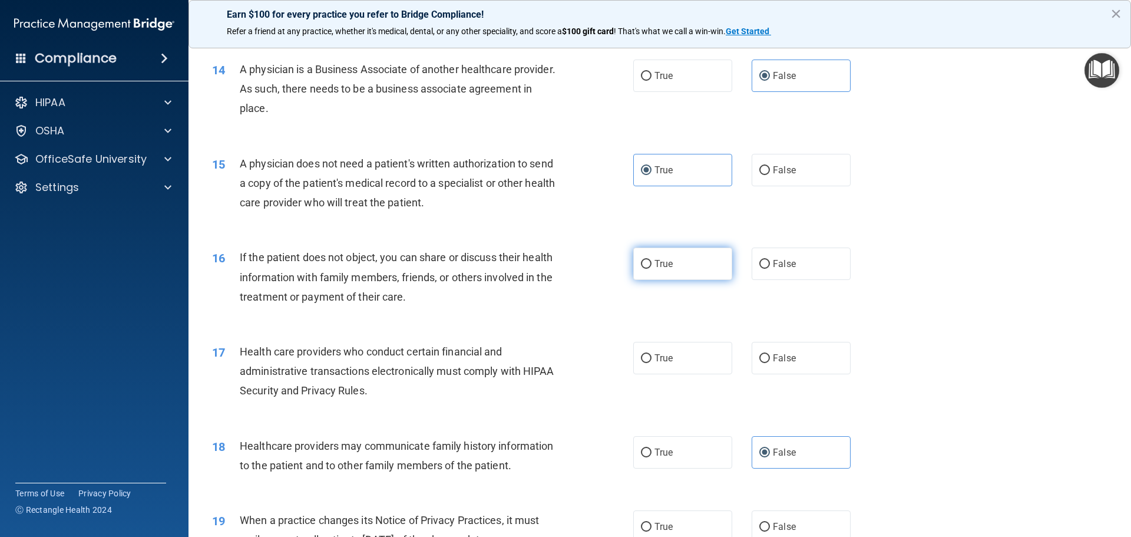
click at [651, 260] on input "True" at bounding box center [646, 264] width 11 height 9
radio input "true"
click at [667, 363] on label "True" at bounding box center [682, 358] width 99 height 32
click at [651, 363] on input "True" at bounding box center [646, 358] width 11 height 9
radio input "true"
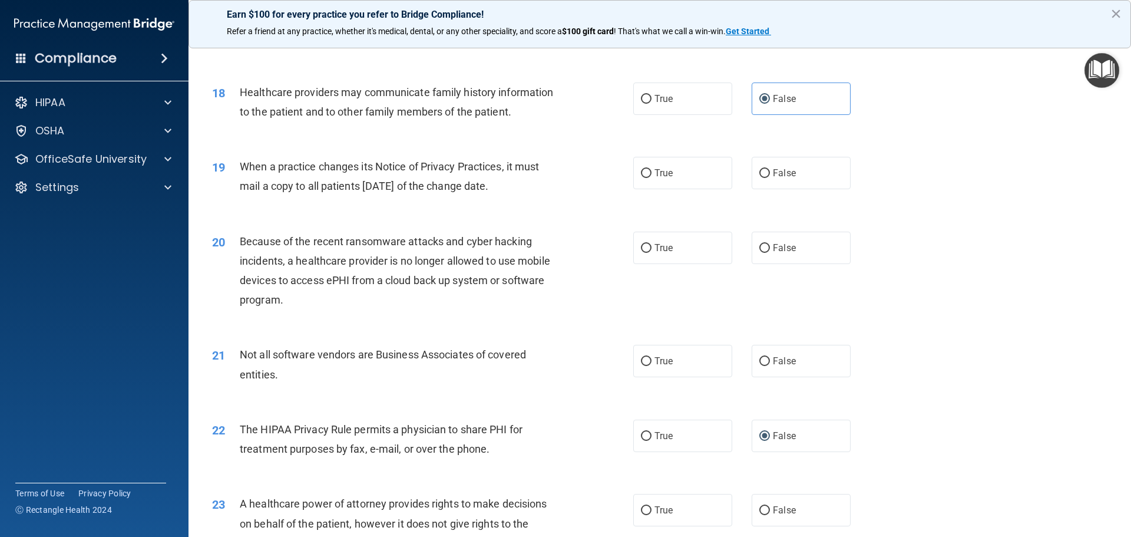
scroll to position [1590, 0]
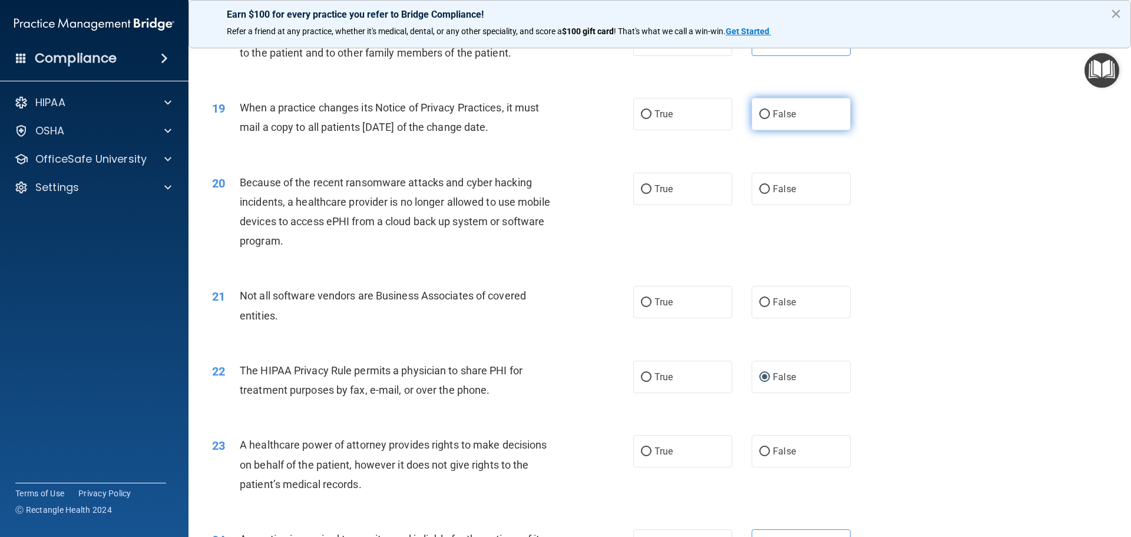
click at [786, 125] on label "False" at bounding box center [801, 114] width 99 height 32
click at [770, 119] on input "False" at bounding box center [764, 114] width 11 height 9
radio input "true"
click at [782, 186] on span "False" at bounding box center [784, 188] width 23 height 11
click at [770, 186] on input "False" at bounding box center [764, 189] width 11 height 9
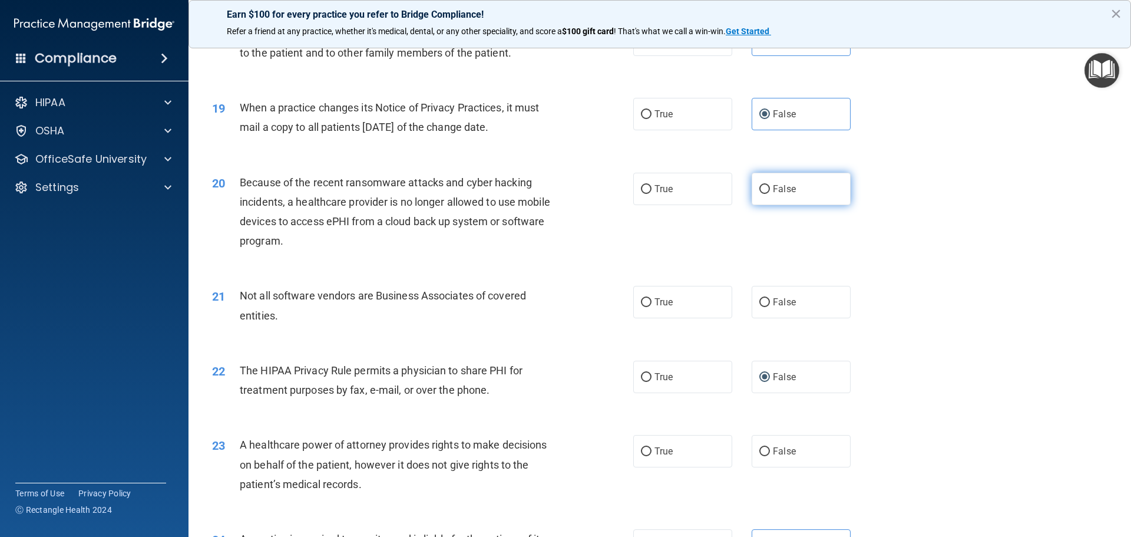
radio input "true"
click at [689, 297] on label "True" at bounding box center [682, 302] width 99 height 32
click at [651, 298] on input "True" at bounding box center [646, 302] width 11 height 9
radio input "true"
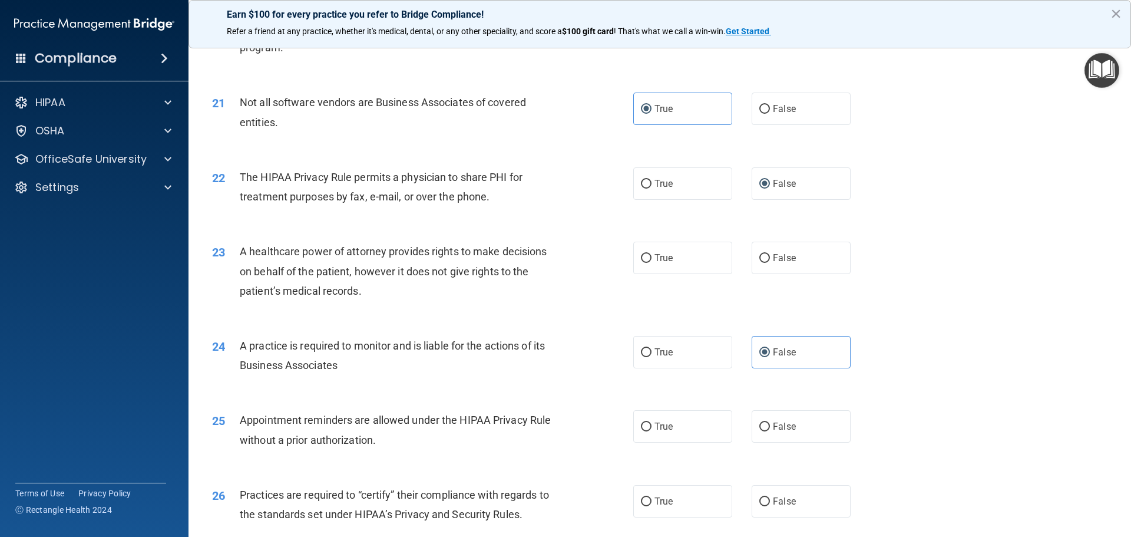
scroll to position [1826, 0]
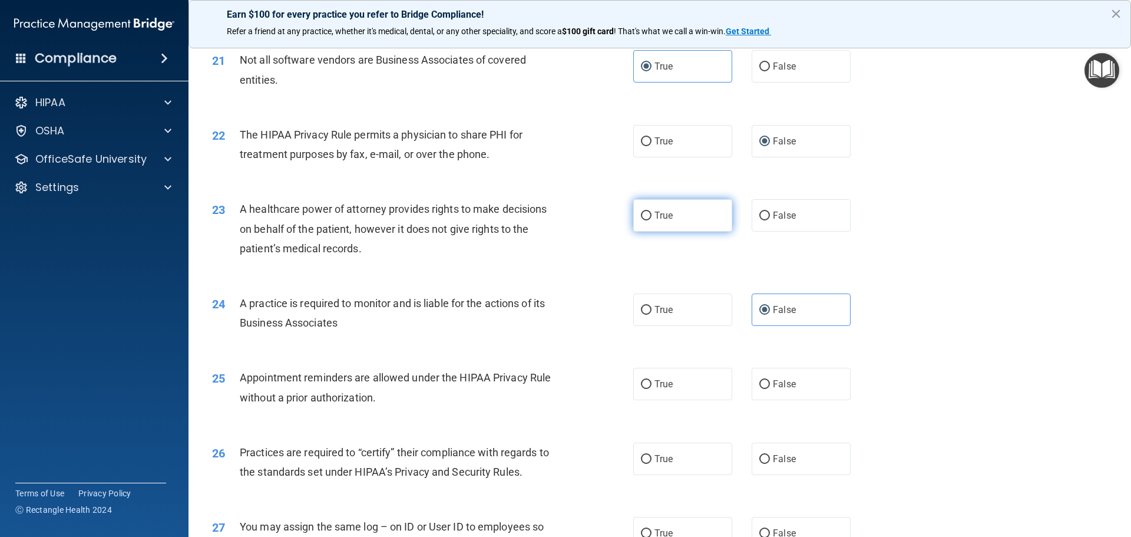
click at [654, 219] on span "True" at bounding box center [663, 215] width 18 height 11
click at [651, 219] on input "True" at bounding box center [646, 215] width 11 height 9
radio input "true"
drag, startPoint x: 662, startPoint y: 384, endPoint x: 674, endPoint y: 382, distance: 11.9
click at [662, 385] on span "True" at bounding box center [663, 383] width 18 height 11
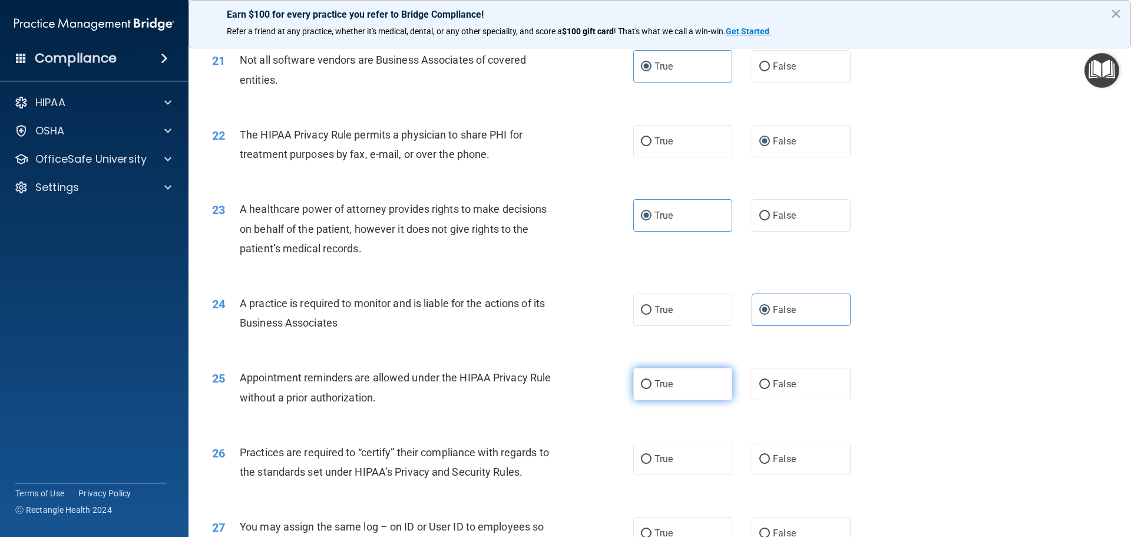
click at [651, 385] on input "True" at bounding box center [646, 384] width 11 height 9
radio input "true"
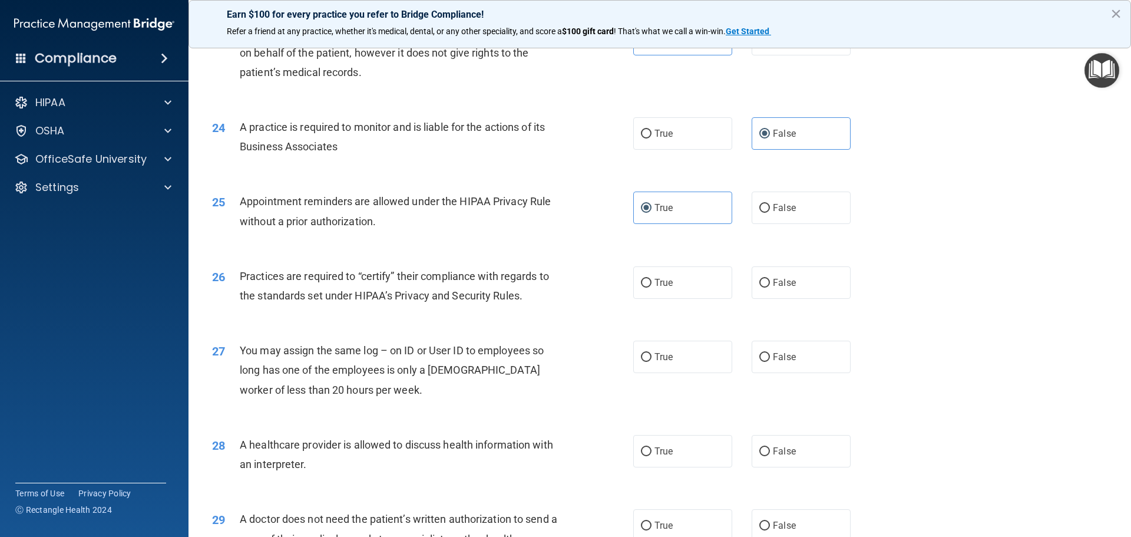
scroll to position [2003, 0]
click at [779, 286] on span "False" at bounding box center [784, 281] width 23 height 11
click at [770, 286] on input "False" at bounding box center [764, 282] width 11 height 9
radio input "true"
click at [780, 362] on label "False" at bounding box center [801, 356] width 99 height 32
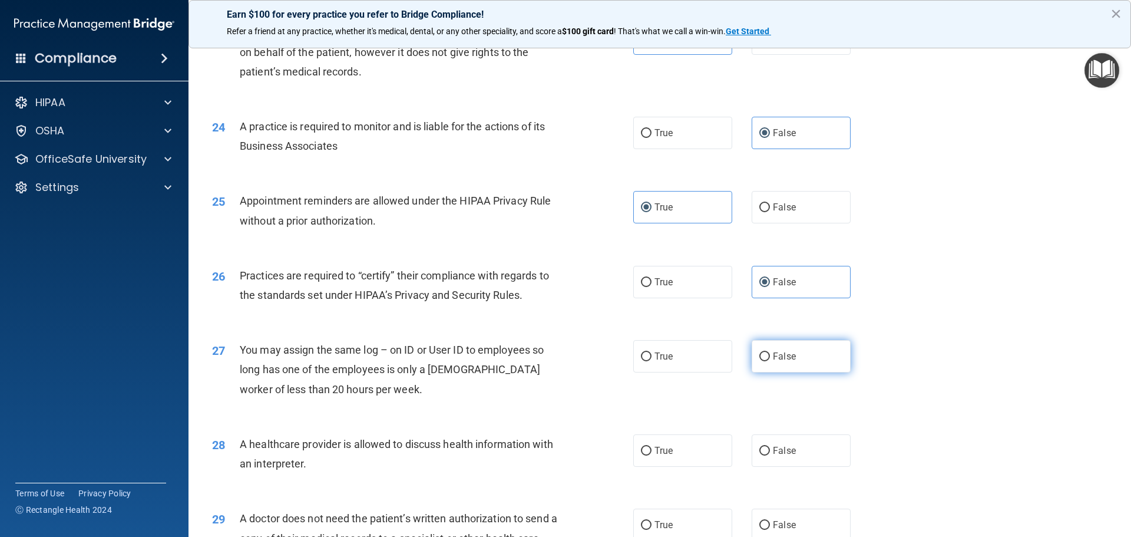
click at [770, 361] on input "False" at bounding box center [764, 356] width 11 height 9
radio input "true"
click at [654, 454] on span "True" at bounding box center [663, 450] width 18 height 11
click at [651, 454] on input "True" at bounding box center [646, 450] width 11 height 9
radio input "true"
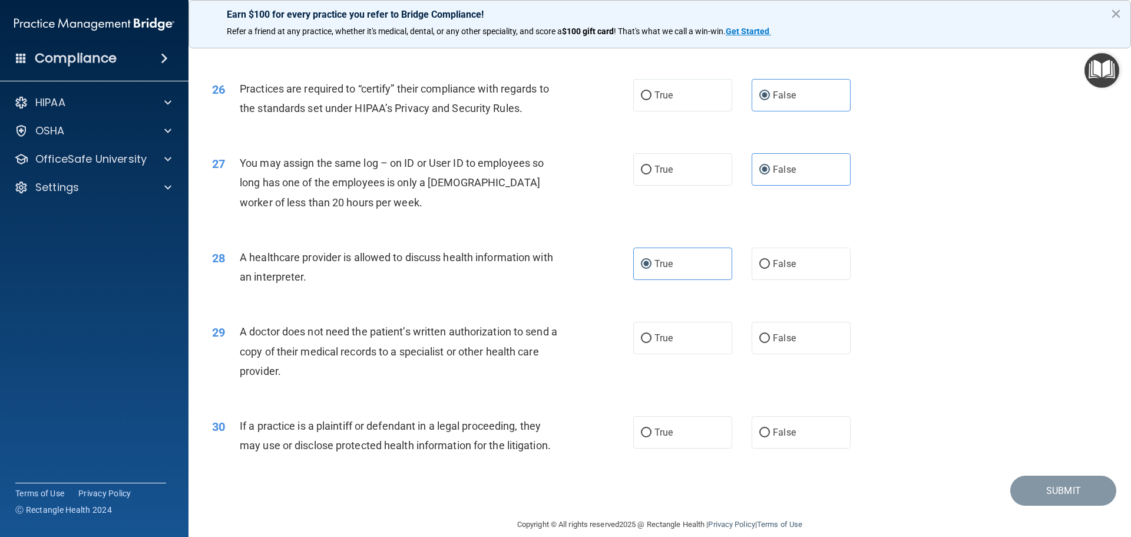
scroll to position [2205, 0]
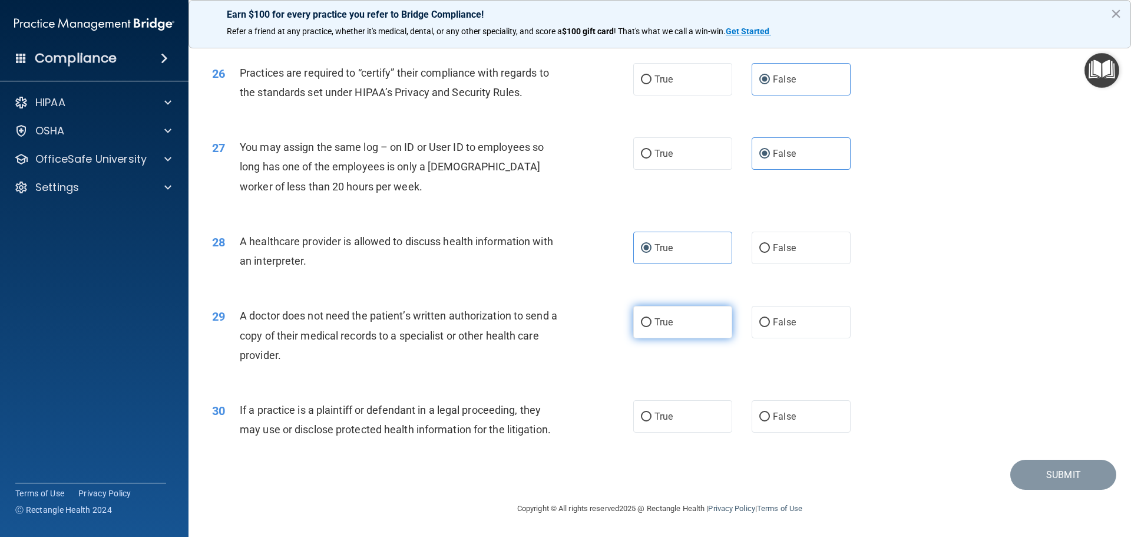
drag, startPoint x: 687, startPoint y: 327, endPoint x: 677, endPoint y: 401, distance: 74.3
click at [687, 328] on label "True" at bounding box center [682, 322] width 99 height 32
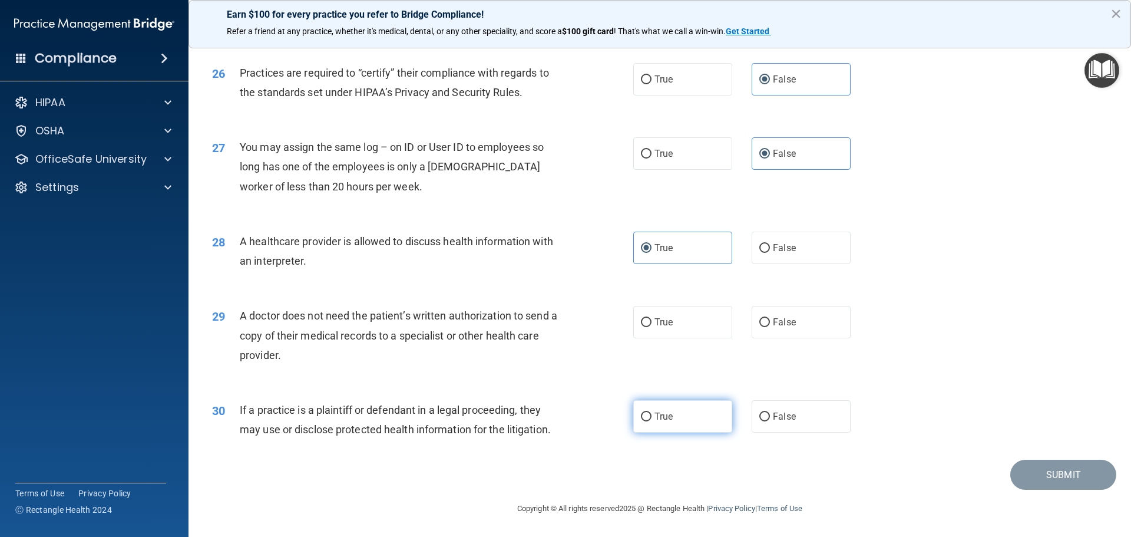
click at [651, 327] on input "True" at bounding box center [646, 322] width 11 height 9
radio input "true"
click at [677, 413] on label "True" at bounding box center [682, 416] width 99 height 32
click at [651, 413] on input "True" at bounding box center [646, 416] width 11 height 9
radio input "true"
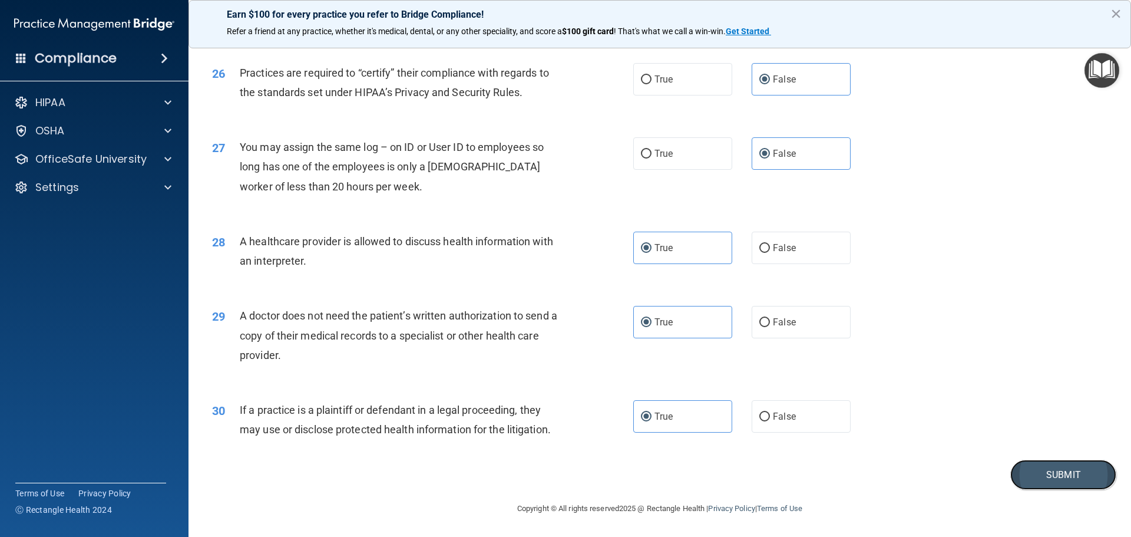
click at [1033, 469] on button "Submit" at bounding box center [1063, 474] width 106 height 30
click at [1039, 487] on button "Submit" at bounding box center [1063, 474] width 106 height 30
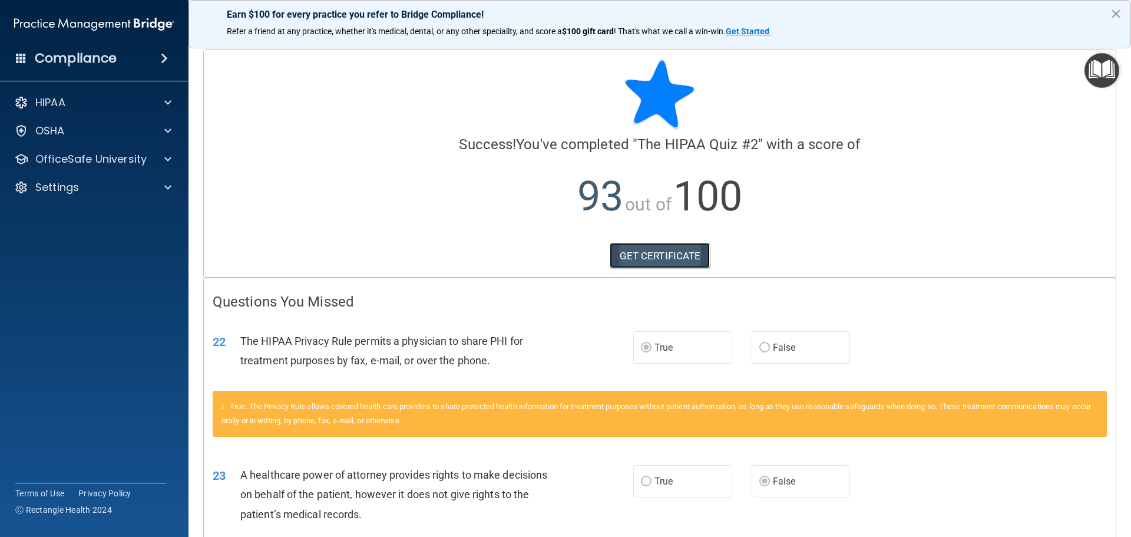
click at [637, 261] on link "GET CERTIFICATE" at bounding box center [660, 256] width 101 height 26
click at [81, 159] on p "OfficeSafe University" at bounding box center [90, 159] width 111 height 14
click at [95, 193] on p "HIPAA Training" at bounding box center [56, 187] width 97 height 12
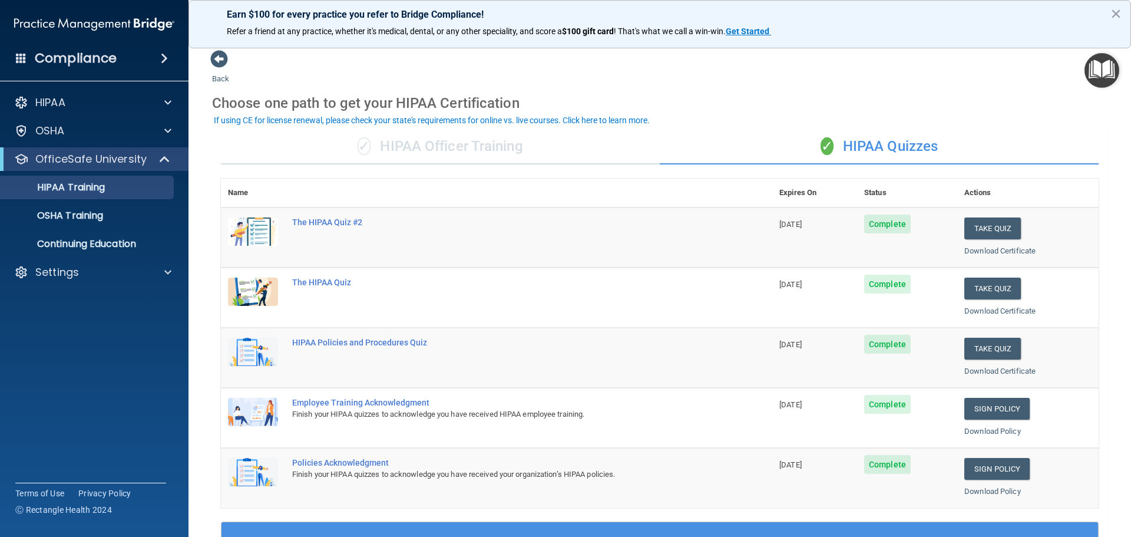
drag, startPoint x: 454, startPoint y: 147, endPoint x: 462, endPoint y: 148, distance: 8.4
click at [454, 145] on div "✓ HIPAA Officer Training" at bounding box center [440, 146] width 439 height 35
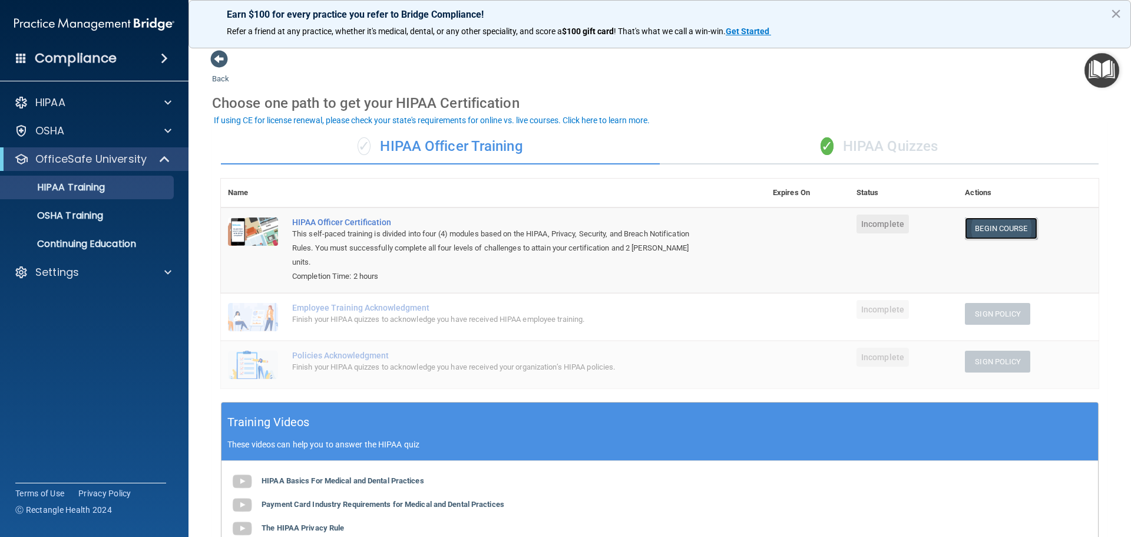
click at [993, 223] on link "Begin Course" at bounding box center [1001, 228] width 72 height 22
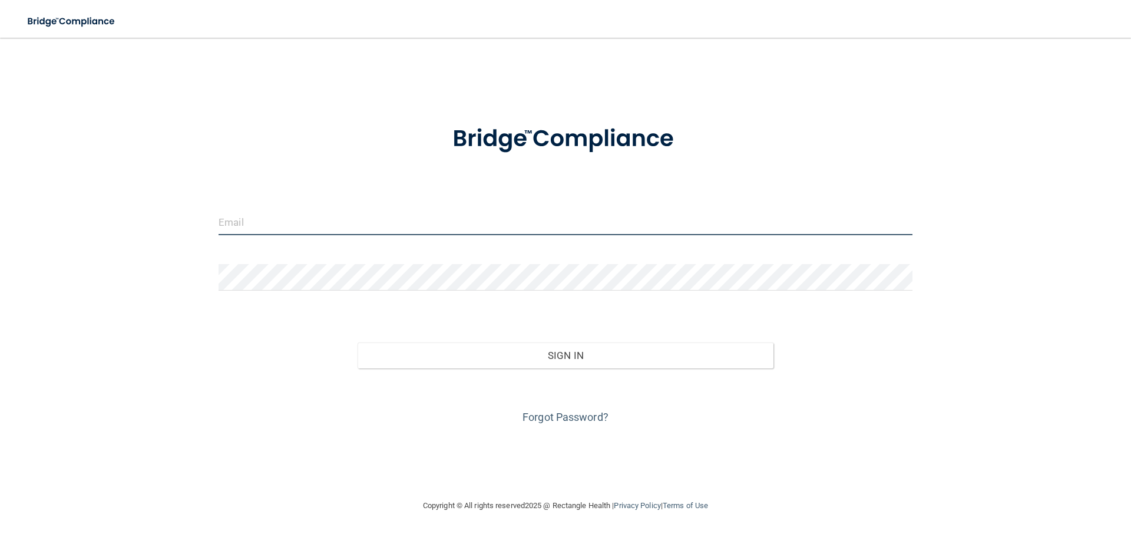
click at [246, 233] on input "email" at bounding box center [566, 222] width 694 height 27
type input "[EMAIL_ADDRESS][DOMAIN_NAME]"
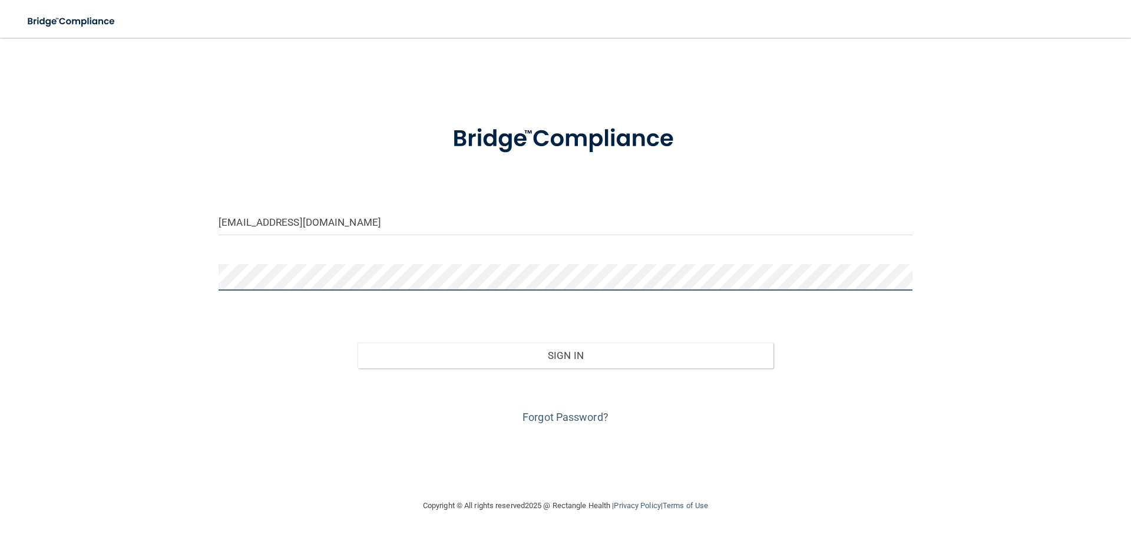
click at [358, 342] on button "Sign In" at bounding box center [566, 355] width 416 height 26
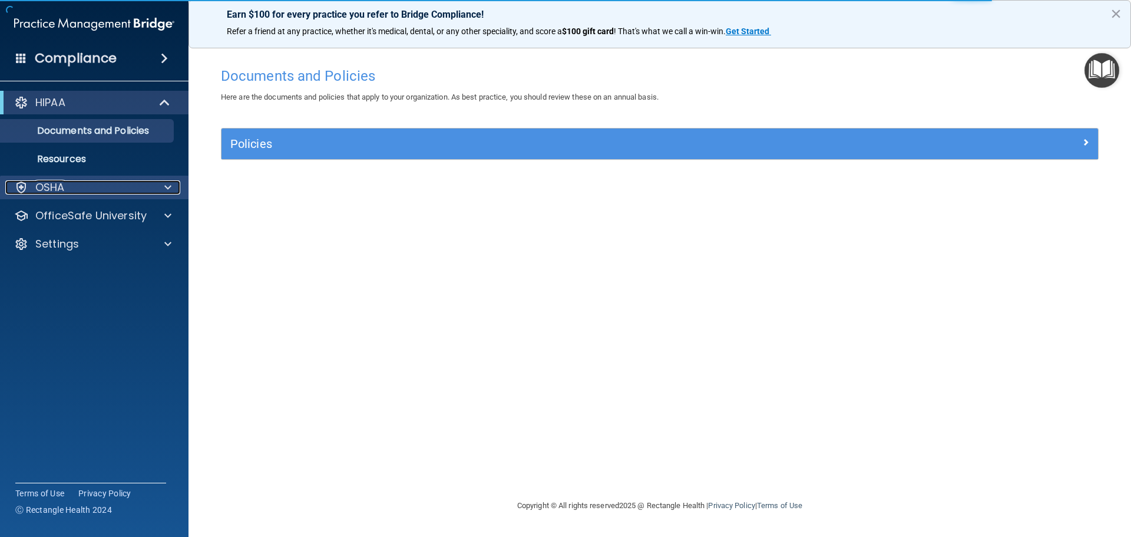
click at [68, 189] on div "OSHA" at bounding box center [78, 187] width 146 height 14
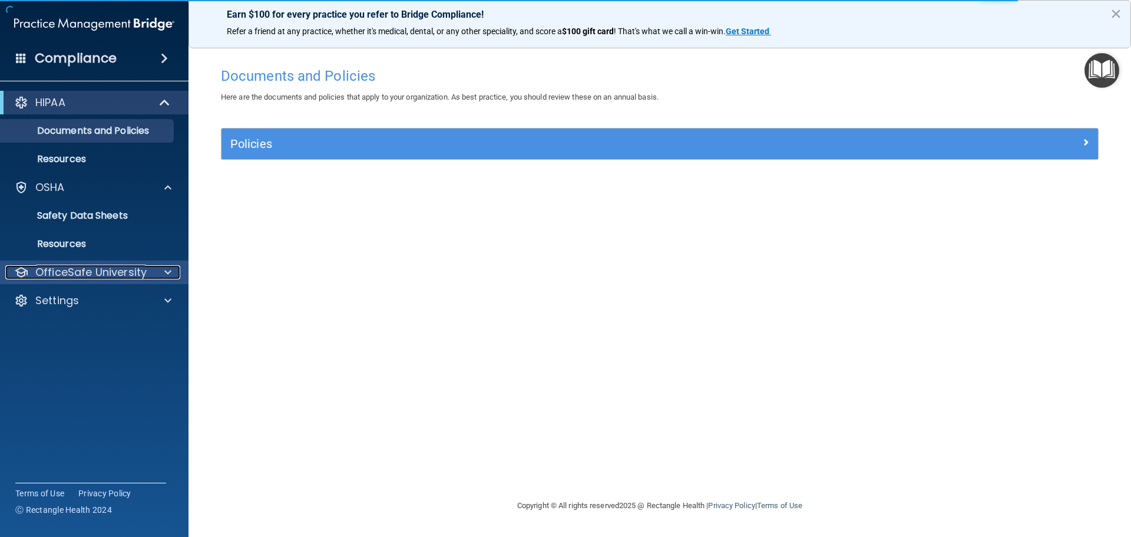
click at [74, 279] on p "OfficeSafe University" at bounding box center [90, 272] width 111 height 14
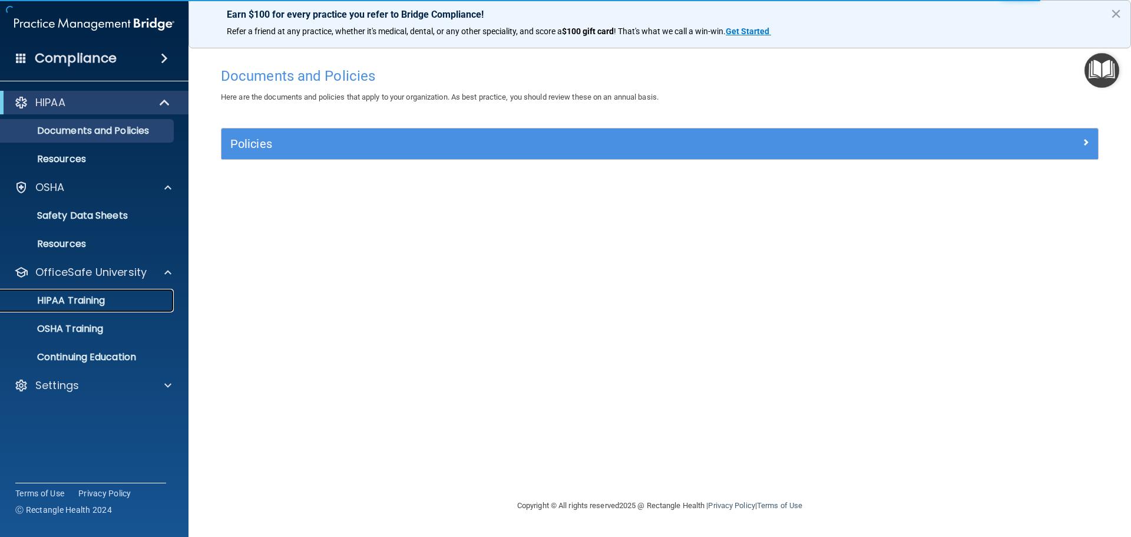
click at [84, 301] on p "HIPAA Training" at bounding box center [56, 301] width 97 height 12
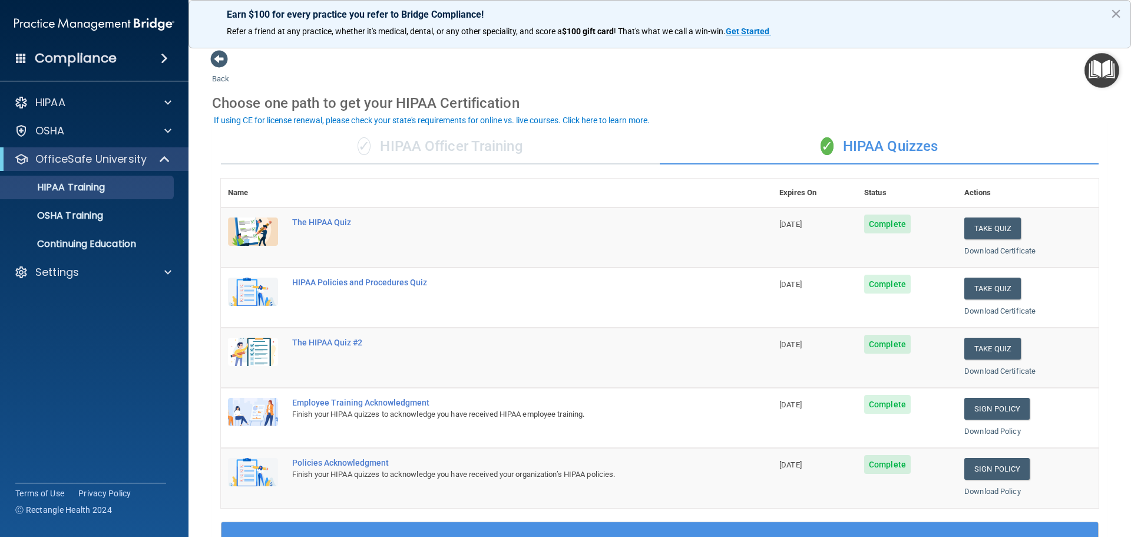
click at [490, 148] on div "✓ HIPAA Officer Training" at bounding box center [440, 146] width 439 height 35
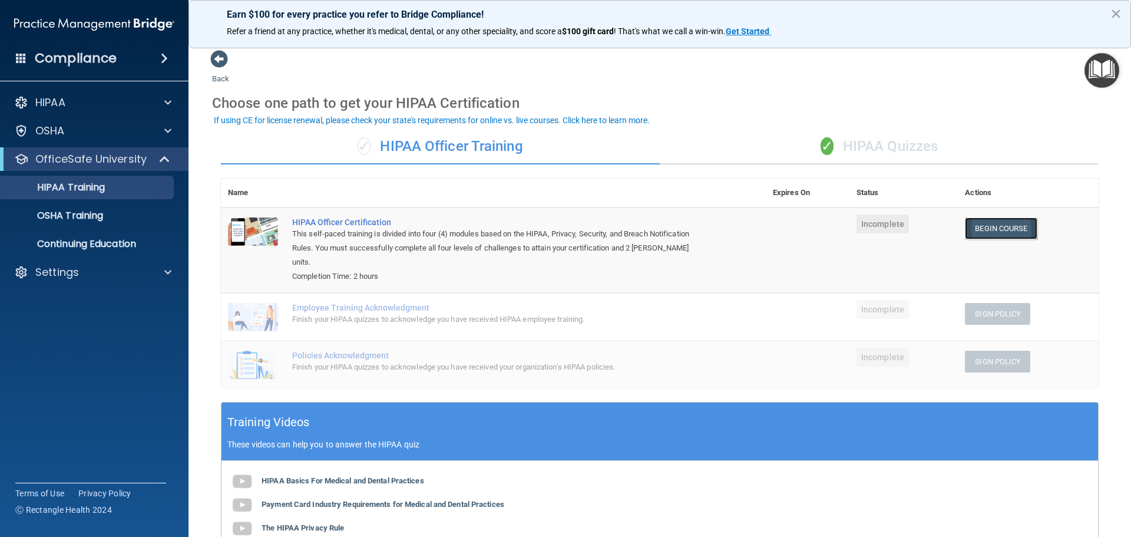
click at [992, 234] on link "Begin Course" at bounding box center [1001, 228] width 72 height 22
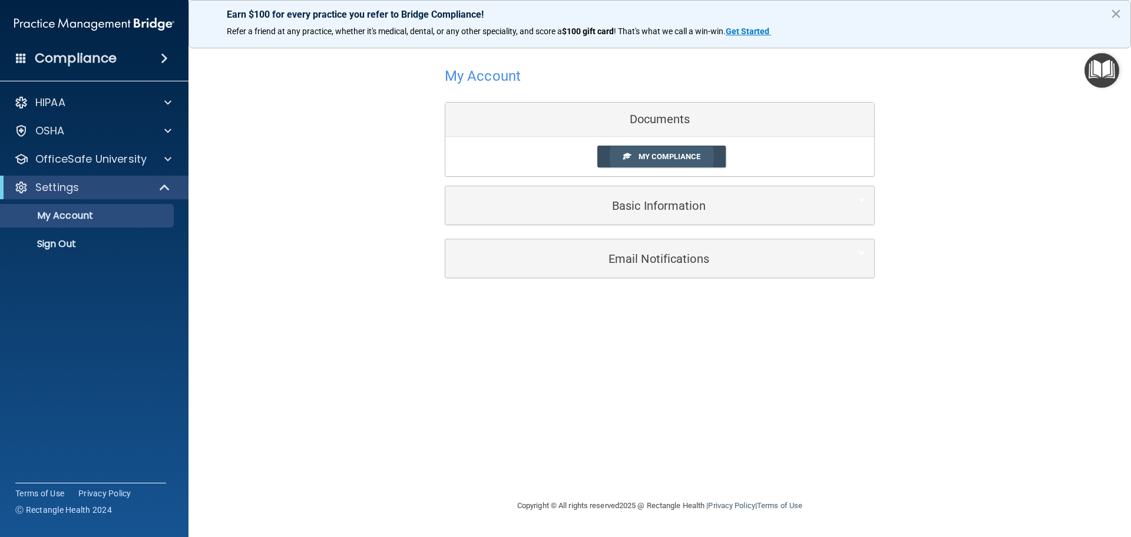
click at [689, 157] on span "My Compliance" at bounding box center [670, 156] width 62 height 9
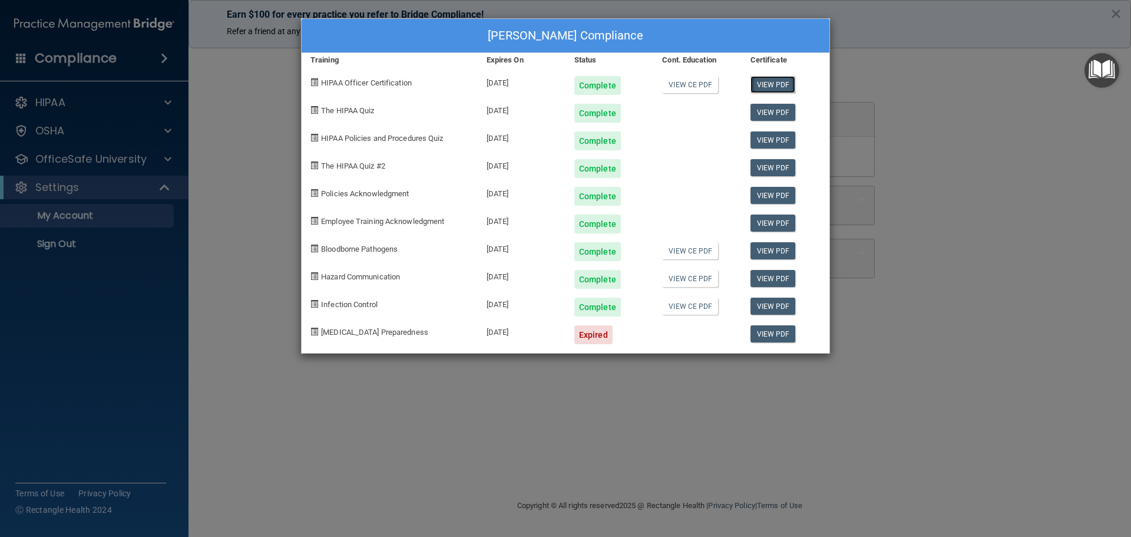
click at [772, 87] on link "View PDF" at bounding box center [772, 84] width 45 height 17
click at [928, 92] on div "[PERSON_NAME] Compliance Training Expires On Status Cont. Education Certificate…" at bounding box center [565, 268] width 1131 height 537
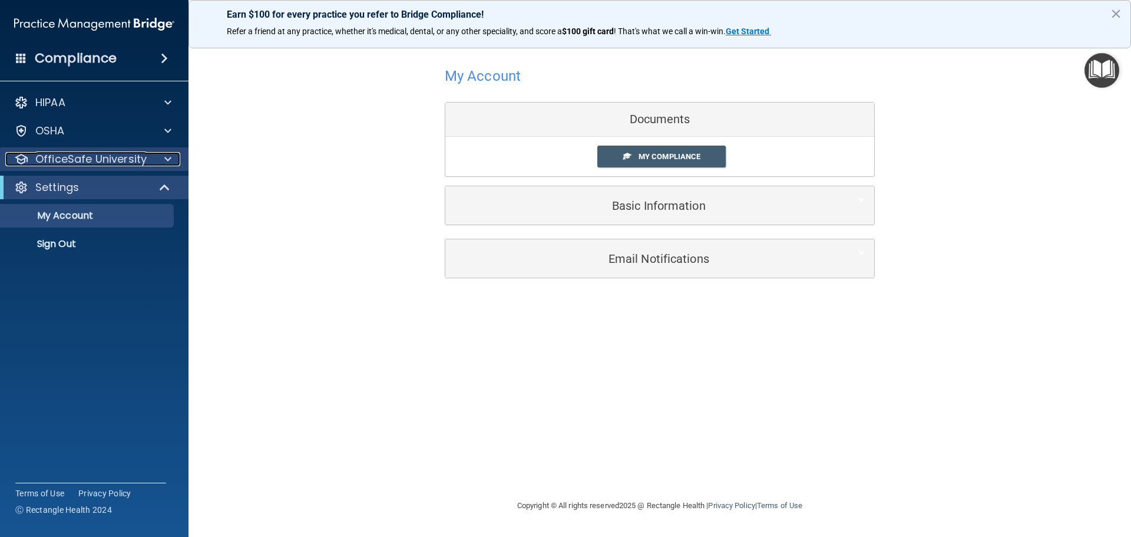
click at [113, 165] on p "OfficeSafe University" at bounding box center [90, 159] width 111 height 14
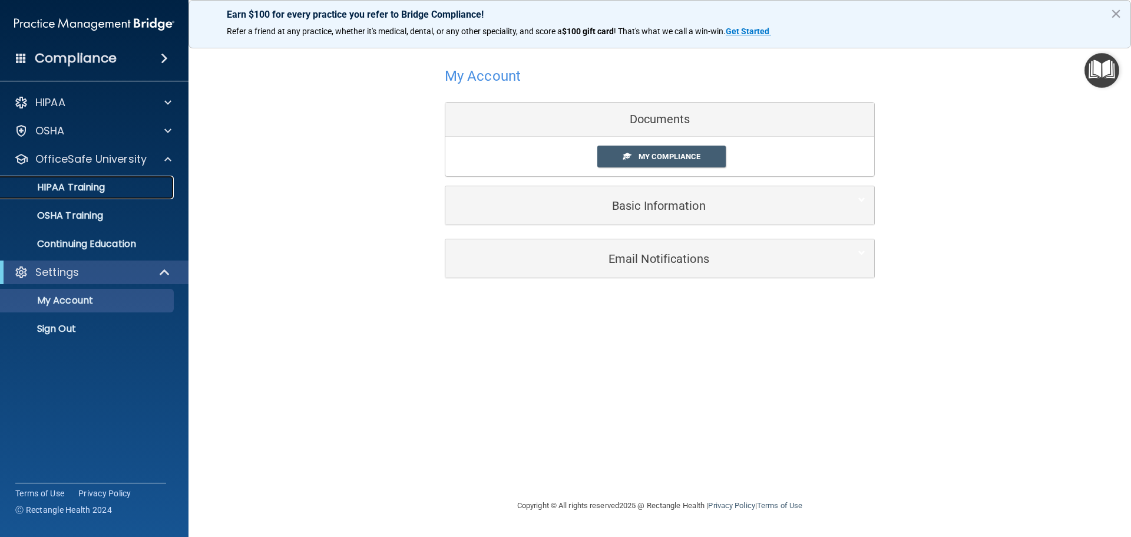
click at [80, 191] on p "HIPAA Training" at bounding box center [56, 187] width 97 height 12
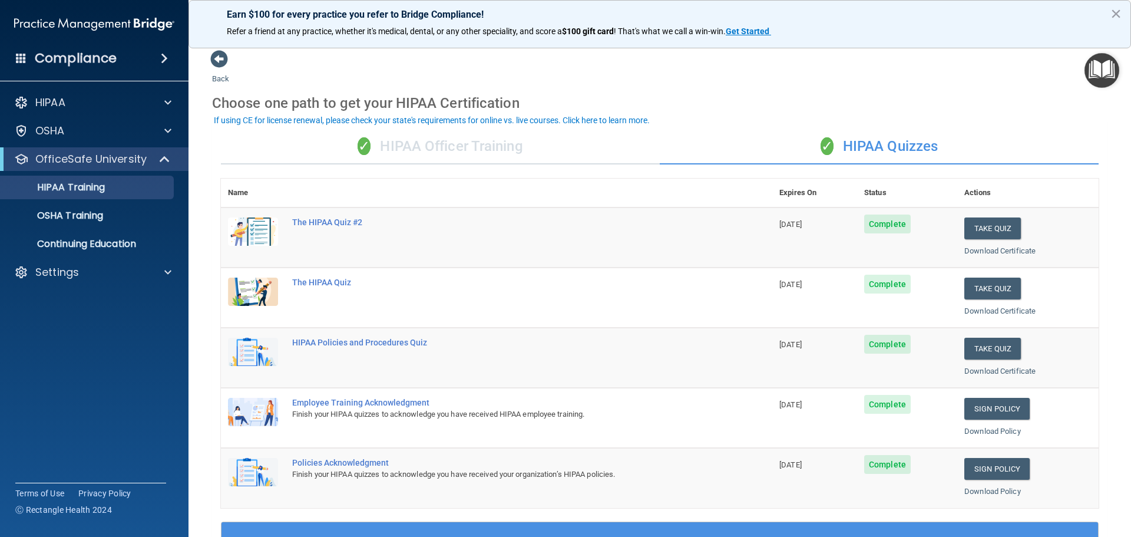
click at [416, 141] on div "✓ HIPAA Officer Training" at bounding box center [440, 146] width 439 height 35
